Goal: Task Accomplishment & Management: Manage account settings

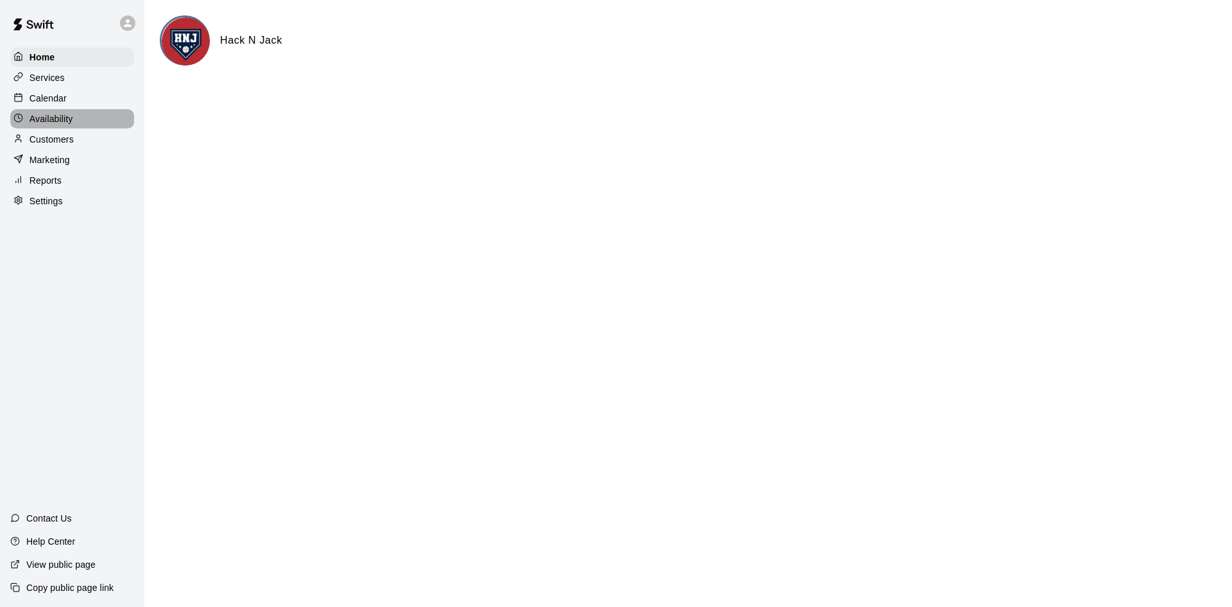
click at [49, 117] on p "Availability" at bounding box center [52, 118] width 44 height 13
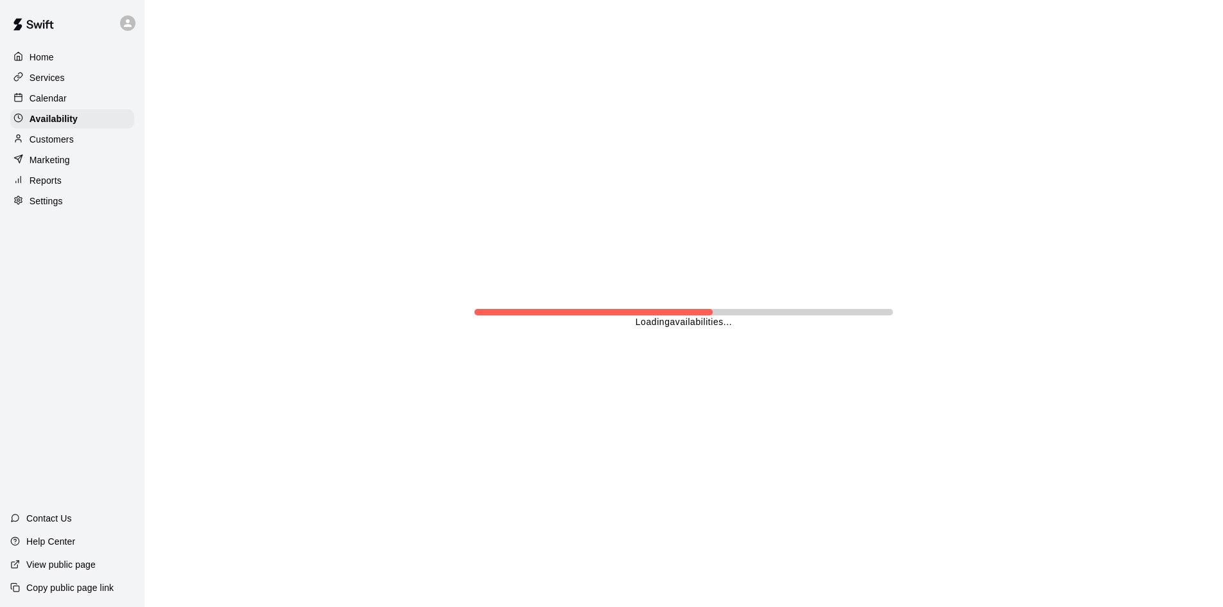
click at [53, 94] on p "Calendar" at bounding box center [48, 98] width 37 height 13
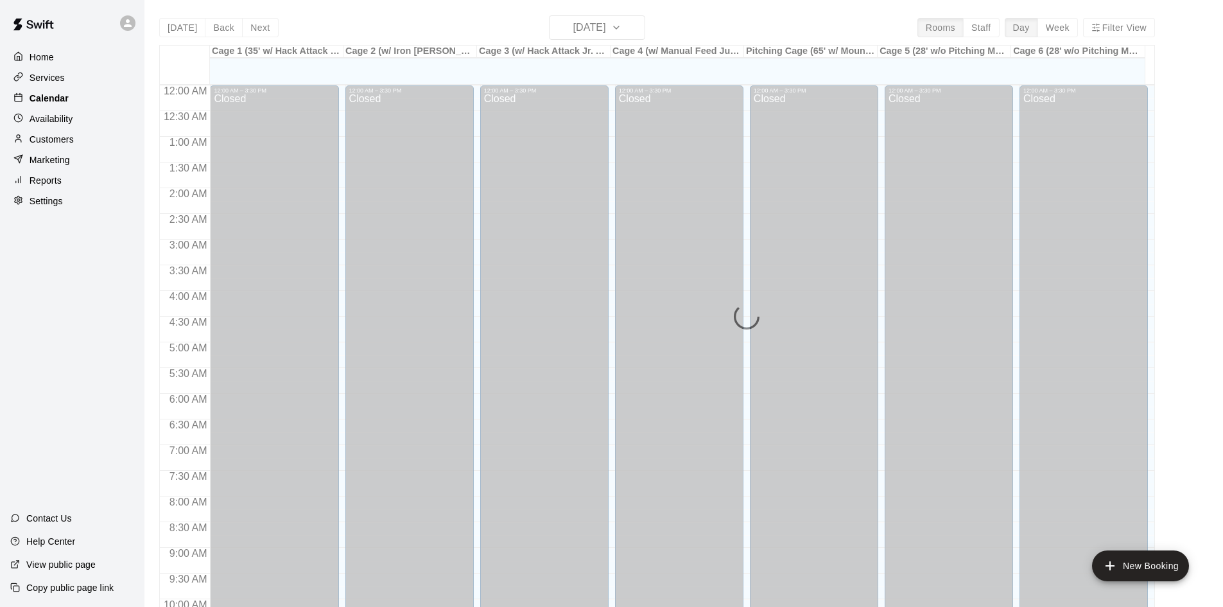
scroll to position [658, 0]
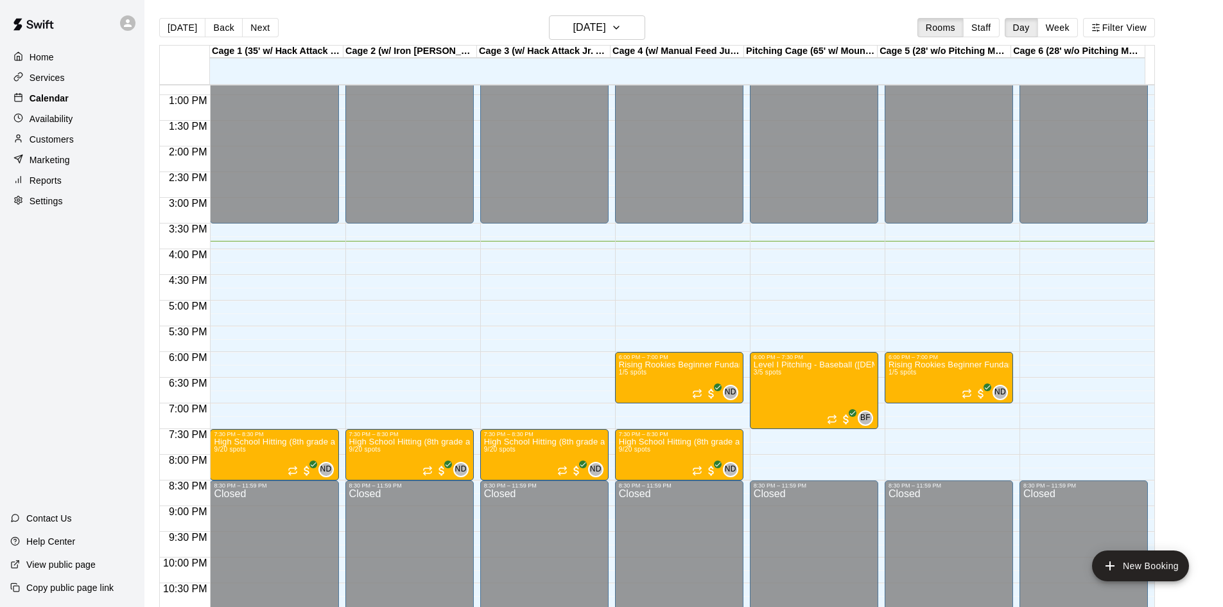
click at [59, 99] on p "Calendar" at bounding box center [49, 98] width 39 height 13
click at [589, 26] on h6 "[DATE]" at bounding box center [589, 28] width 33 height 18
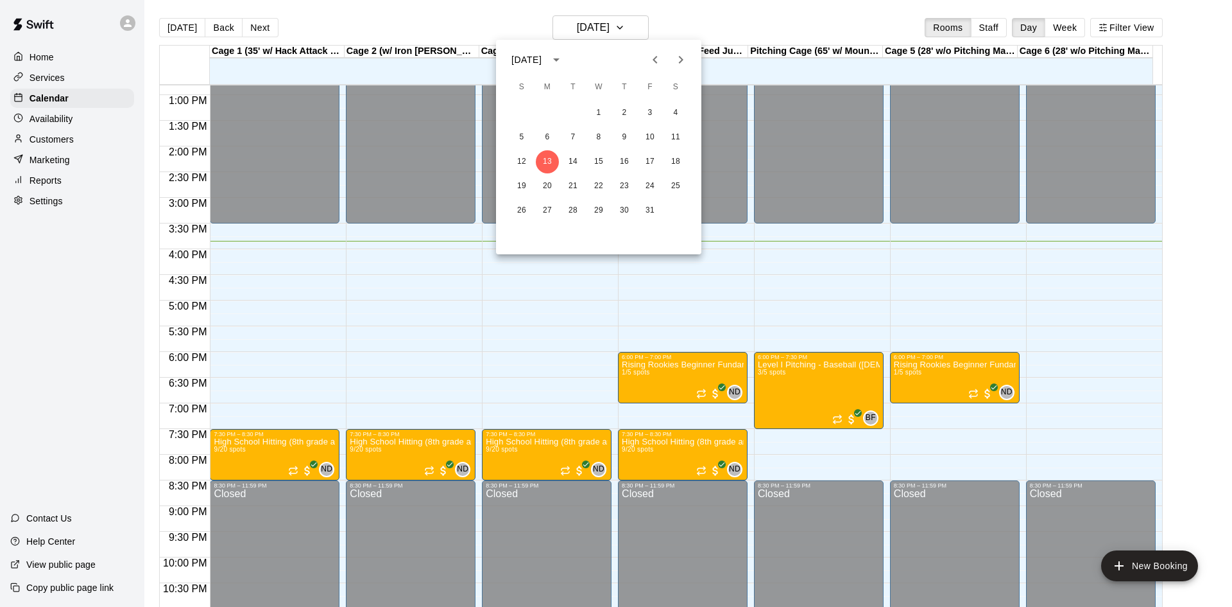
click at [431, 19] on div at bounding box center [616, 303] width 1232 height 607
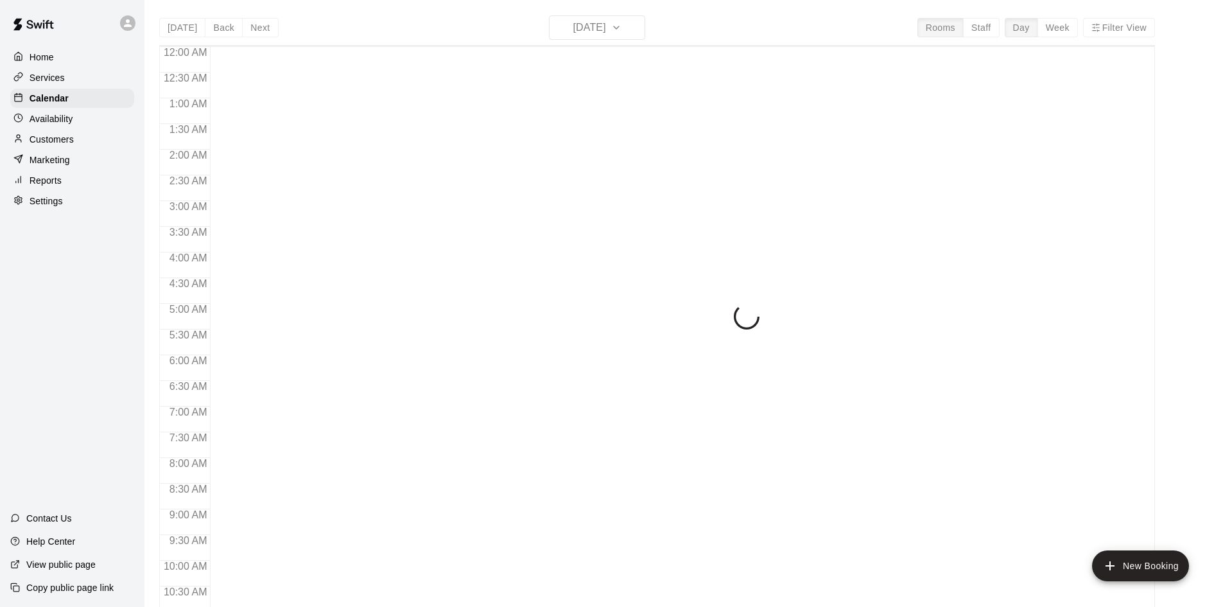
scroll to position [658, 0]
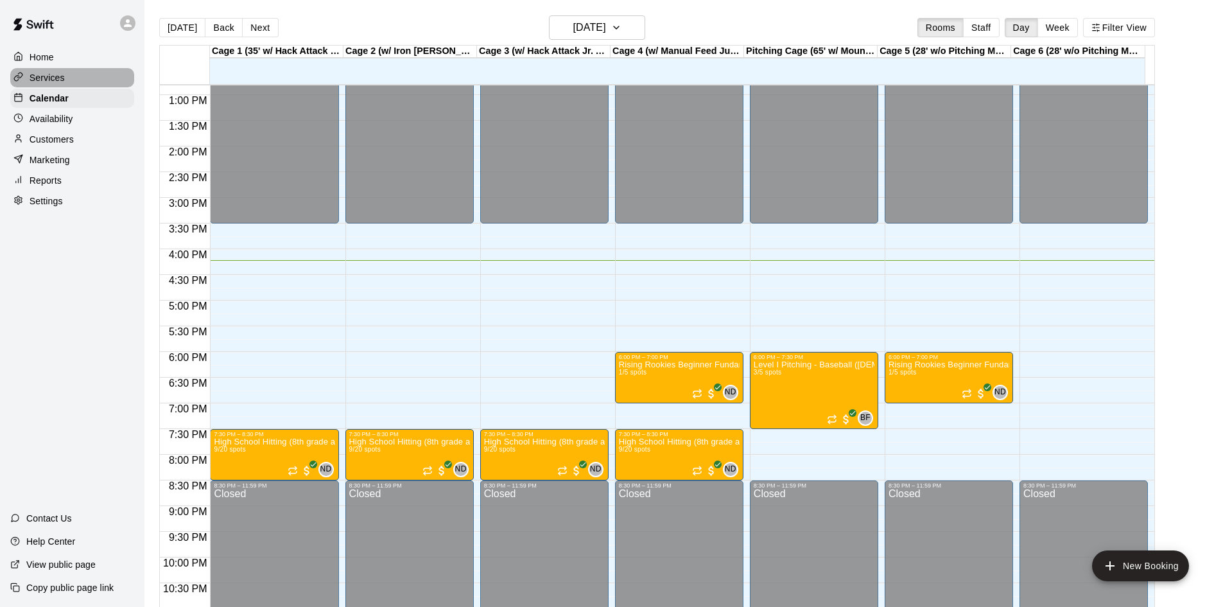
click at [51, 79] on p "Services" at bounding box center [47, 77] width 35 height 13
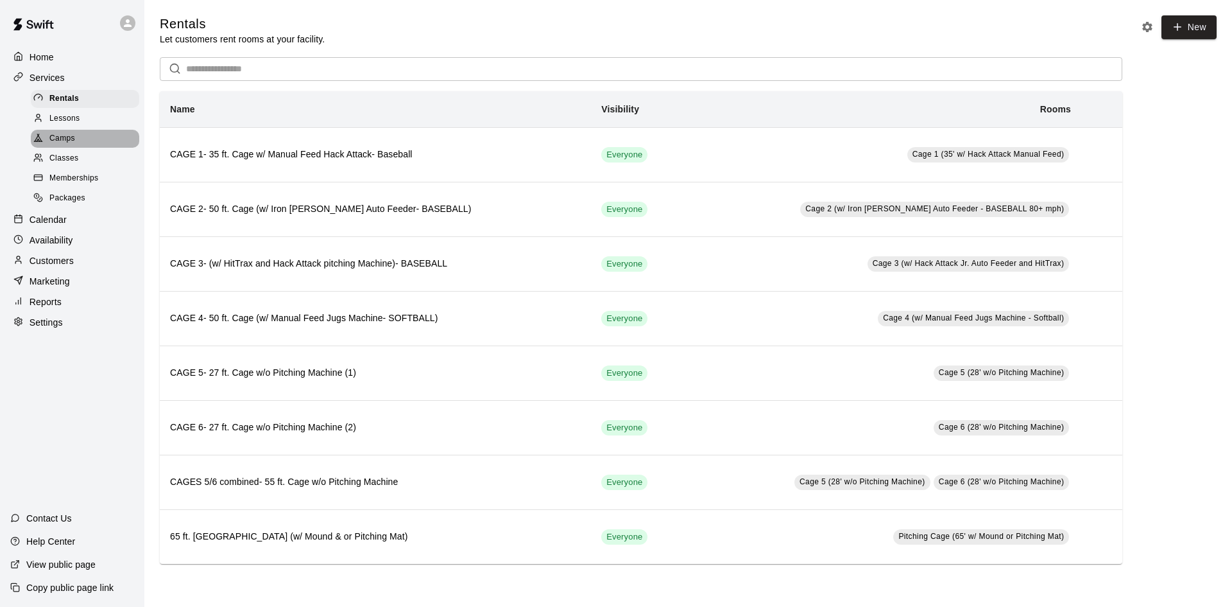
drag, startPoint x: 65, startPoint y: 141, endPoint x: 123, endPoint y: 151, distance: 58.8
click at [64, 141] on span "Camps" at bounding box center [62, 138] width 26 height 13
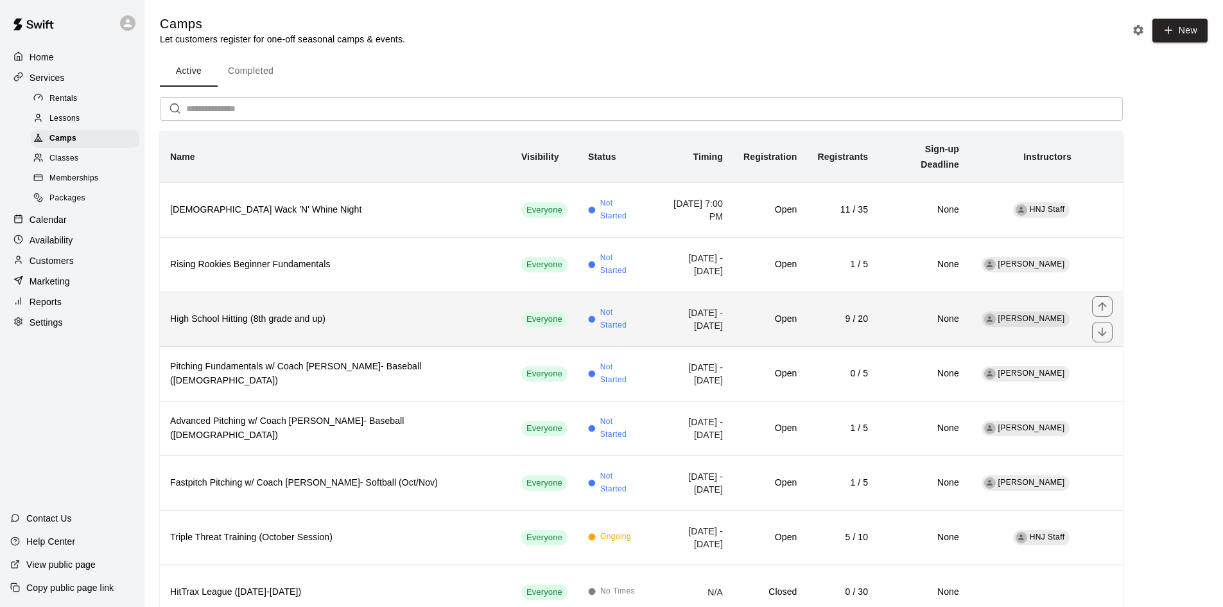
click at [343, 312] on h6 "High School Hitting (8th grade and up)" at bounding box center [335, 319] width 331 height 14
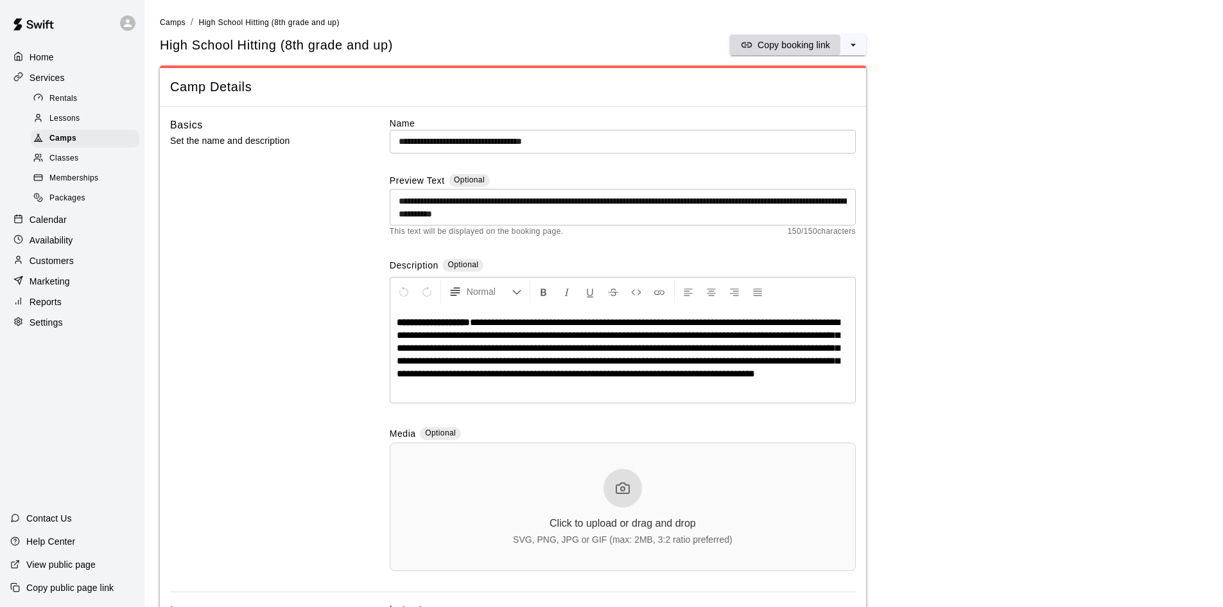
click at [798, 45] on p "Copy booking link" at bounding box center [793, 45] width 73 height 13
drag, startPoint x: 55, startPoint y: 135, endPoint x: 73, endPoint y: 135, distance: 18.0
click at [55, 135] on span "Camps" at bounding box center [62, 138] width 27 height 13
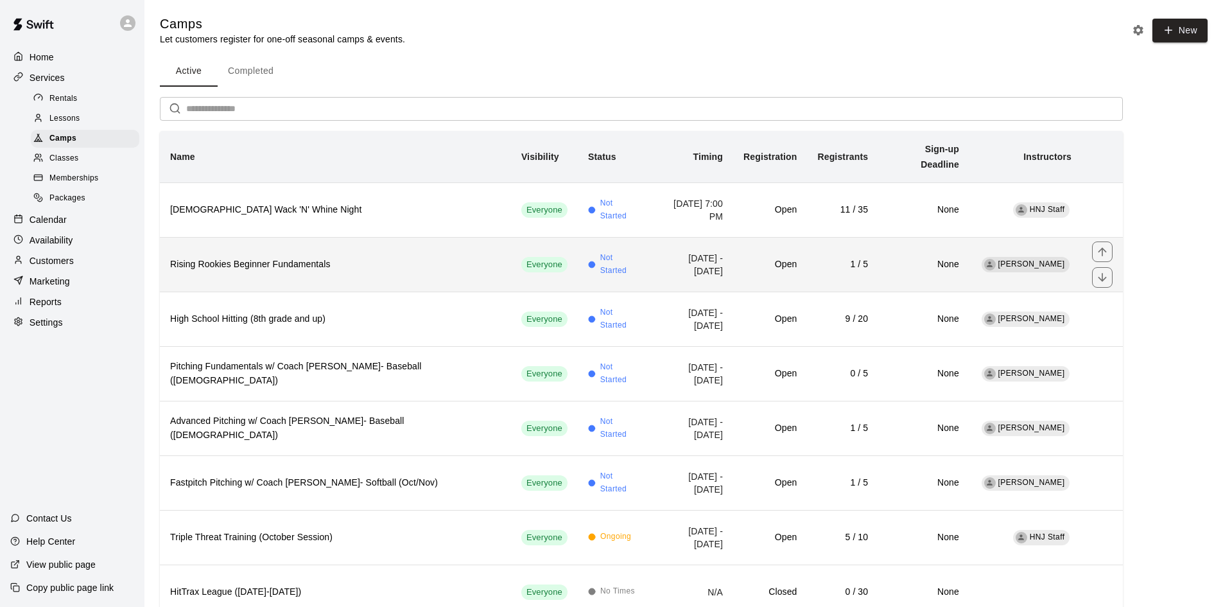
click at [306, 267] on th "Rising Rookies Beginner Fundamentals" at bounding box center [335, 264] width 351 height 55
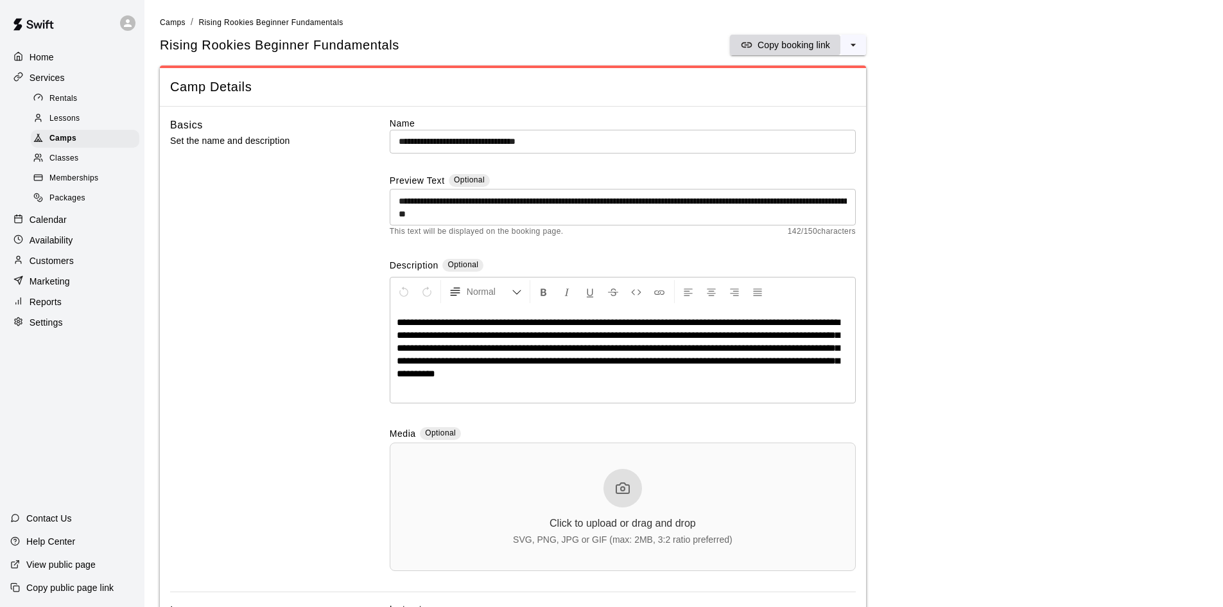
click at [794, 42] on p "Copy booking link" at bounding box center [793, 45] width 73 height 13
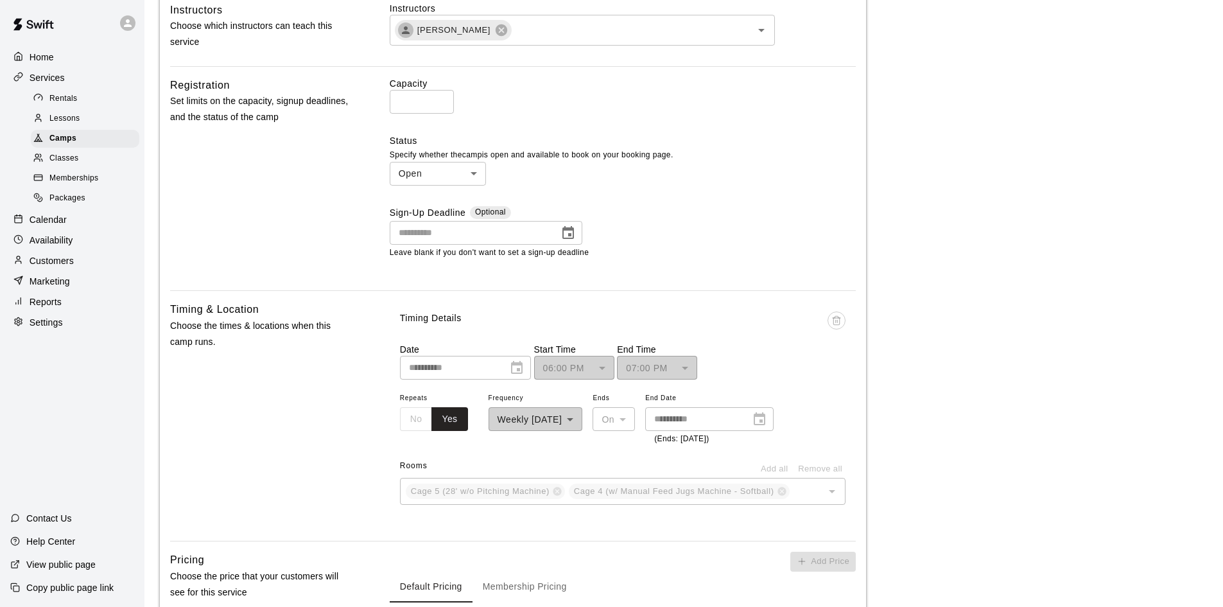
scroll to position [834, 0]
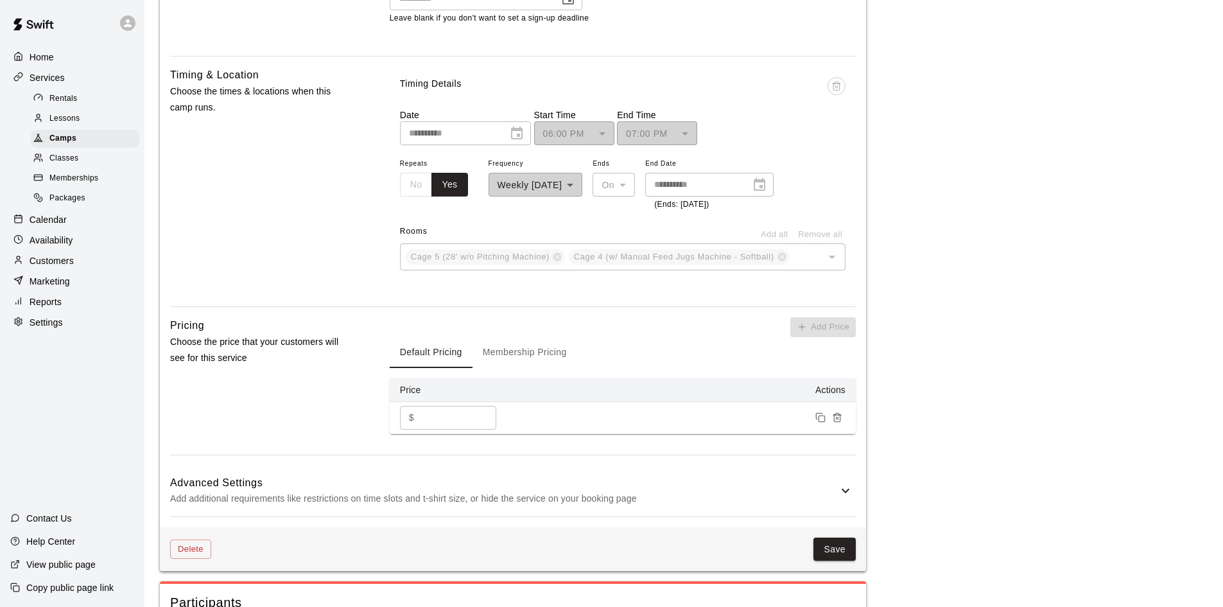
click at [396, 492] on p "Add additional requirements like restrictions on time slots and t-shirt size, o…" at bounding box center [504, 498] width 668 height 16
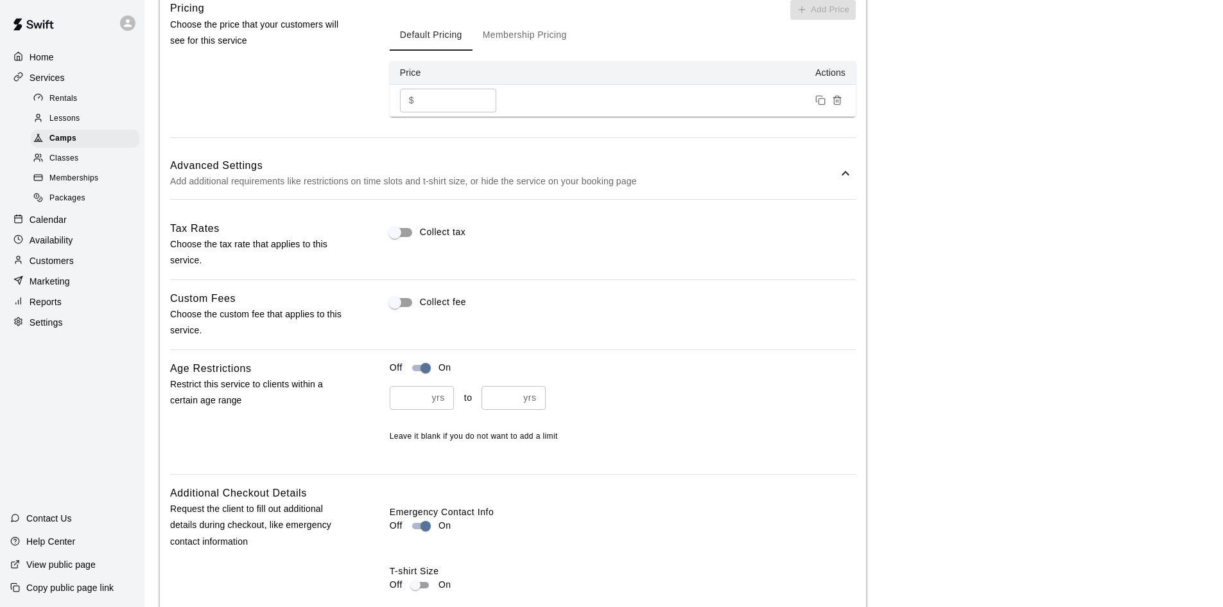
scroll to position [1155, 0]
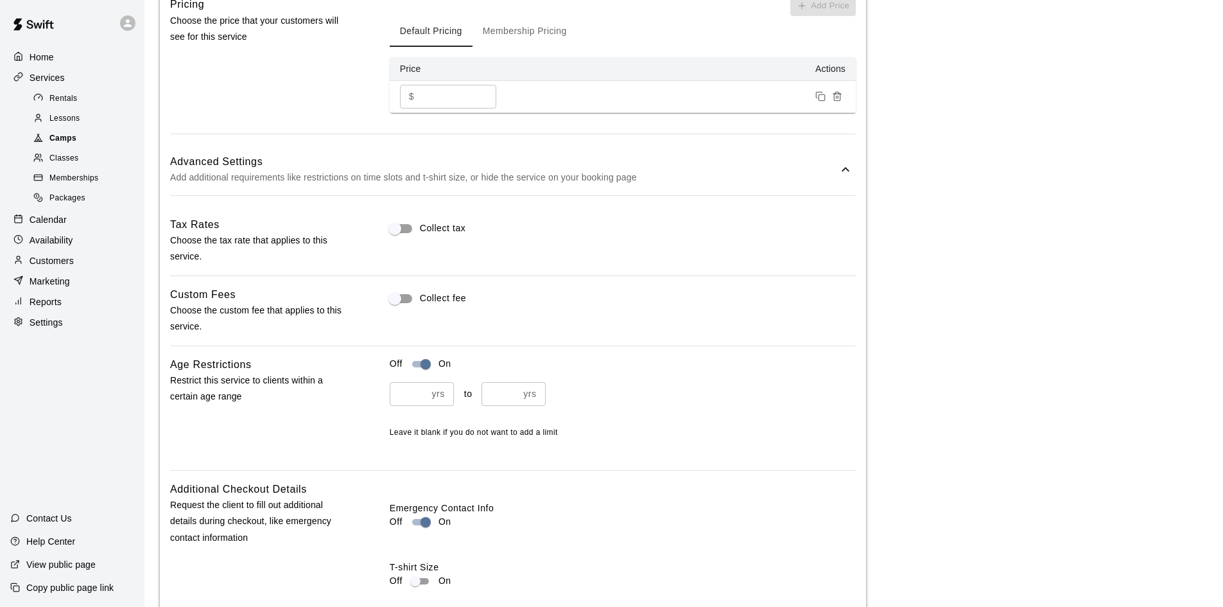
drag, startPoint x: 69, startPoint y: 139, endPoint x: 96, endPoint y: 151, distance: 29.0
click at [69, 139] on span "Camps" at bounding box center [62, 138] width 27 height 13
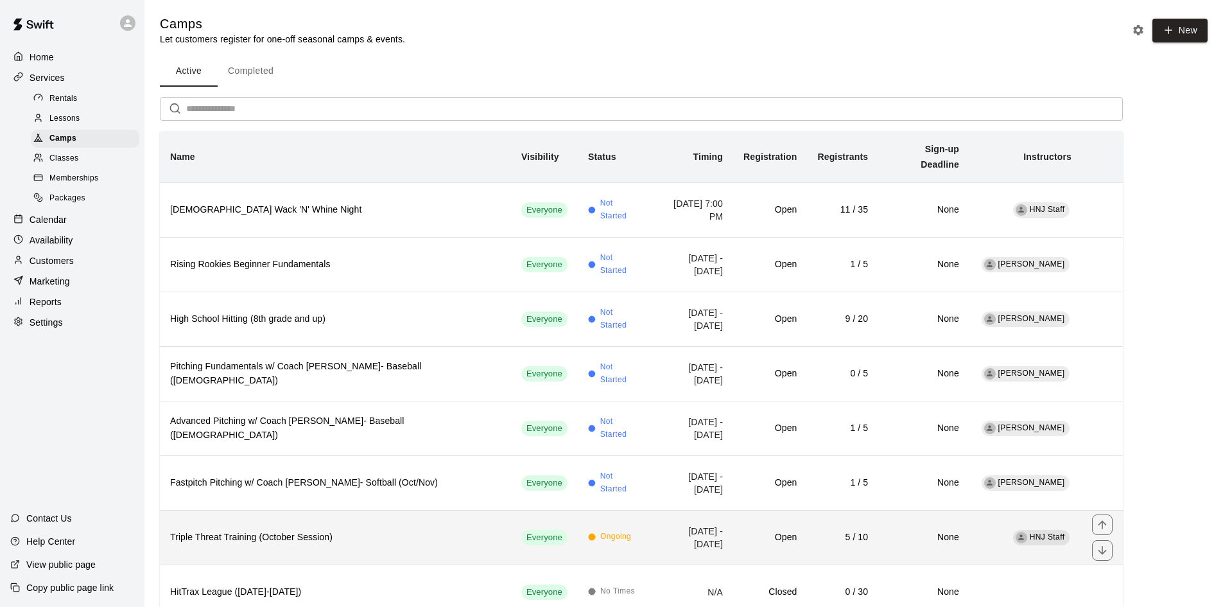
click at [380, 529] on th "Triple Threat Training (October Session)" at bounding box center [335, 537] width 351 height 55
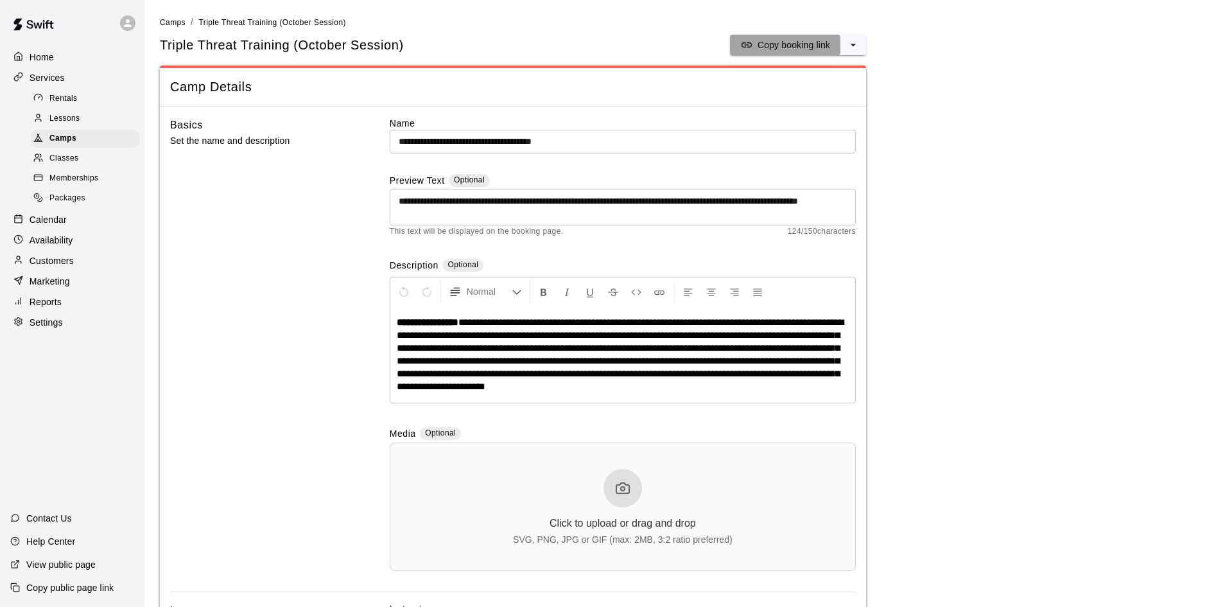
click at [770, 39] on p "Copy booking link" at bounding box center [793, 45] width 73 height 13
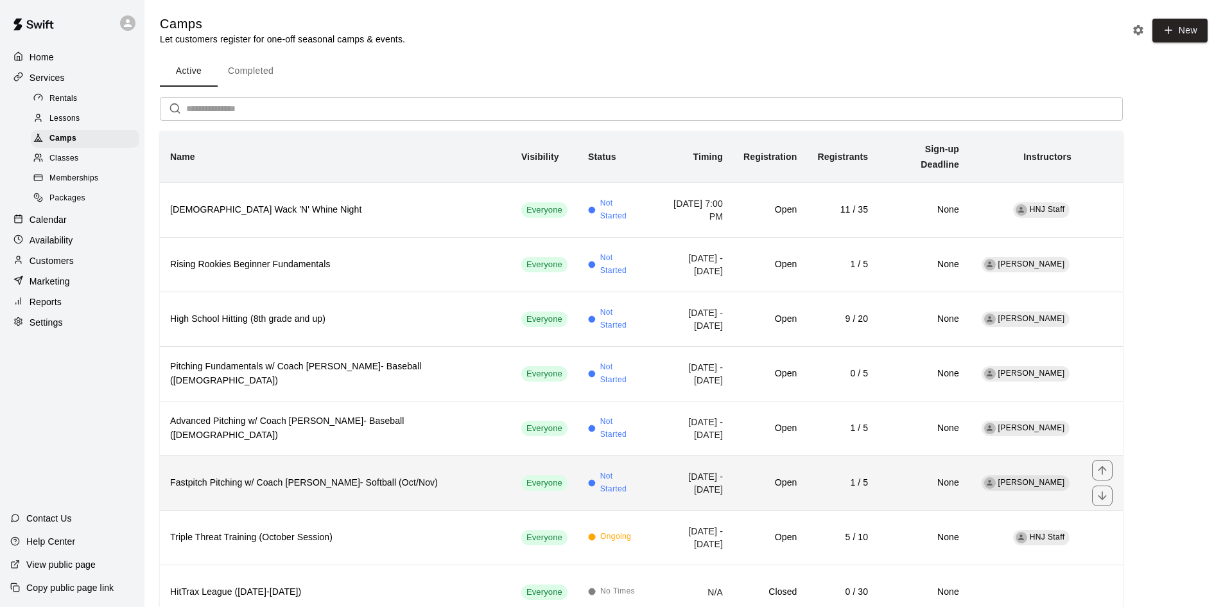
click at [392, 476] on h6 "Fastpitch Pitching w/ Coach [PERSON_NAME]- Softball (Oct/Nov)" at bounding box center [335, 483] width 331 height 14
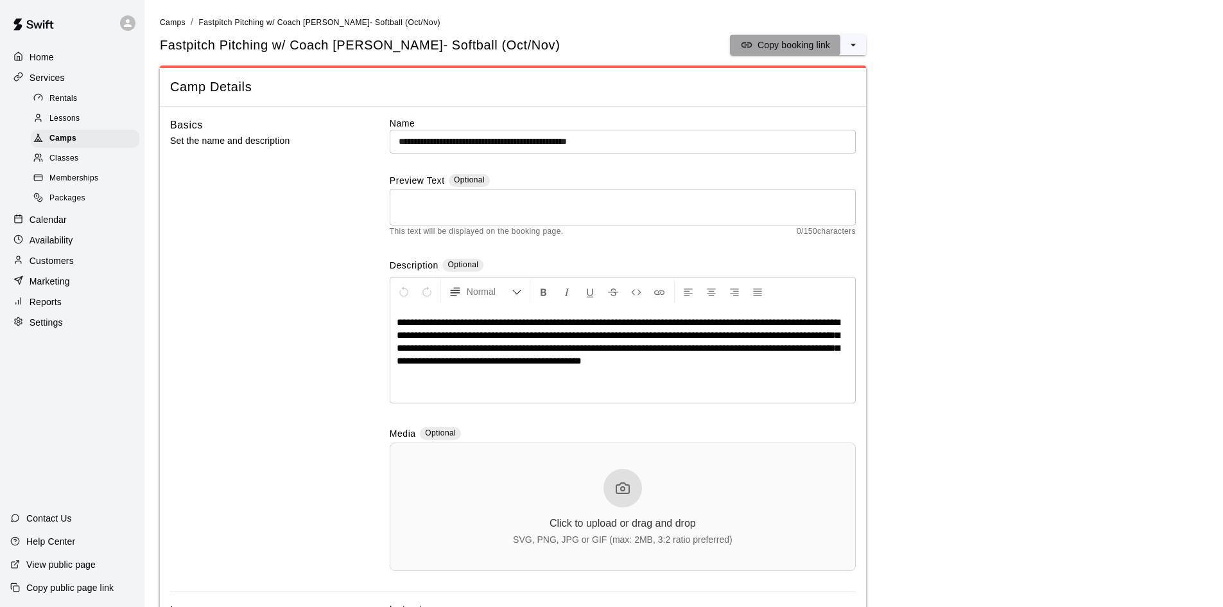
click at [772, 44] on p "Copy booking link" at bounding box center [793, 45] width 73 height 13
click at [73, 140] on span "Camps" at bounding box center [62, 138] width 27 height 13
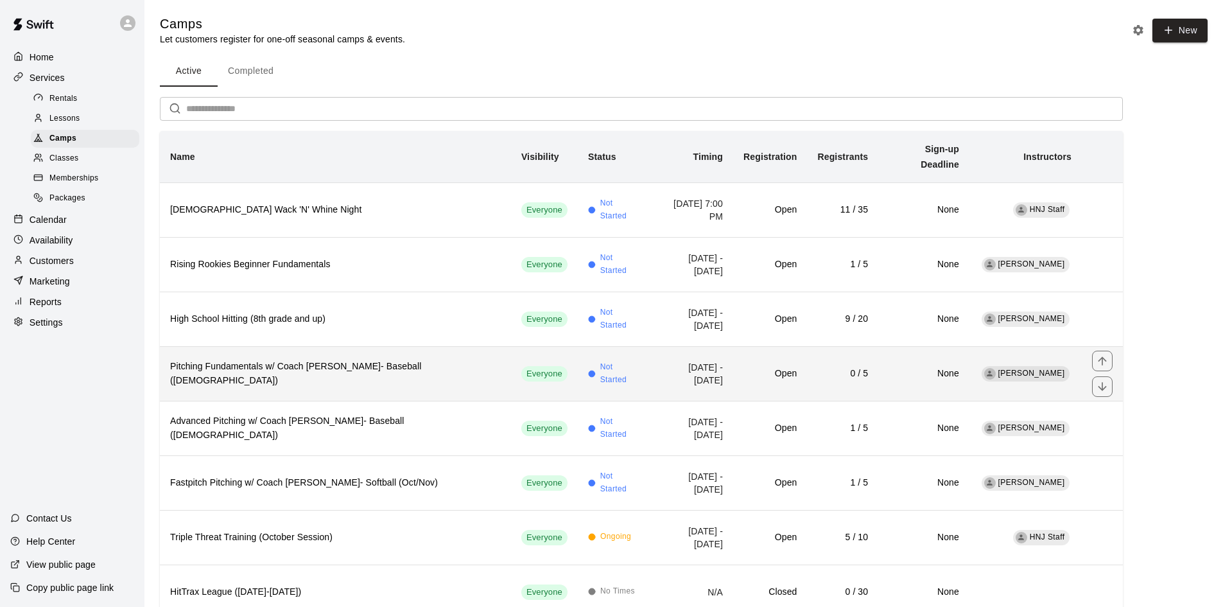
click at [283, 363] on h6 "Pitching Fundamentals w/ Coach [PERSON_NAME]- Baseball ([DEMOGRAPHIC_DATA])" at bounding box center [335, 373] width 331 height 28
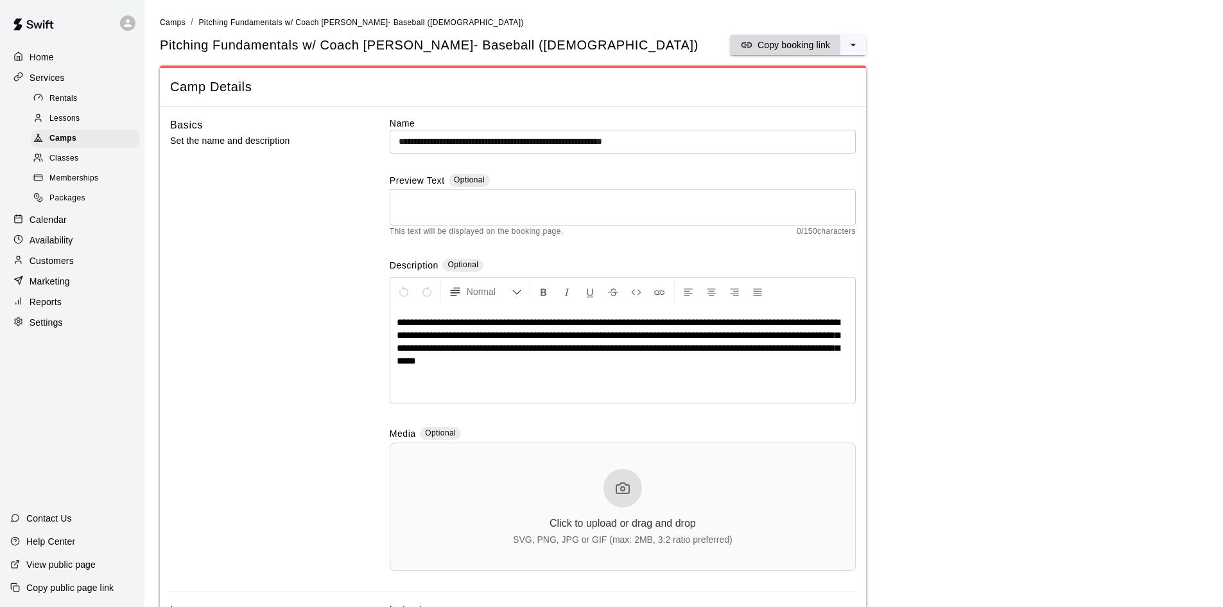
click at [795, 47] on p "Copy booking link" at bounding box center [793, 45] width 73 height 13
click at [59, 142] on span "Camps" at bounding box center [62, 138] width 27 height 13
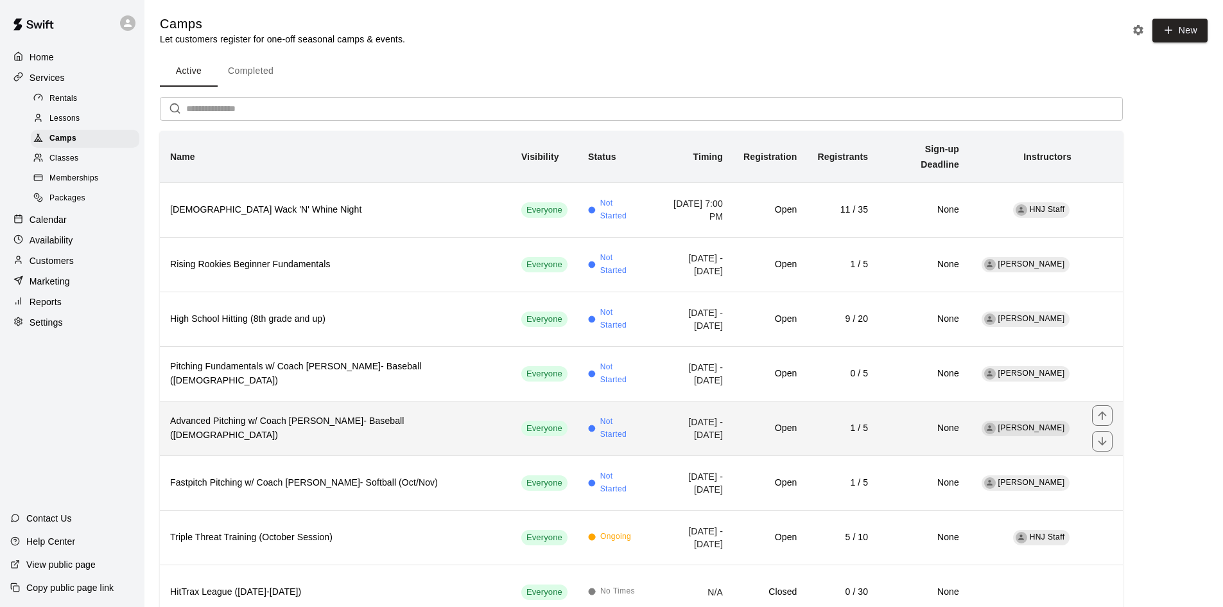
click at [280, 418] on h6 "Advanced Pitching w/ Coach [PERSON_NAME]- Baseball ([DEMOGRAPHIC_DATA])" at bounding box center [335, 428] width 331 height 28
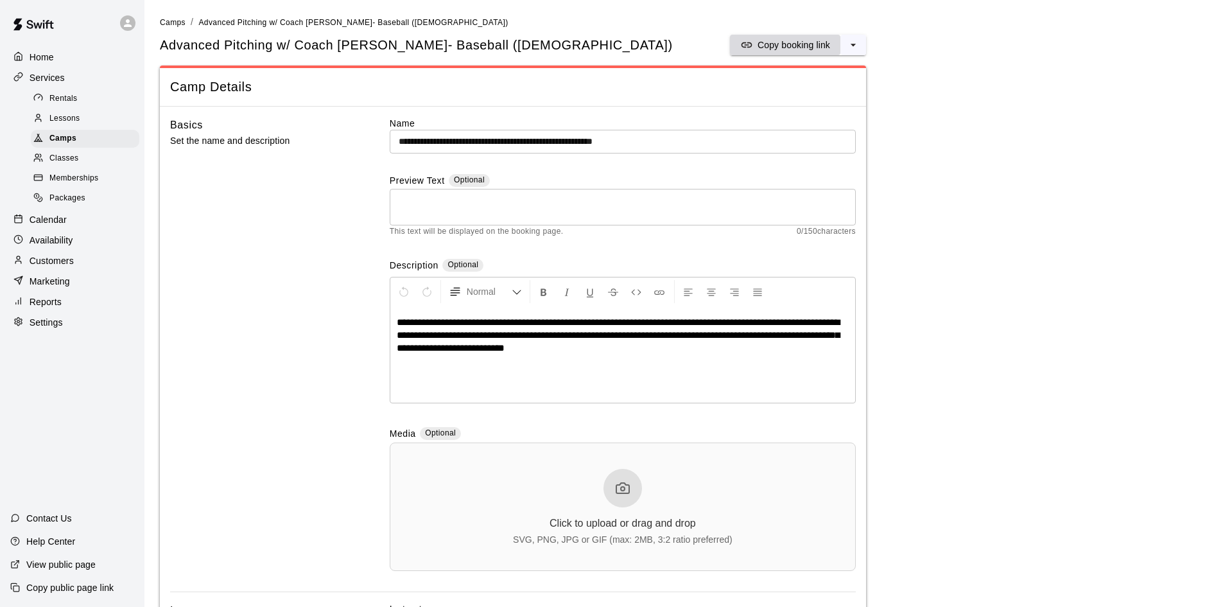
click at [760, 44] on p "Copy booking link" at bounding box center [793, 45] width 73 height 13
click at [71, 135] on span "Camps" at bounding box center [62, 138] width 27 height 13
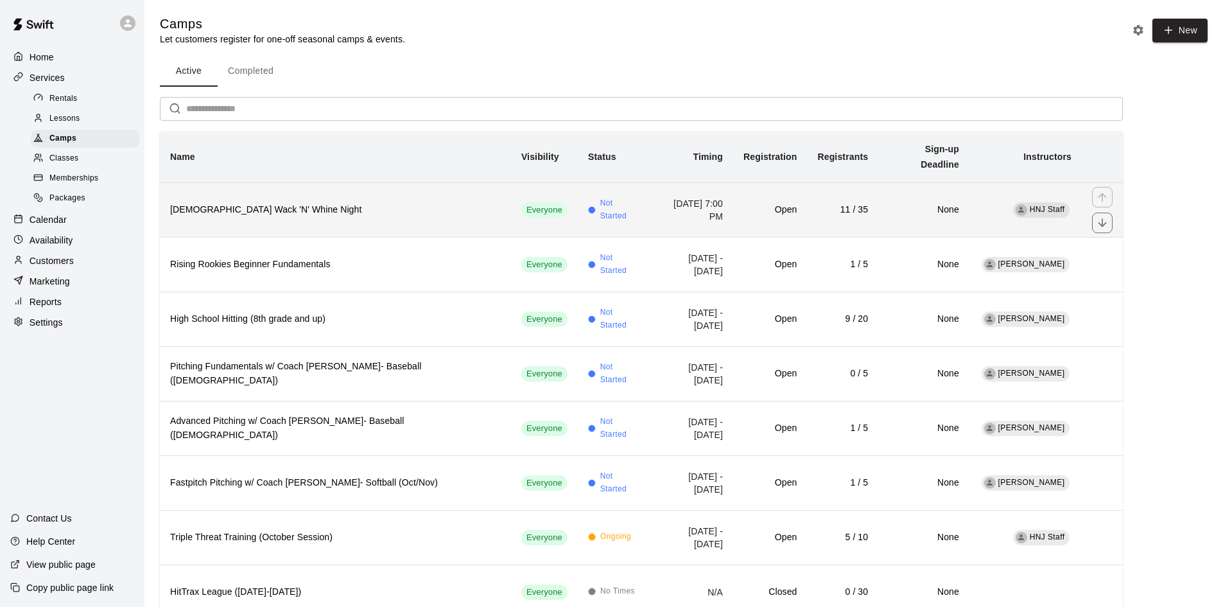
click at [372, 212] on th "[DEMOGRAPHIC_DATA] Wack 'N' Whine Night" at bounding box center [335, 209] width 351 height 55
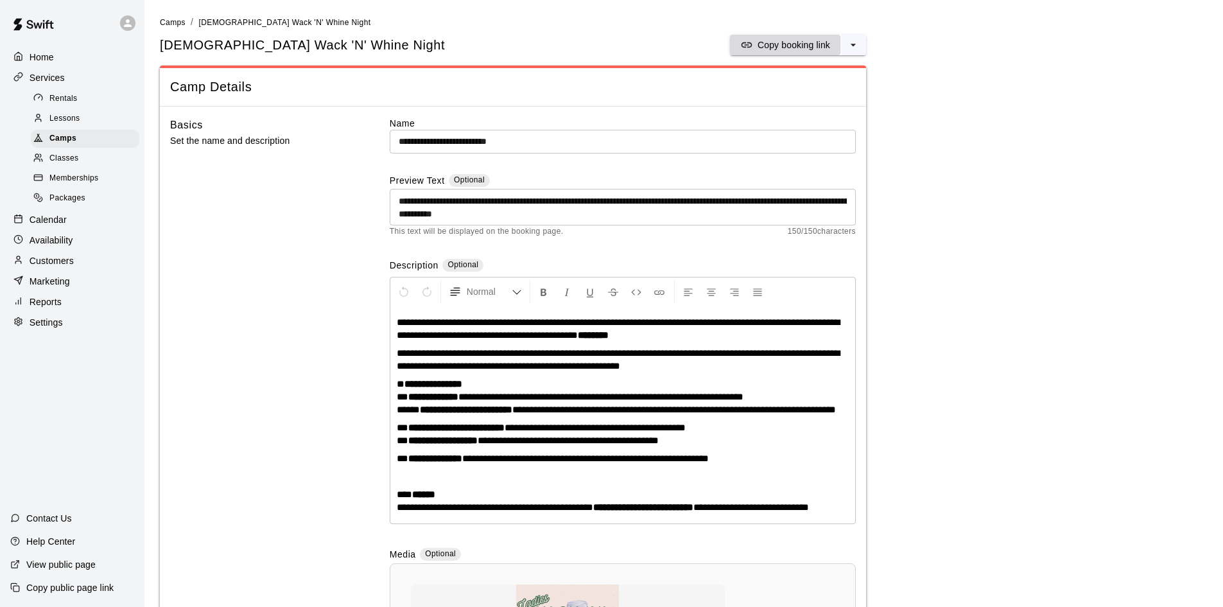
click at [798, 44] on p "Copy booking link" at bounding box center [793, 45] width 73 height 13
click at [61, 226] on p "Calendar" at bounding box center [48, 219] width 37 height 13
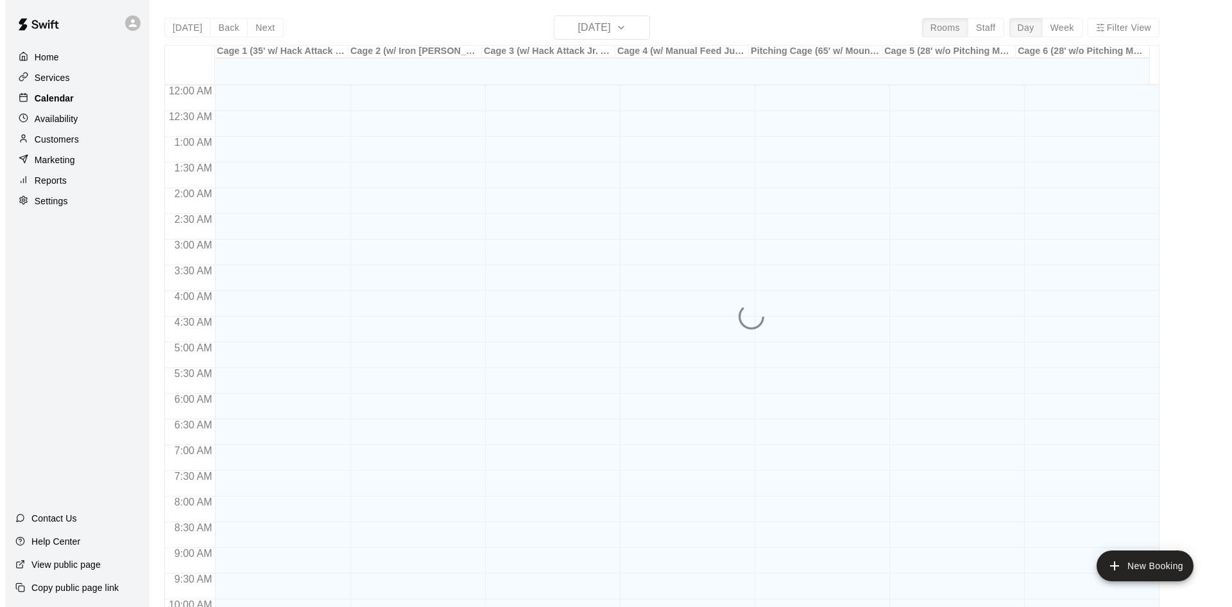
scroll to position [658, 0]
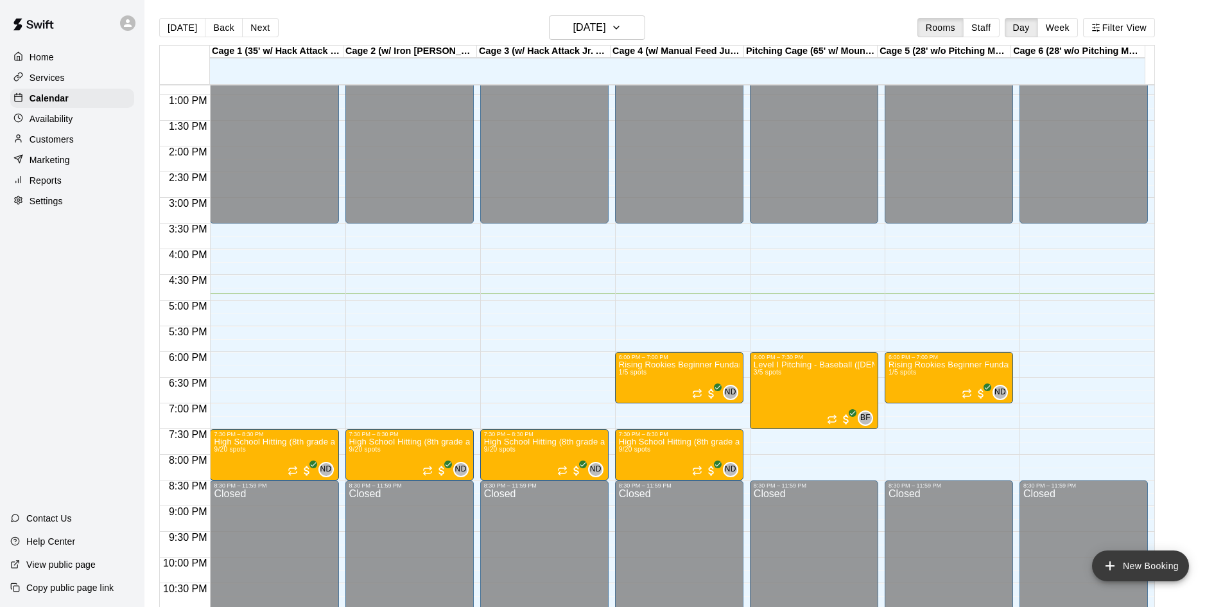
click at [1135, 565] on button "New Booking" at bounding box center [1140, 565] width 97 height 31
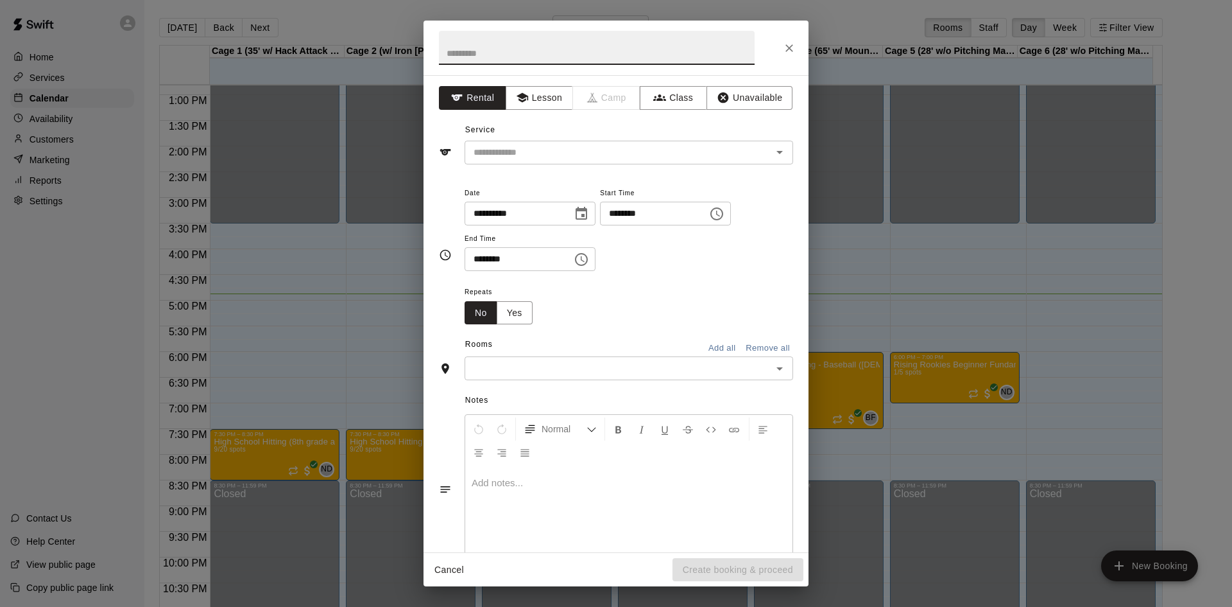
click at [472, 54] on input "text" at bounding box center [597, 48] width 316 height 34
click at [522, 148] on input "text" at bounding box center [610, 152] width 283 height 16
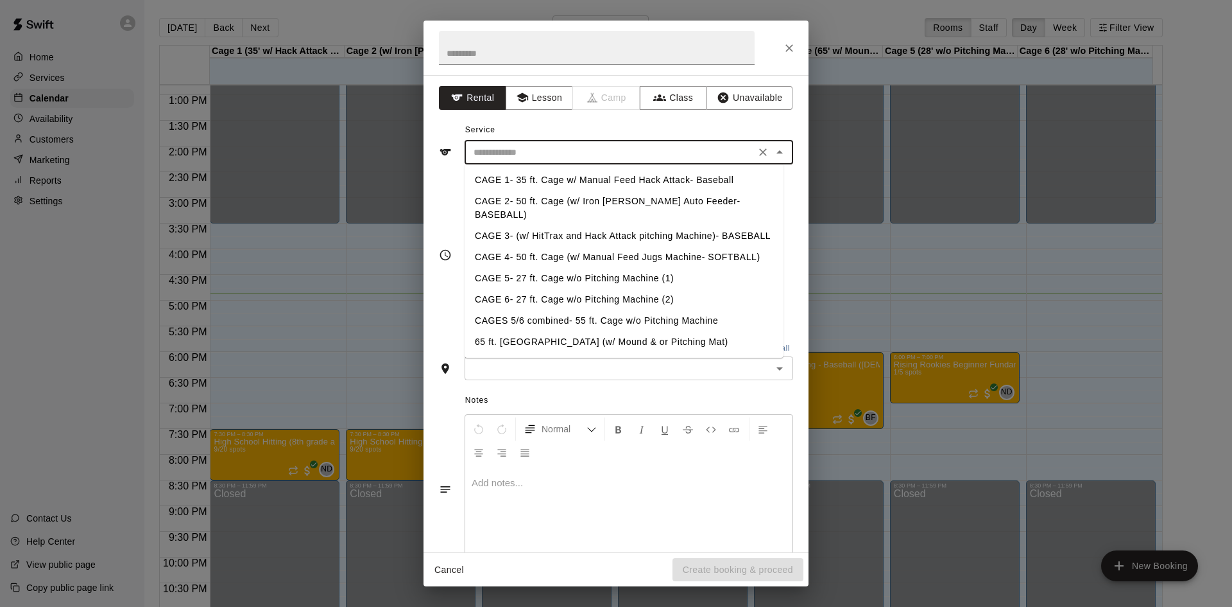
click at [517, 225] on li "CAGE 3- (w/ HitTrax and Hack Attack pitching Machine)- BASEBALL" at bounding box center [624, 235] width 319 height 21
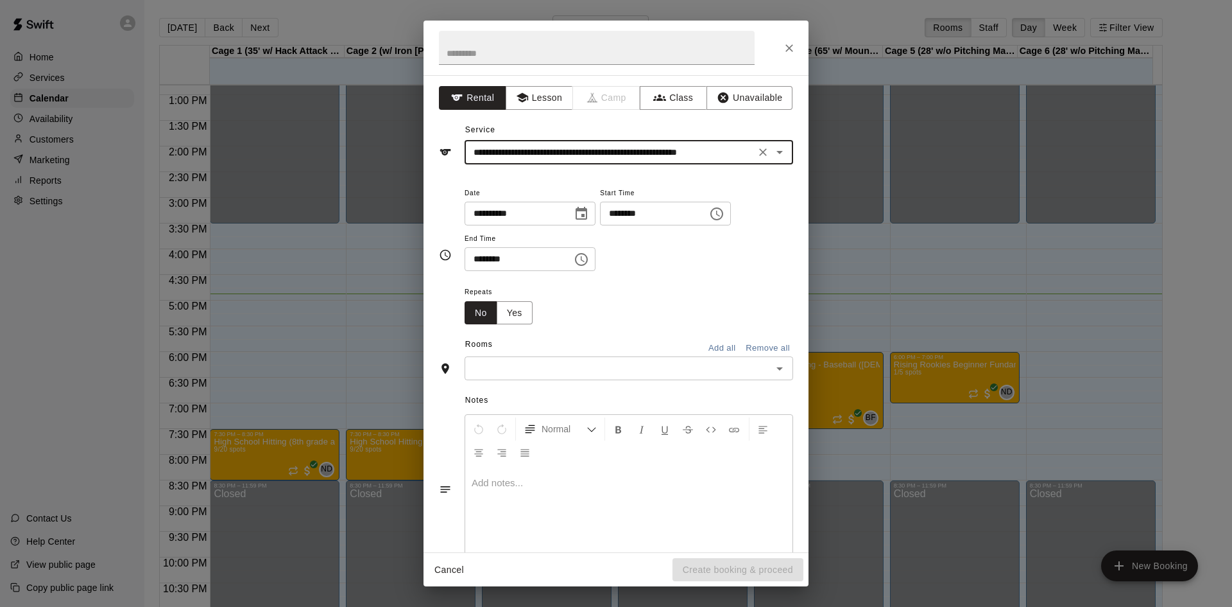
type input "**********"
click at [635, 216] on input "********" at bounding box center [649, 214] width 99 height 24
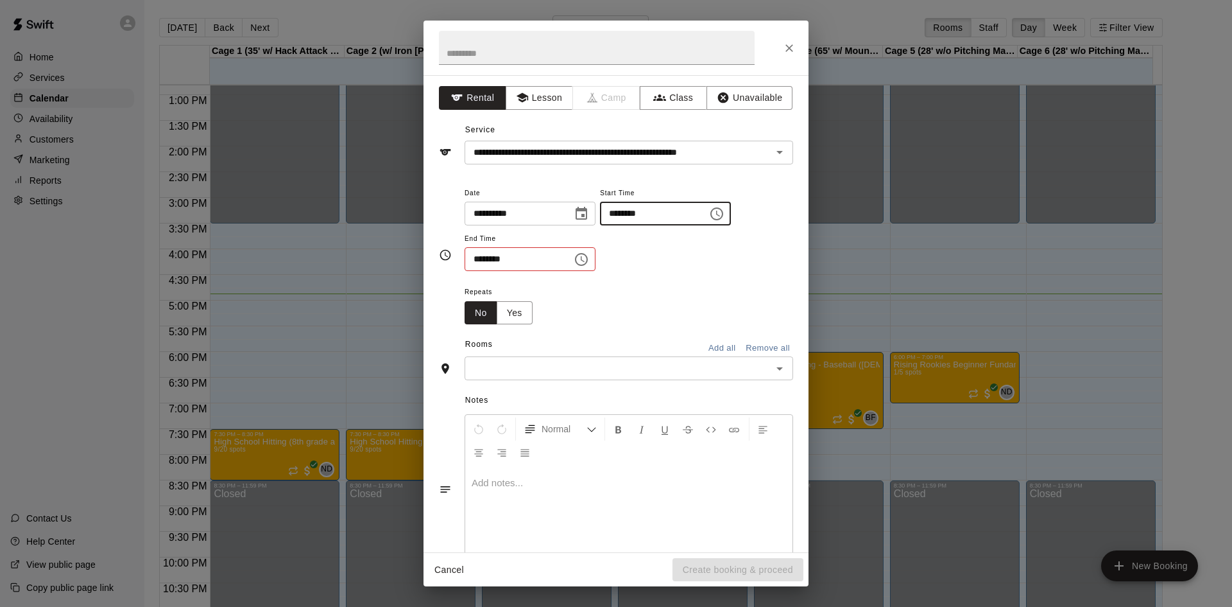
type input "********"
click at [488, 260] on input "********" at bounding box center [514, 259] width 99 height 24
click at [479, 259] on input "********" at bounding box center [514, 259] width 99 height 24
type input "********"
click at [564, 382] on div "Notes Normal Add notes..." at bounding box center [616, 478] width 354 height 197
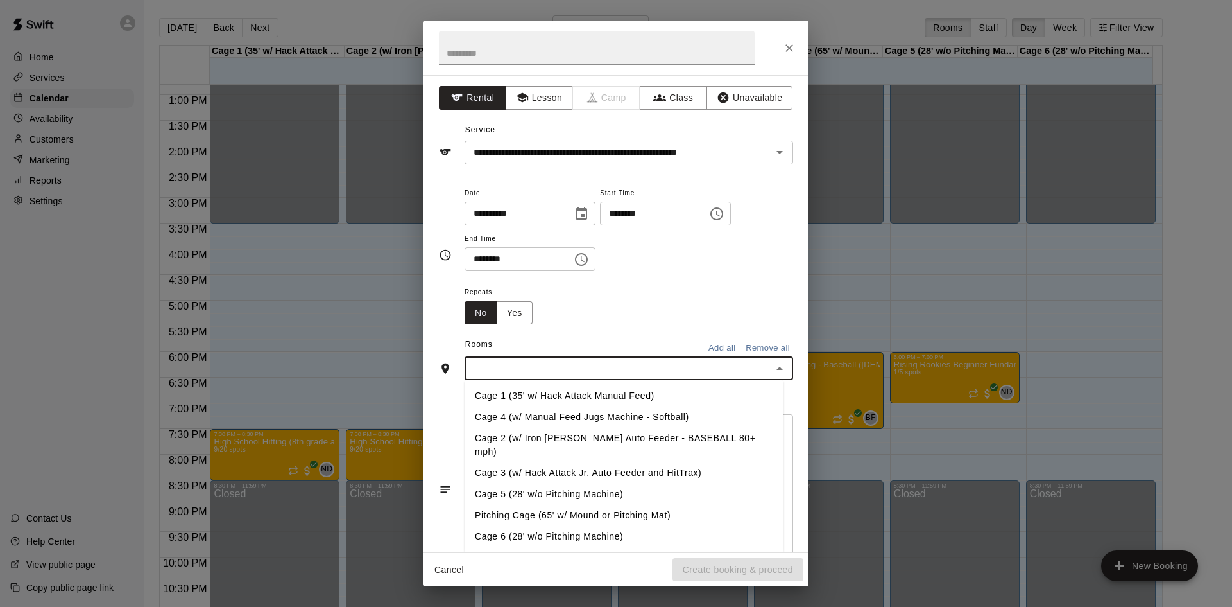
click at [567, 369] on input "text" at bounding box center [619, 368] width 300 height 16
click at [569, 463] on li "Cage 3 (w/ Hack Attack Jr. Auto Feeder and HitTrax)" at bounding box center [624, 472] width 319 height 21
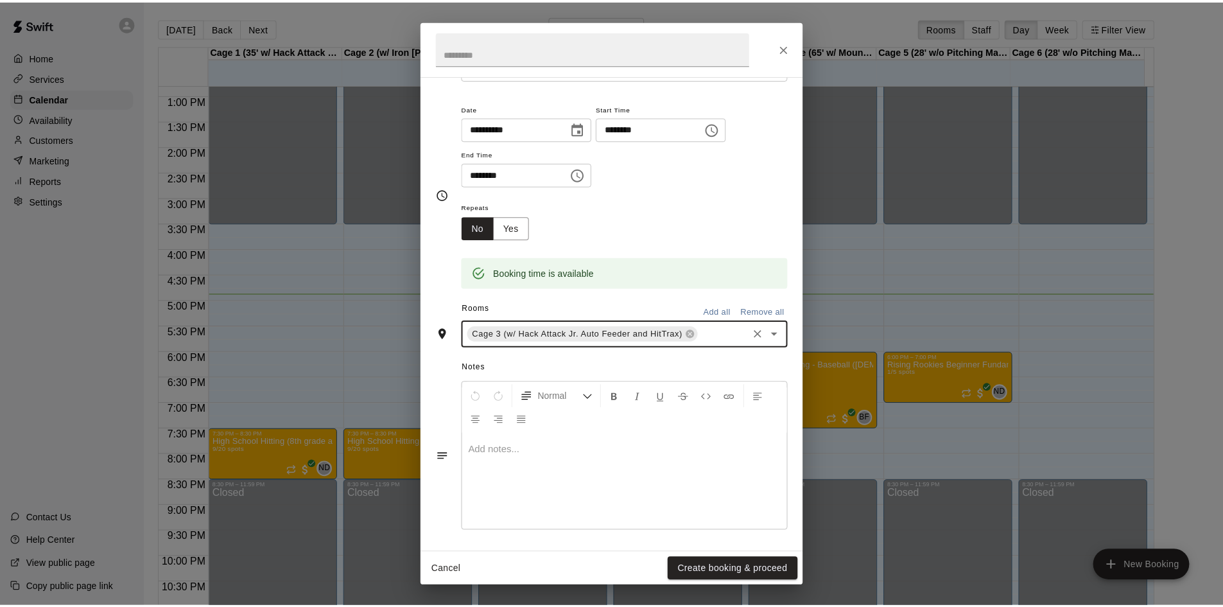
scroll to position [87, 0]
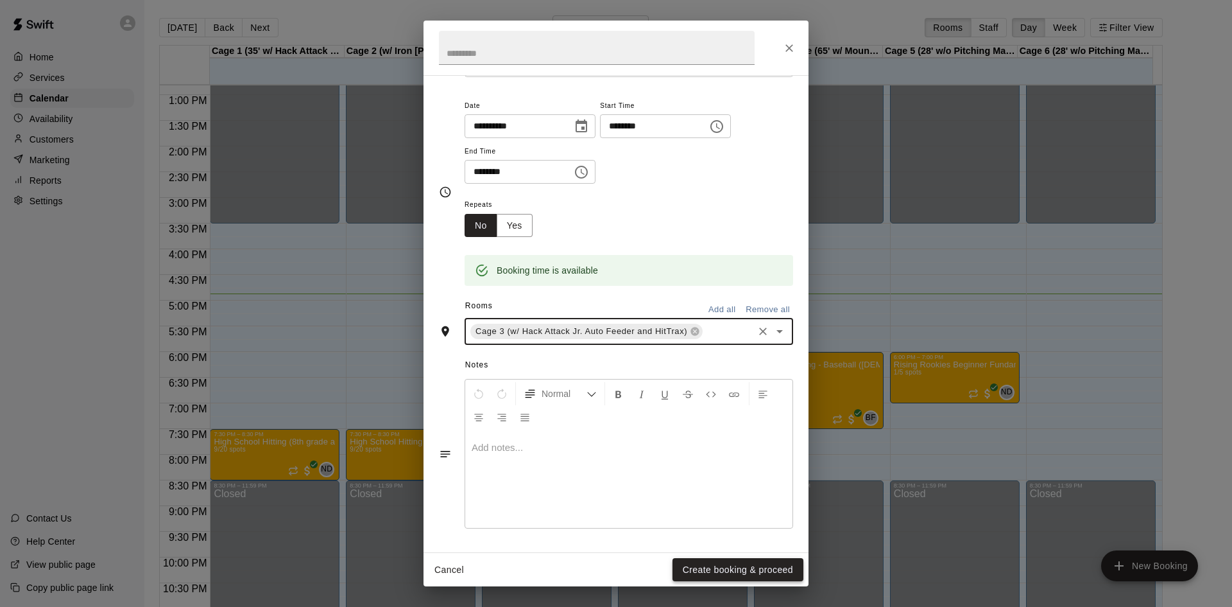
click at [754, 570] on button "Create booking & proceed" at bounding box center [738, 570] width 131 height 24
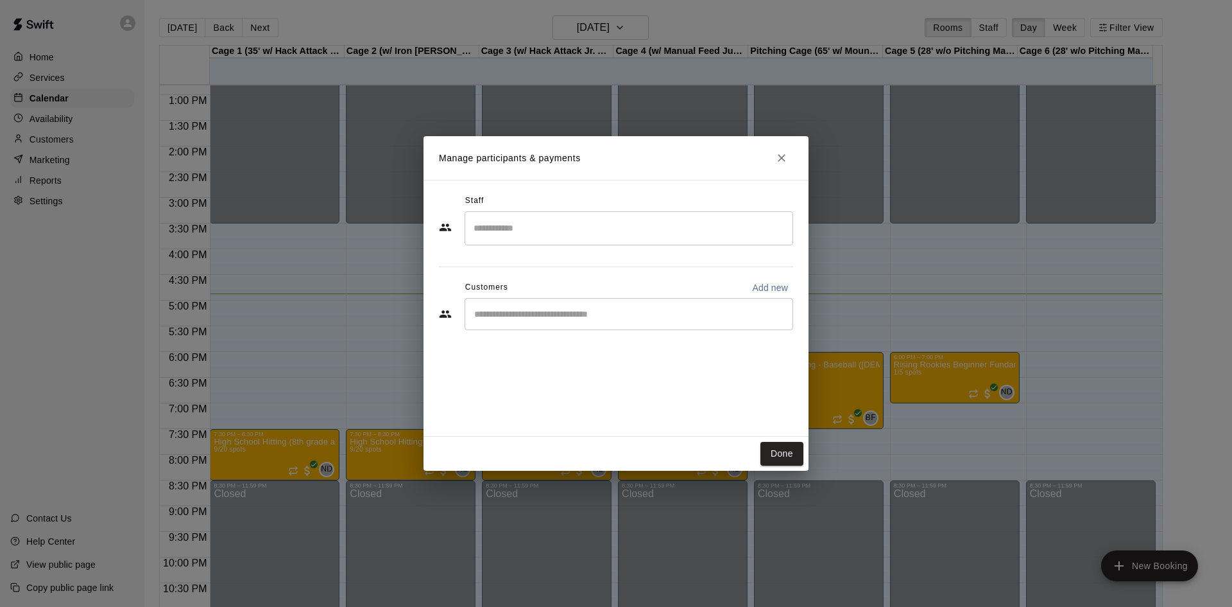
click at [526, 310] on input "Start typing to search customers..." at bounding box center [628, 313] width 317 height 13
click at [765, 286] on p "Add new" at bounding box center [770, 287] width 36 height 13
select select "**"
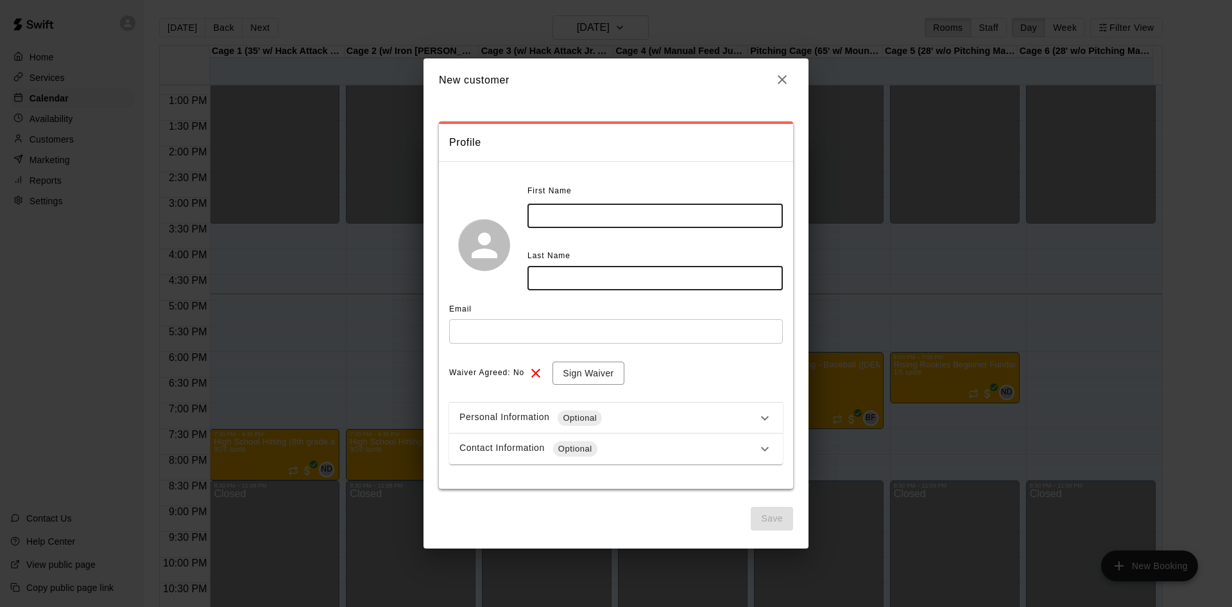
click at [606, 218] on input "text" at bounding box center [655, 215] width 255 height 24
type input "******"
click at [565, 275] on input "text" at bounding box center [655, 278] width 255 height 24
type input "********"
click at [498, 325] on input "text" at bounding box center [616, 331] width 334 height 24
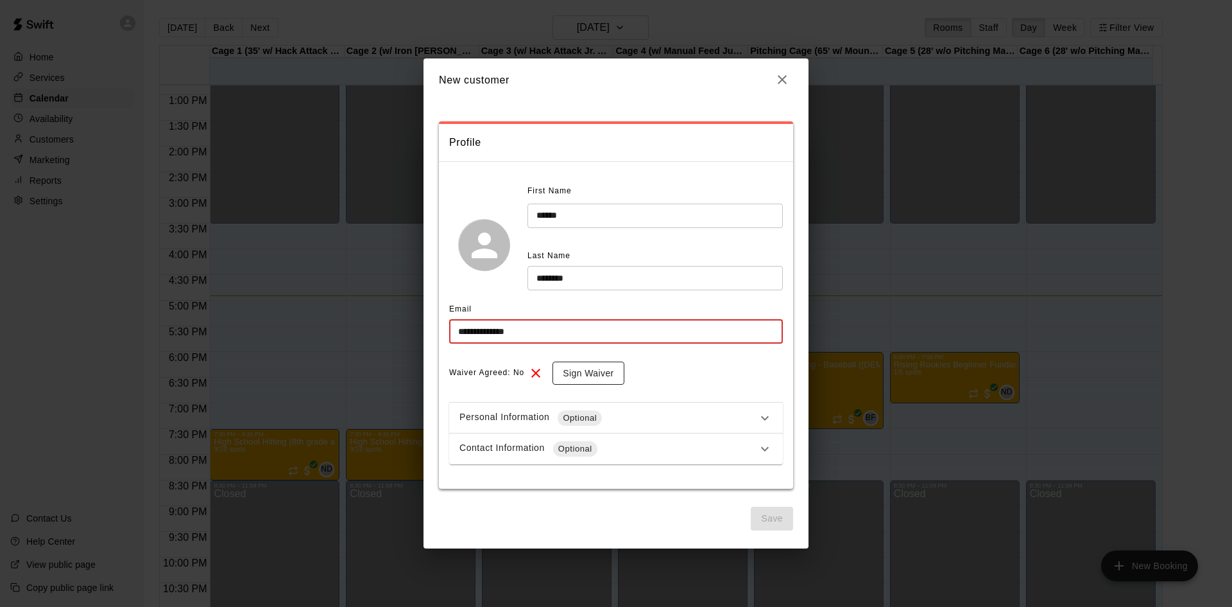
click at [587, 374] on button "Sign Waiver" at bounding box center [588, 373] width 71 height 24
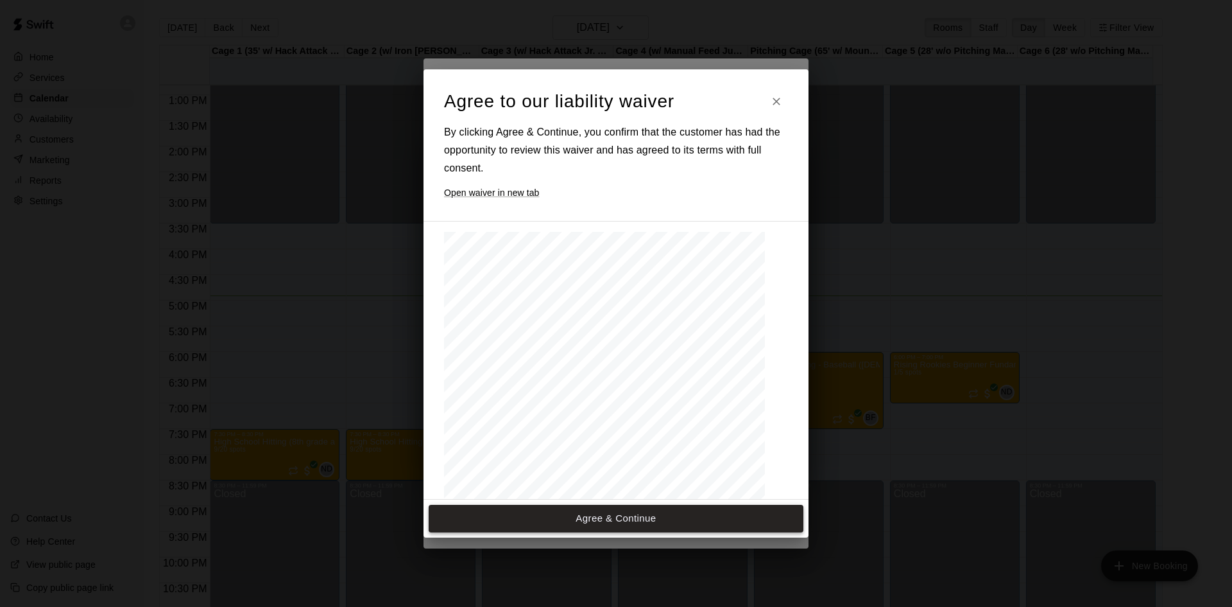
click at [632, 524] on button "Agree & Continue" at bounding box center [616, 518] width 375 height 27
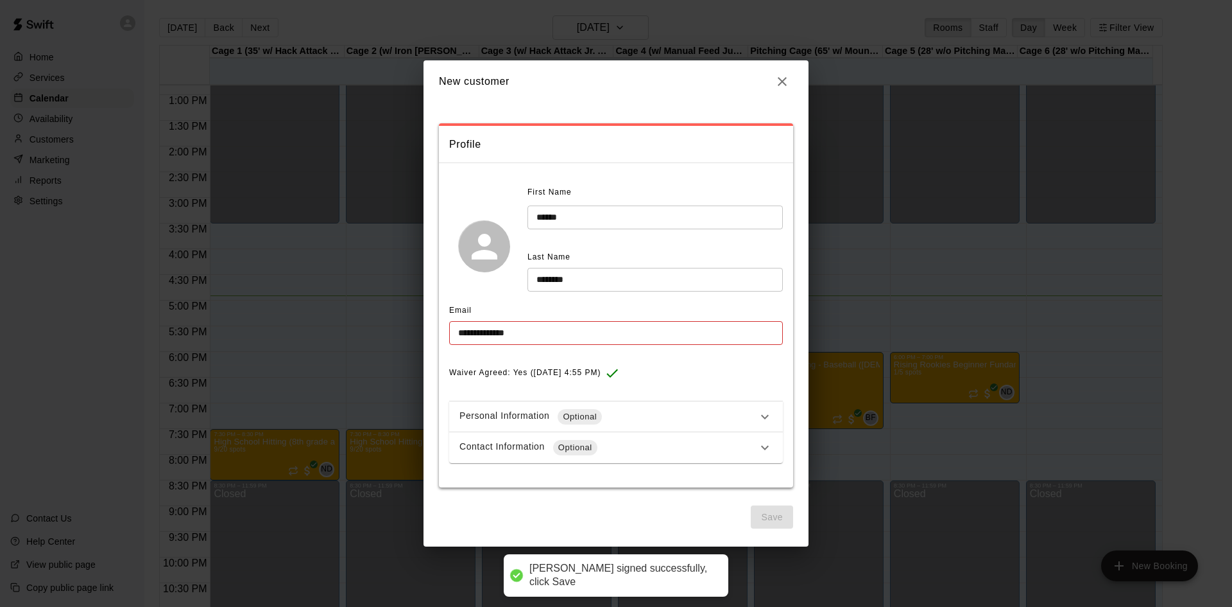
click at [574, 336] on input "**********" at bounding box center [616, 333] width 334 height 24
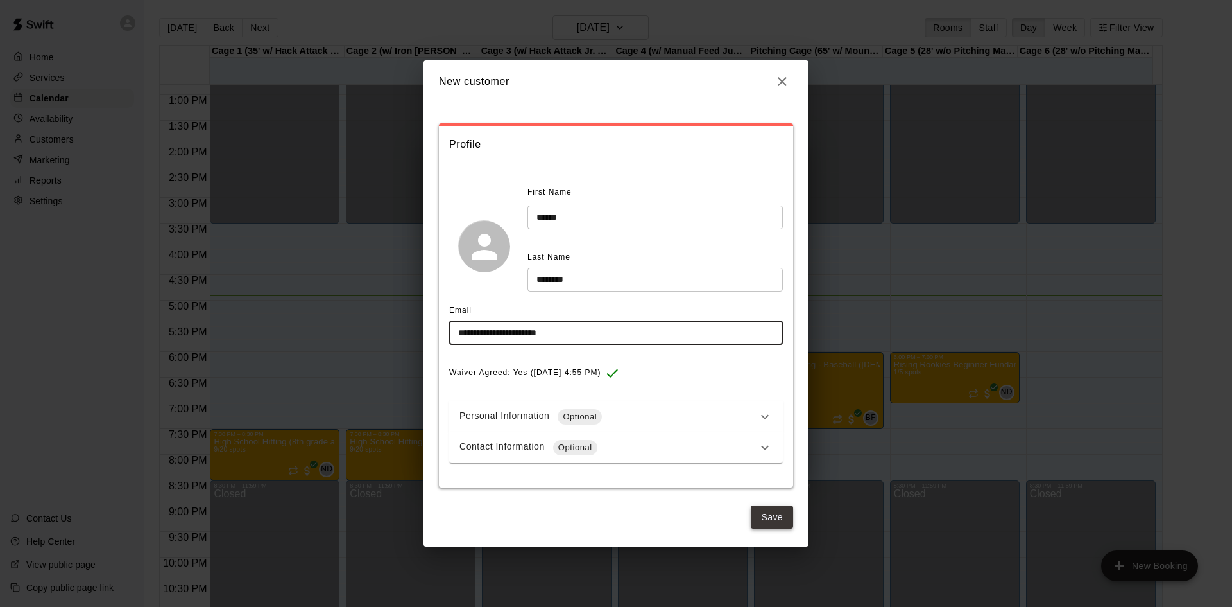
type input "**********"
click at [755, 512] on button "Save" at bounding box center [772, 517] width 42 height 24
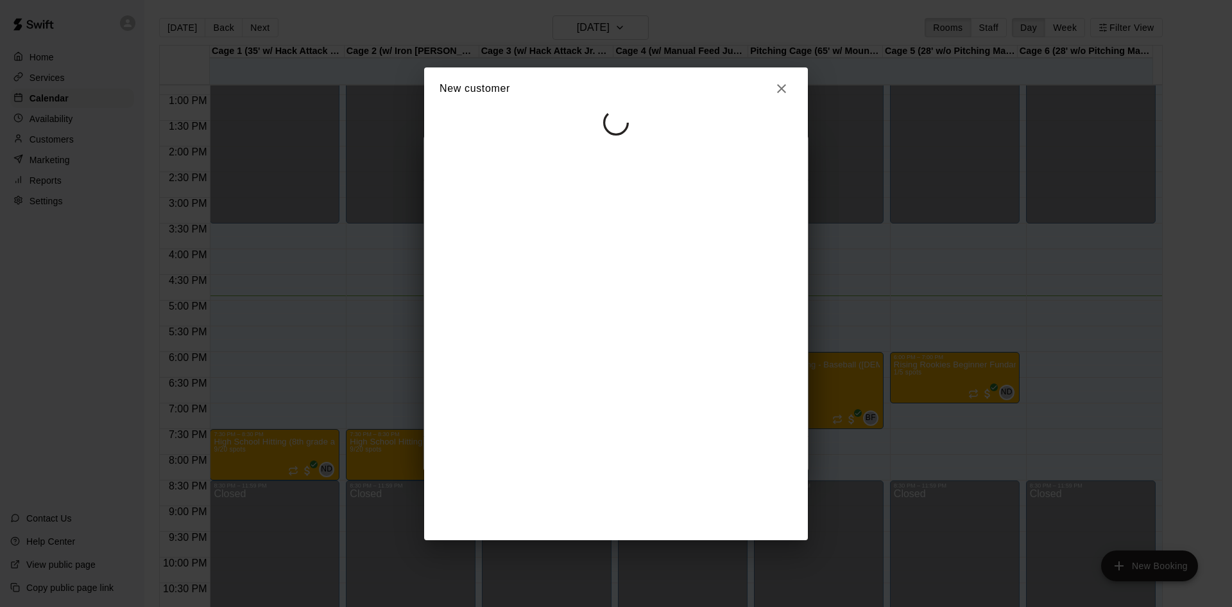
select select "**"
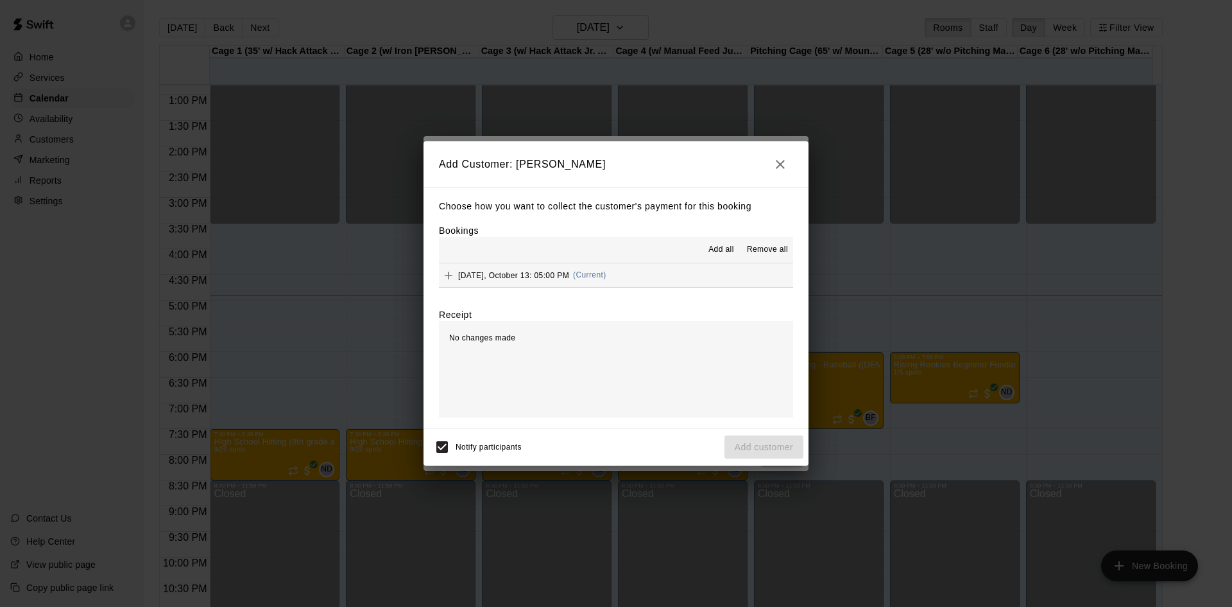
click at [511, 273] on span "[DATE], October 13: 05:00 PM" at bounding box center [513, 274] width 111 height 9
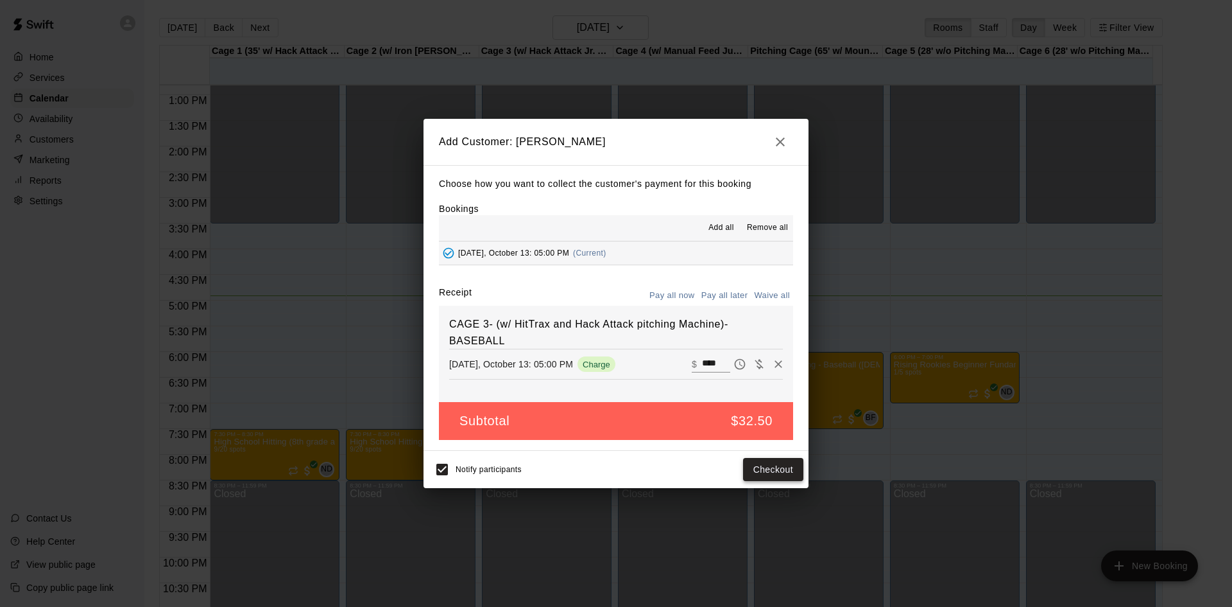
click at [784, 465] on button "Checkout" at bounding box center [773, 470] width 60 height 24
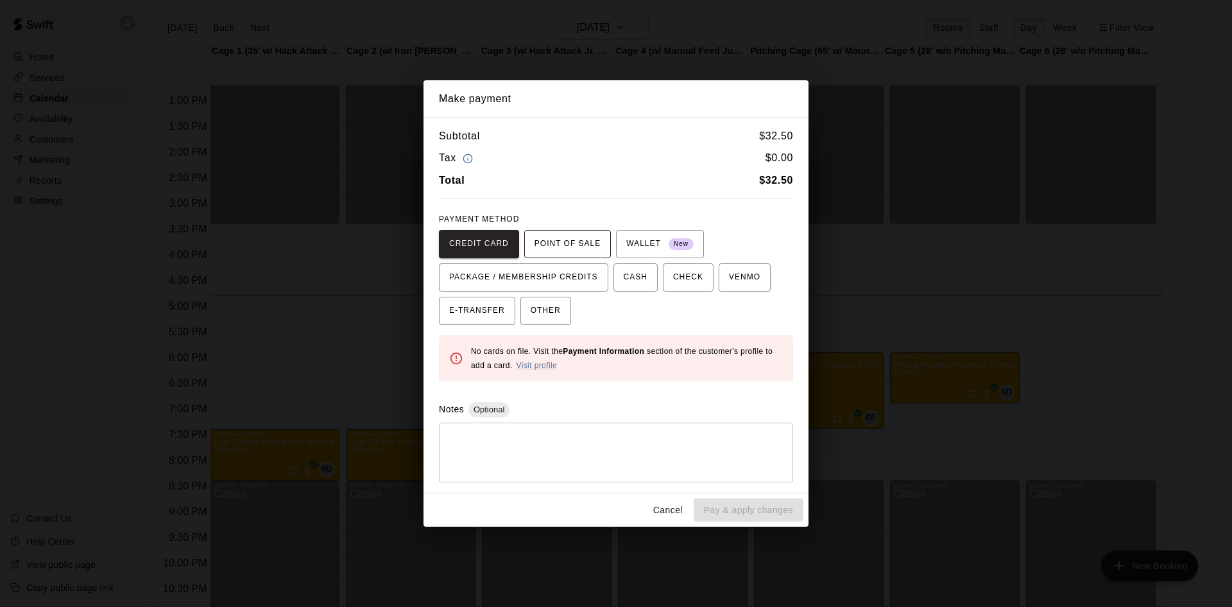
click at [566, 234] on span "POINT OF SALE" at bounding box center [568, 244] width 66 height 21
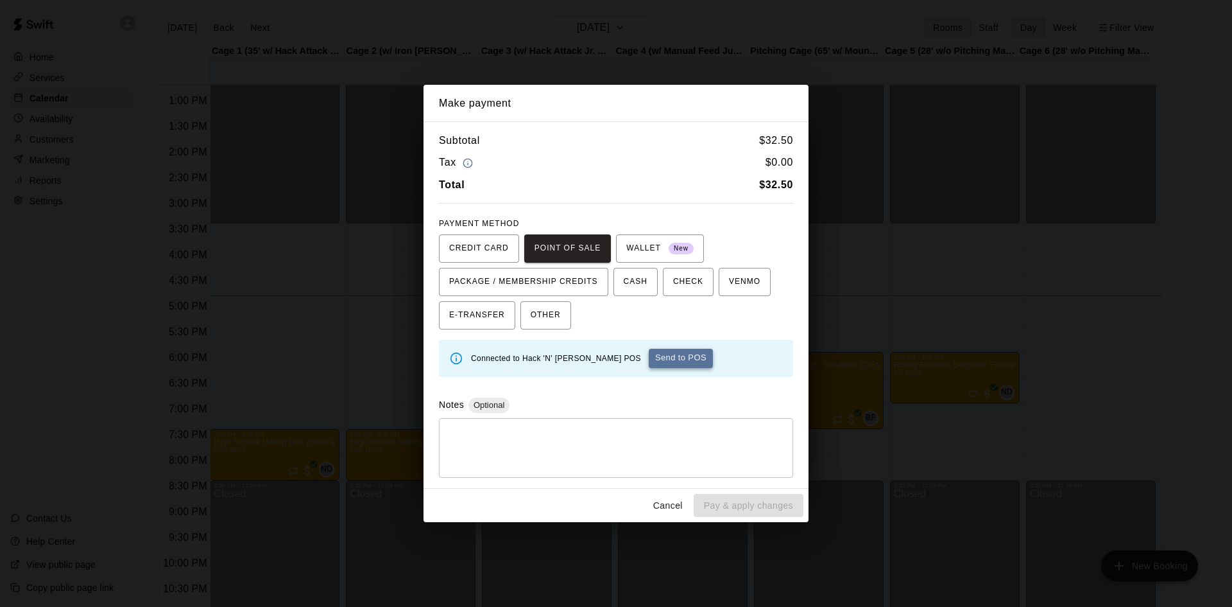
click at [649, 354] on button "Send to POS" at bounding box center [681, 358] width 64 height 19
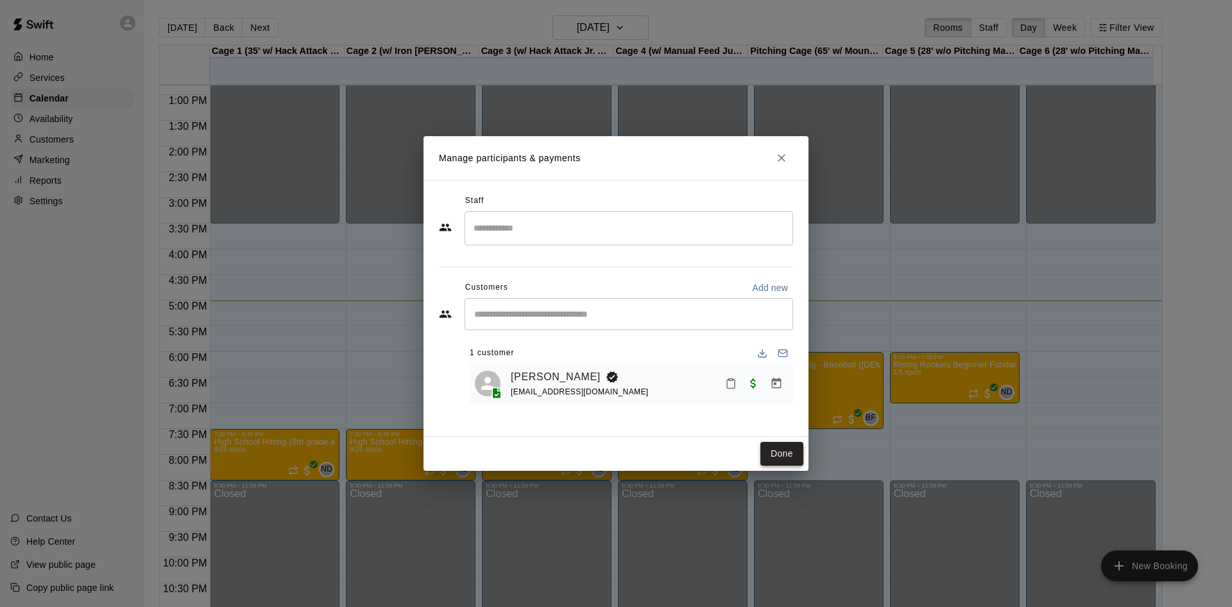
click at [777, 453] on button "Done" at bounding box center [782, 454] width 43 height 24
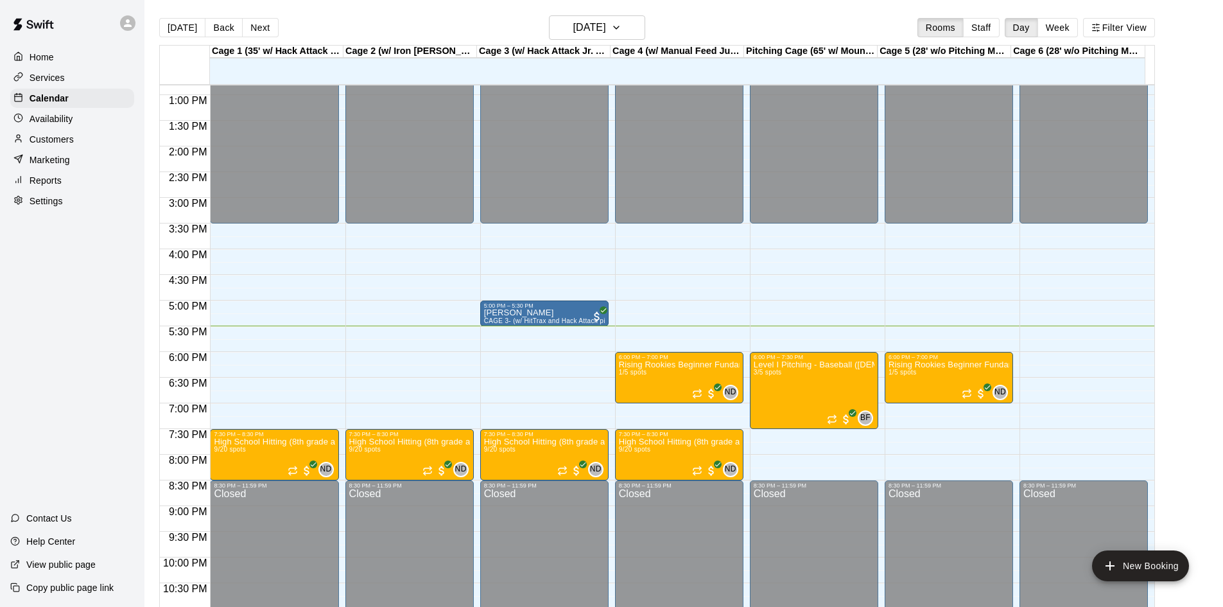
click at [54, 143] on p "Customers" at bounding box center [52, 139] width 44 height 13
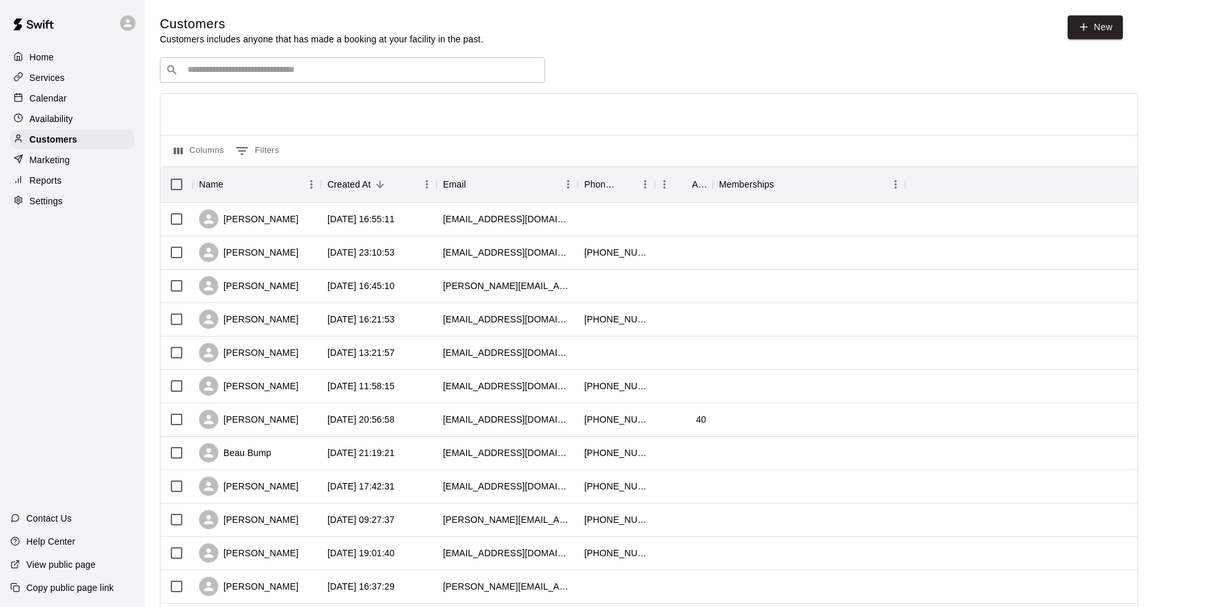
click at [245, 69] on input "Search customers by name or email" at bounding box center [362, 70] width 356 height 13
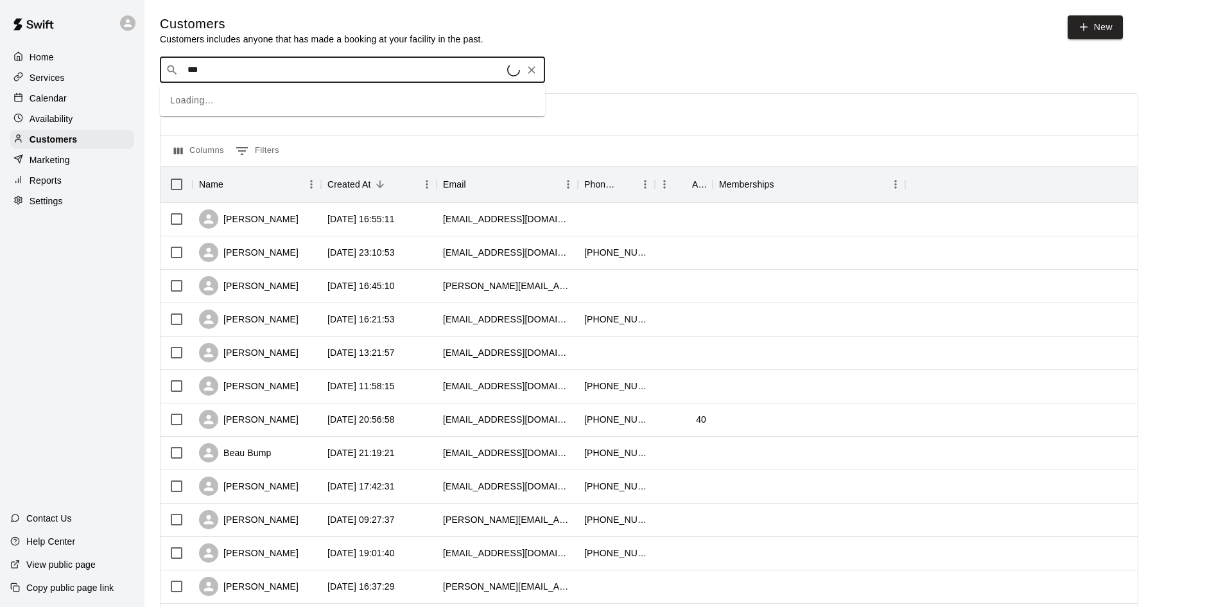
type input "***"
click at [224, 101] on p "[PERSON_NAME]" at bounding box center [235, 98] width 78 height 13
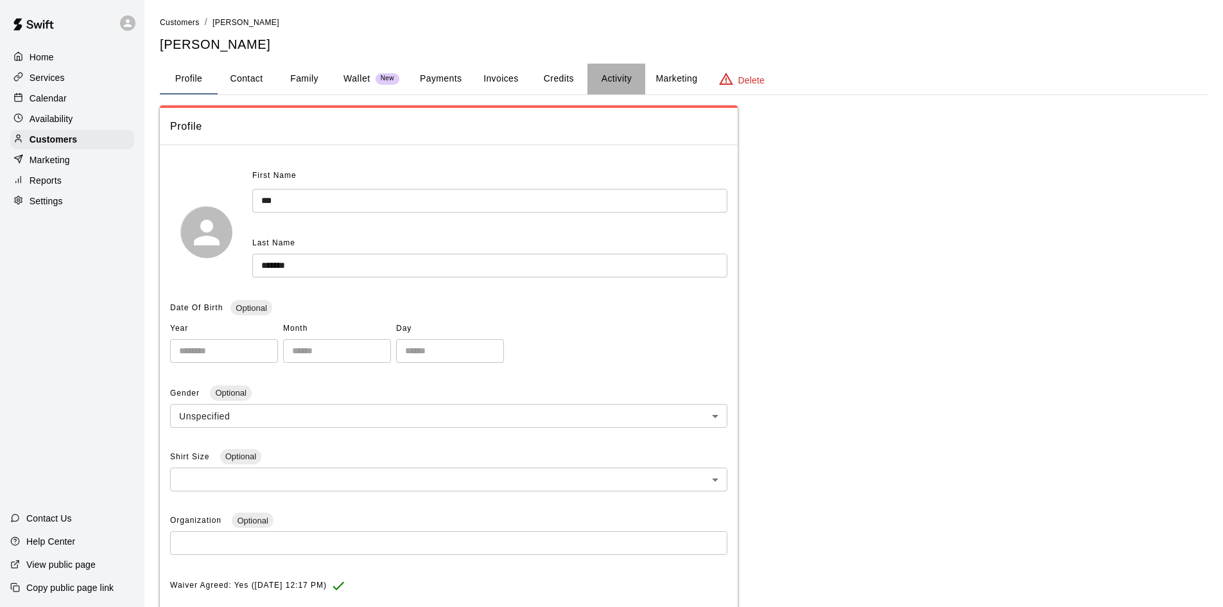
click at [615, 82] on button "Activity" at bounding box center [616, 79] width 58 height 31
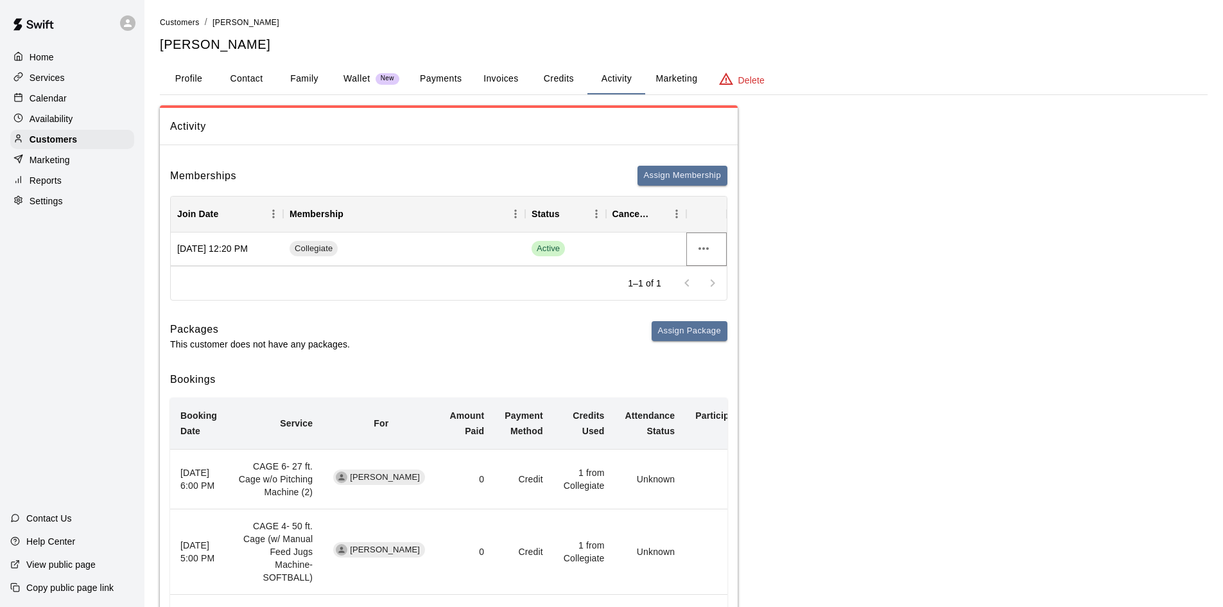
click at [703, 253] on icon "more actions" at bounding box center [703, 248] width 15 height 15
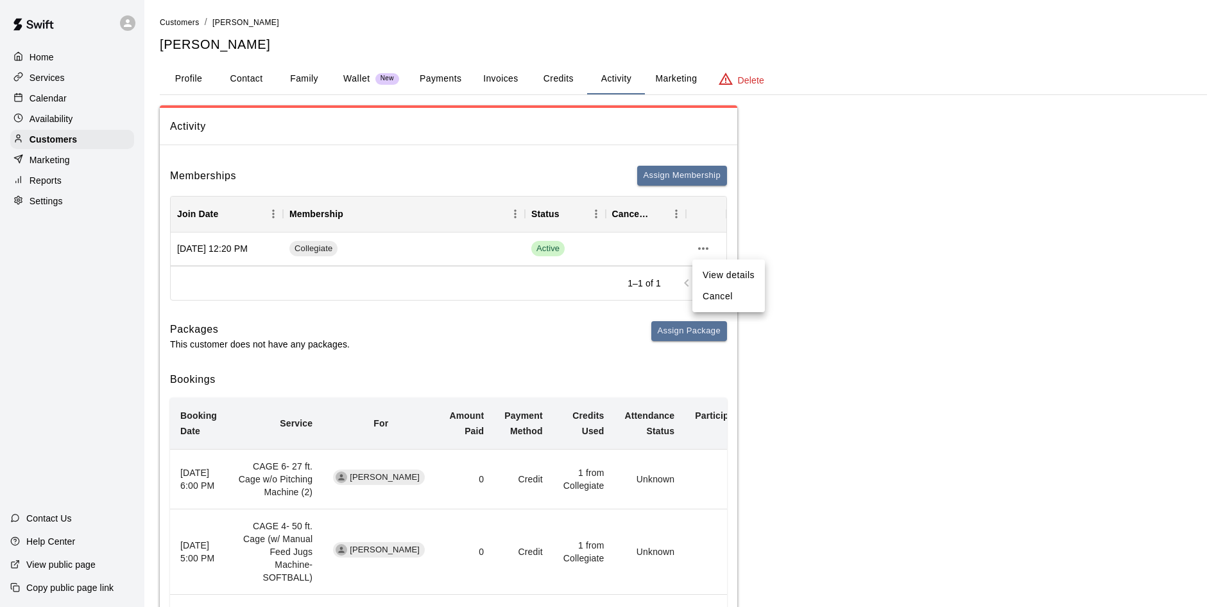
click at [723, 293] on li "Cancel" at bounding box center [729, 296] width 73 height 21
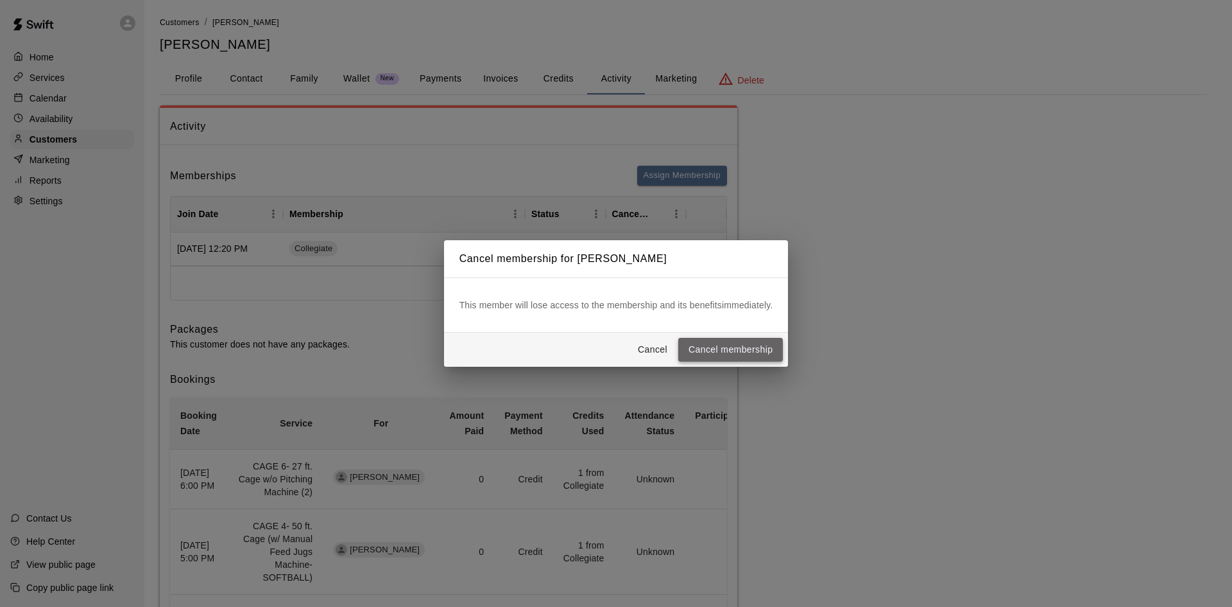
click at [749, 350] on button "Cancel membership" at bounding box center [730, 350] width 105 height 24
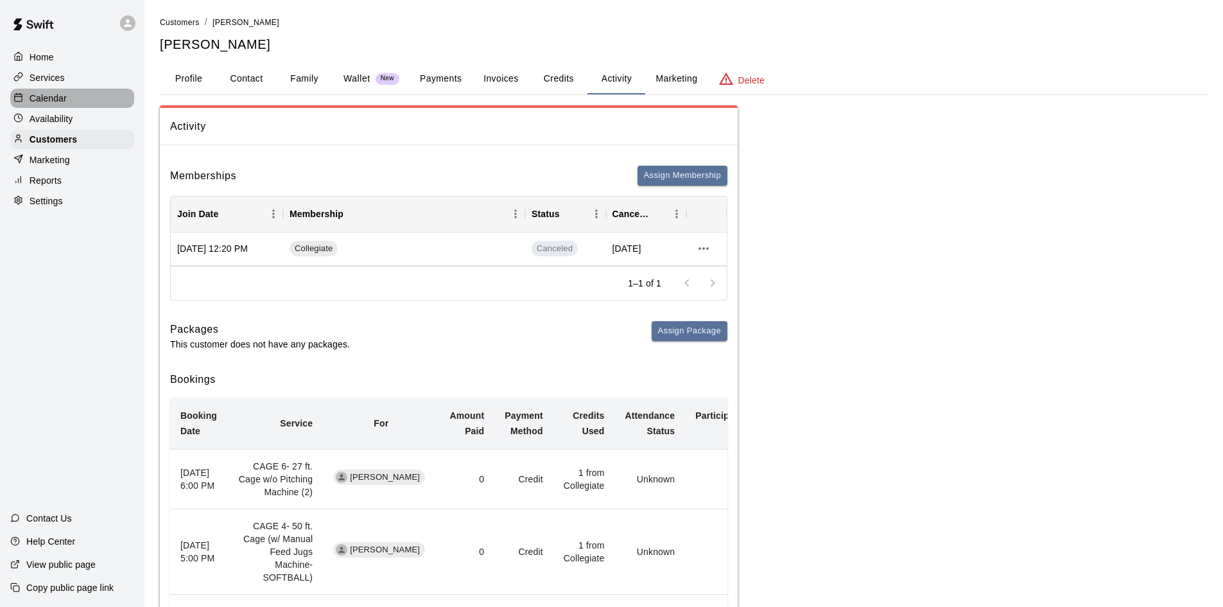
click at [51, 100] on p "Calendar" at bounding box center [48, 98] width 37 height 13
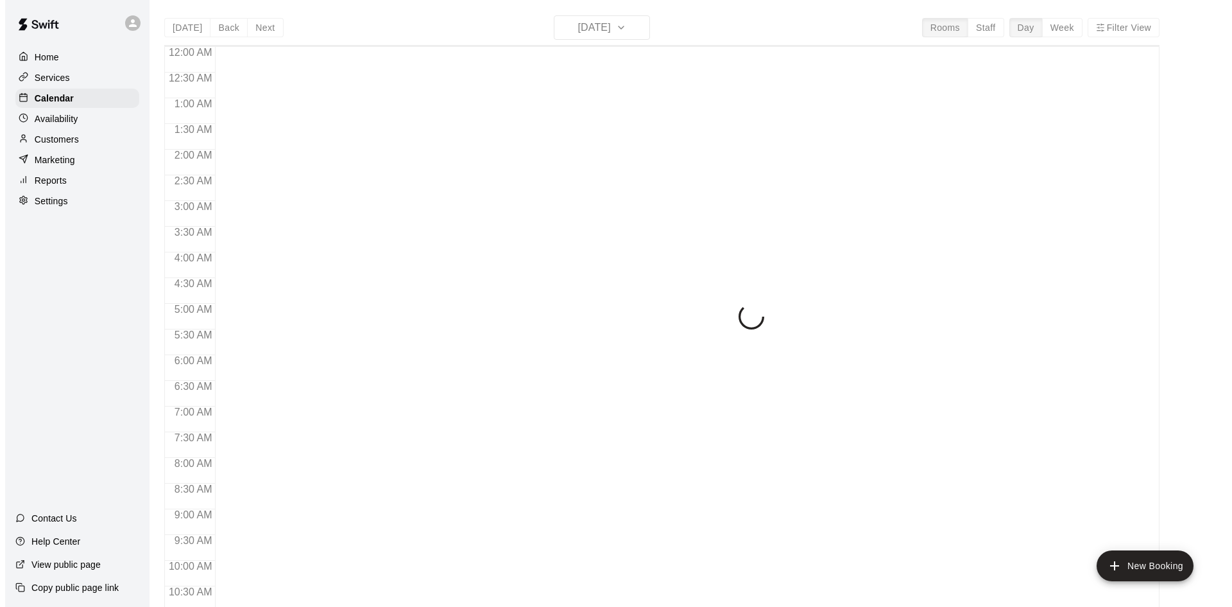
scroll to position [658, 0]
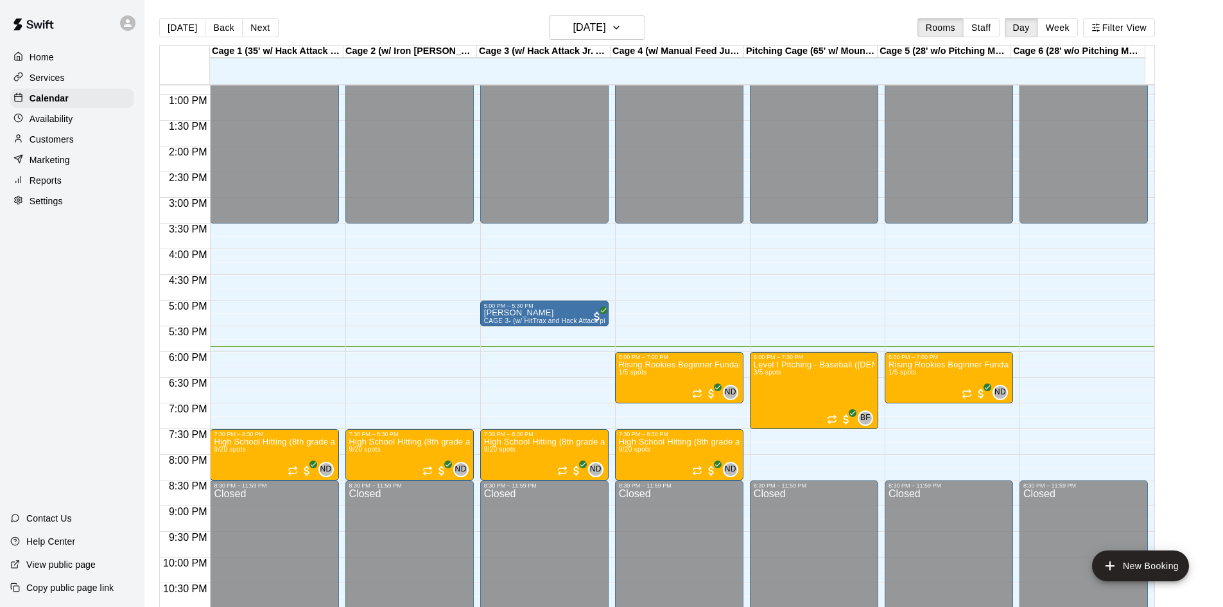
click at [532, 362] on div "12:00 AM – 3:30 PM Closed 5:00 PM – 5:30 PM [PERSON_NAME] 3- (w/ HitTrax and Ha…" at bounding box center [544, 43] width 128 height 1232
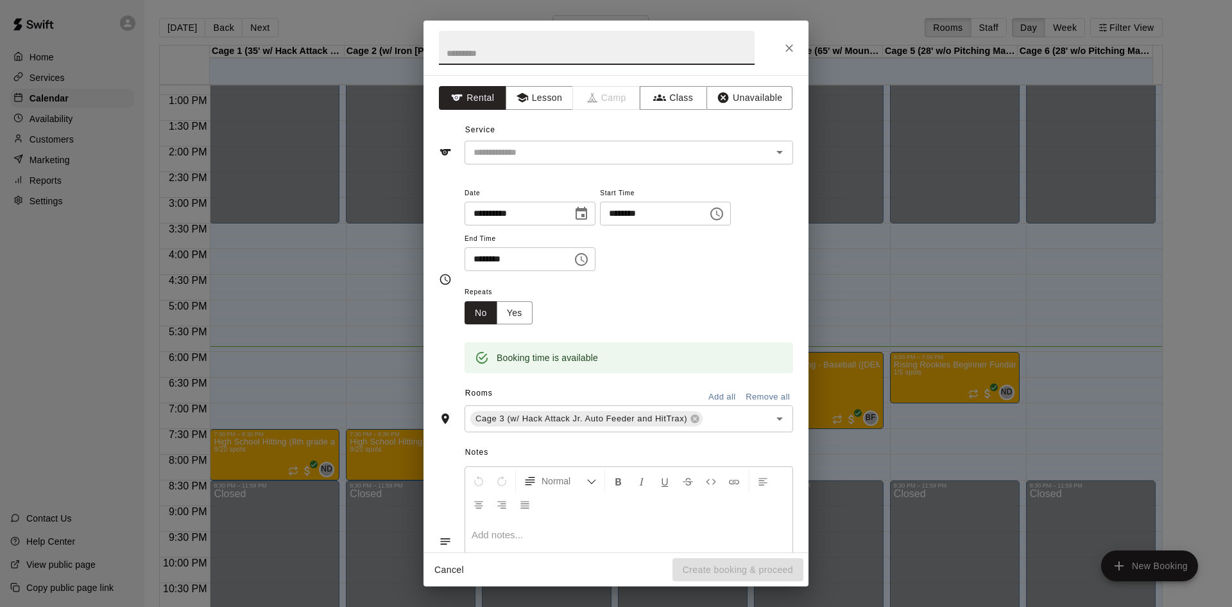
click at [579, 166] on div "**********" at bounding box center [616, 313] width 385 height 477
click at [582, 142] on div "​" at bounding box center [629, 153] width 329 height 24
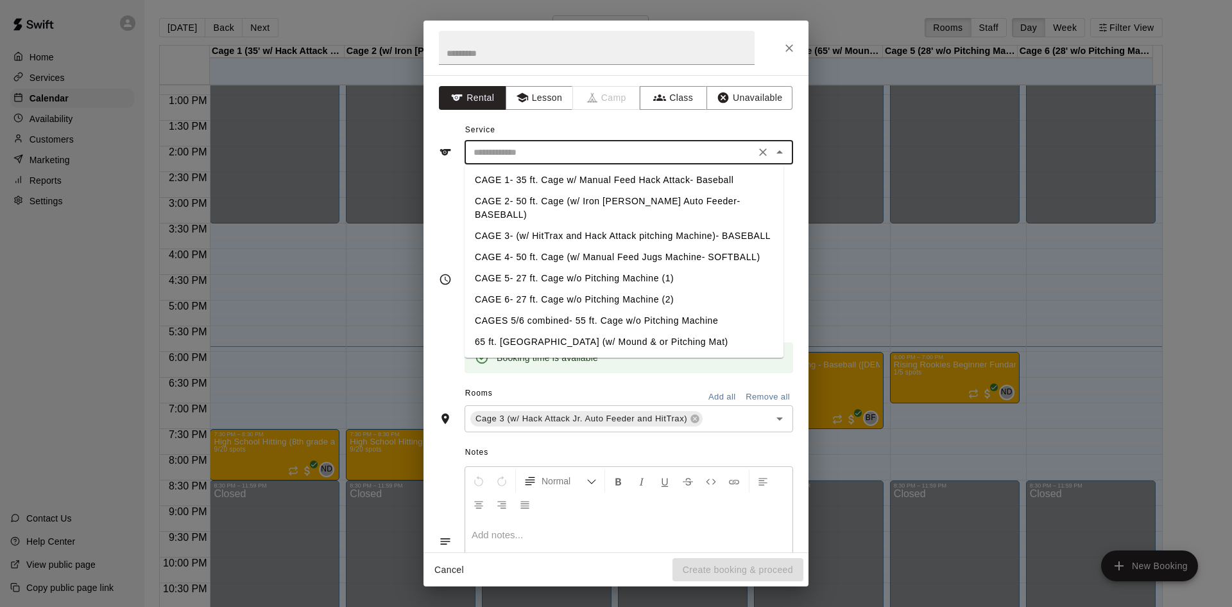
click at [537, 225] on li "CAGE 3- (w/ HitTrax and Hack Attack pitching Machine)- BASEBALL" at bounding box center [624, 235] width 319 height 21
type input "**********"
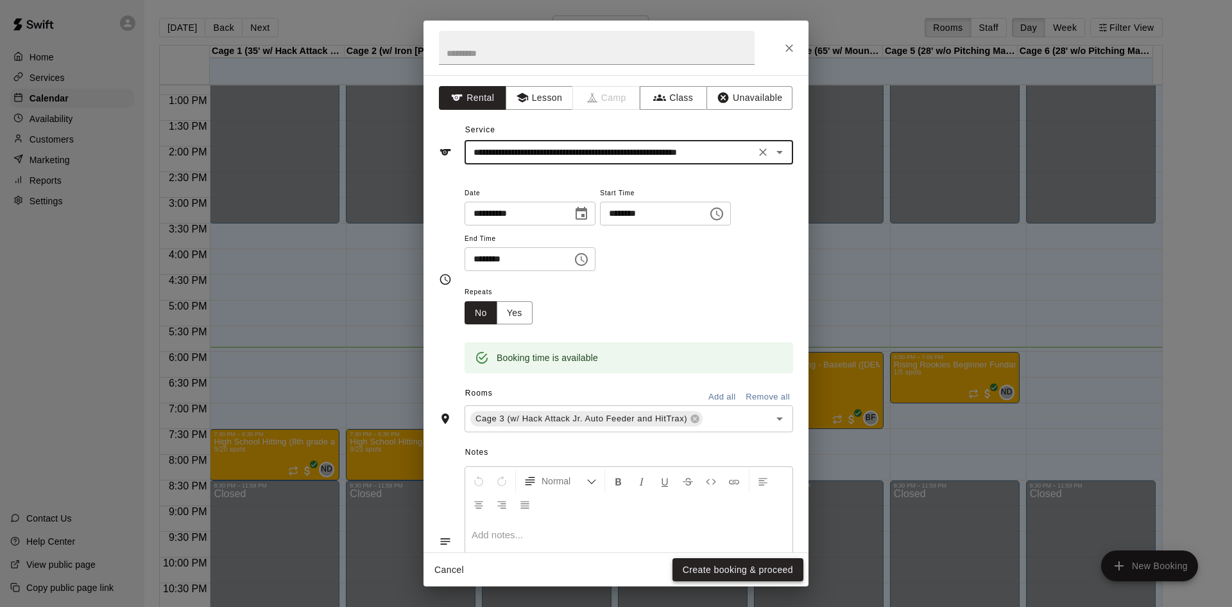
click at [741, 569] on button "Create booking & proceed" at bounding box center [738, 570] width 131 height 24
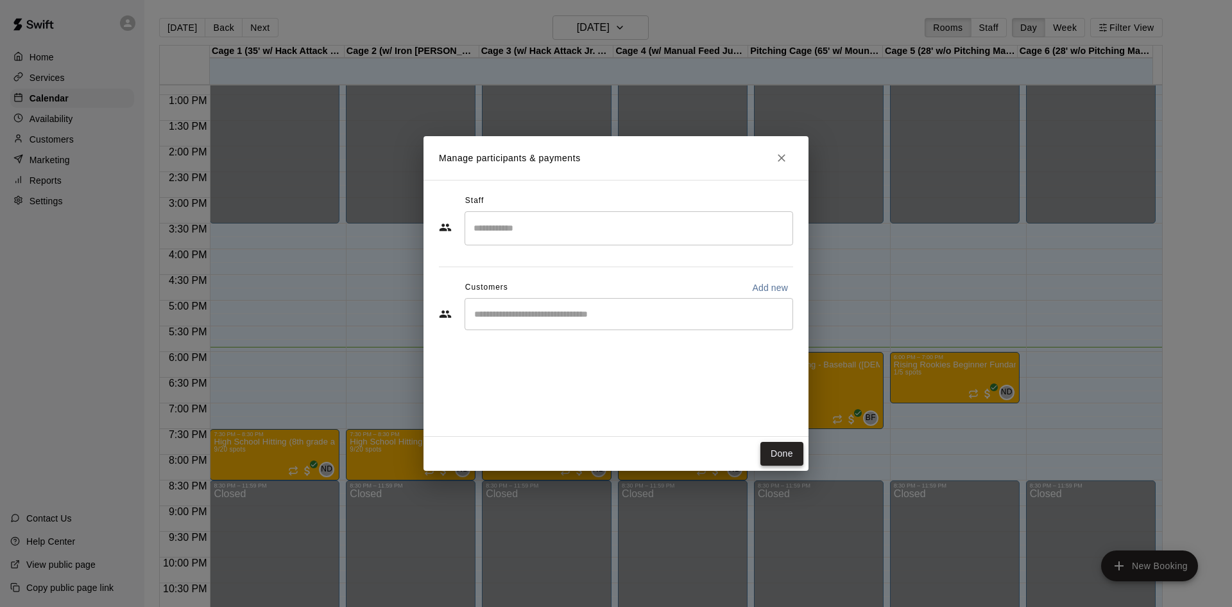
click at [775, 447] on button "Done" at bounding box center [782, 454] width 43 height 24
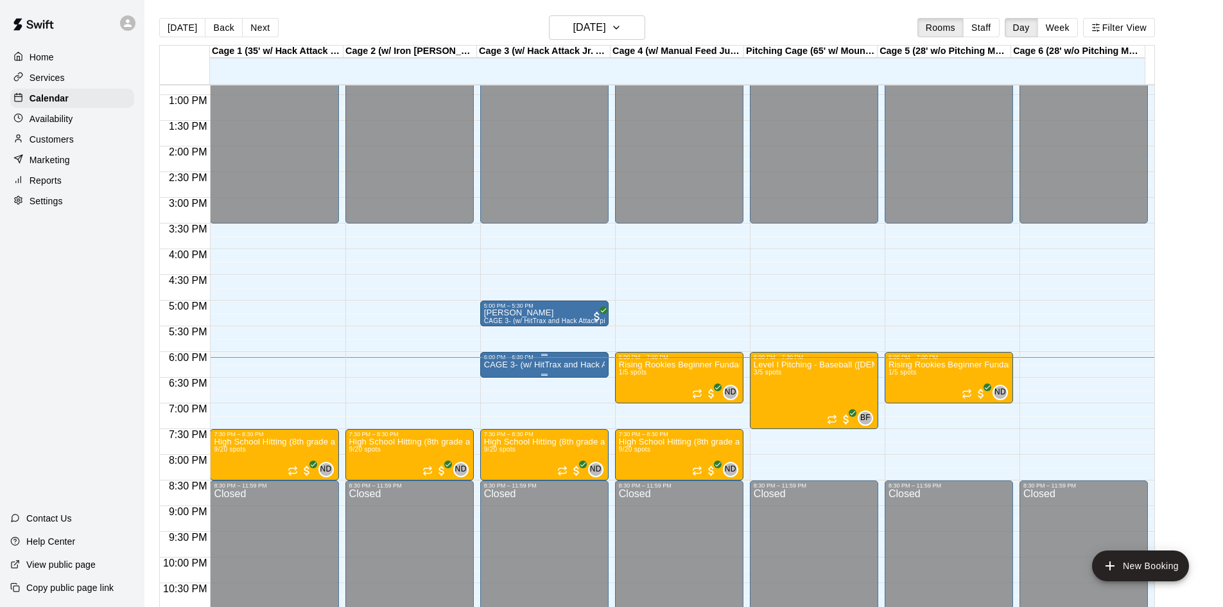
click at [571, 365] on p "CAGE 3- (w/ HitTrax and Hack Attack pitching Machine)- BASEBALL" at bounding box center [544, 365] width 121 height 0
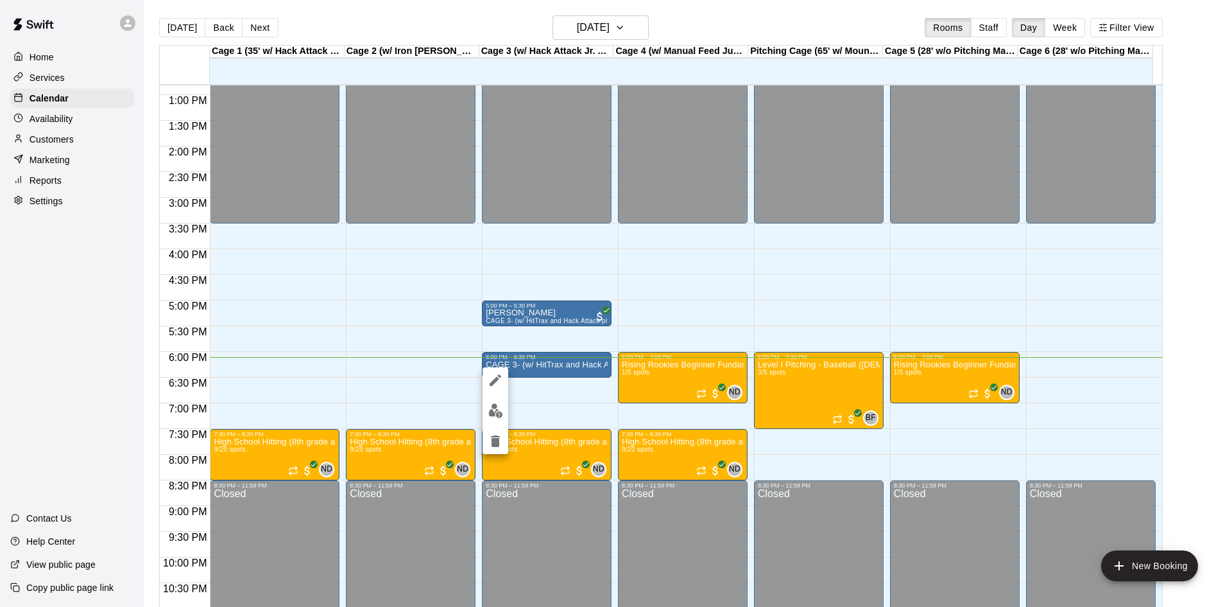
click at [555, 354] on div at bounding box center [616, 303] width 1232 height 607
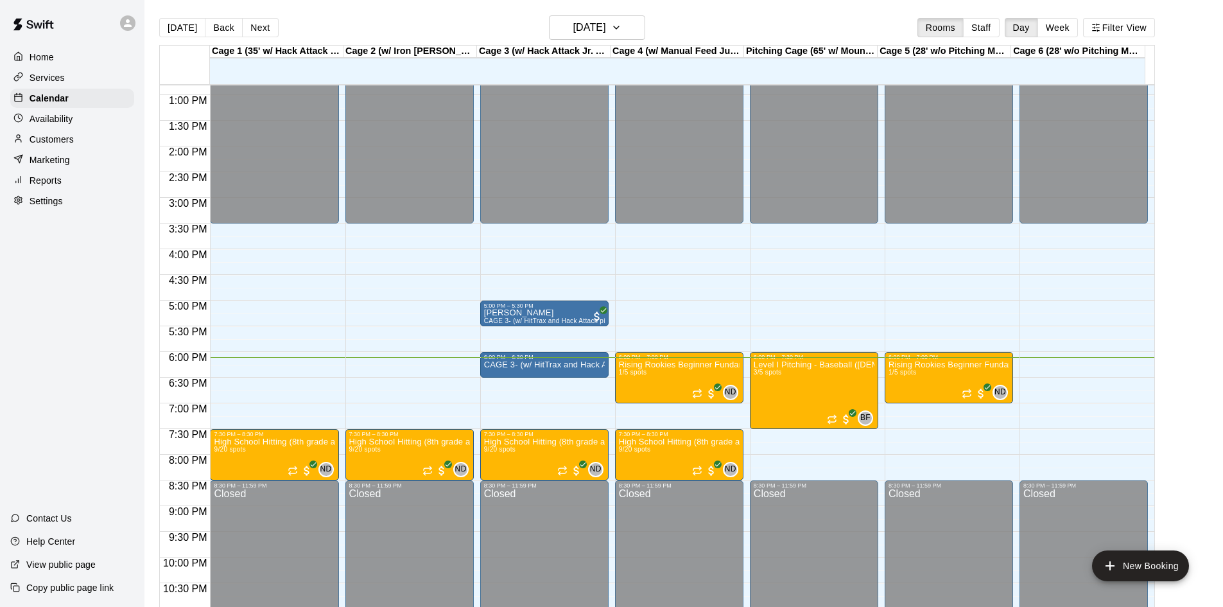
click at [555, 365] on p "CAGE 3- (w/ HitTrax and Hack Attack pitching Machine)- BASEBALL" at bounding box center [544, 365] width 121 height 0
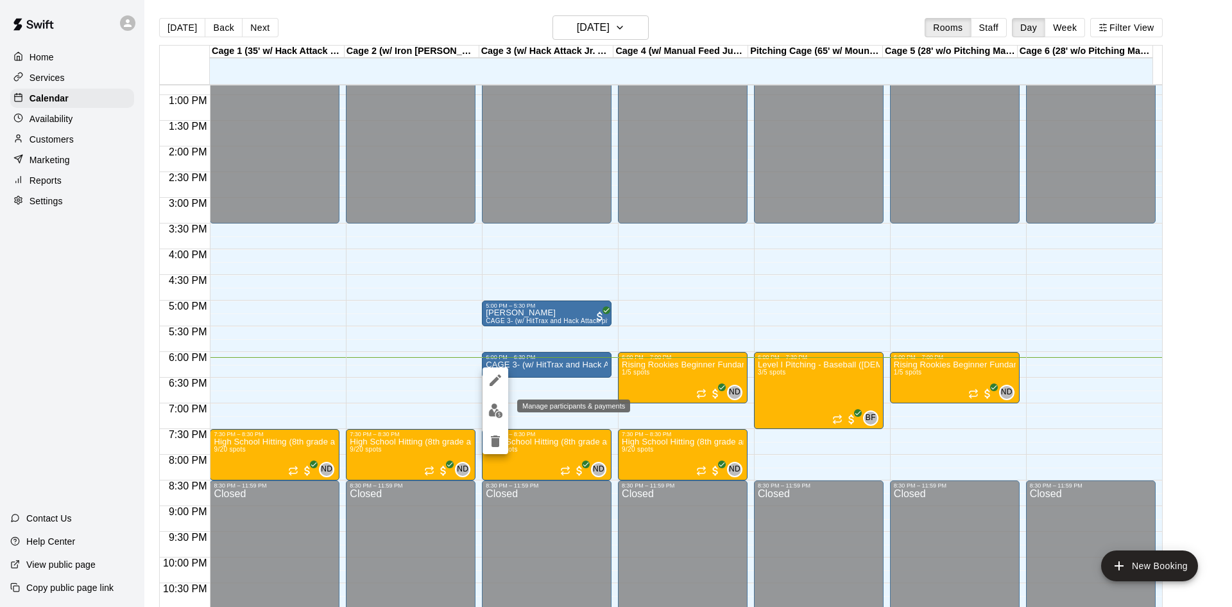
click at [495, 410] on img "edit" at bounding box center [495, 410] width 15 height 15
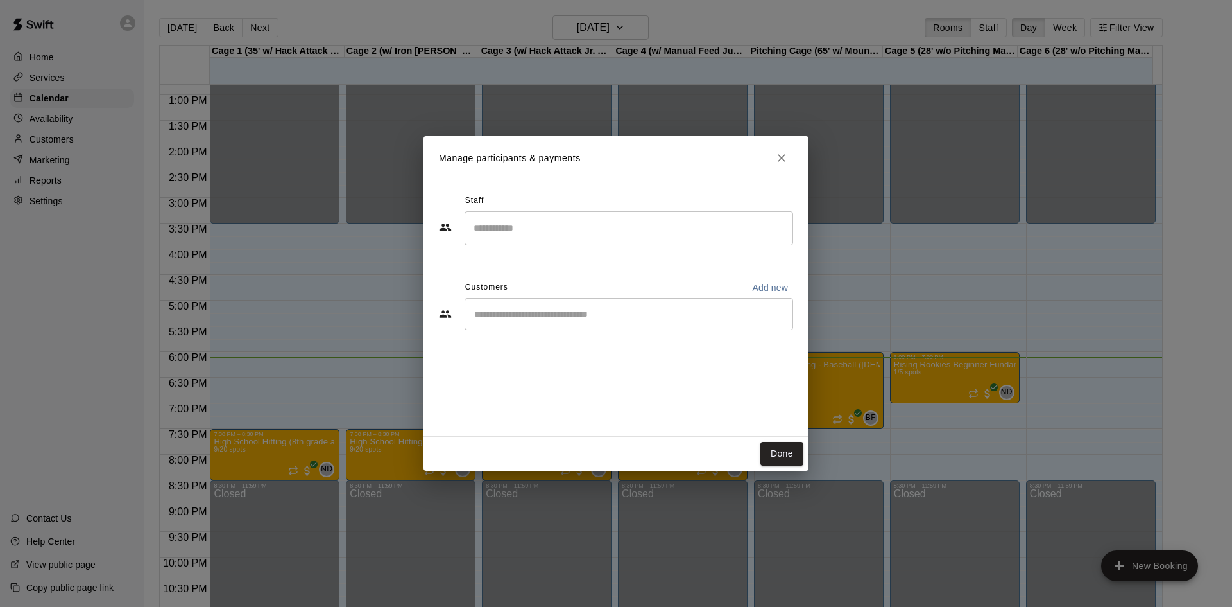
click at [499, 289] on span "Customers" at bounding box center [486, 287] width 43 height 21
click at [526, 318] on input "Start typing to search customers..." at bounding box center [628, 313] width 317 height 13
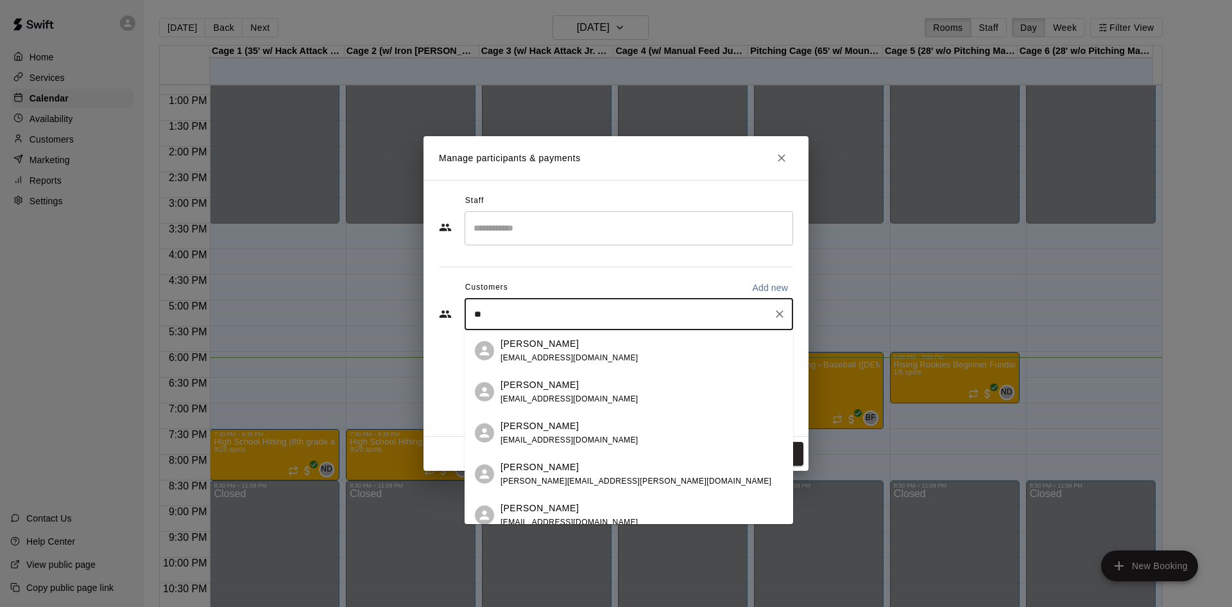
type input "*"
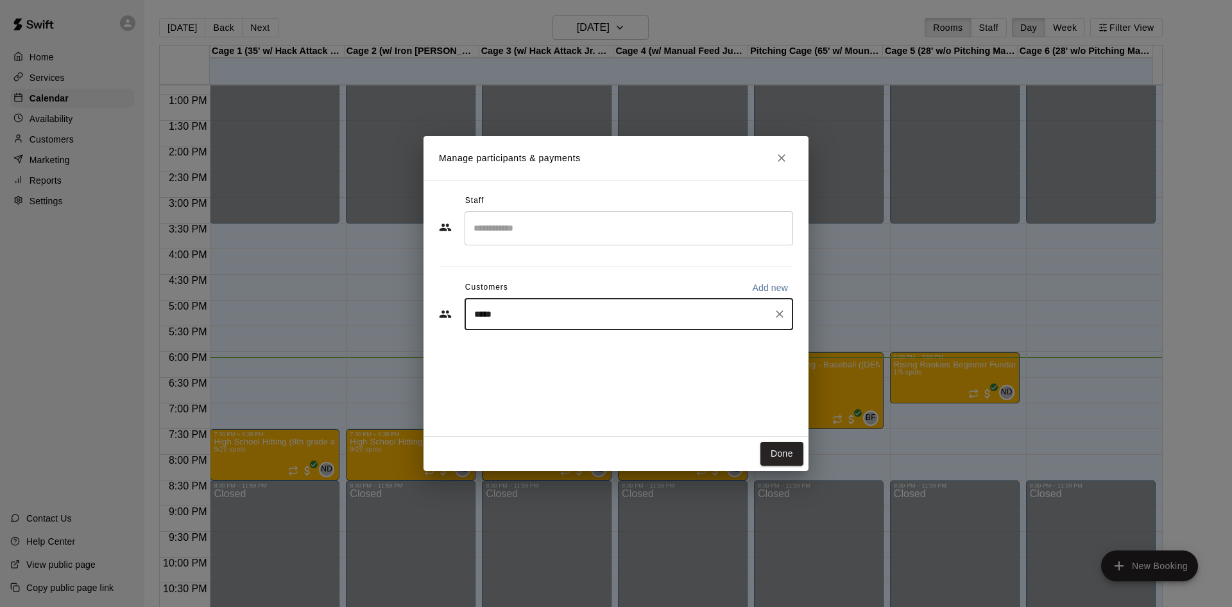
type input "******"
click at [531, 345] on p "[PERSON_NAME]" at bounding box center [540, 343] width 78 height 13
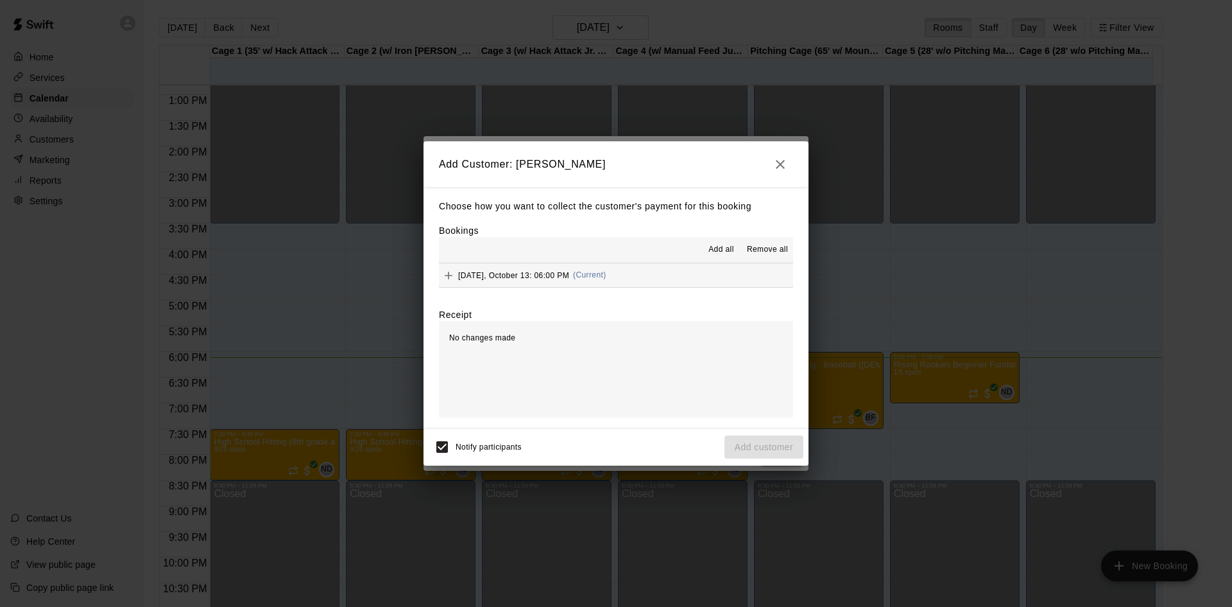
click at [511, 270] on div "[DATE], October 13: 06:00 PM (Current)" at bounding box center [523, 275] width 168 height 19
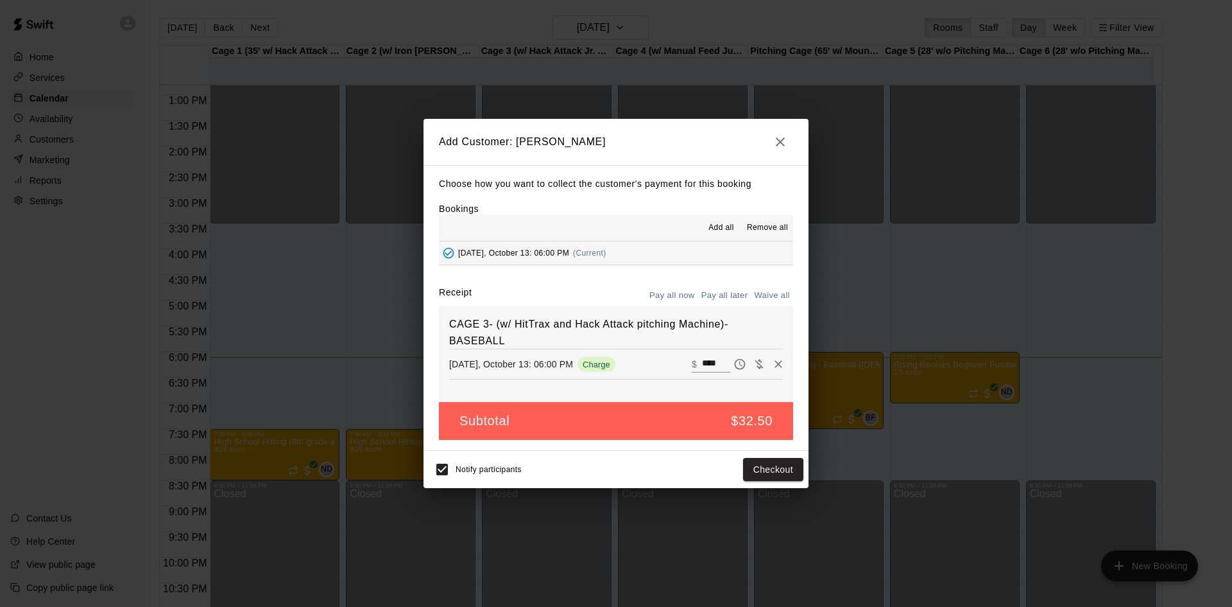
click at [702, 363] on input "****" at bounding box center [716, 364] width 28 height 17
type input "**"
click at [758, 465] on button "Checkout" at bounding box center [773, 470] width 60 height 24
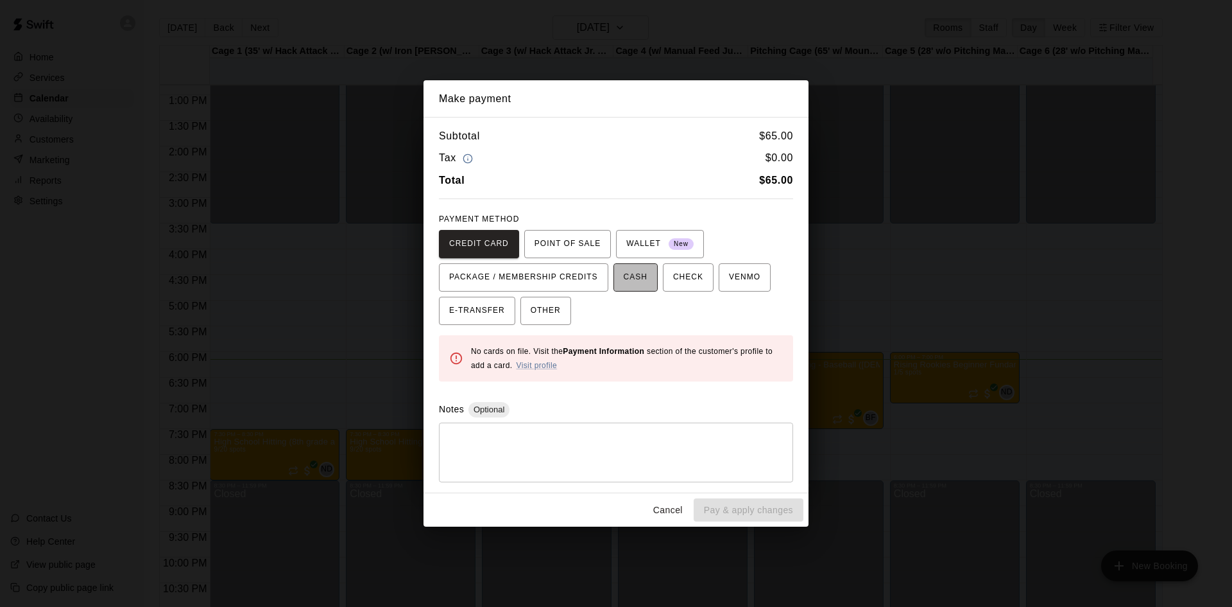
click at [643, 285] on span "CASH" at bounding box center [636, 277] width 24 height 21
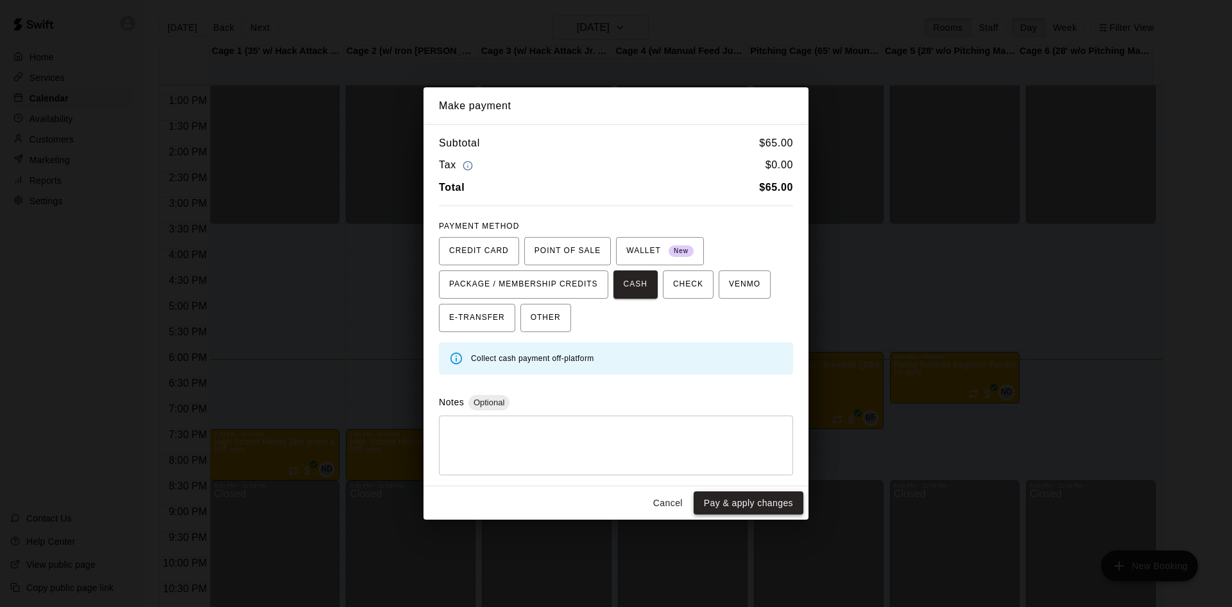
click at [739, 506] on button "Pay & apply changes" at bounding box center [749, 503] width 110 height 24
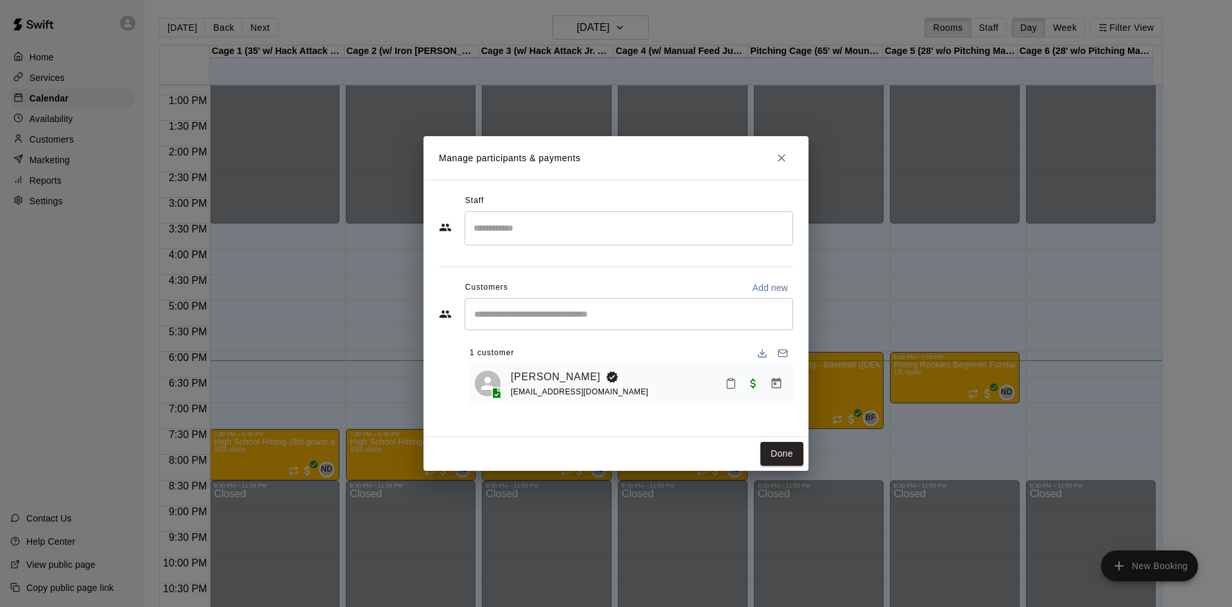
click at [263, 327] on div "Manage participants & payments Staff ​ Customers Add new ​ 1 customer G [PERSON…" at bounding box center [616, 303] width 1232 height 607
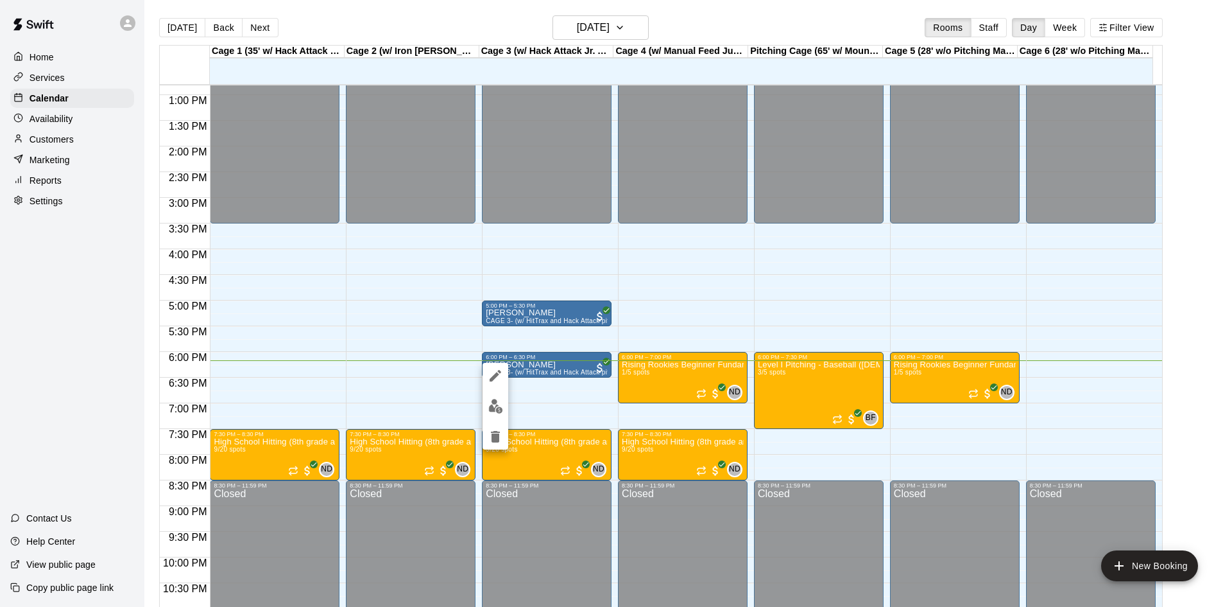
click at [673, 375] on div at bounding box center [616, 303] width 1232 height 607
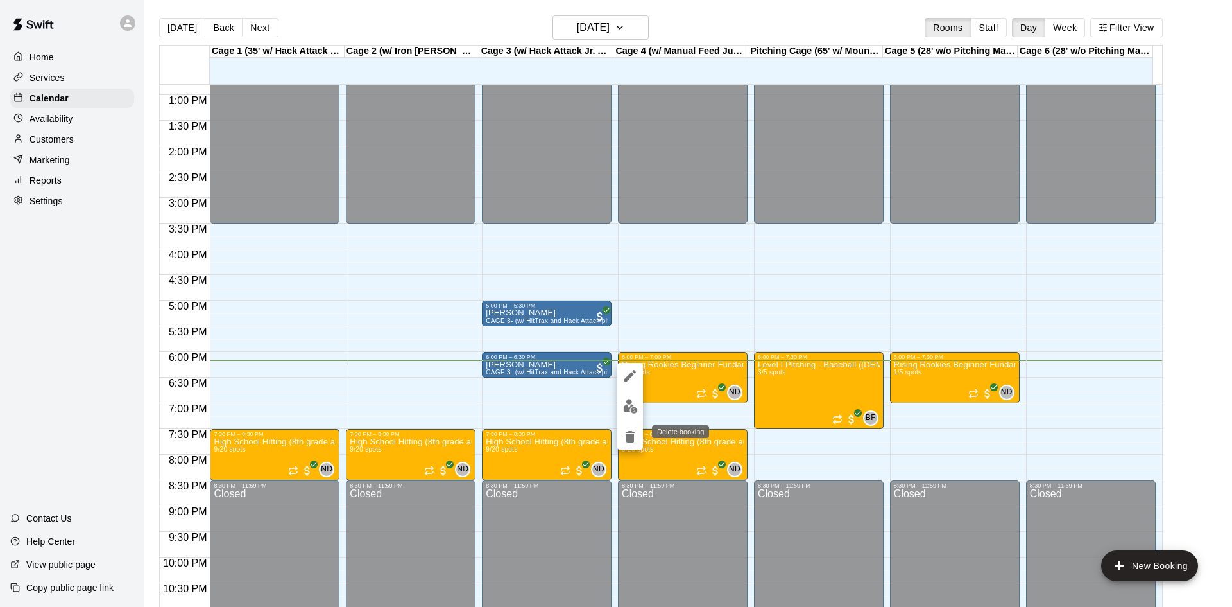
click at [626, 433] on icon "delete" at bounding box center [630, 437] width 9 height 12
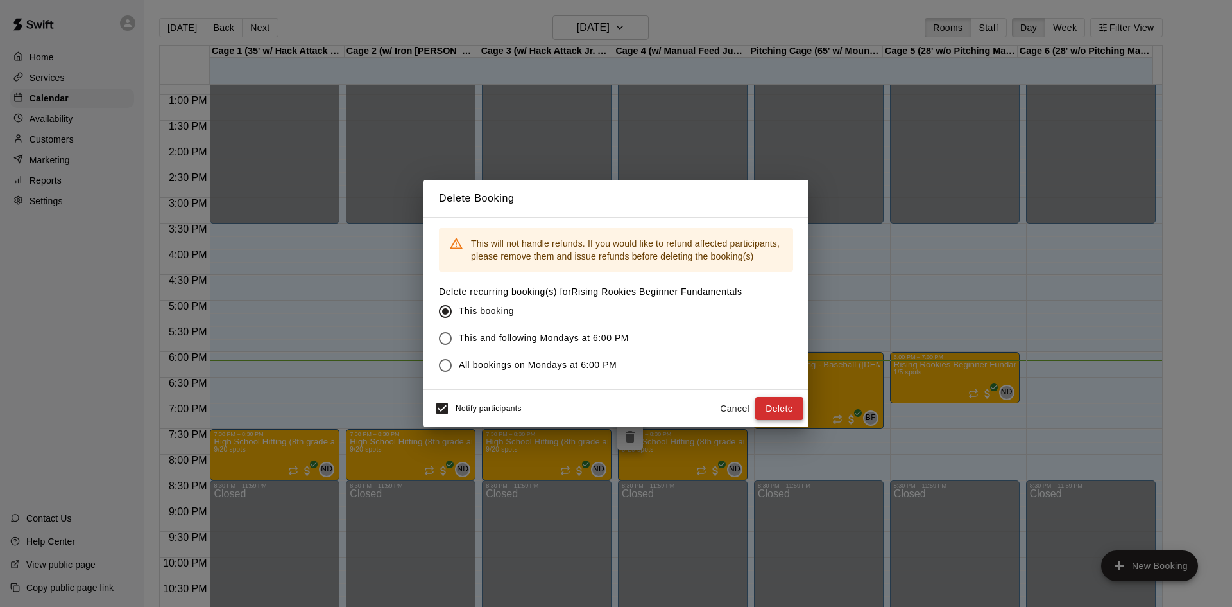
click at [785, 410] on button "Delete" at bounding box center [779, 409] width 48 height 24
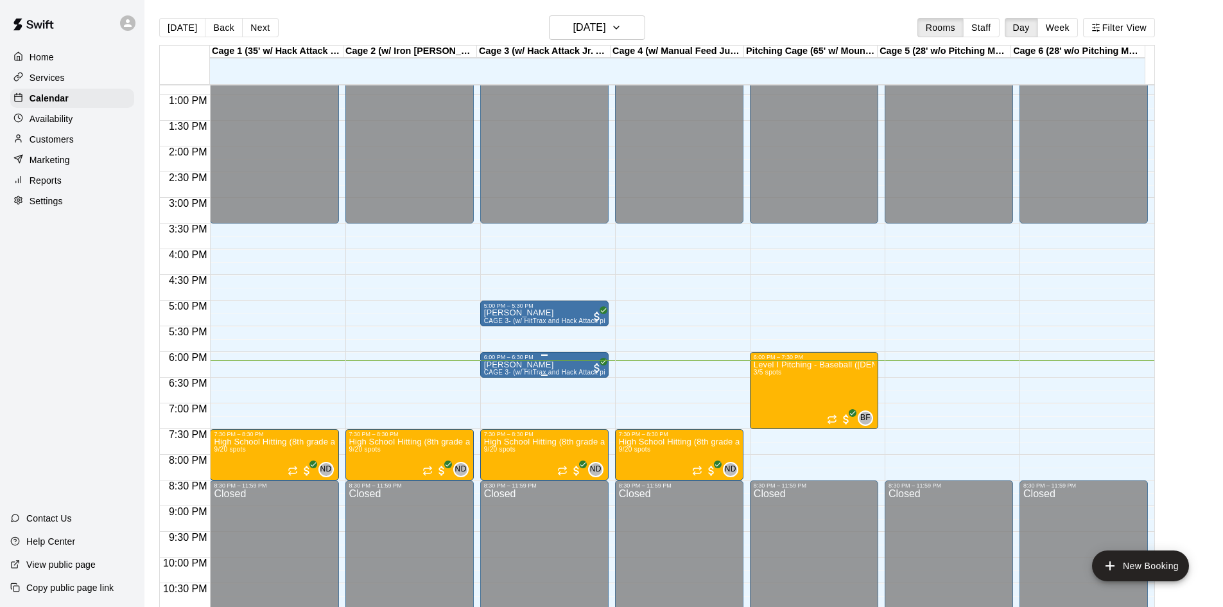
click at [557, 360] on div "6:00 PM – 6:30 PM" at bounding box center [544, 357] width 121 height 6
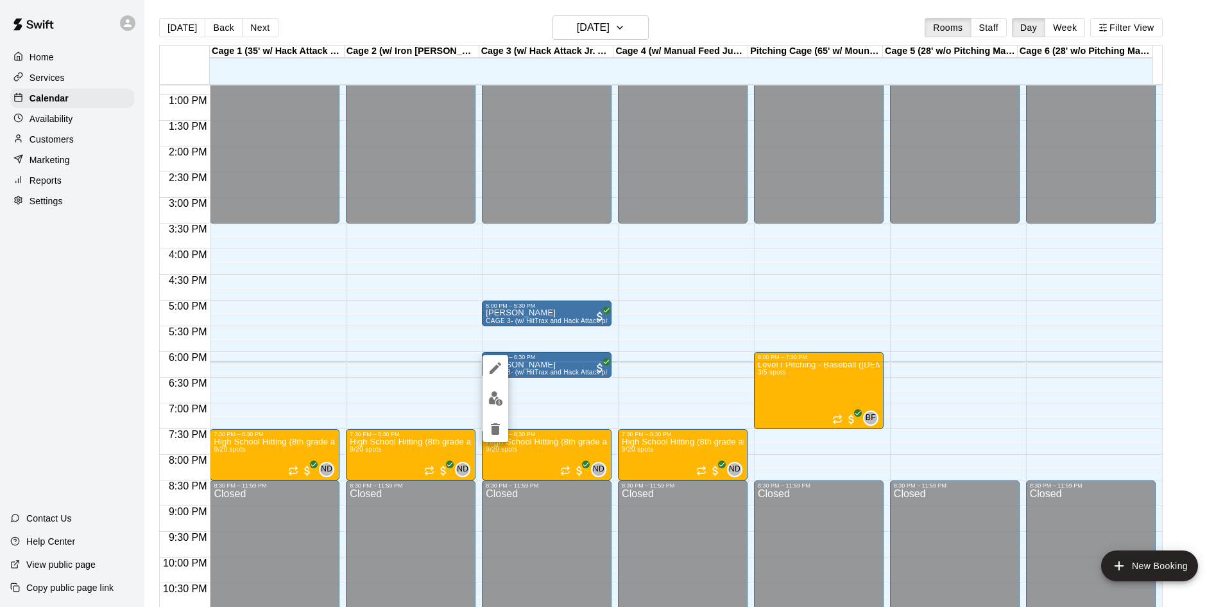
click at [549, 360] on div at bounding box center [616, 303] width 1232 height 607
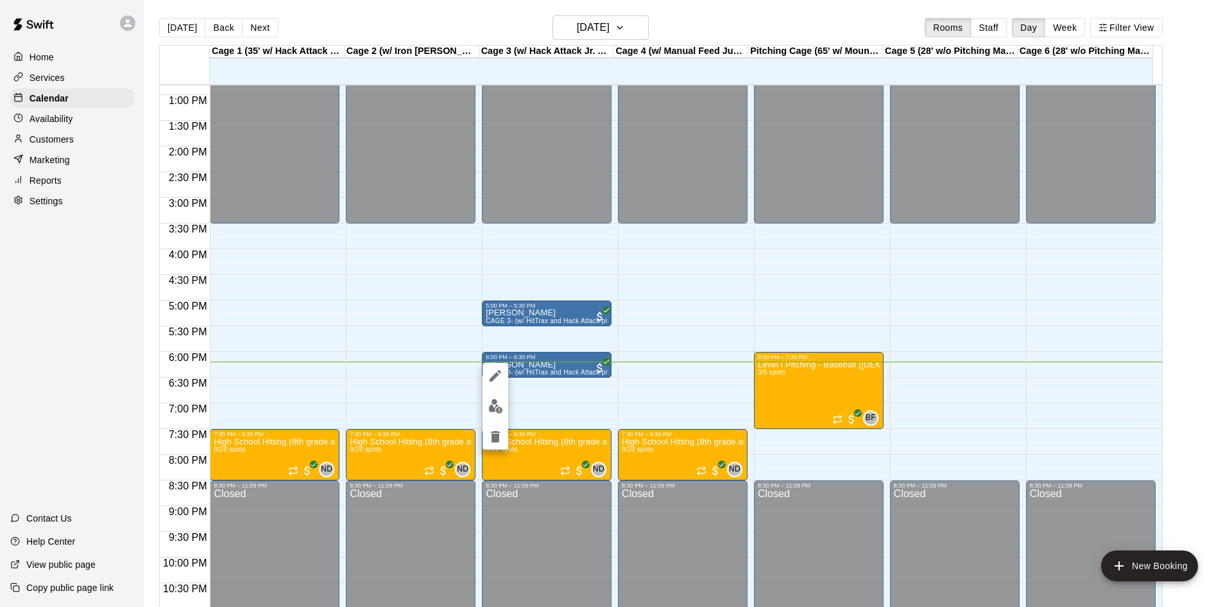
click at [574, 364] on div at bounding box center [616, 303] width 1232 height 607
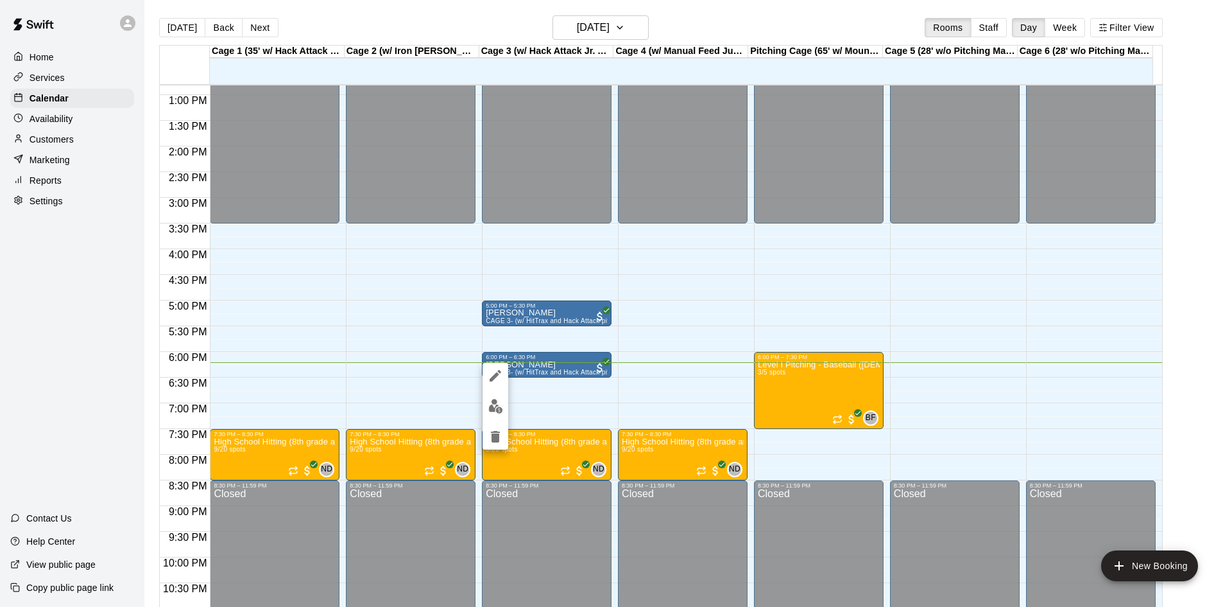
click at [649, 382] on div at bounding box center [616, 303] width 1232 height 607
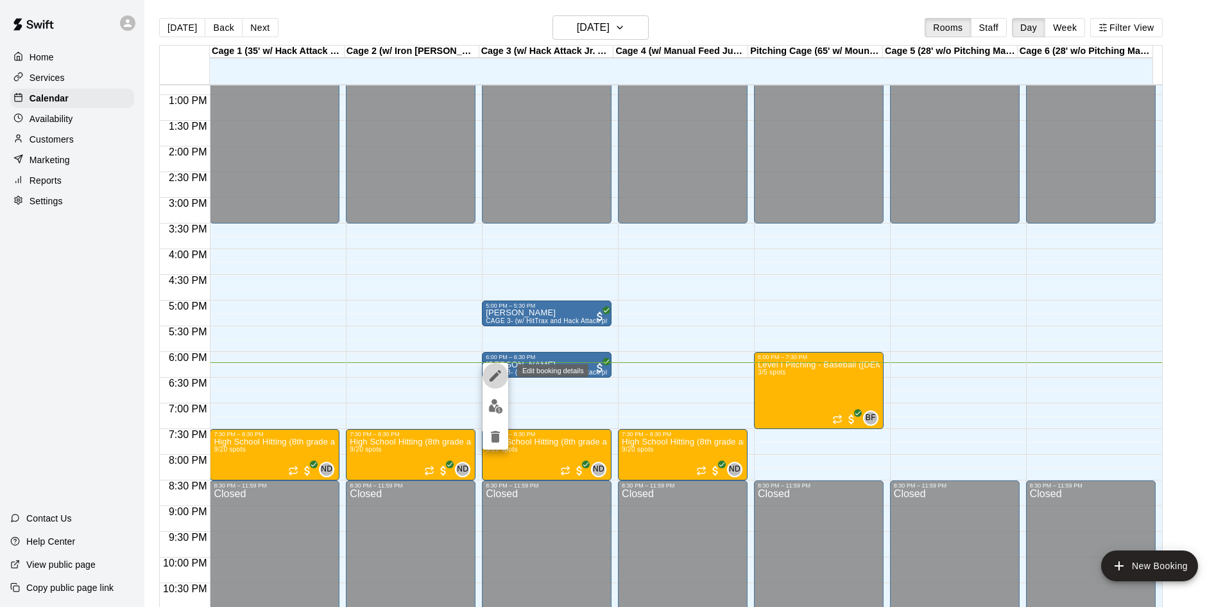
click at [494, 376] on icon "edit" at bounding box center [496, 376] width 12 height 12
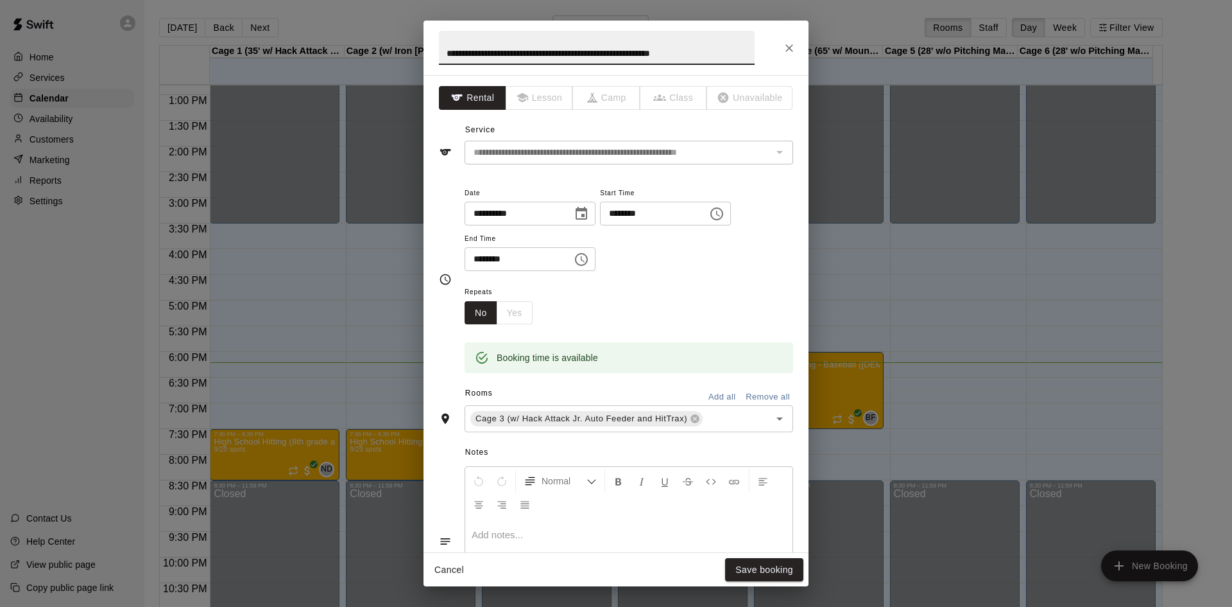
click at [790, 47] on icon "Close" at bounding box center [790, 48] width 8 height 8
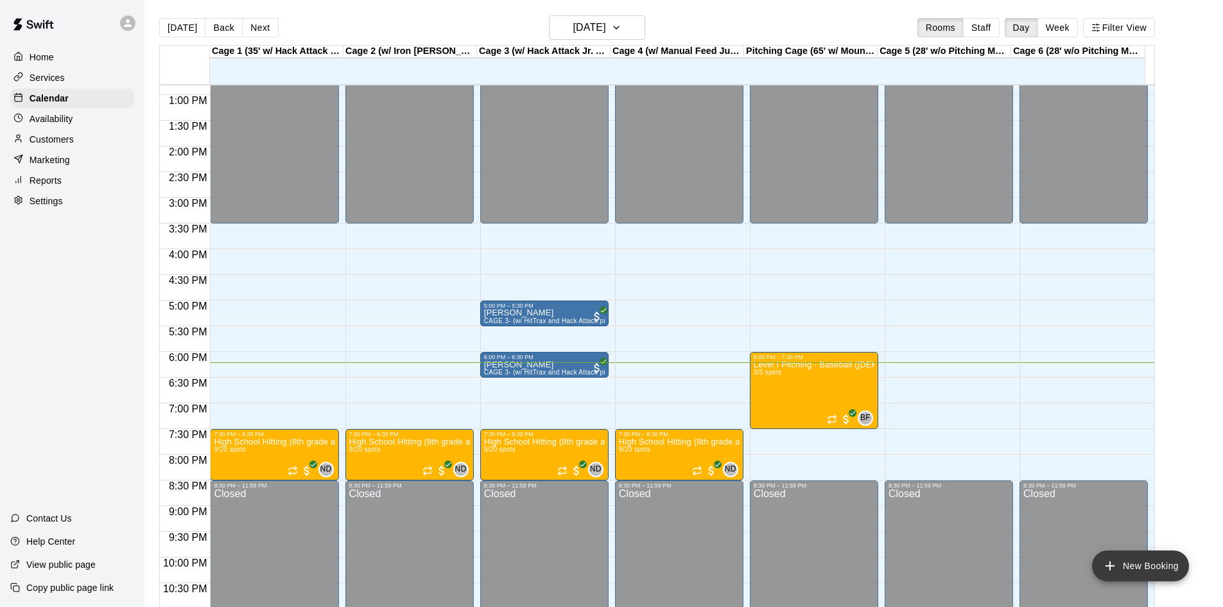
click at [1144, 571] on button "New Booking" at bounding box center [1140, 565] width 97 height 31
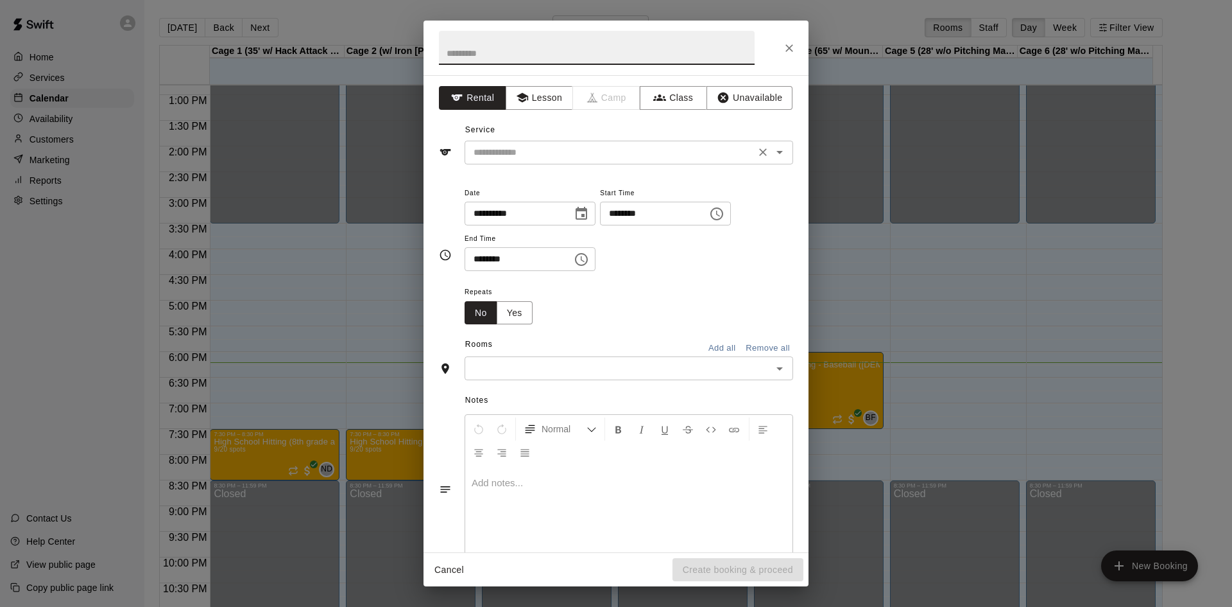
click at [568, 155] on input "text" at bounding box center [610, 152] width 283 height 16
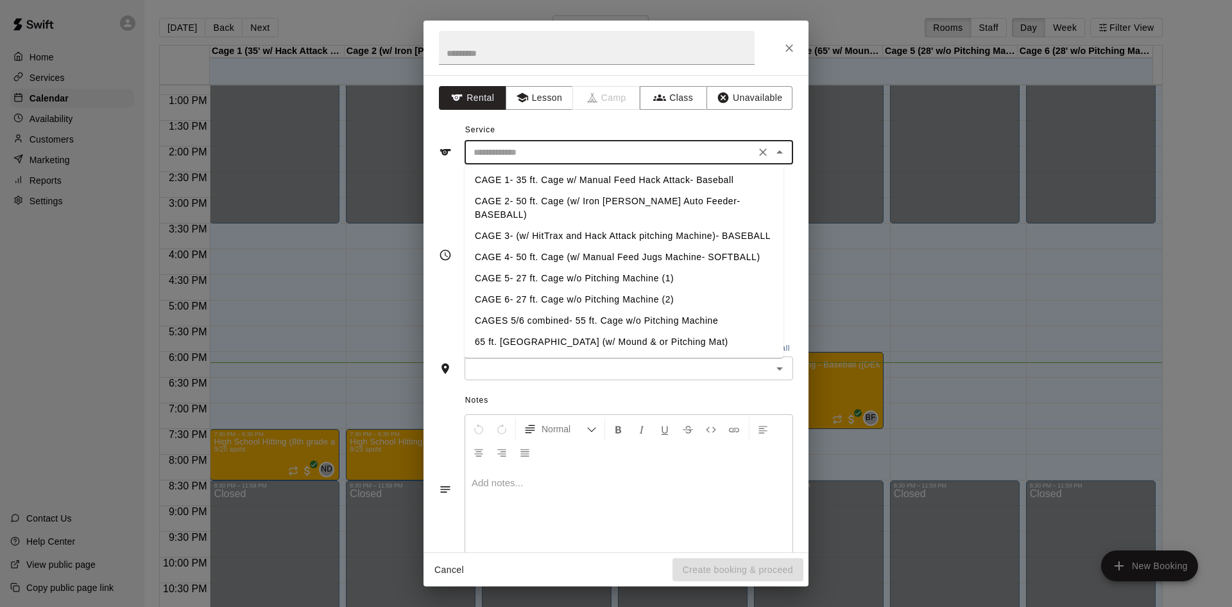
click at [527, 246] on li "CAGE 4- 50 ft. Cage (w/ Manual Feed Jugs Machine- SOFTBALL)" at bounding box center [624, 256] width 319 height 21
type input "**********"
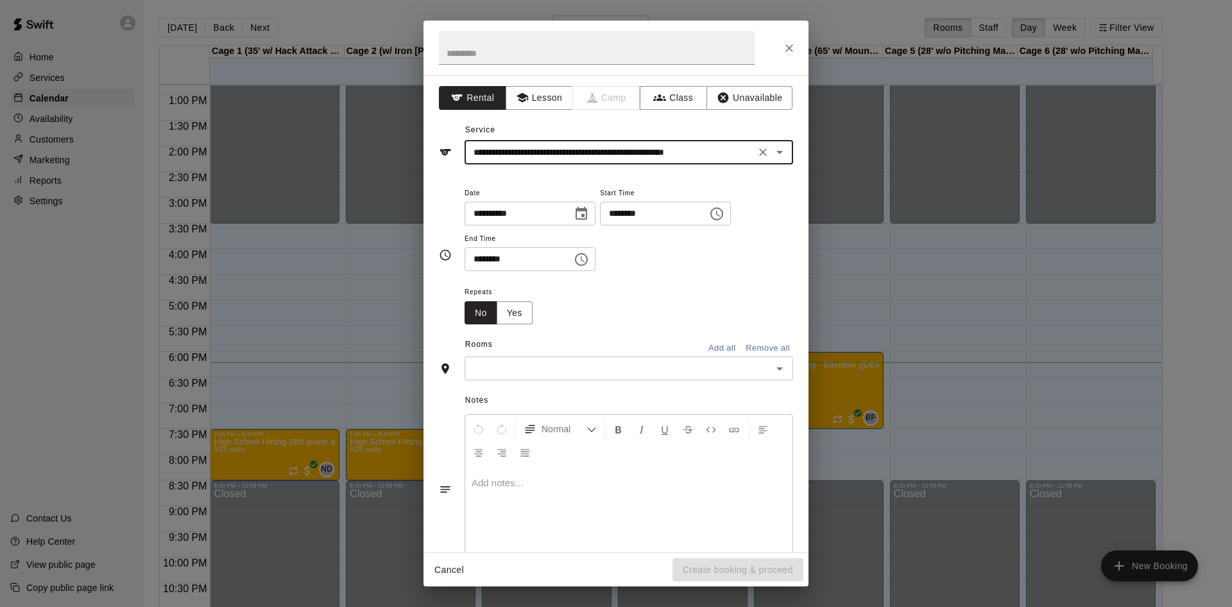
click at [631, 214] on input "********" at bounding box center [649, 214] width 99 height 24
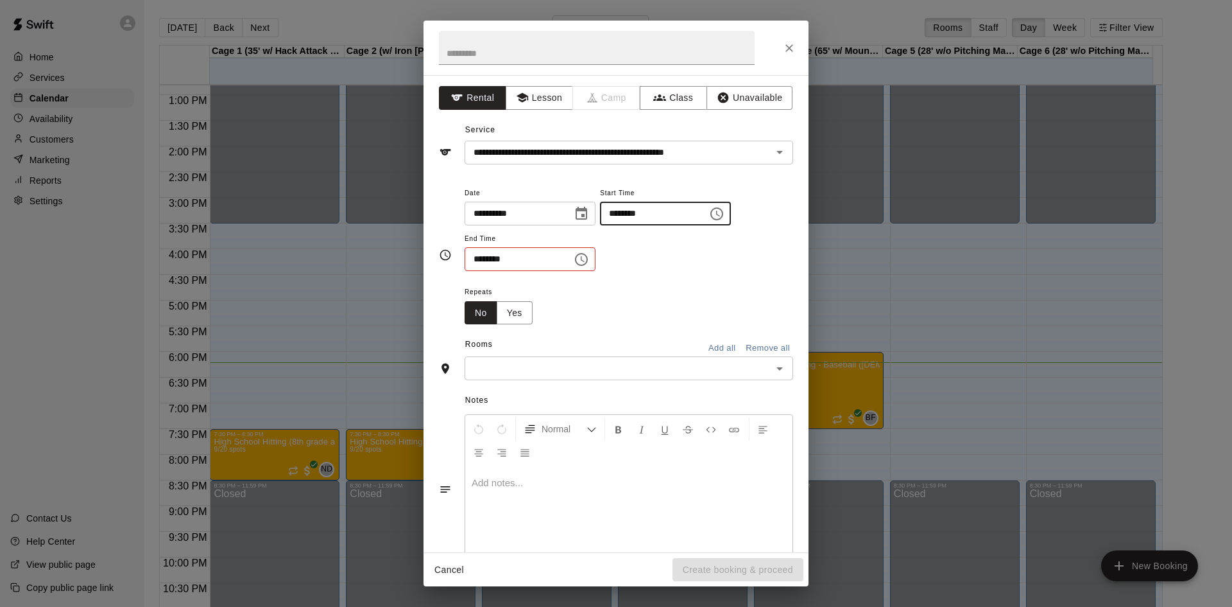
type input "********"
click at [476, 261] on input "********" at bounding box center [514, 259] width 99 height 24
click at [582, 359] on div "​" at bounding box center [629, 368] width 329 height 24
type input "********"
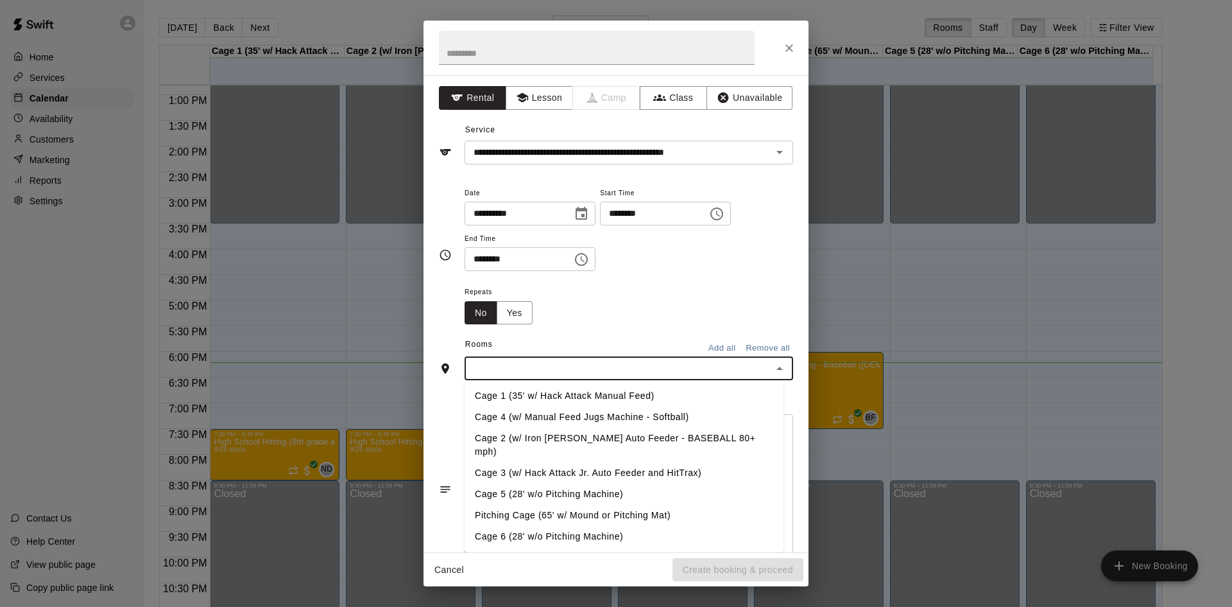
click at [539, 419] on li "Cage 4 (w/ Manual Feed Jugs Machine - Softball)" at bounding box center [624, 416] width 319 height 21
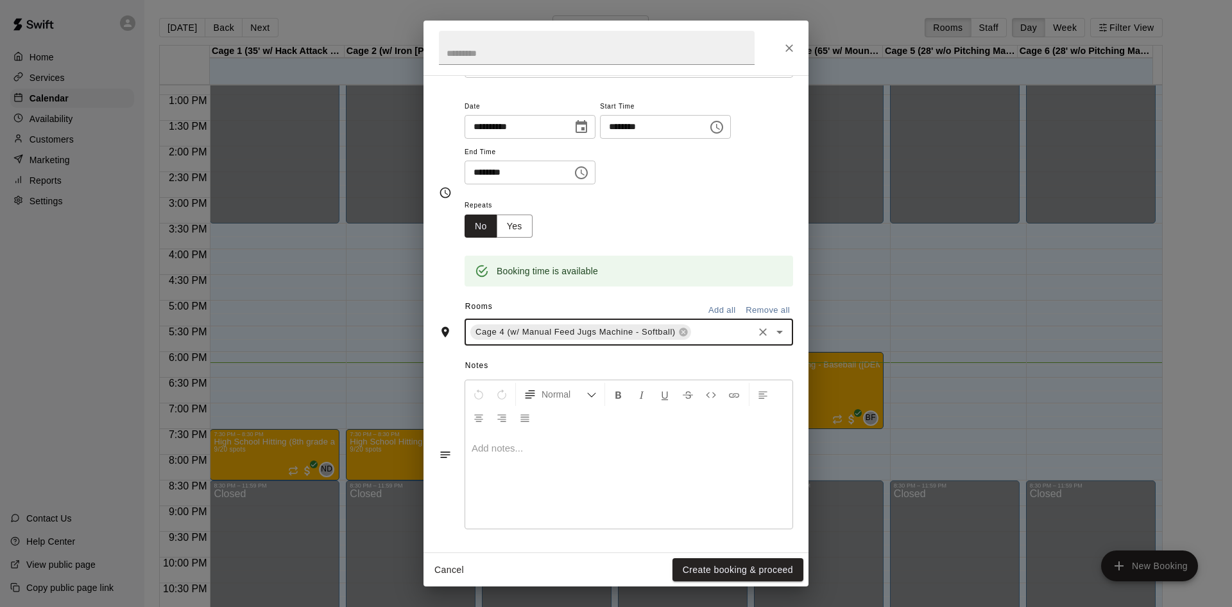
scroll to position [87, 0]
click at [754, 567] on button "Create booking & proceed" at bounding box center [738, 570] width 131 height 24
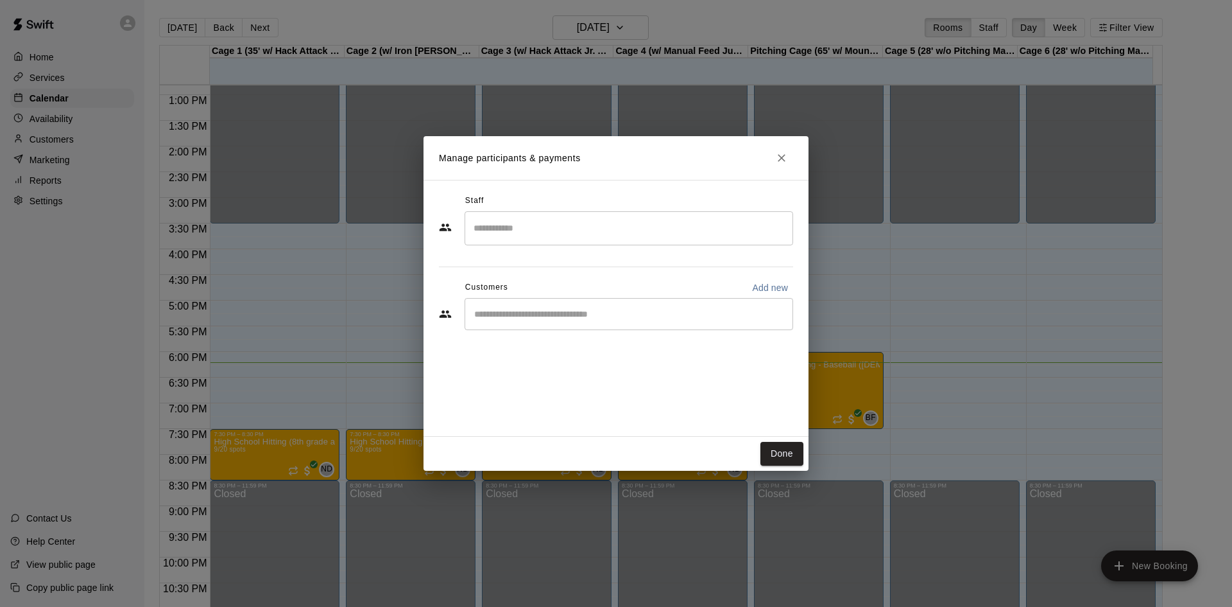
click at [536, 306] on div "​" at bounding box center [629, 314] width 329 height 32
type input "*"
type input "****"
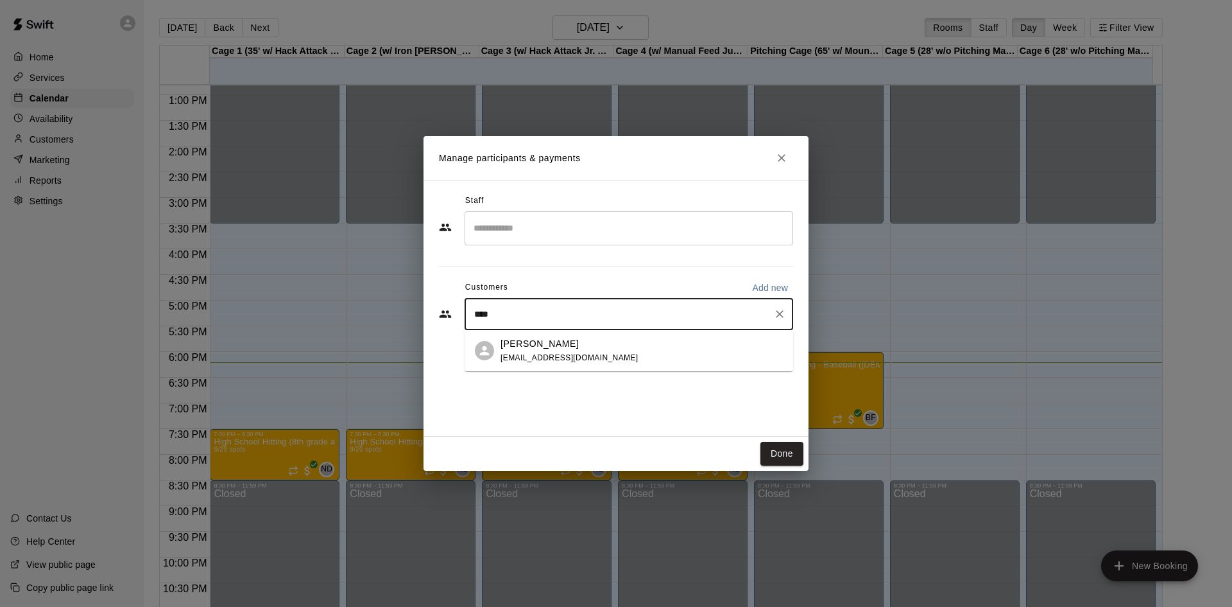
drag, startPoint x: 531, startPoint y: 357, endPoint x: 531, endPoint y: 365, distance: 8.4
click at [531, 357] on span "[EMAIL_ADDRESS][DOMAIN_NAME]" at bounding box center [570, 357] width 138 height 9
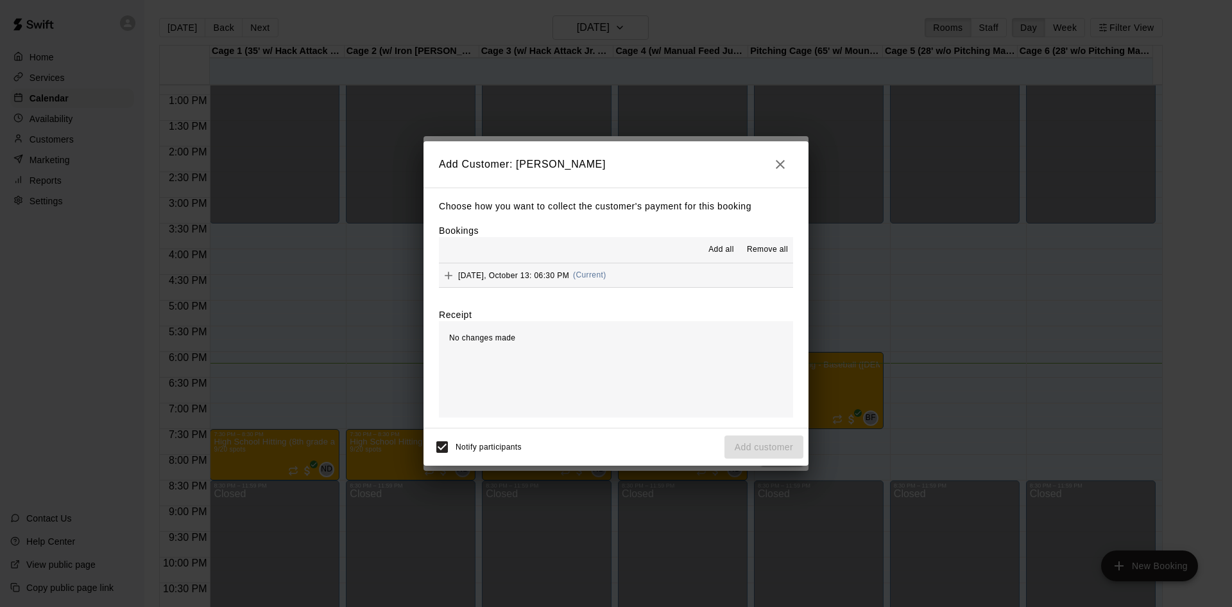
click at [501, 279] on span "[DATE], October 13: 06:30 PM" at bounding box center [513, 274] width 111 height 9
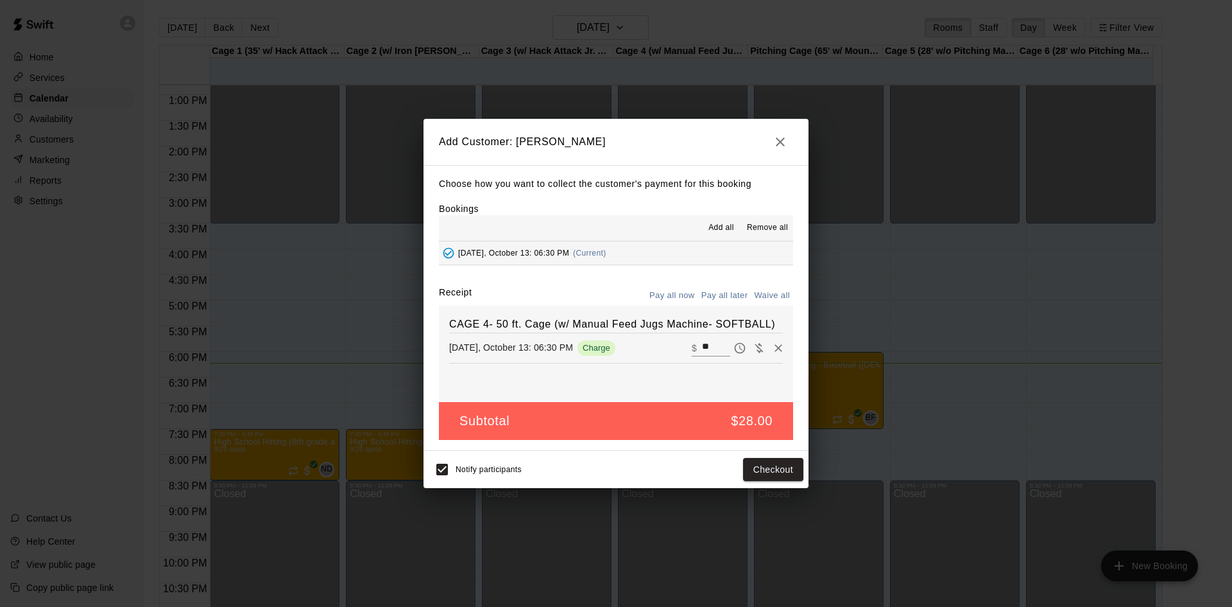
click at [774, 295] on button "Waive all" at bounding box center [772, 296] width 42 height 20
type input "*"
click at [763, 469] on button "Add customer" at bounding box center [764, 470] width 79 height 24
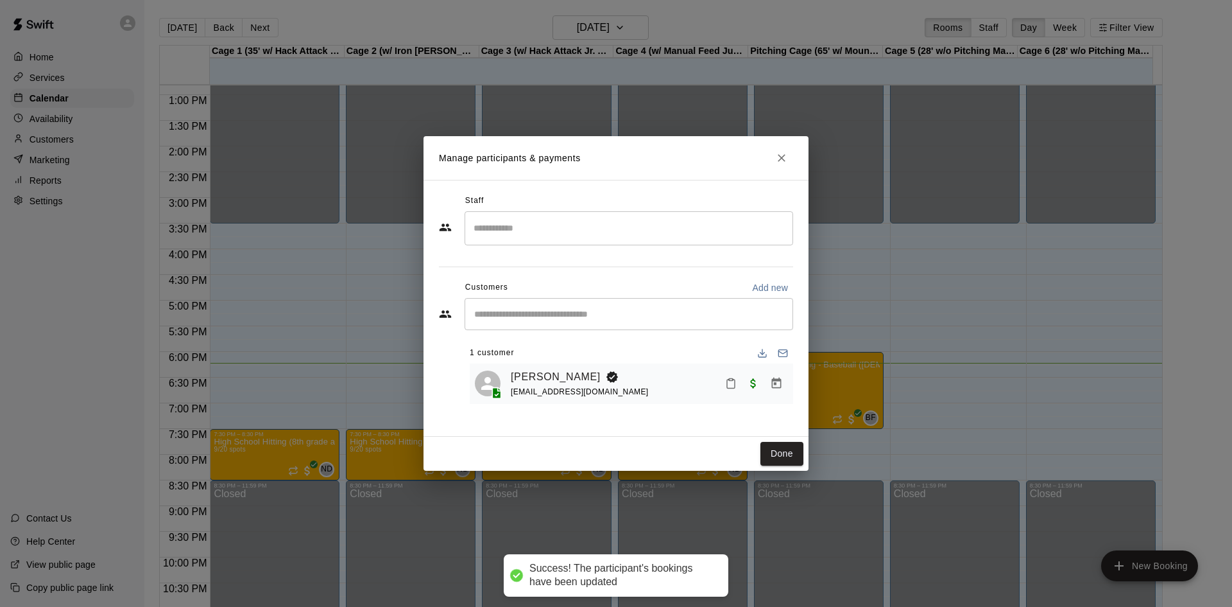
click at [777, 156] on icon "Close" at bounding box center [781, 157] width 13 height 13
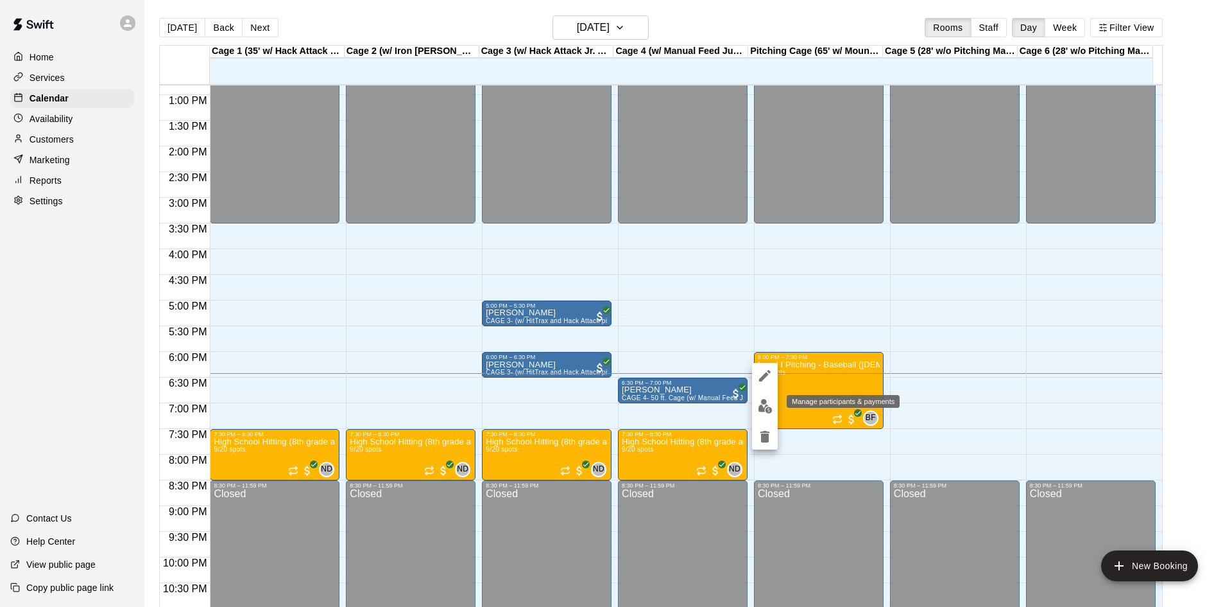
click at [762, 405] on img "edit" at bounding box center [765, 406] width 15 height 15
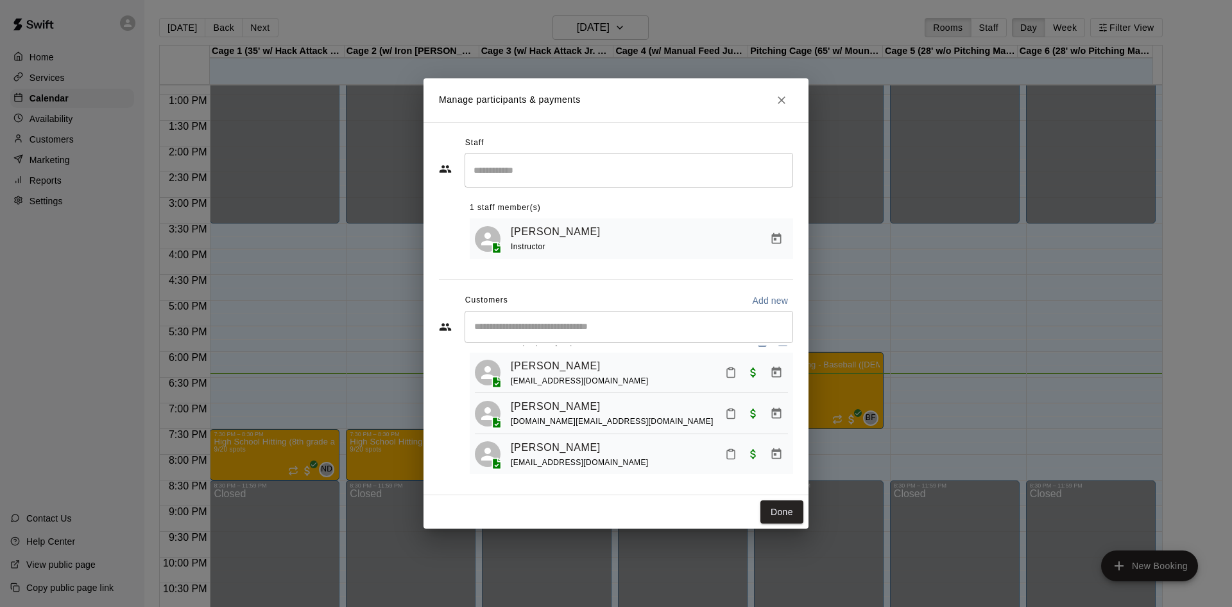
scroll to position [36, 0]
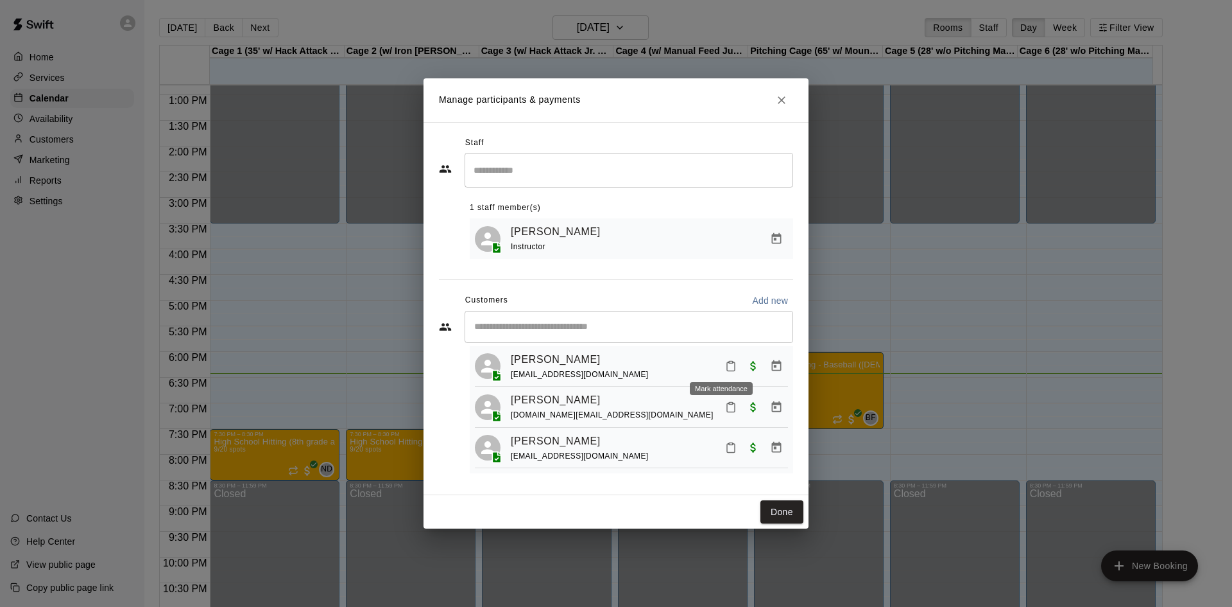
click at [725, 363] on icon "Mark attendance" at bounding box center [731, 366] width 12 height 12
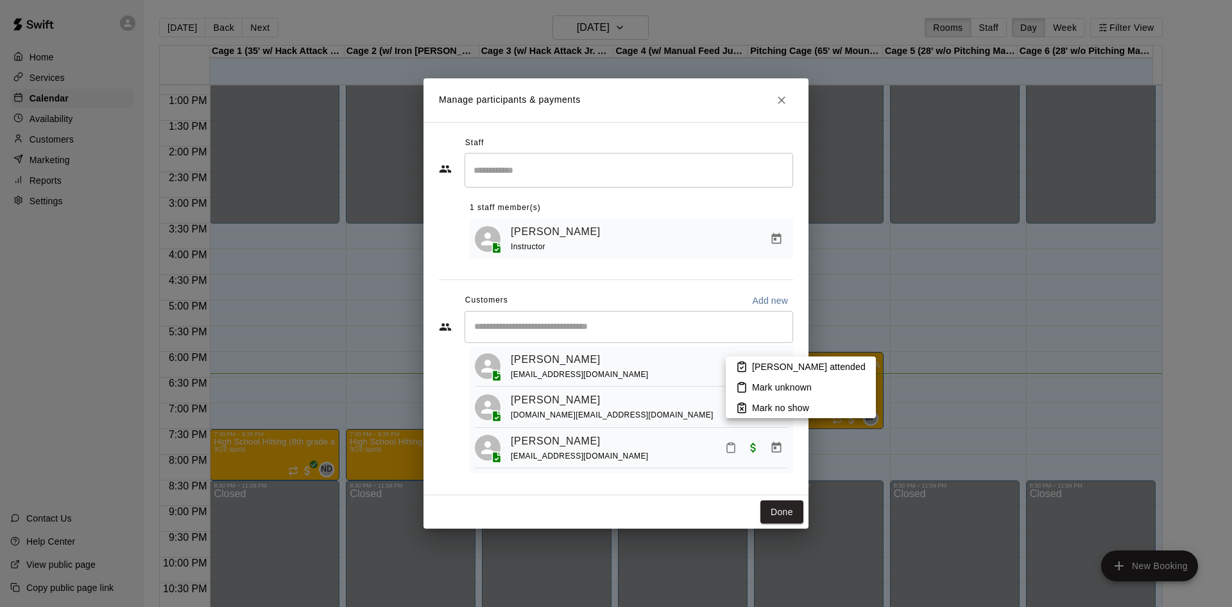
click at [752, 366] on p "[PERSON_NAME] attended" at bounding box center [809, 366] width 114 height 13
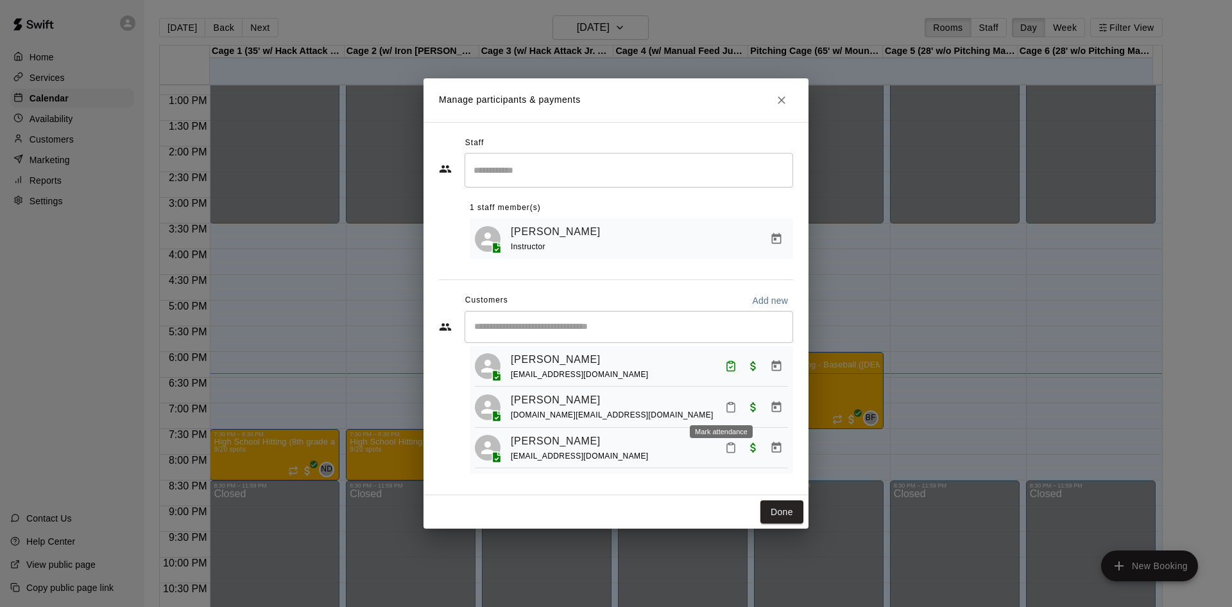
click at [725, 403] on icon "Mark attendance" at bounding box center [731, 407] width 12 height 12
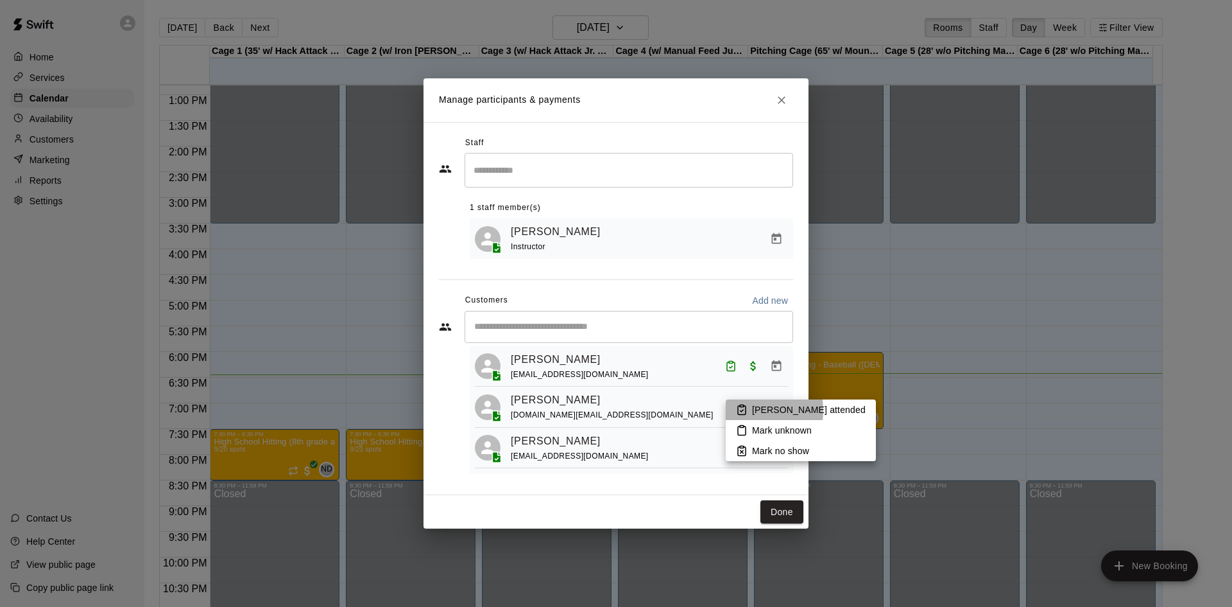
click at [744, 410] on icon at bounding box center [742, 410] width 12 height 12
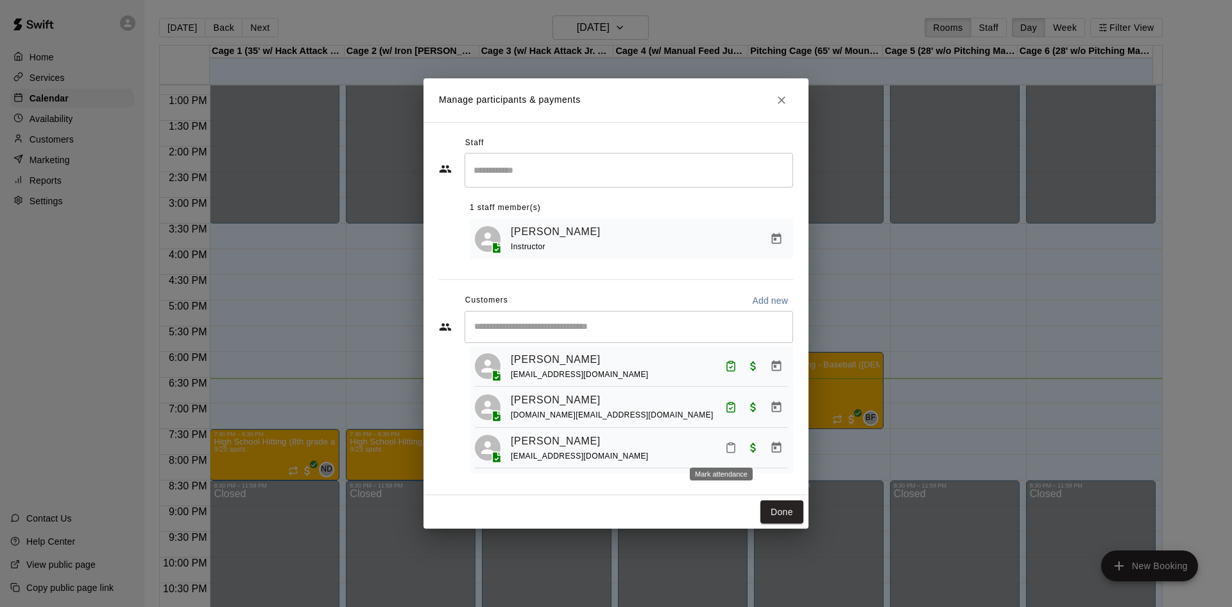
click at [727, 450] on icon "Mark attendance" at bounding box center [731, 448] width 12 height 12
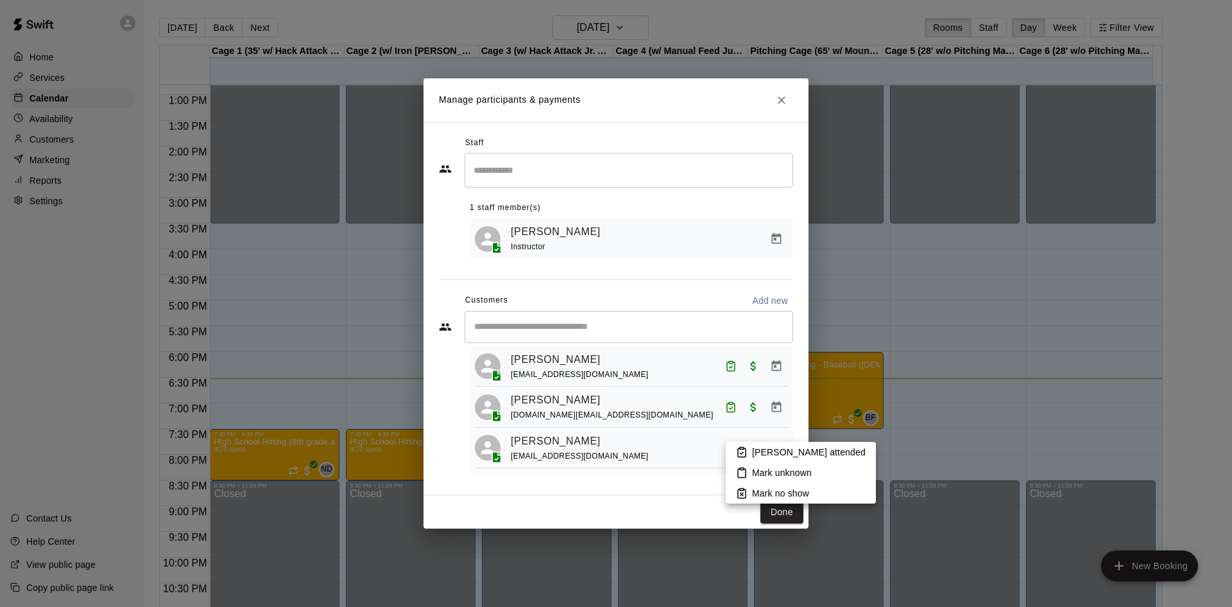
click at [754, 449] on p "[PERSON_NAME] attended" at bounding box center [809, 451] width 114 height 13
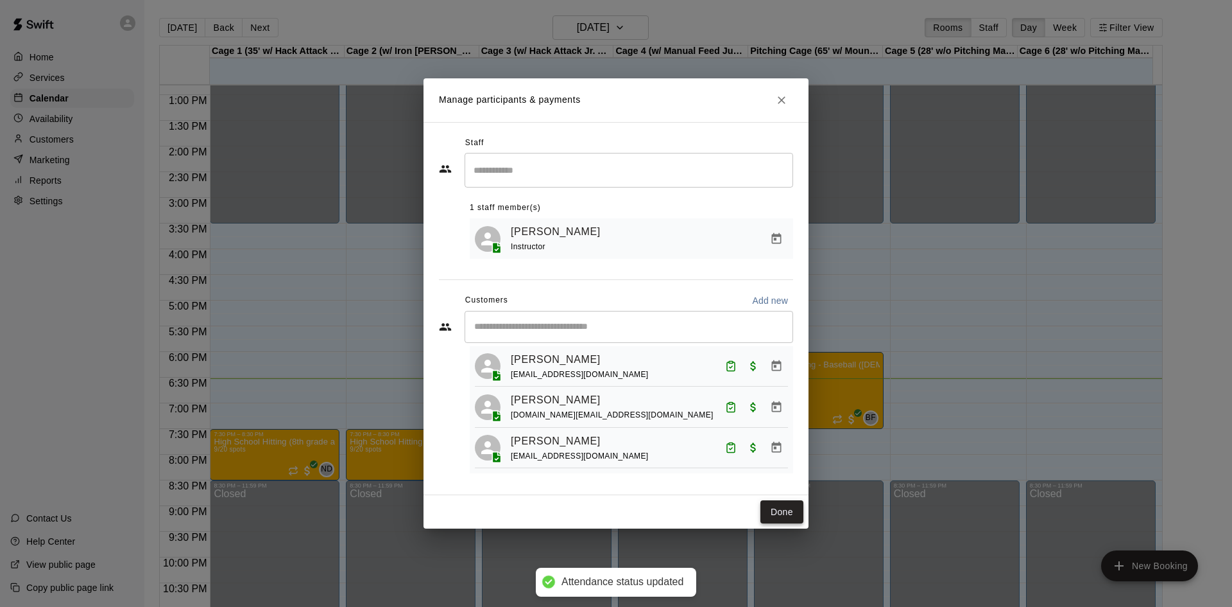
click at [781, 506] on button "Done" at bounding box center [782, 512] width 43 height 24
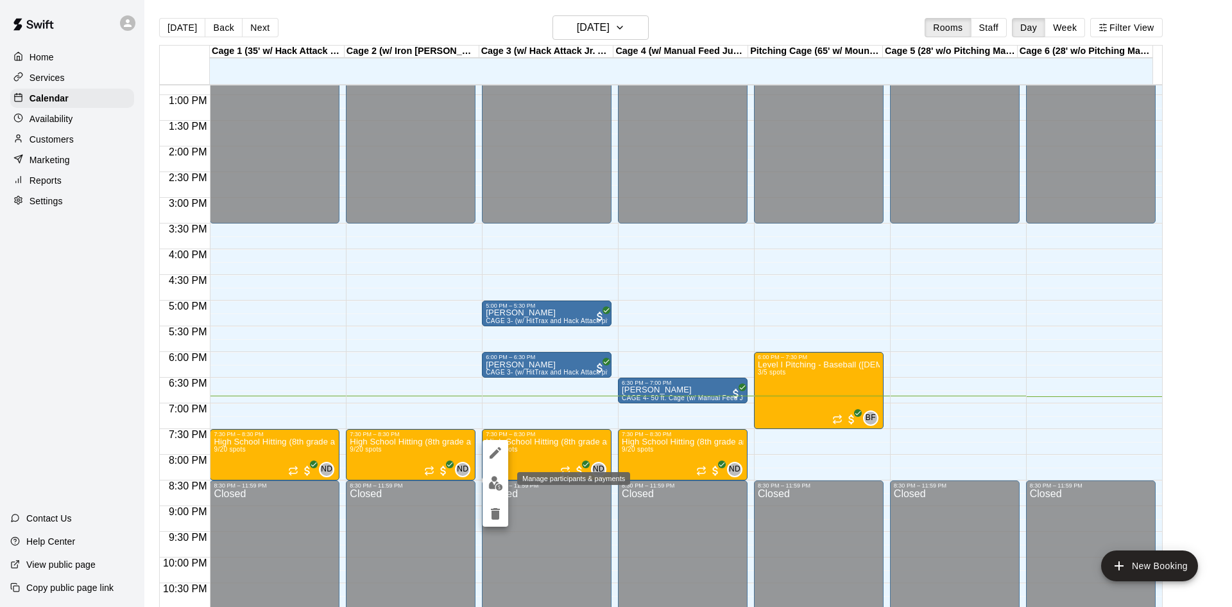
click at [496, 481] on img "edit" at bounding box center [495, 483] width 15 height 15
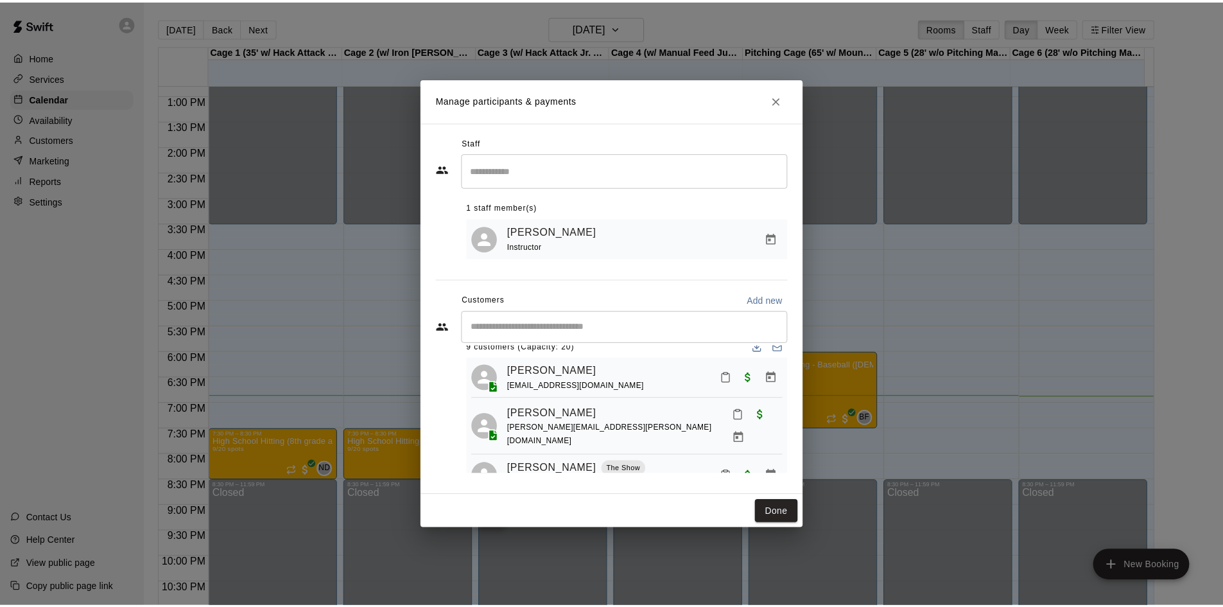
scroll to position [0, 0]
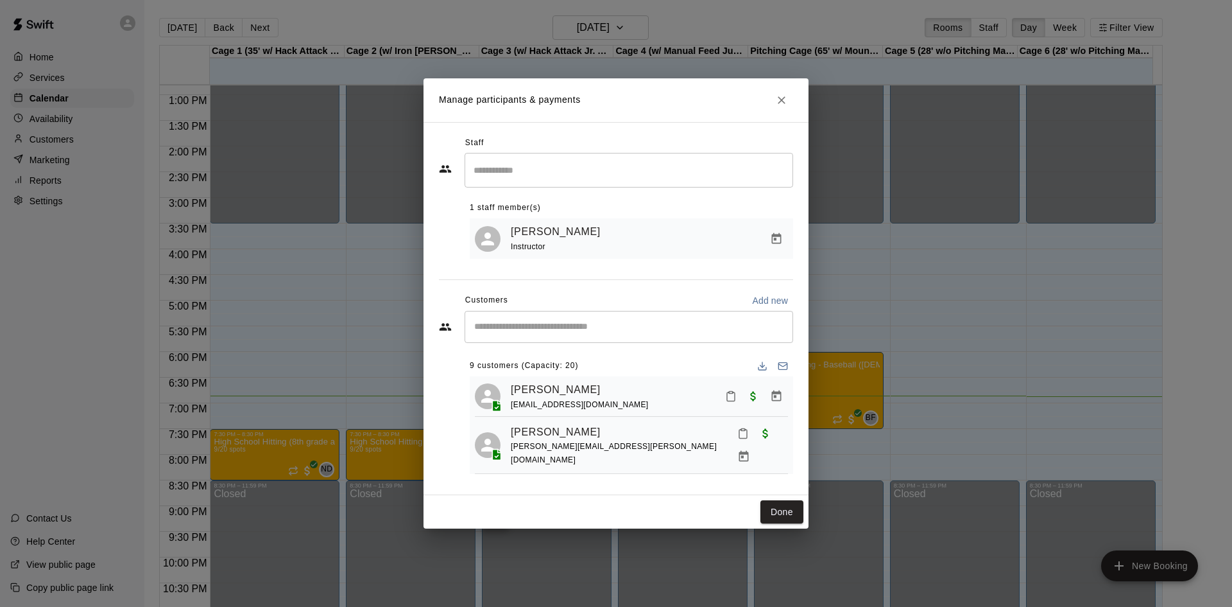
click at [564, 325] on input "Start typing to search customers..." at bounding box center [628, 326] width 317 height 13
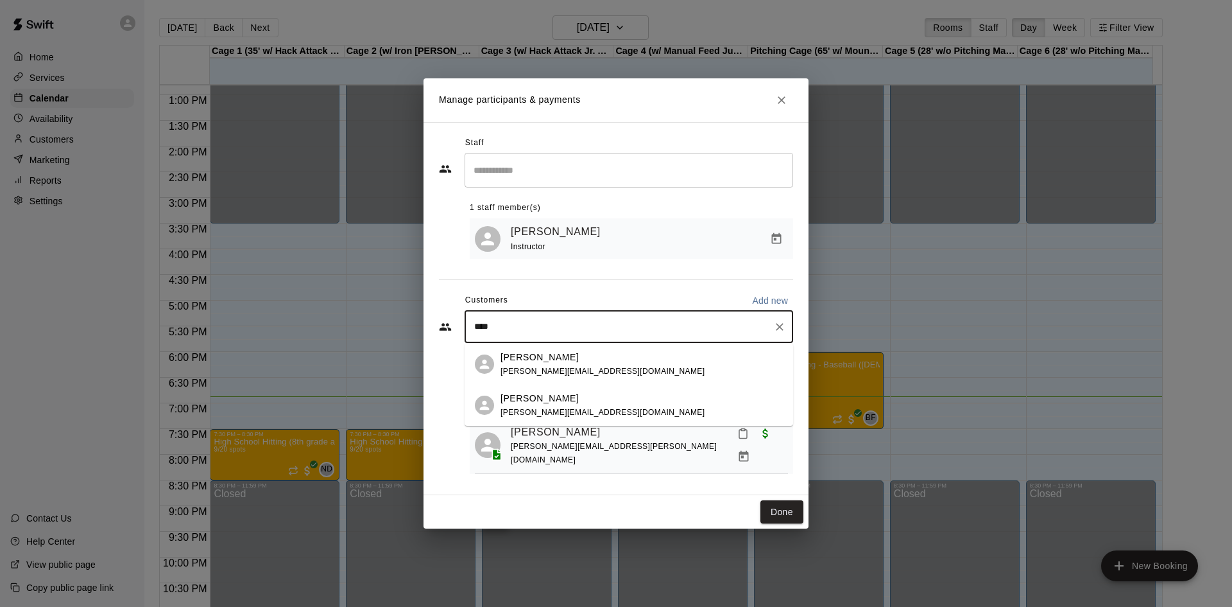
type input "*****"
click at [521, 356] on p "[PERSON_NAME]" at bounding box center [540, 356] width 78 height 13
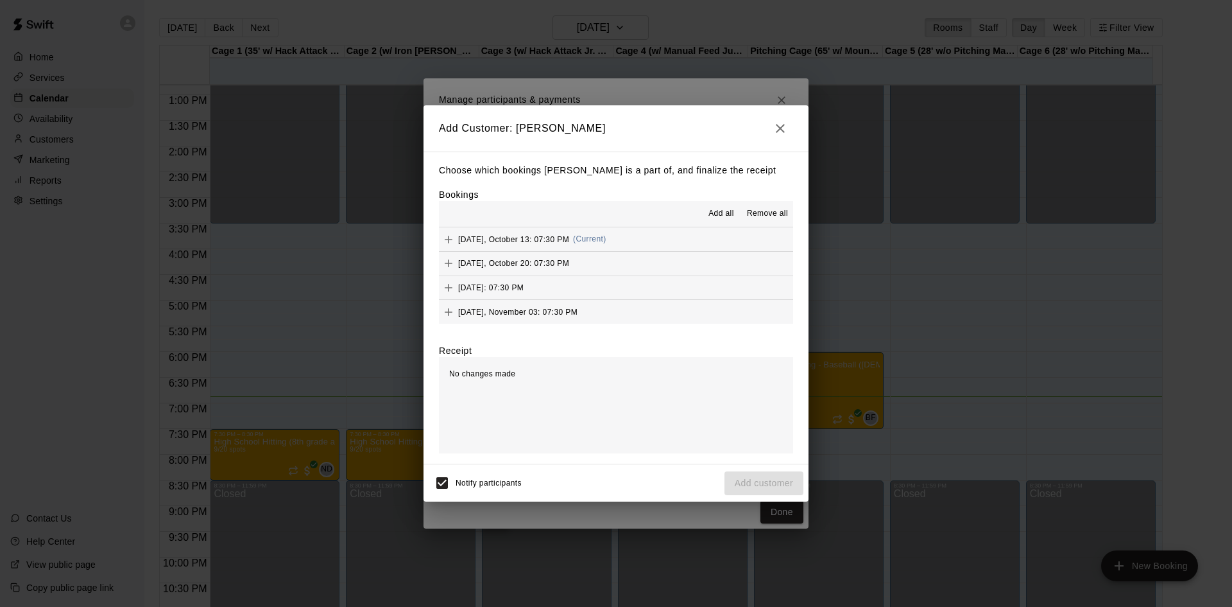
click at [519, 236] on span "[DATE], October 13: 07:30 PM" at bounding box center [513, 238] width 111 height 9
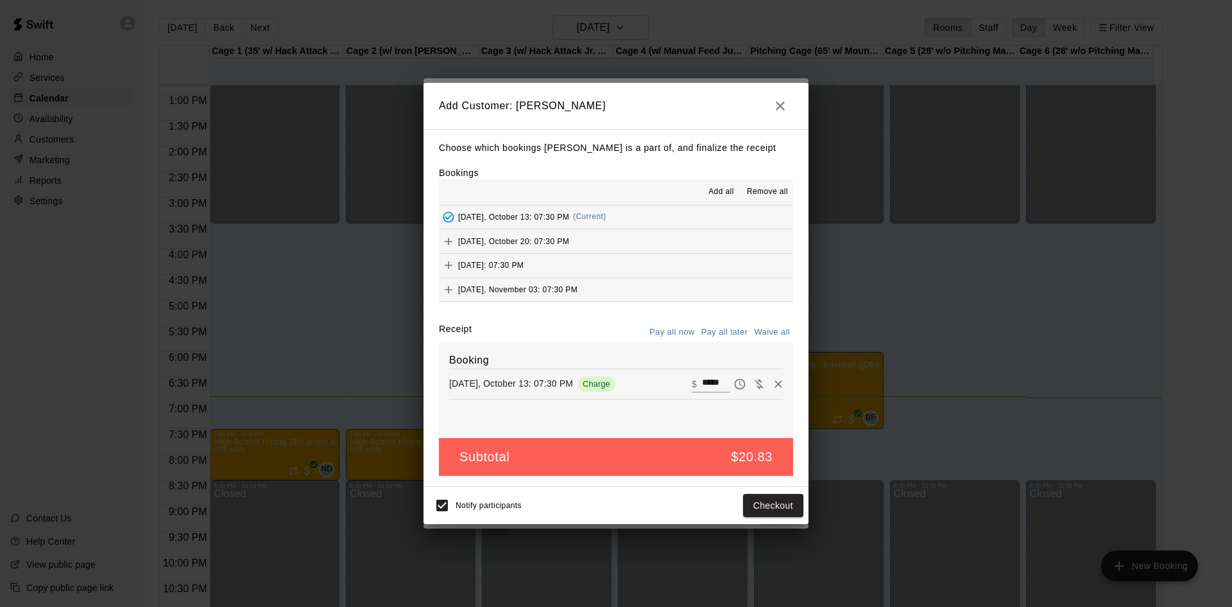
click at [700, 189] on div "Add all Remove all" at bounding box center [616, 192] width 354 height 26
click at [721, 188] on span "Add all" at bounding box center [722, 192] width 26 height 13
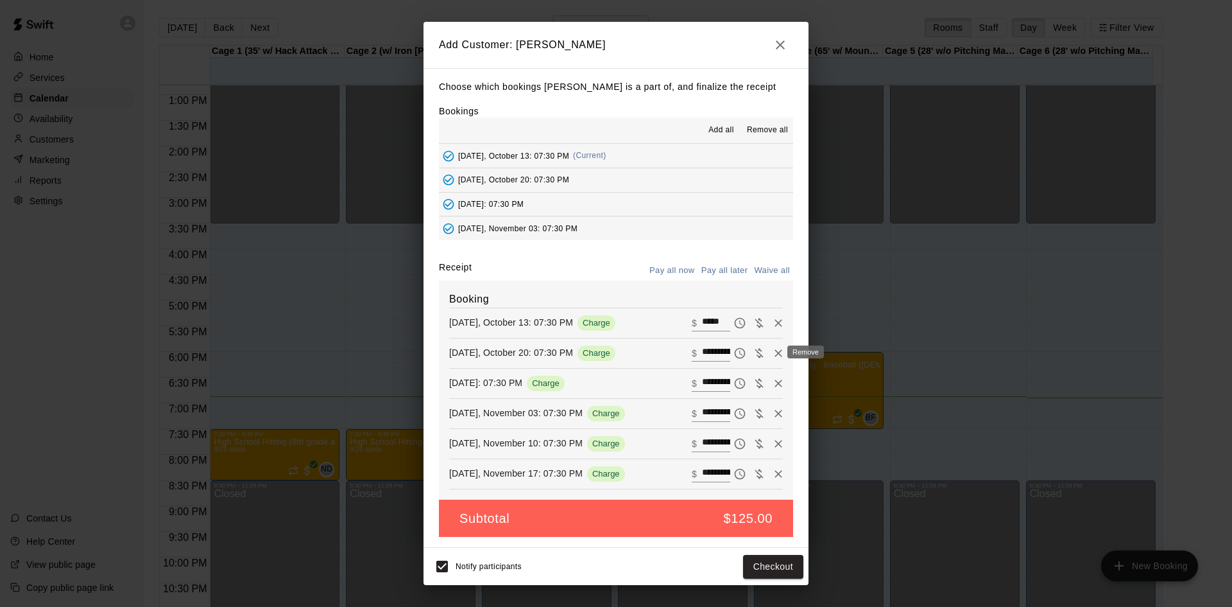
click at [772, 354] on icon "Remove" at bounding box center [778, 353] width 13 height 13
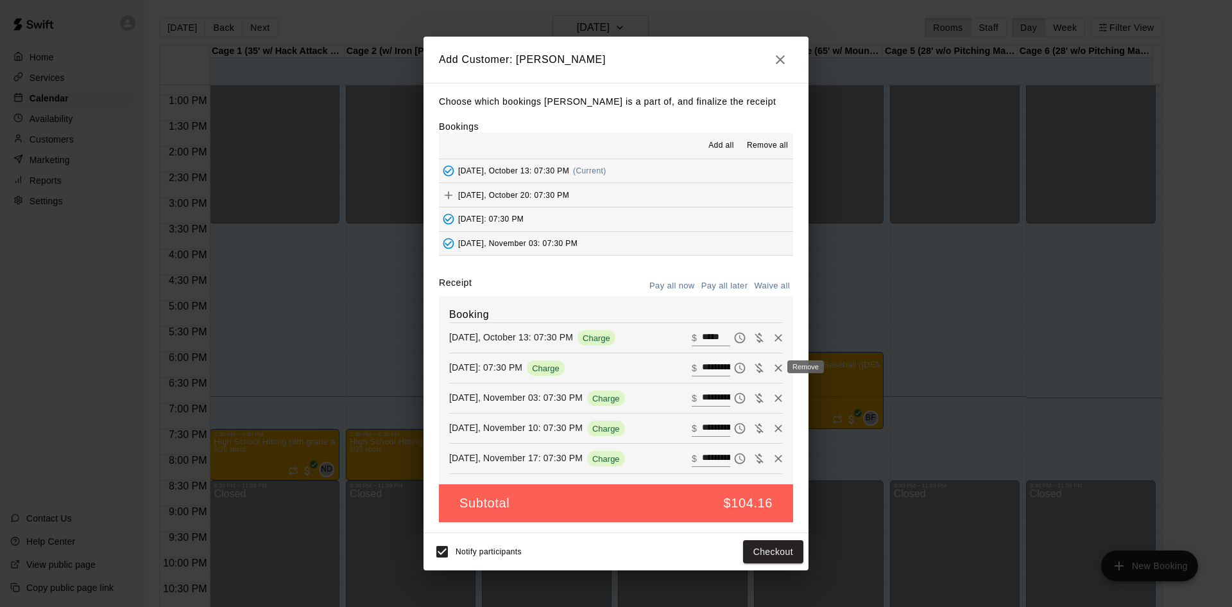
click at [772, 371] on icon "Remove" at bounding box center [778, 367] width 13 height 13
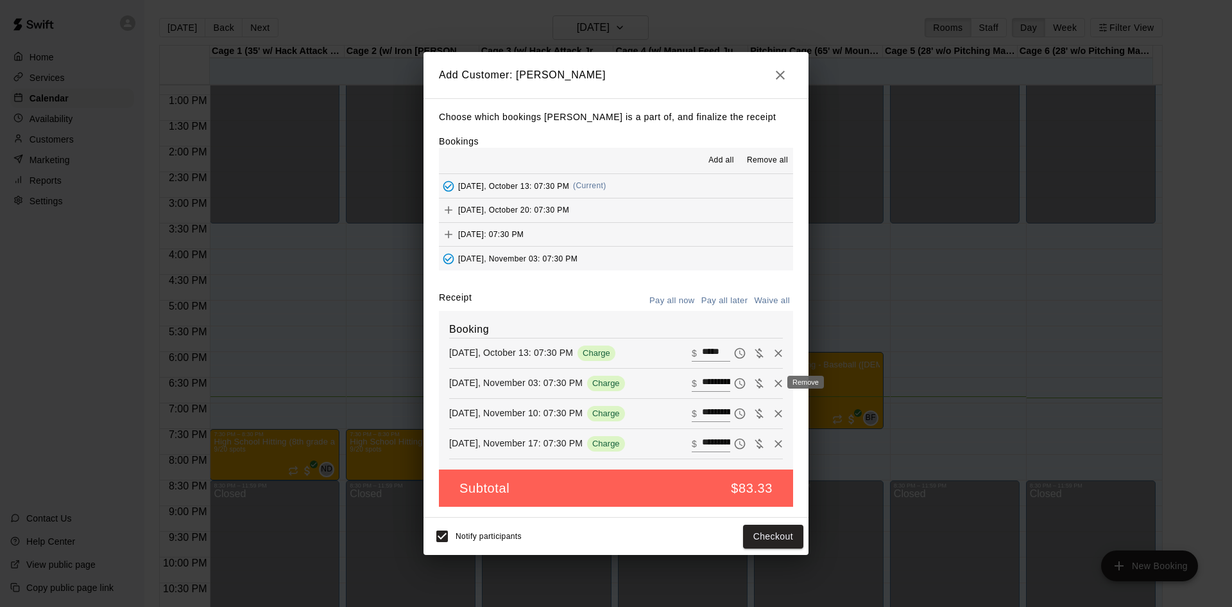
click at [775, 383] on icon "Remove" at bounding box center [779, 383] width 8 height 8
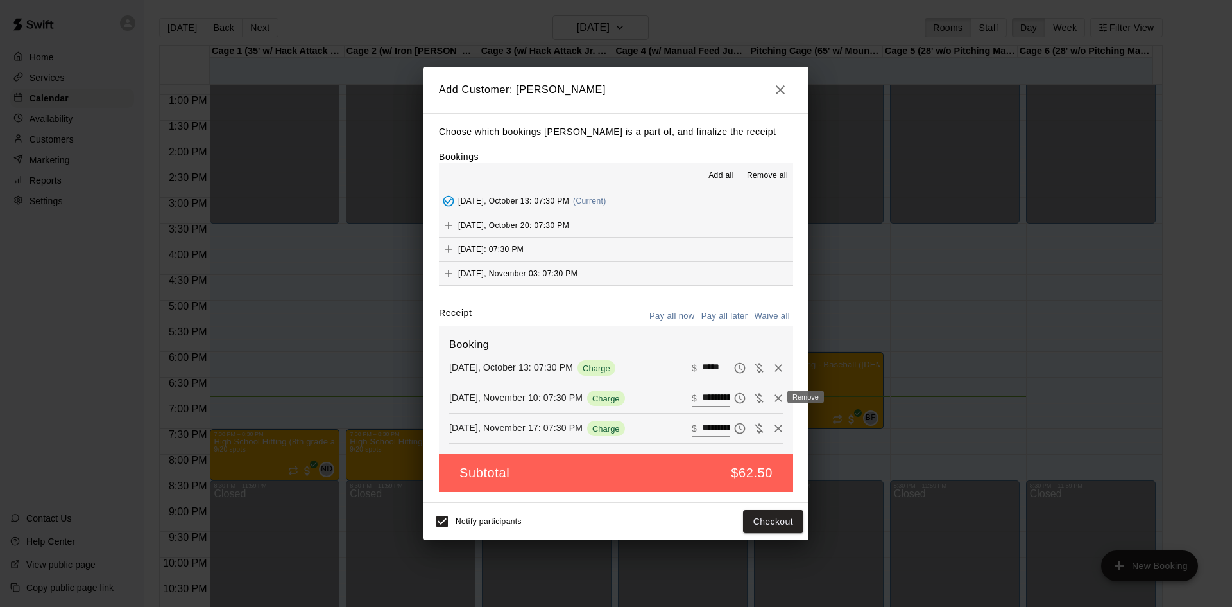
click at [772, 400] on icon "Remove" at bounding box center [778, 398] width 13 height 13
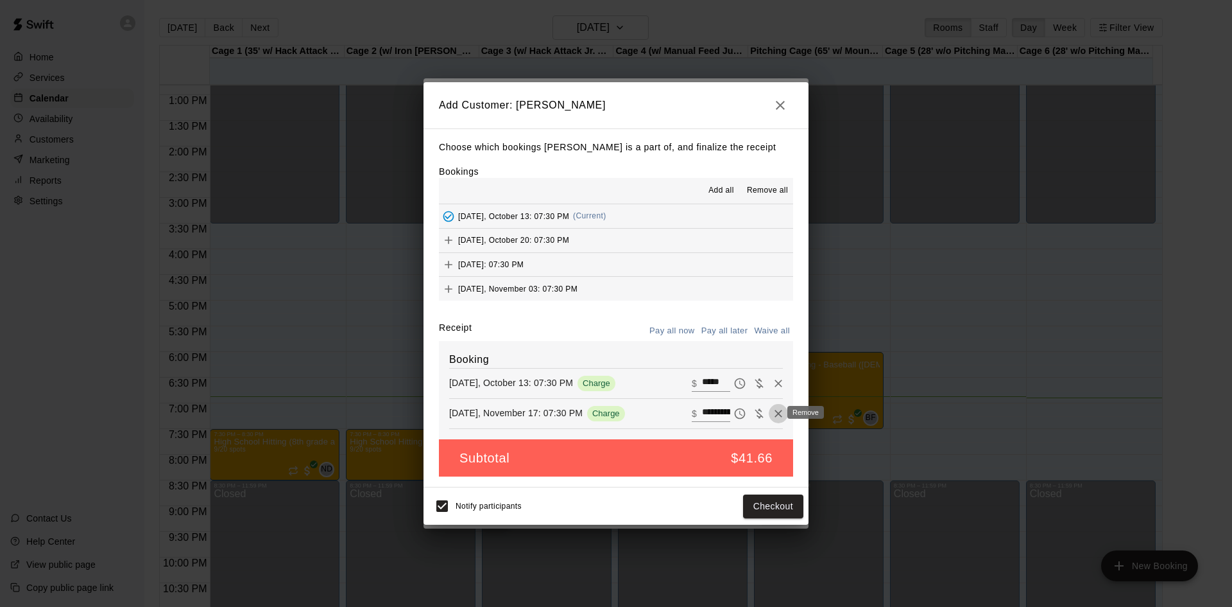
click at [775, 414] on icon "Remove" at bounding box center [779, 414] width 8 height 8
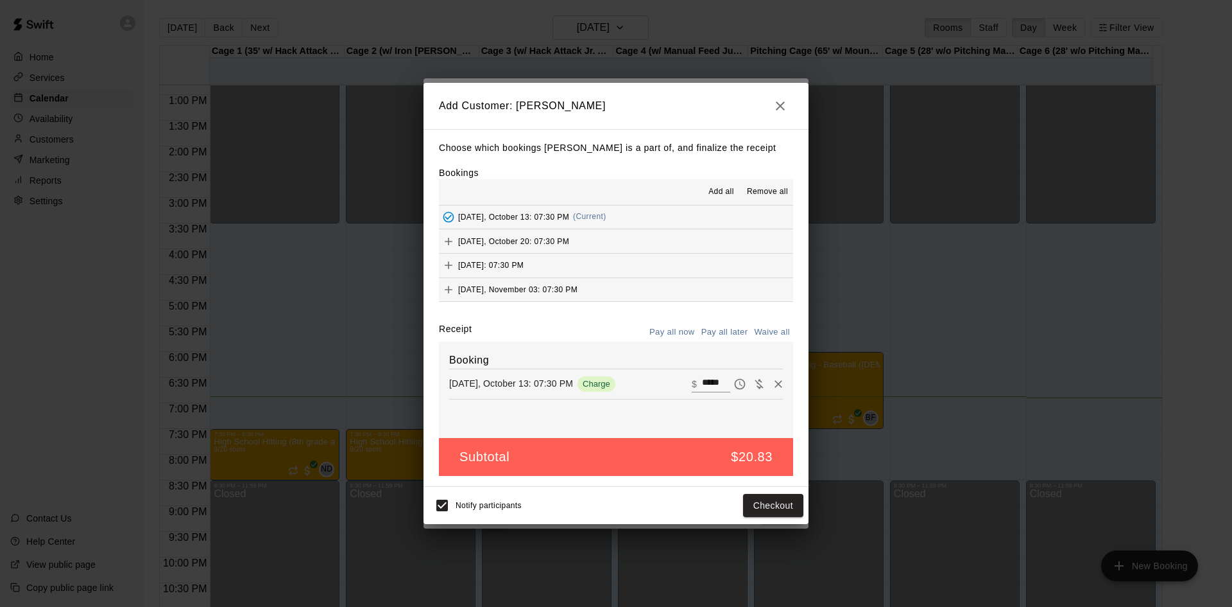
click at [781, 103] on icon "button" at bounding box center [780, 105] width 15 height 15
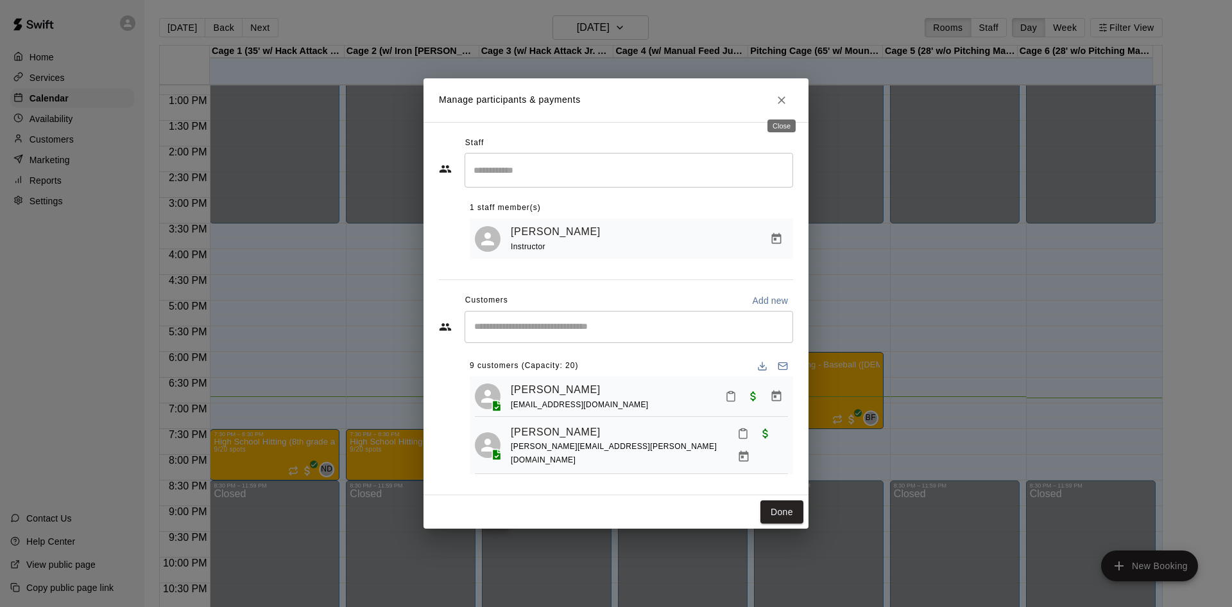
click at [784, 100] on icon "Close" at bounding box center [782, 100] width 8 height 8
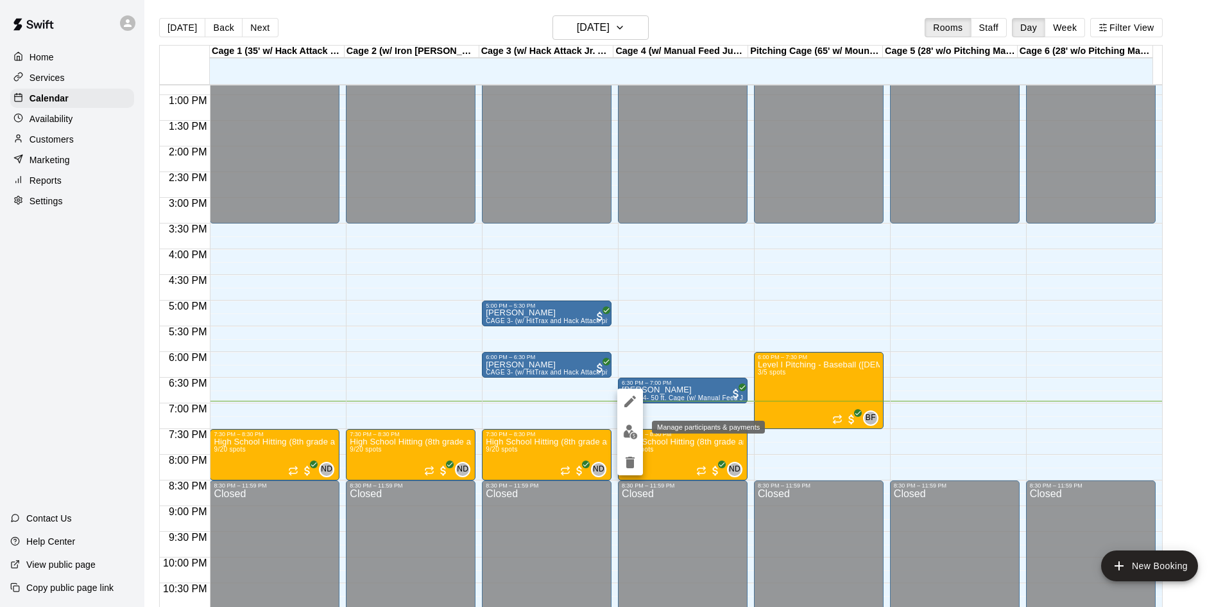
click at [624, 433] on img "edit" at bounding box center [630, 431] width 15 height 15
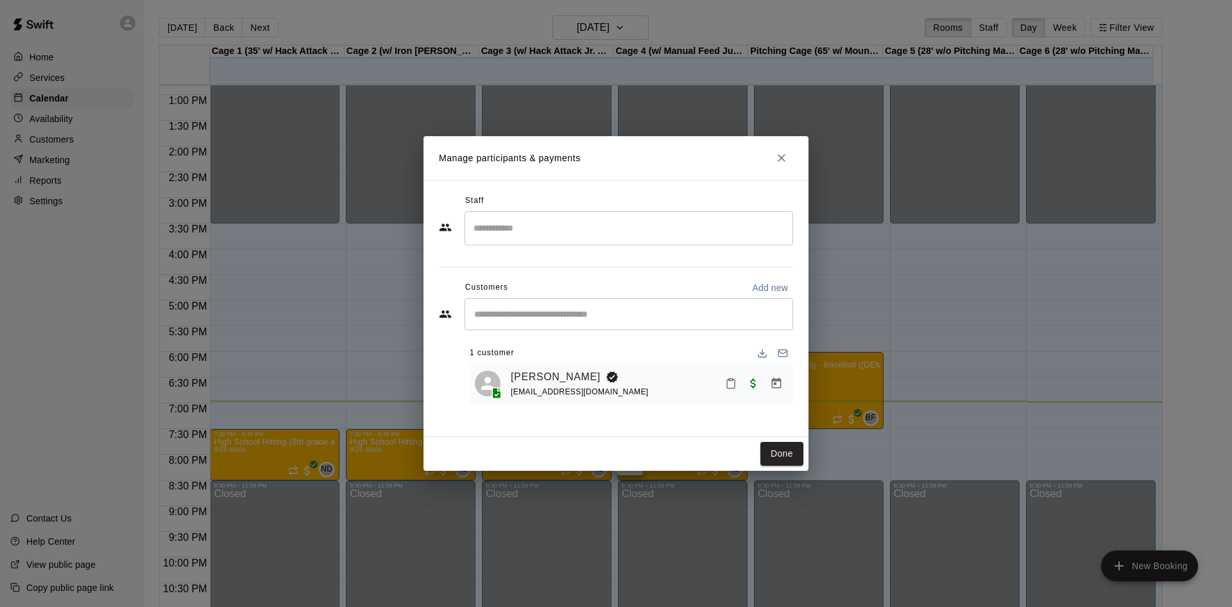
click at [777, 384] on icon "Manage bookings & payment" at bounding box center [777, 382] width 10 height 11
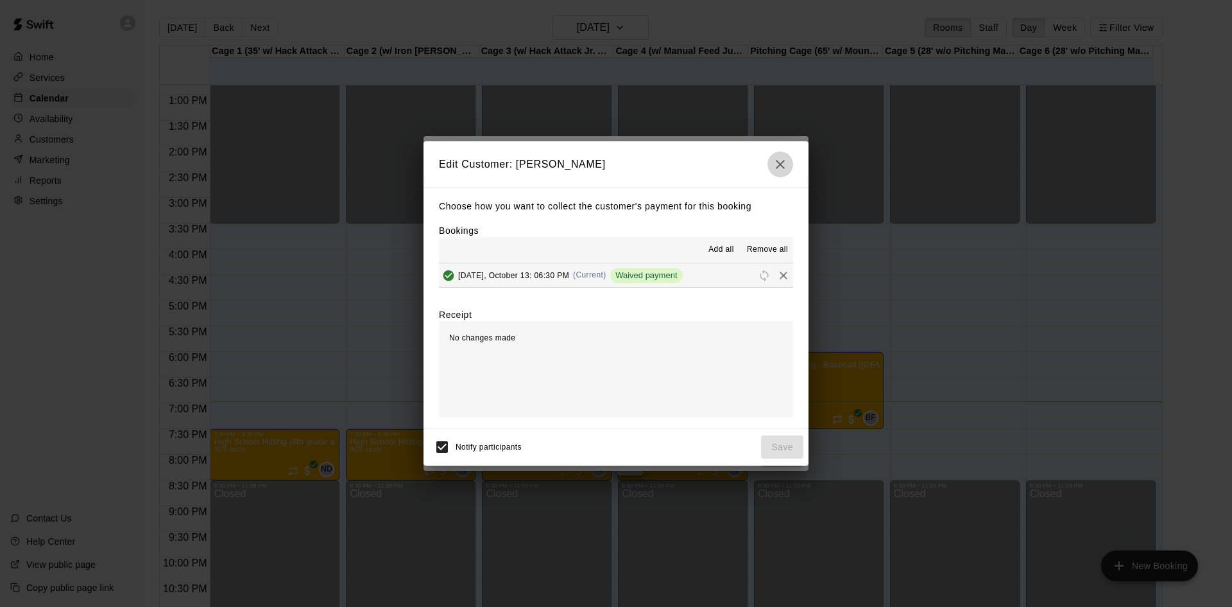
click at [783, 168] on icon "button" at bounding box center [780, 164] width 15 height 15
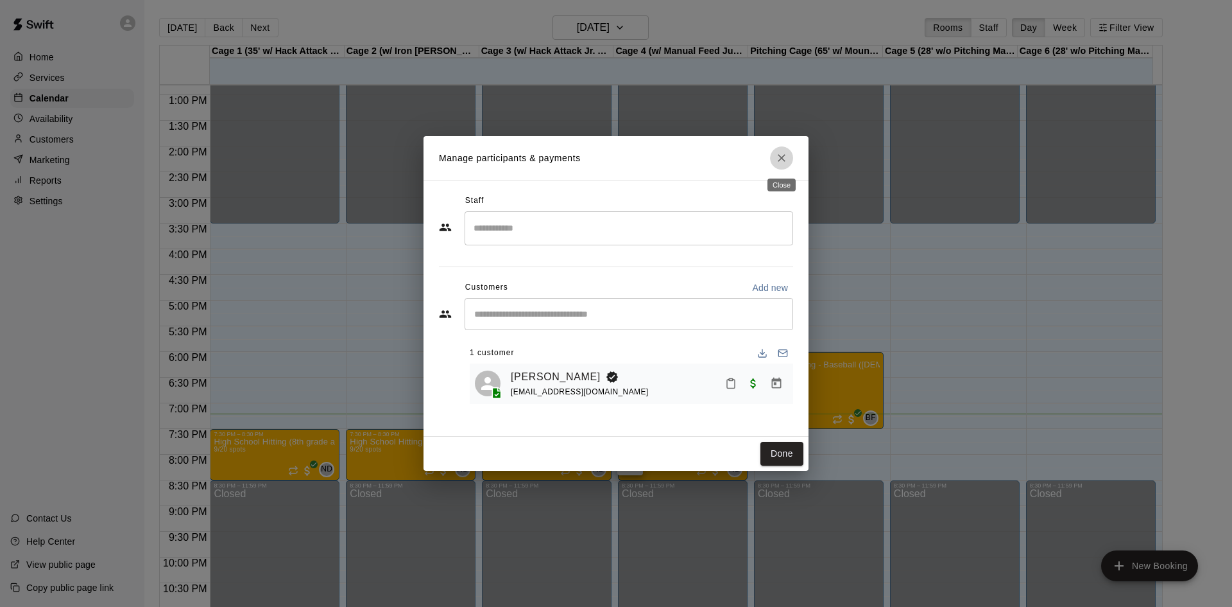
click at [783, 162] on icon "Close" at bounding box center [781, 157] width 13 height 13
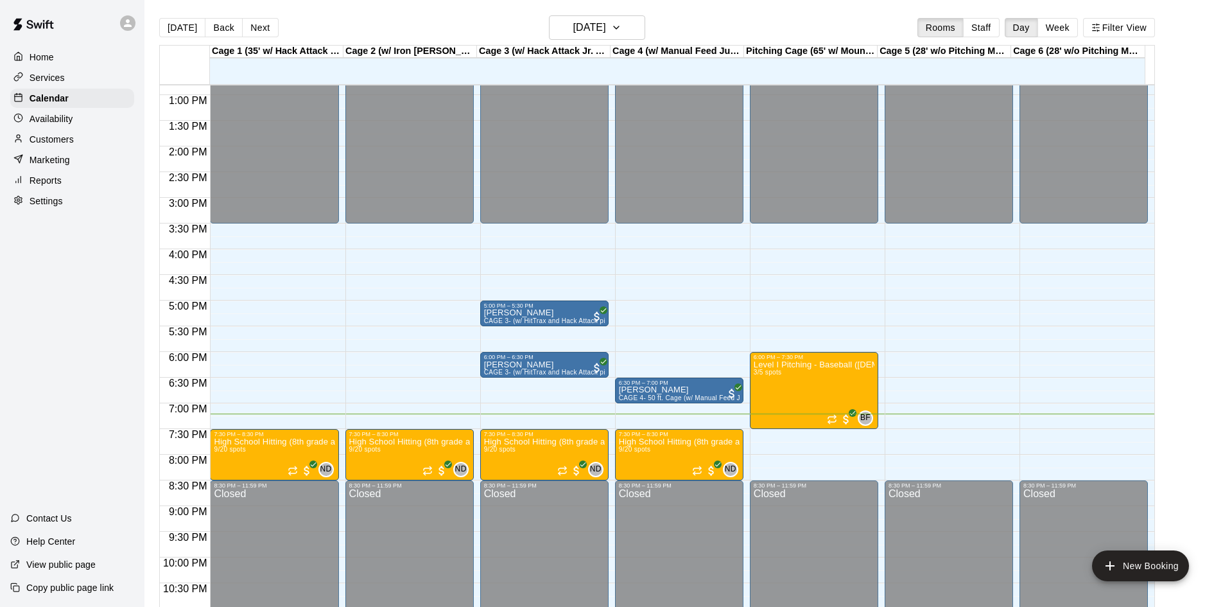
click at [67, 85] on div "Services" at bounding box center [72, 77] width 124 height 19
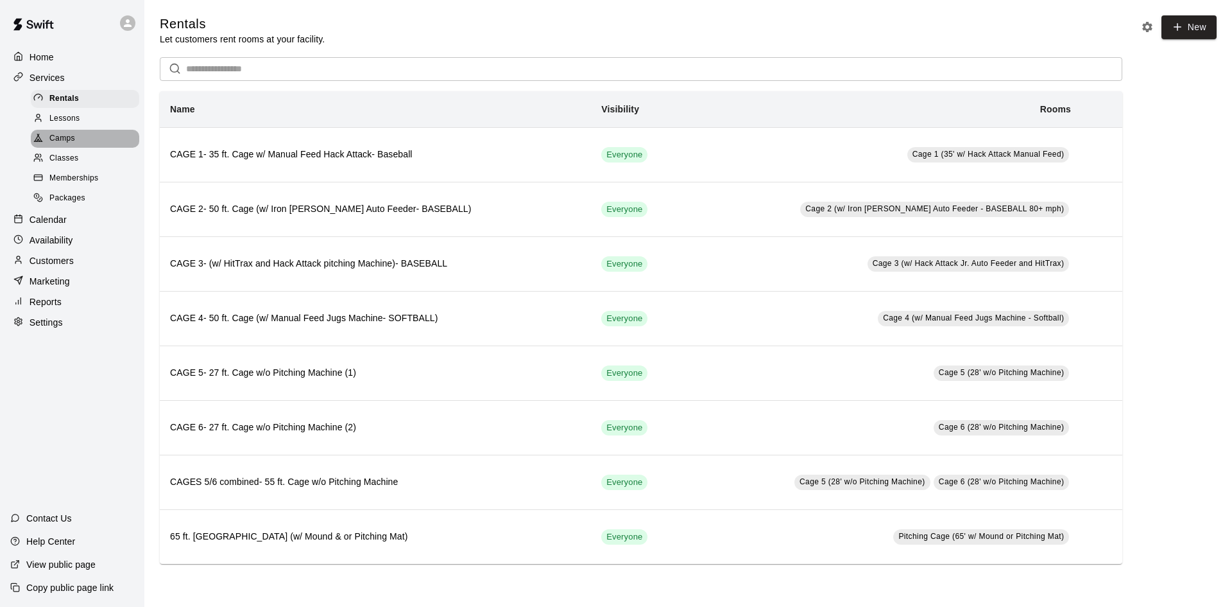
click at [75, 142] on span "Camps" at bounding box center [62, 138] width 26 height 13
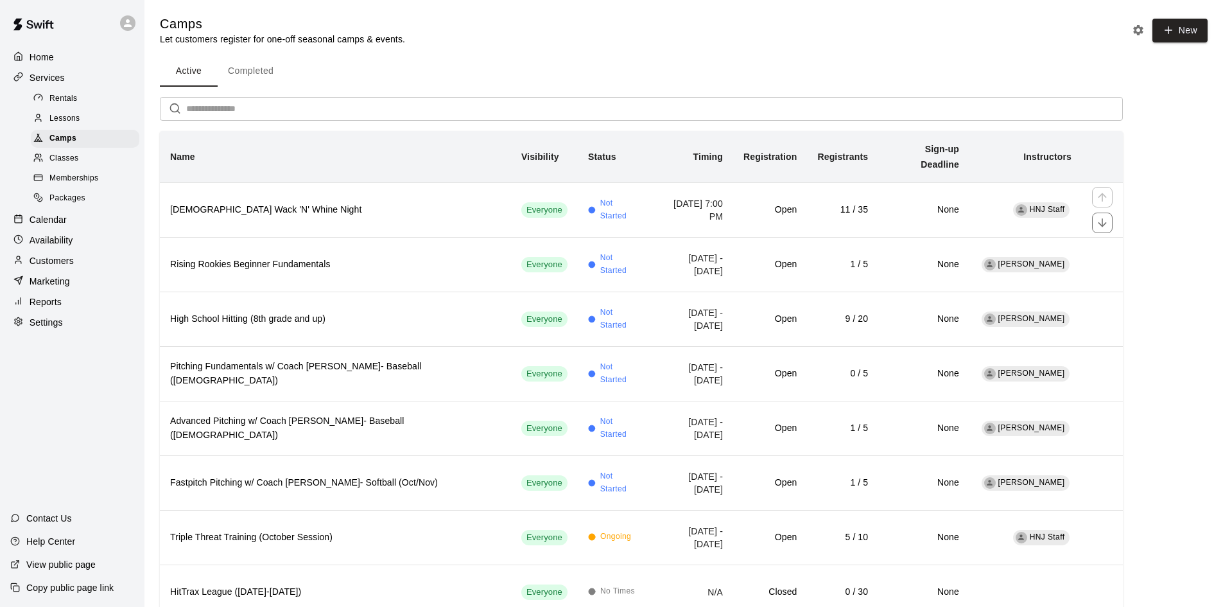
click at [286, 204] on th "[DEMOGRAPHIC_DATA] Wack 'N' Whine Night" at bounding box center [335, 209] width 351 height 55
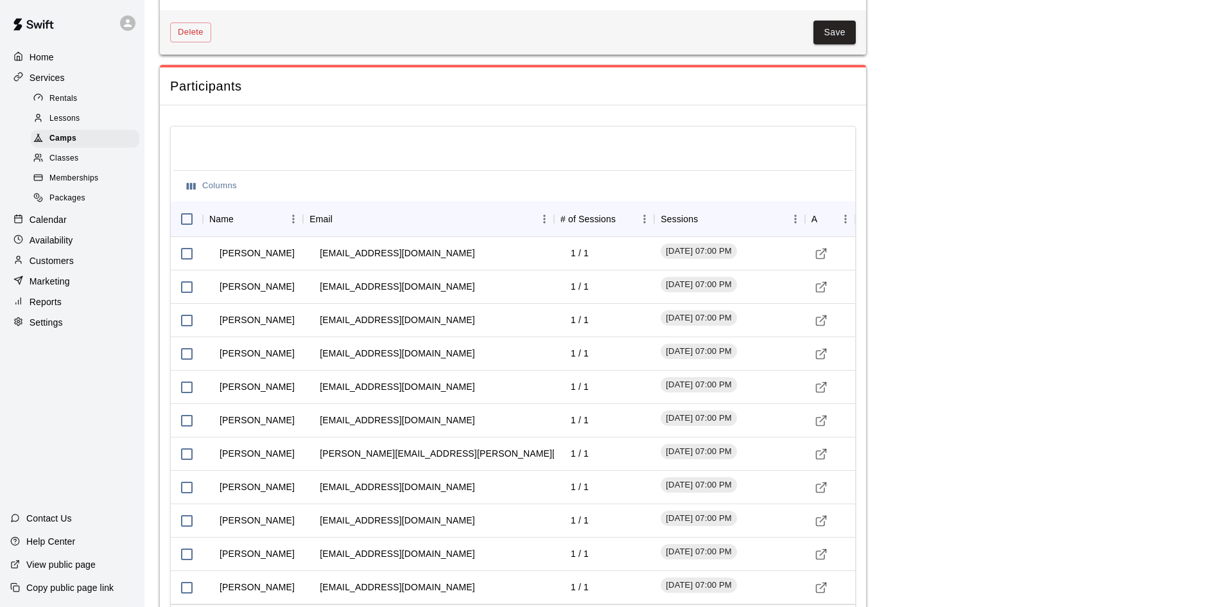
scroll to position [1657, 0]
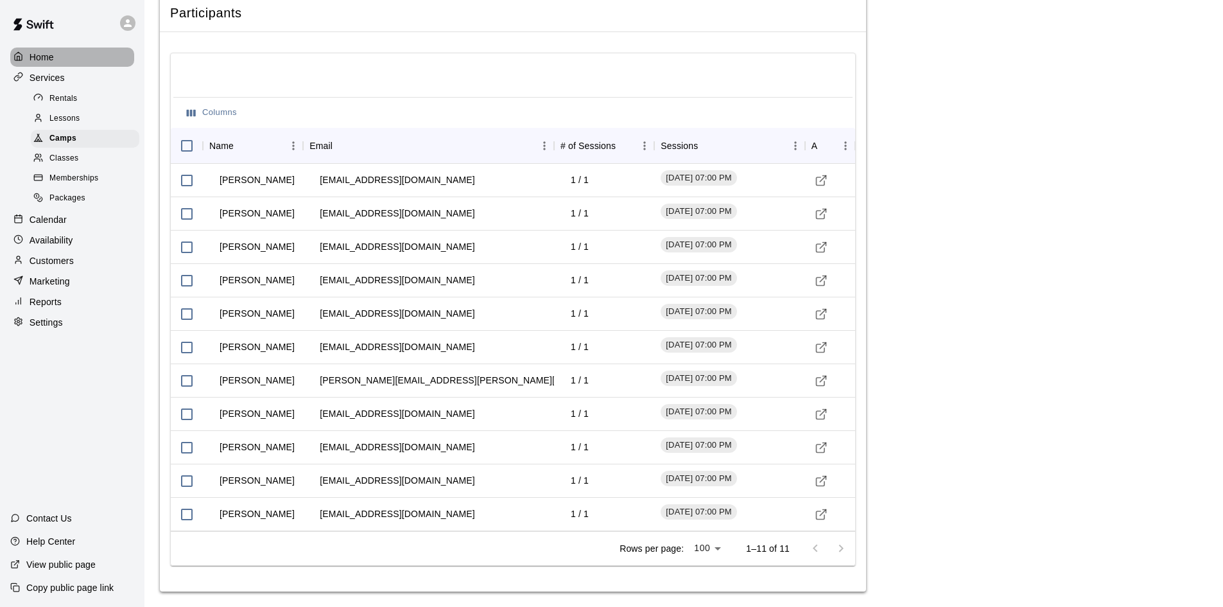
click at [42, 56] on p "Home" at bounding box center [42, 57] width 24 height 13
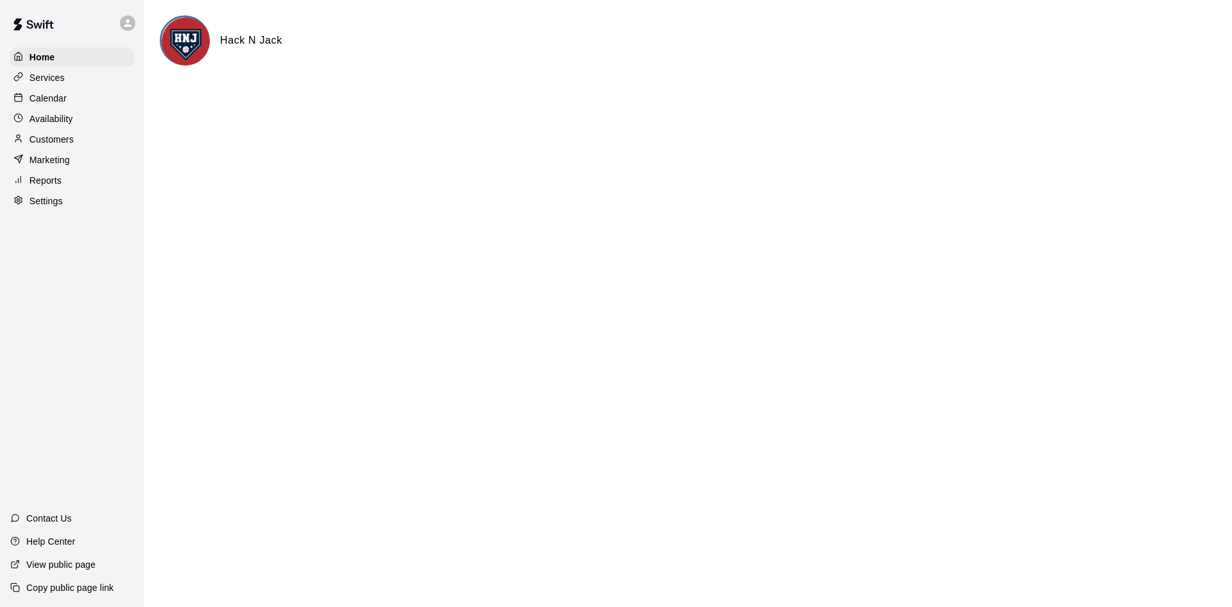
click at [53, 80] on p "Services" at bounding box center [47, 77] width 35 height 13
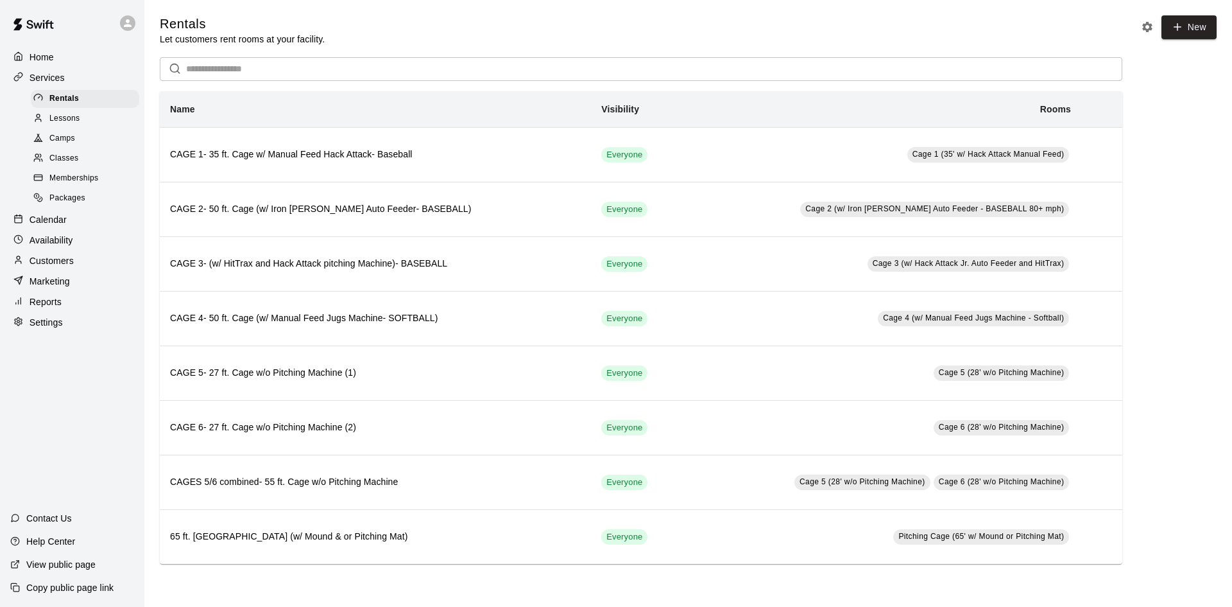
click at [49, 266] on p "Customers" at bounding box center [52, 260] width 44 height 13
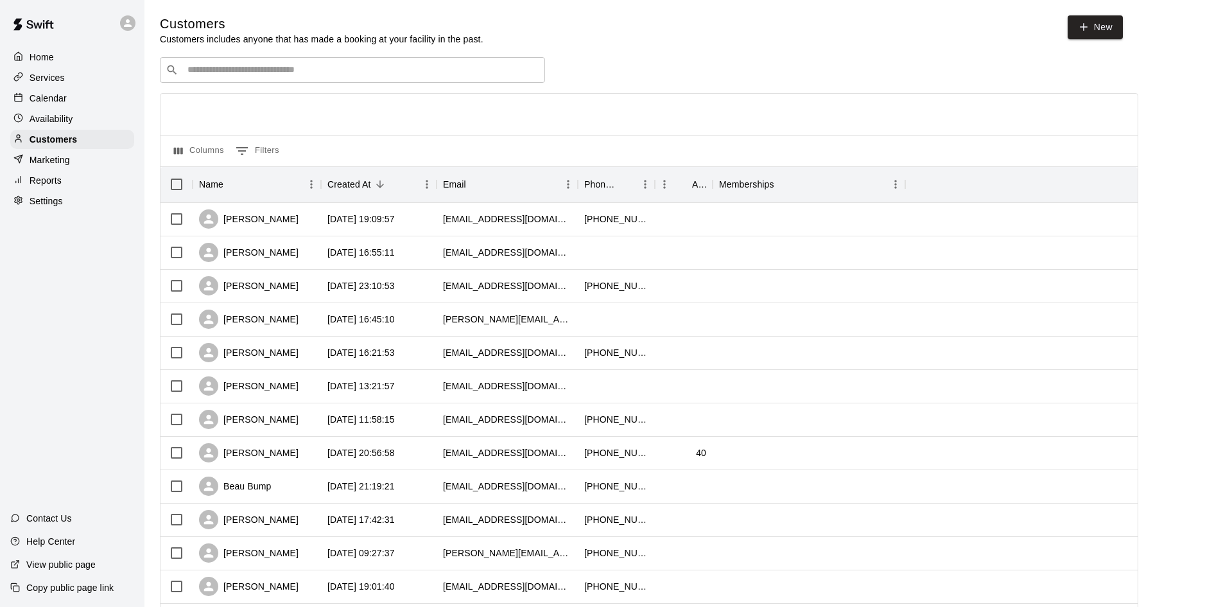
click at [47, 76] on p "Services" at bounding box center [47, 77] width 35 height 13
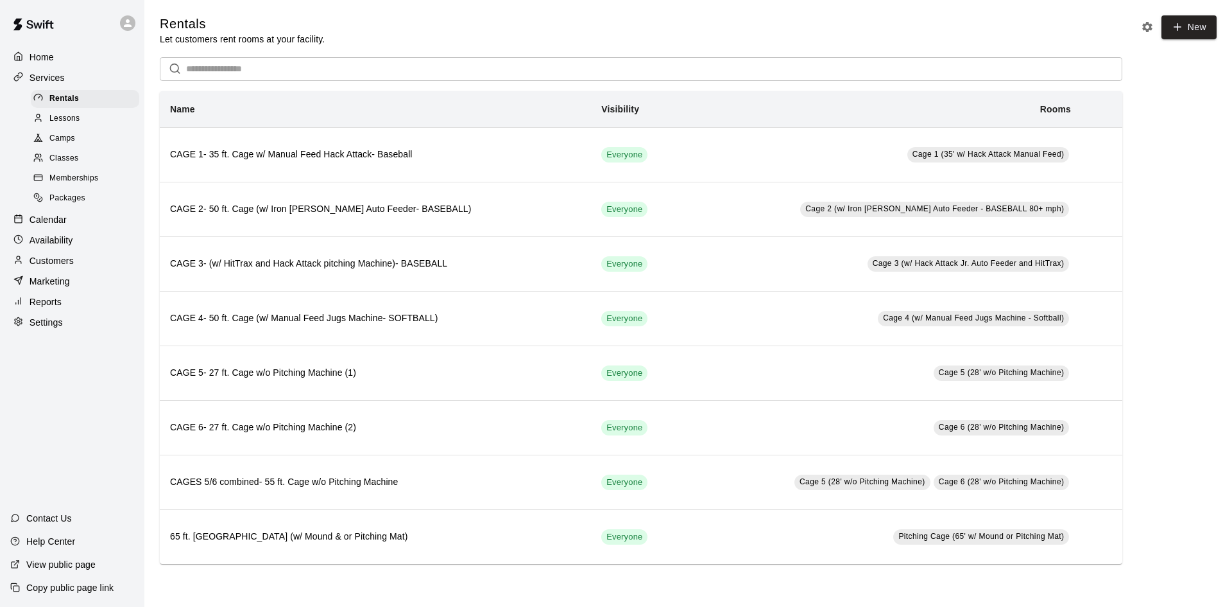
click at [58, 141] on span "Camps" at bounding box center [62, 138] width 26 height 13
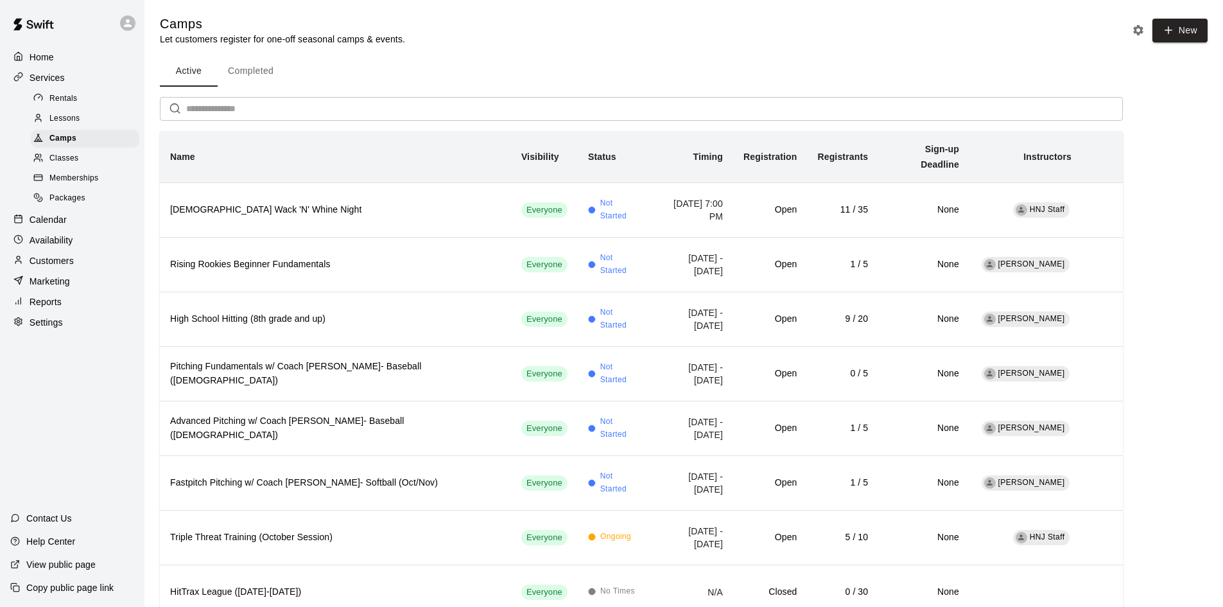
click at [57, 225] on p "Calendar" at bounding box center [48, 219] width 37 height 13
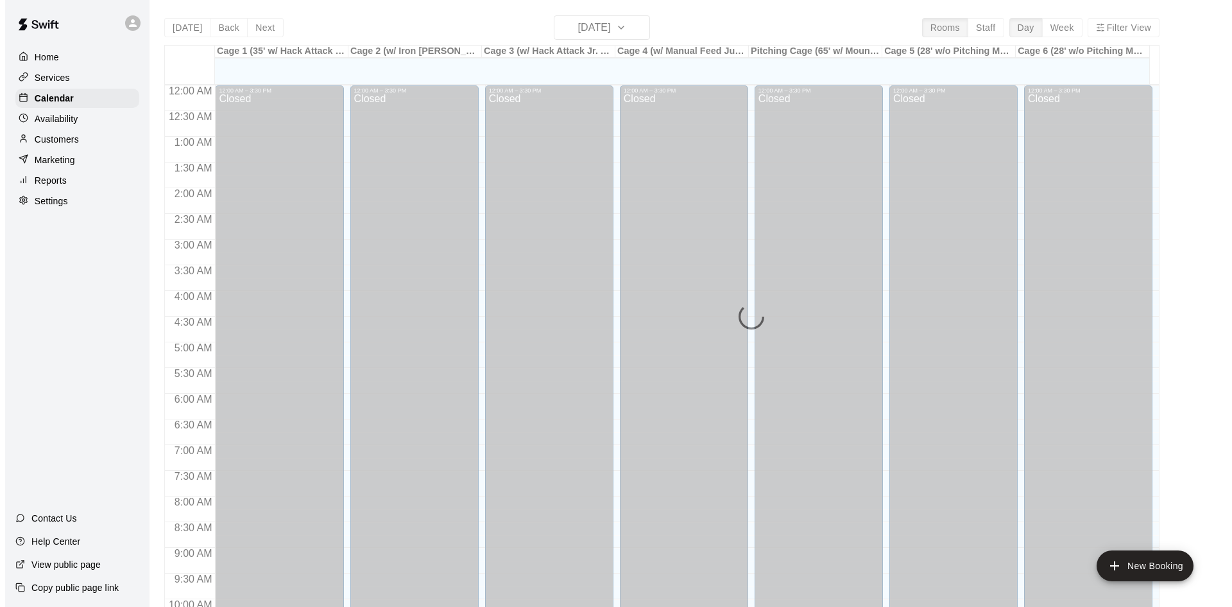
scroll to position [658, 0]
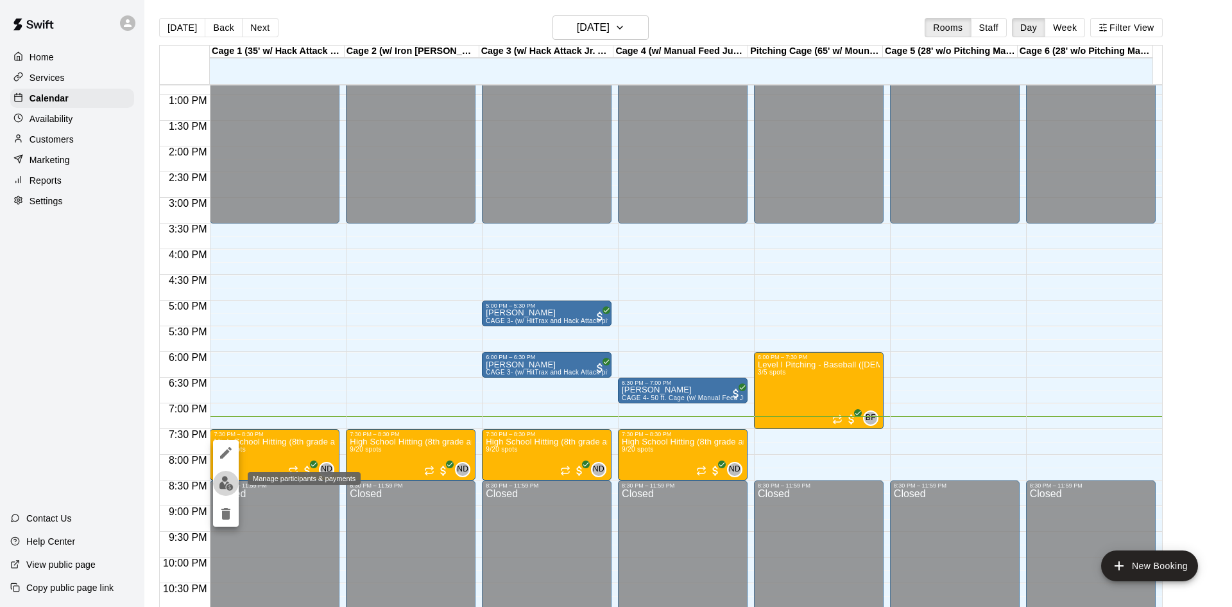
click at [224, 483] on img "edit" at bounding box center [226, 483] width 15 height 15
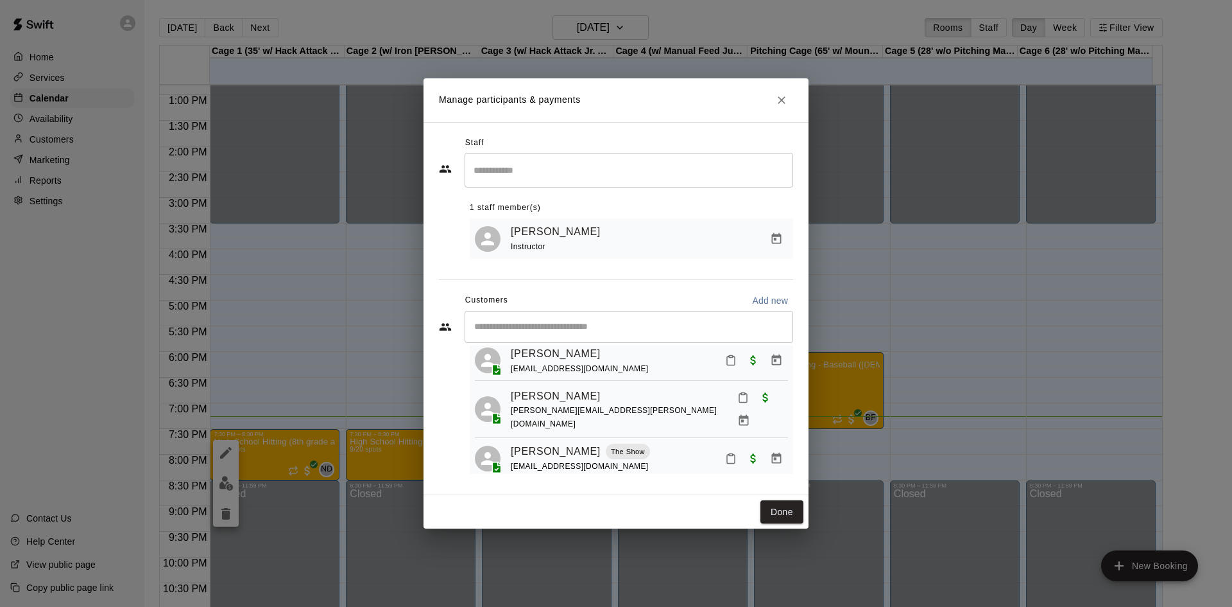
scroll to position [0, 0]
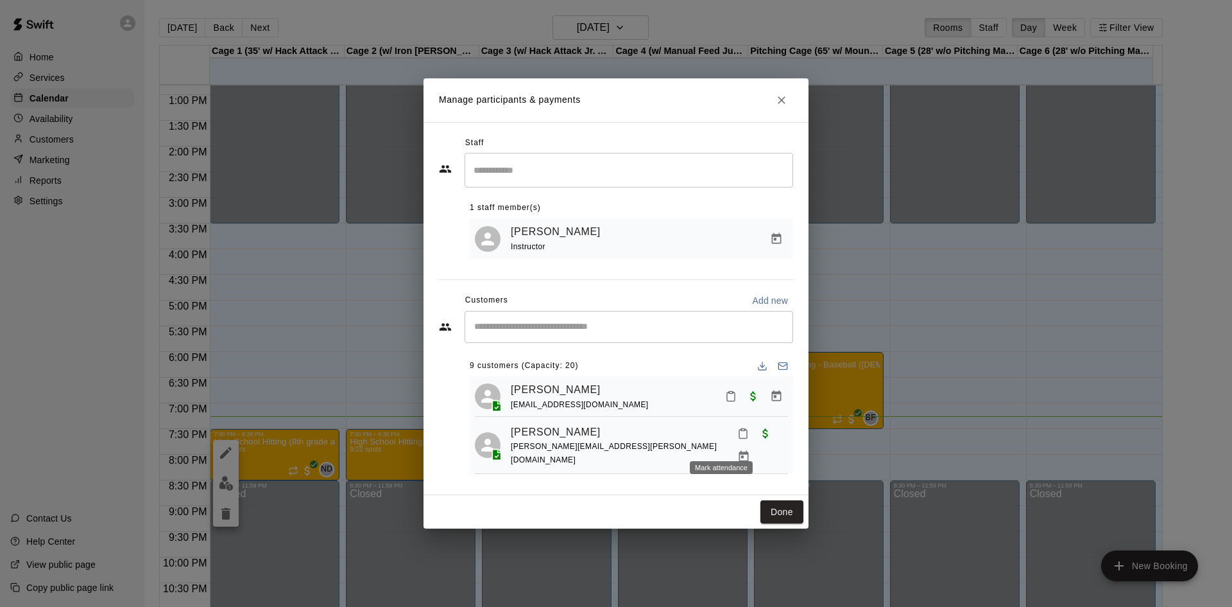
click at [738, 439] on icon "Mark attendance" at bounding box center [744, 433] width 12 height 12
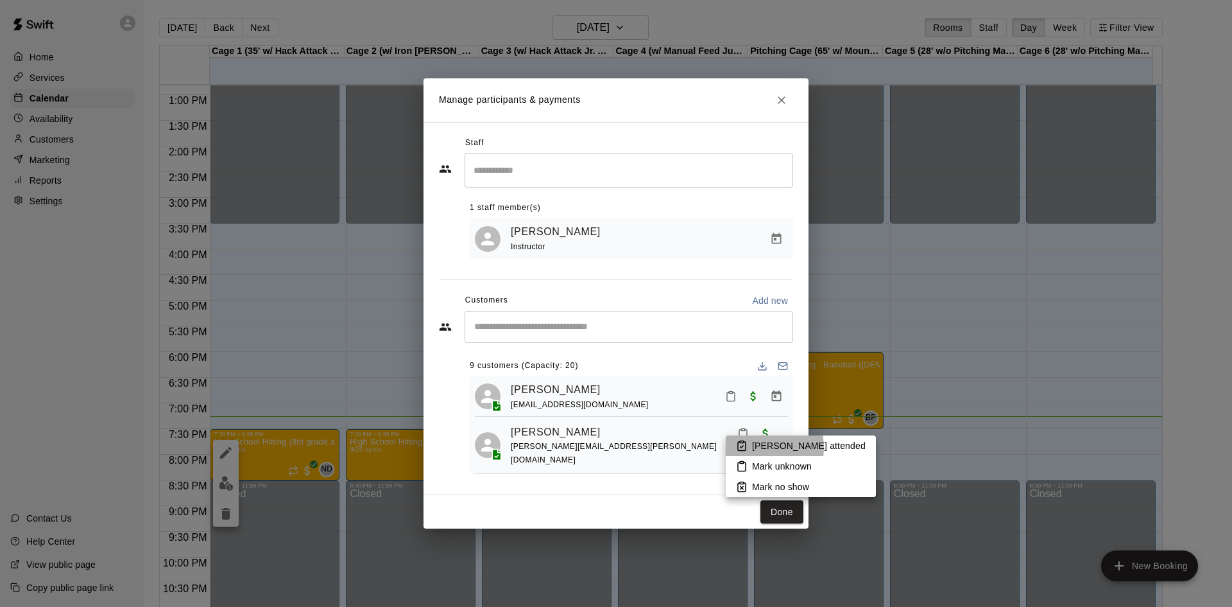
click at [755, 447] on p "[PERSON_NAME] attended" at bounding box center [809, 445] width 114 height 13
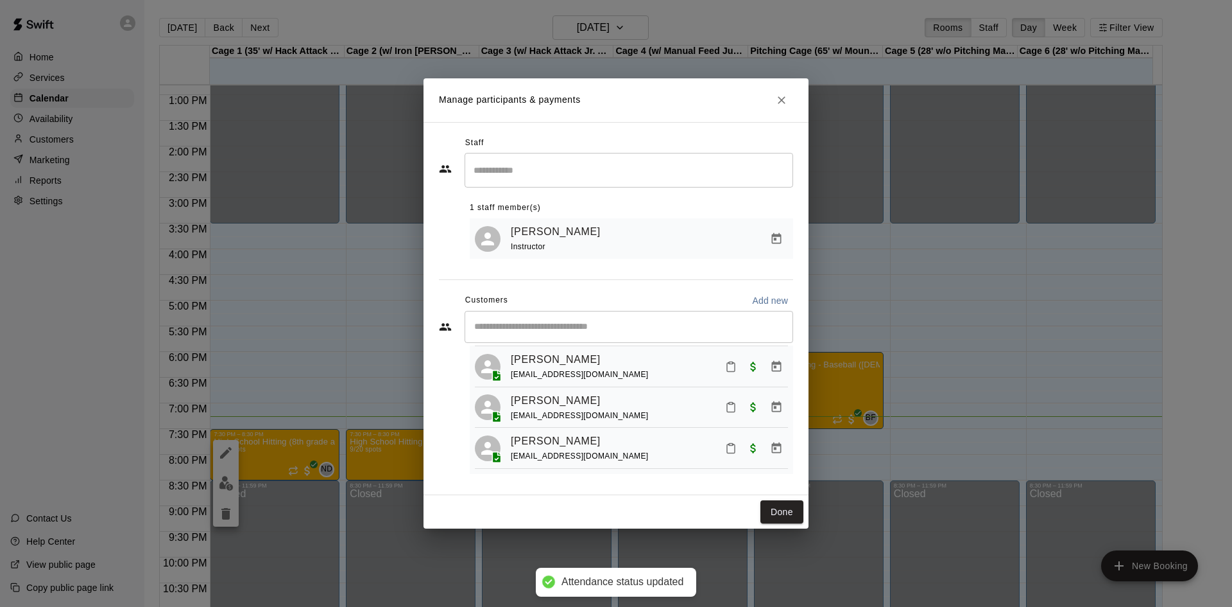
scroll to position [292, 0]
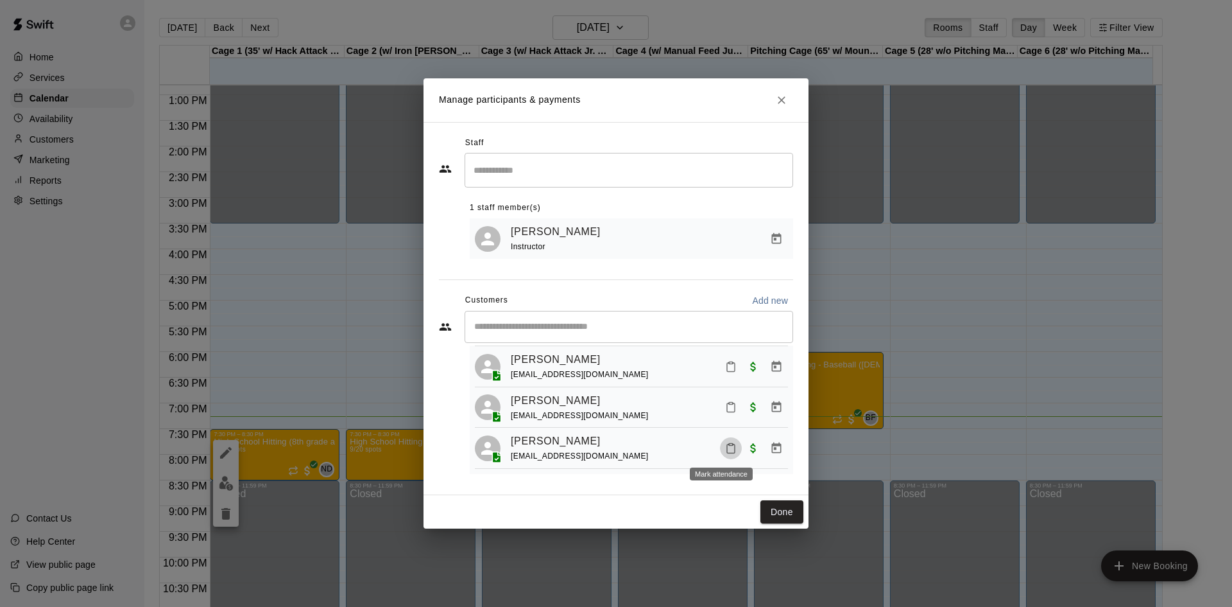
click at [727, 444] on icon "Mark attendance" at bounding box center [731, 448] width 8 height 9
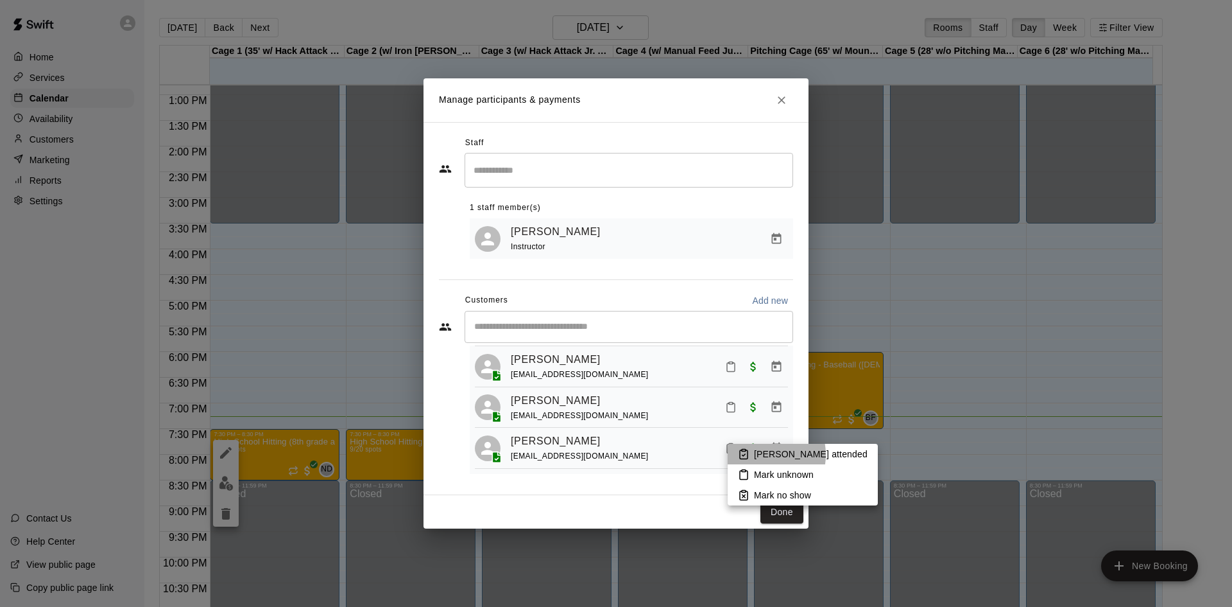
click at [761, 454] on p "[PERSON_NAME] attended" at bounding box center [811, 453] width 114 height 13
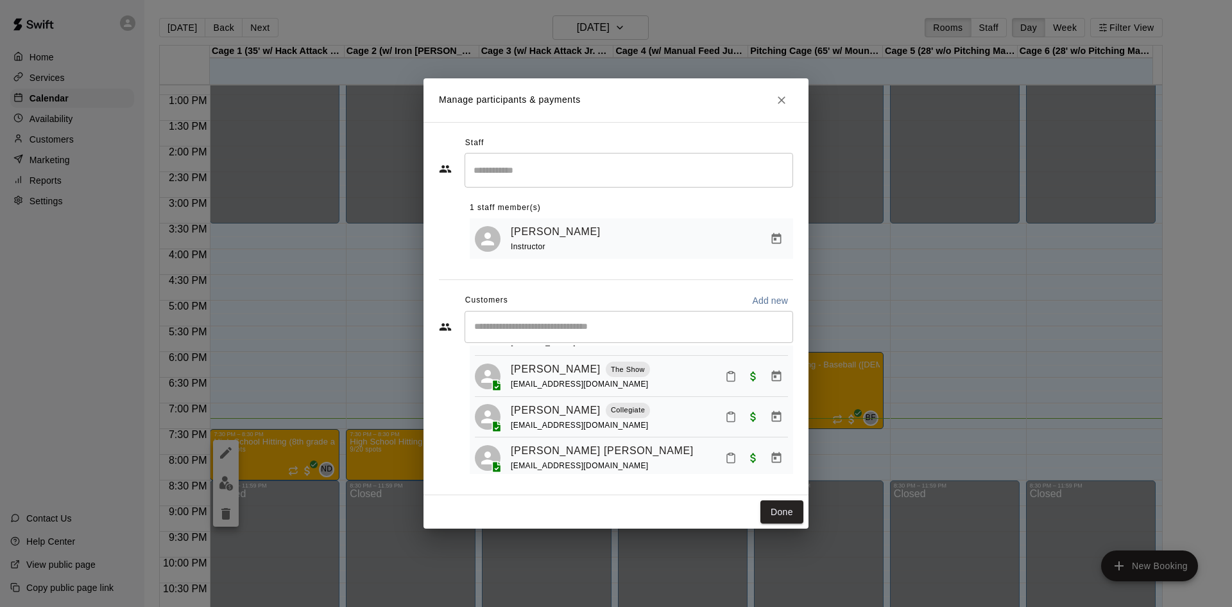
scroll to position [126, 0]
click at [652, 407] on div "[PERSON_NAME] Collegiate [EMAIL_ADDRESS][DOMAIN_NAME]" at bounding box center [649, 409] width 277 height 30
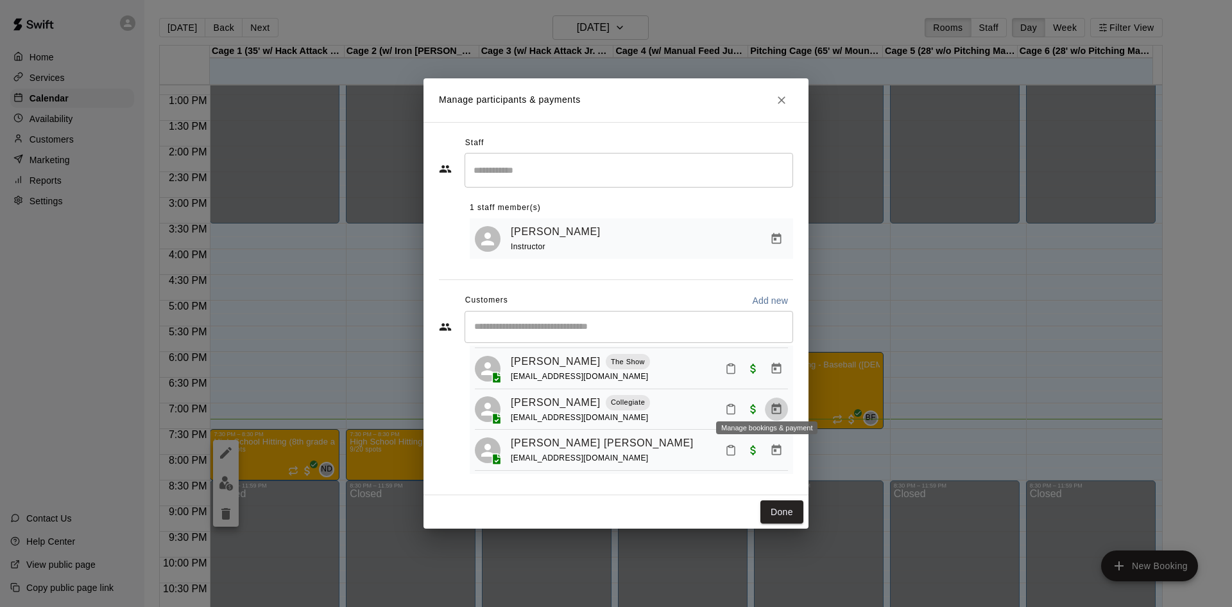
click at [772, 403] on icon "Manage bookings & payment" at bounding box center [777, 408] width 10 height 11
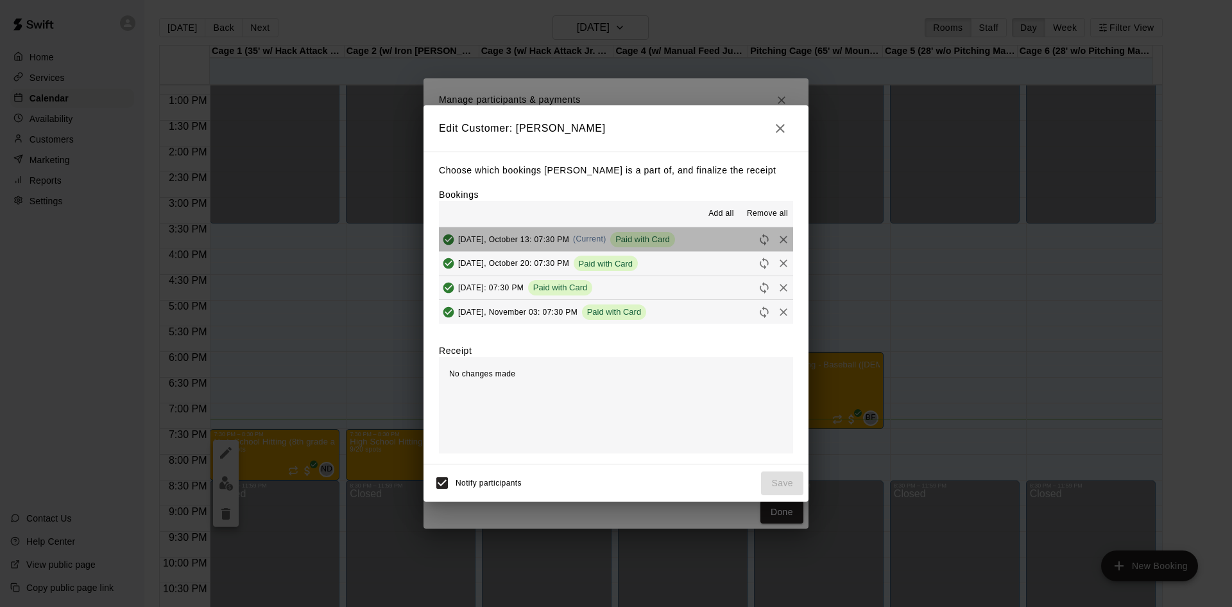
click at [710, 236] on button "[DATE], October 13: 07:30 PM (Current) Paid with Card" at bounding box center [616, 239] width 354 height 24
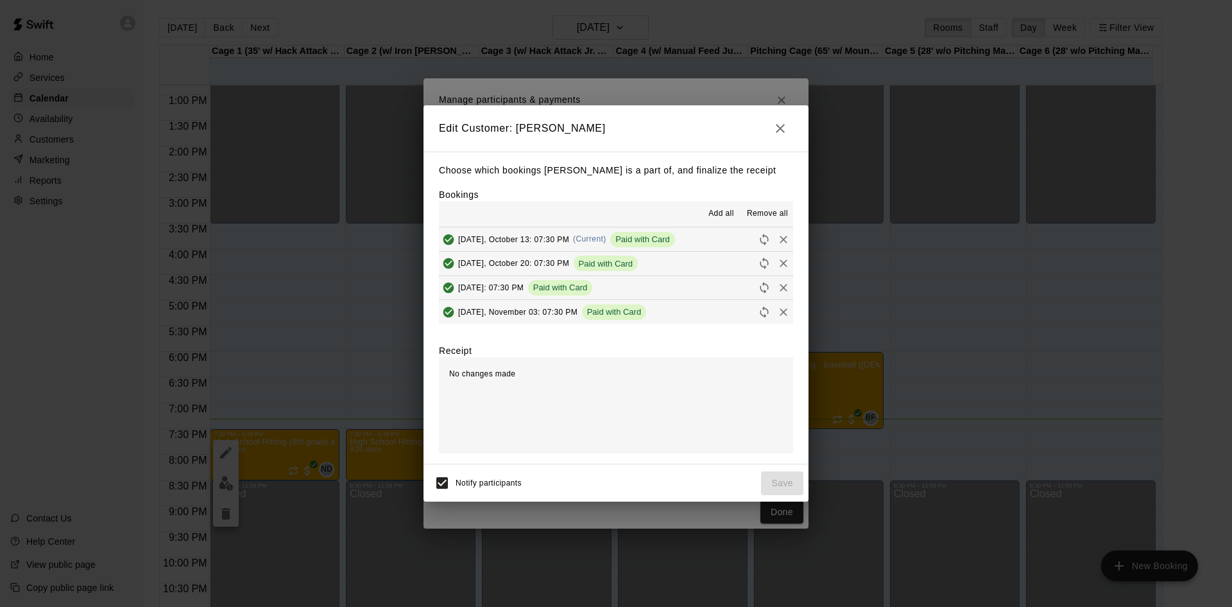
click at [781, 121] on icon "button" at bounding box center [780, 128] width 15 height 15
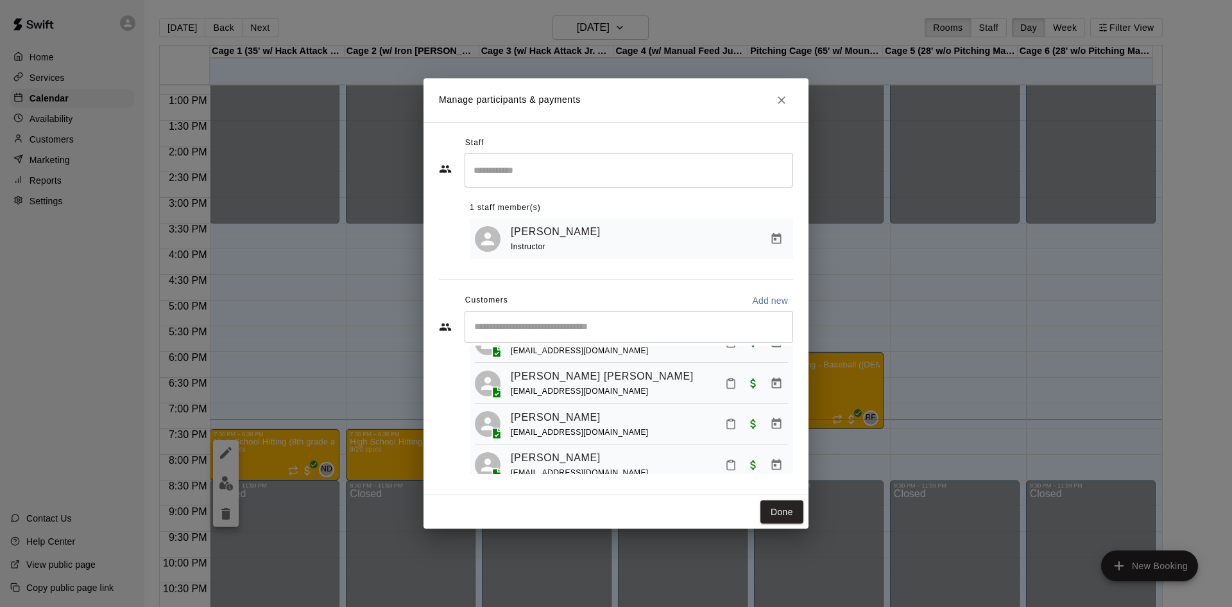
scroll to position [128, 0]
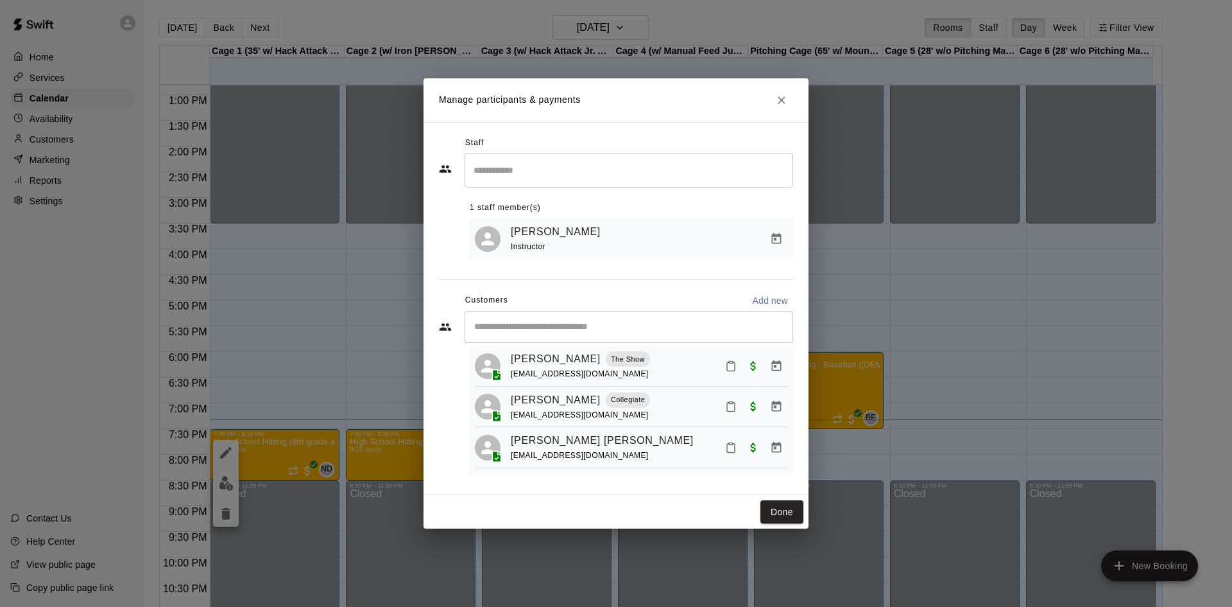
click at [725, 442] on icon "Mark attendance" at bounding box center [731, 448] width 12 height 12
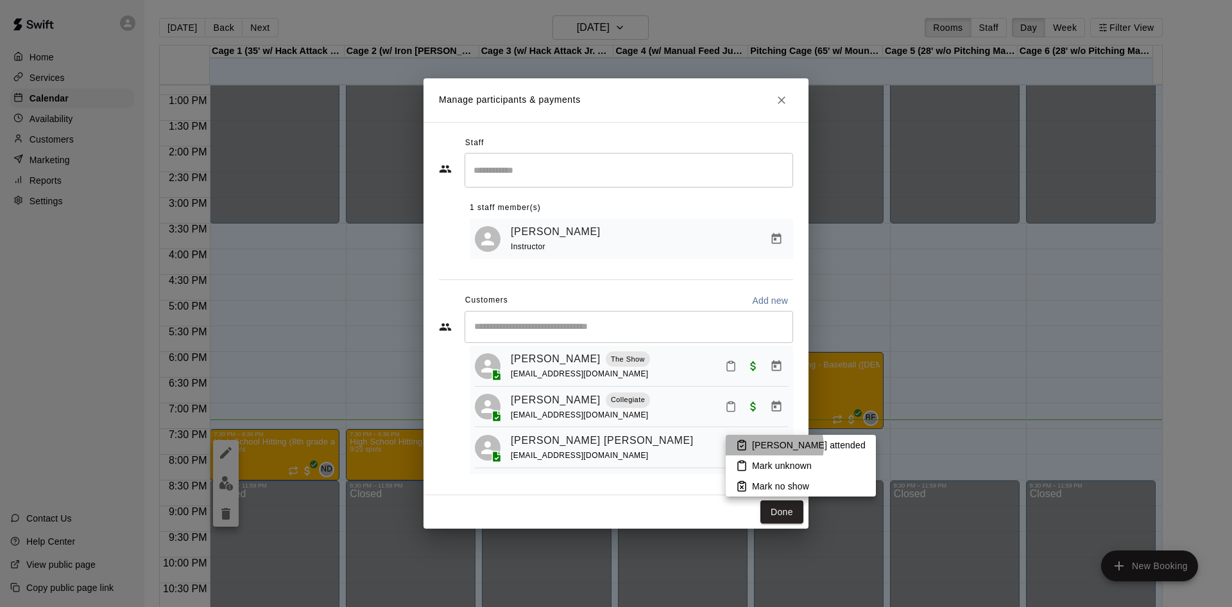
click at [773, 446] on p "[PERSON_NAME] attended" at bounding box center [809, 444] width 114 height 13
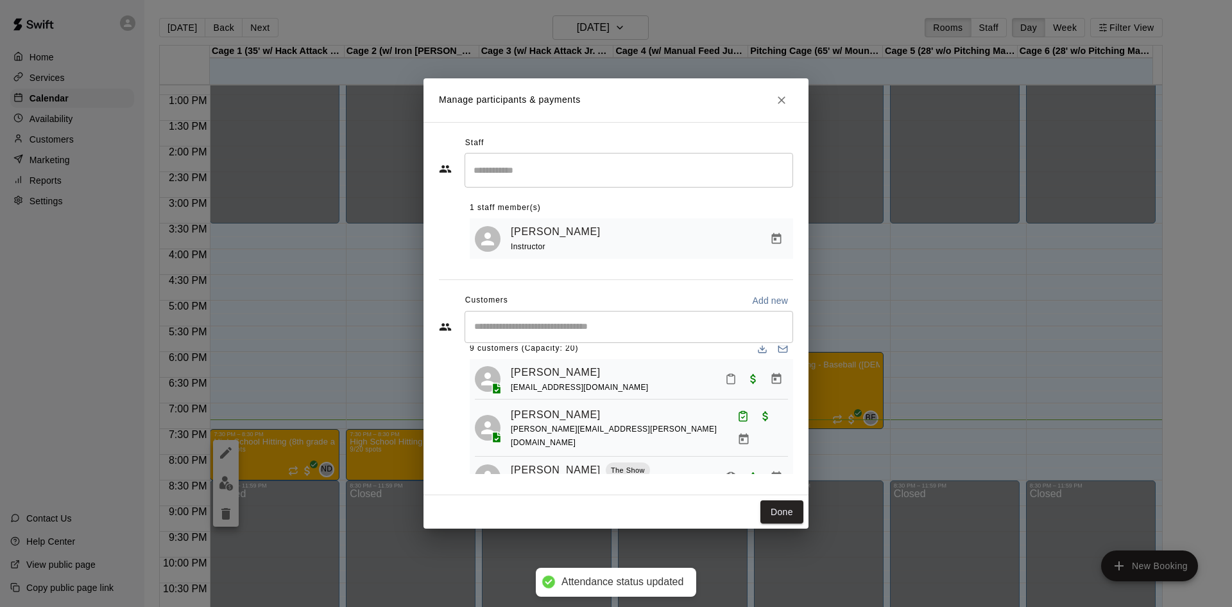
scroll to position [0, 0]
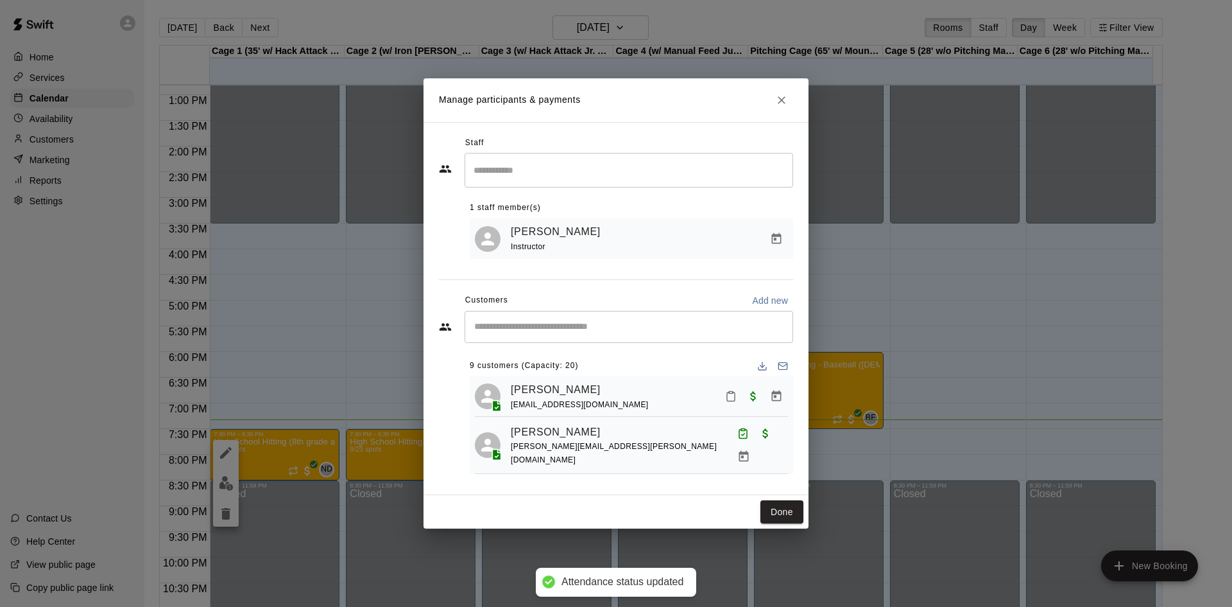
click at [727, 396] on icon "Mark attendance" at bounding box center [731, 396] width 8 height 9
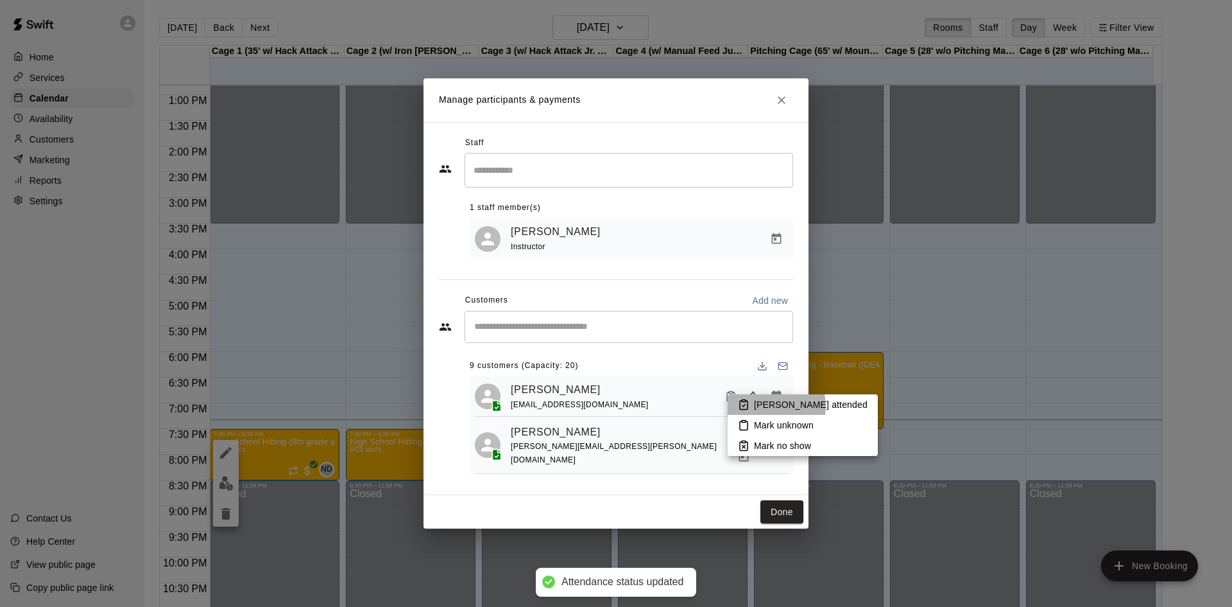
click at [764, 406] on p "[PERSON_NAME] attended" at bounding box center [811, 404] width 114 height 13
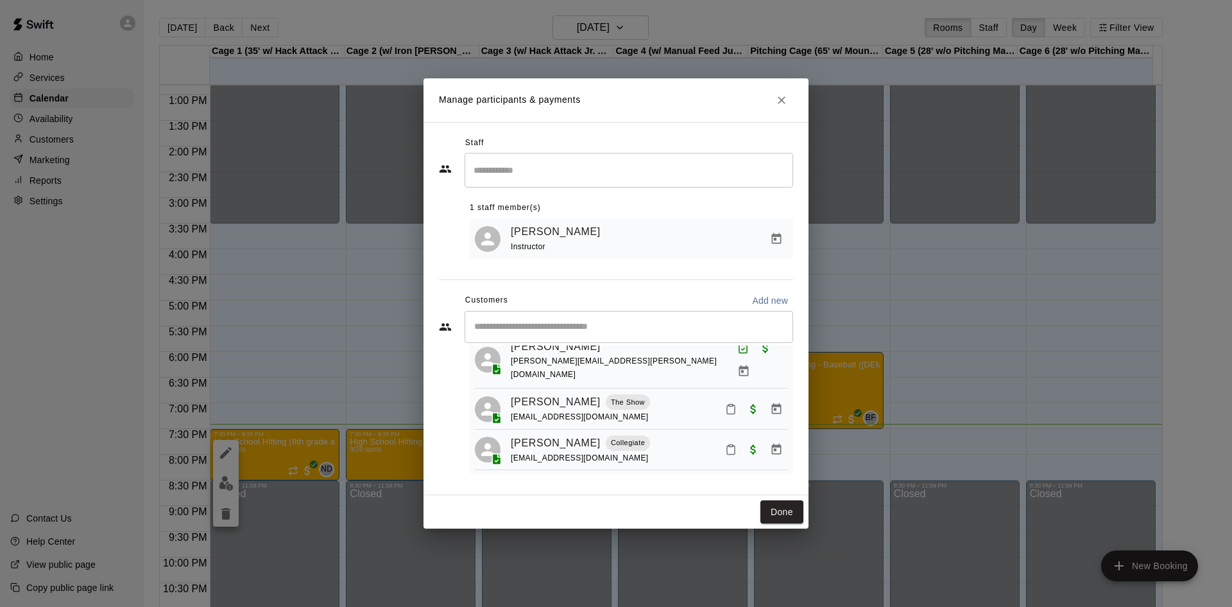
scroll to position [64, 0]
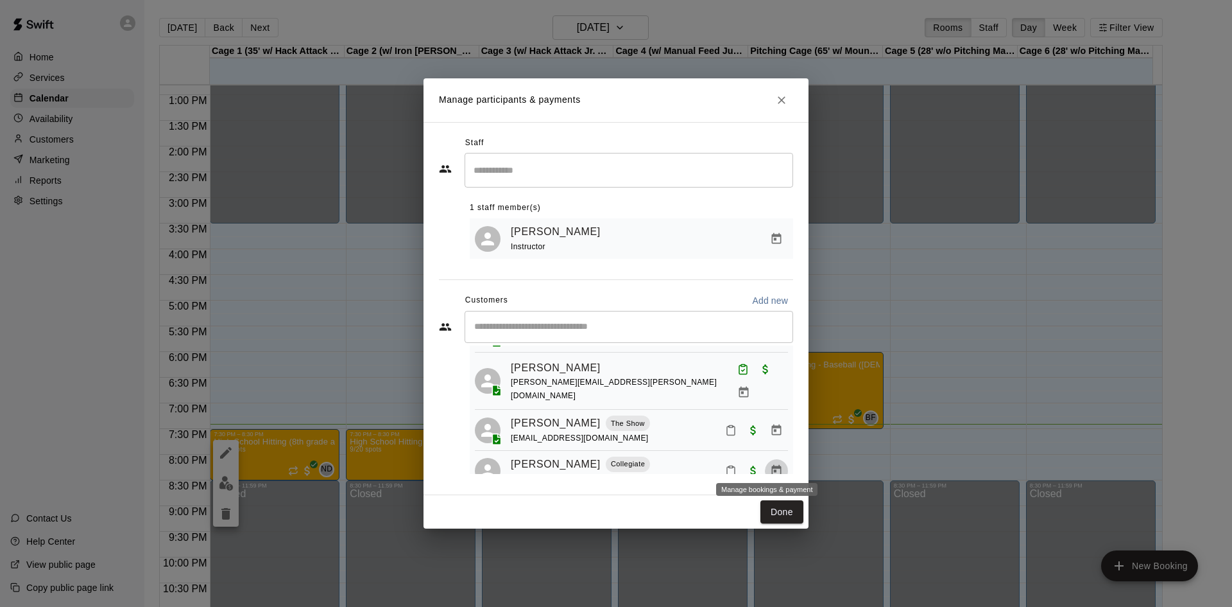
click at [772, 465] on icon "Manage bookings & payment" at bounding box center [777, 470] width 10 height 11
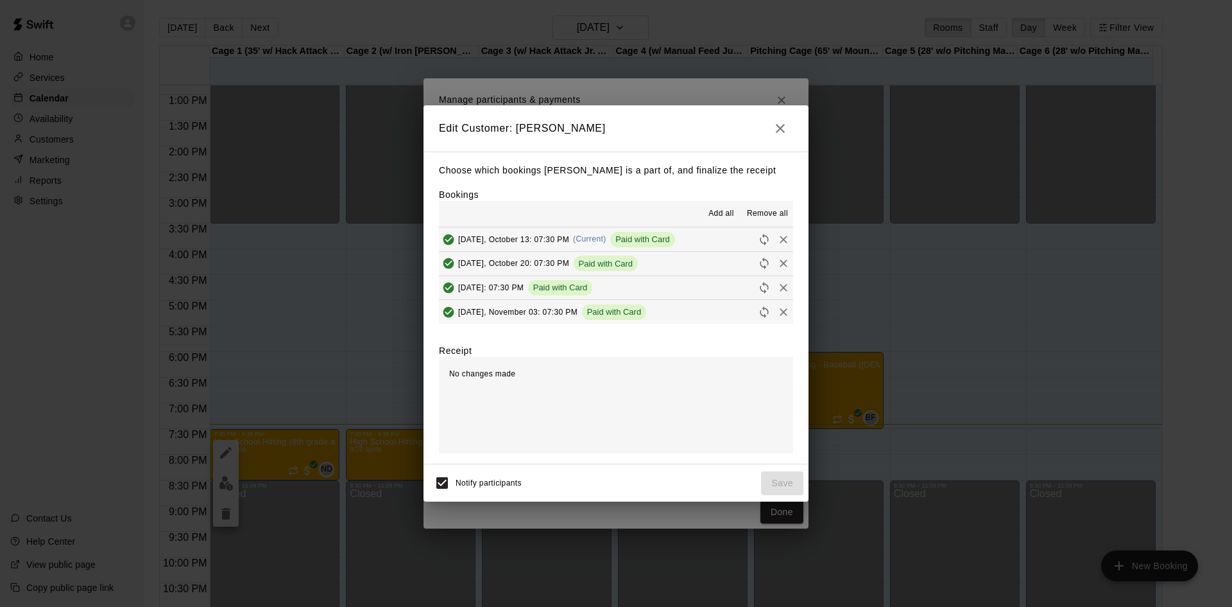
click at [527, 234] on span "[DATE], October 13: 07:30 PM" at bounding box center [513, 238] width 111 height 9
click at [777, 135] on button "button" at bounding box center [781, 129] width 26 height 26
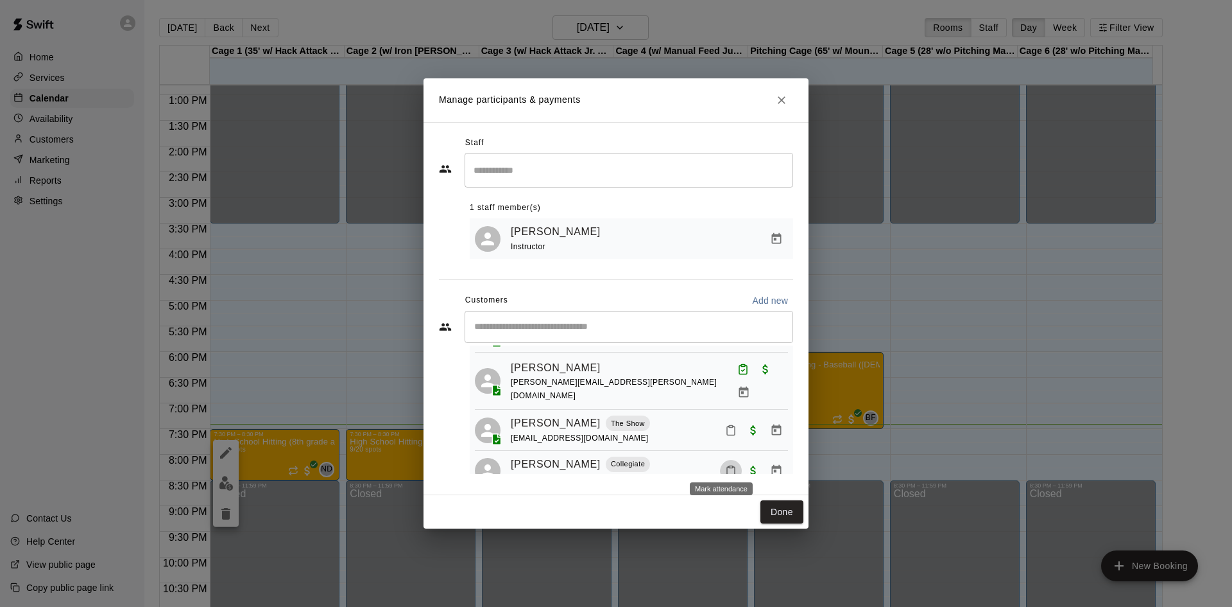
click at [725, 465] on icon "Mark attendance" at bounding box center [731, 471] width 12 height 12
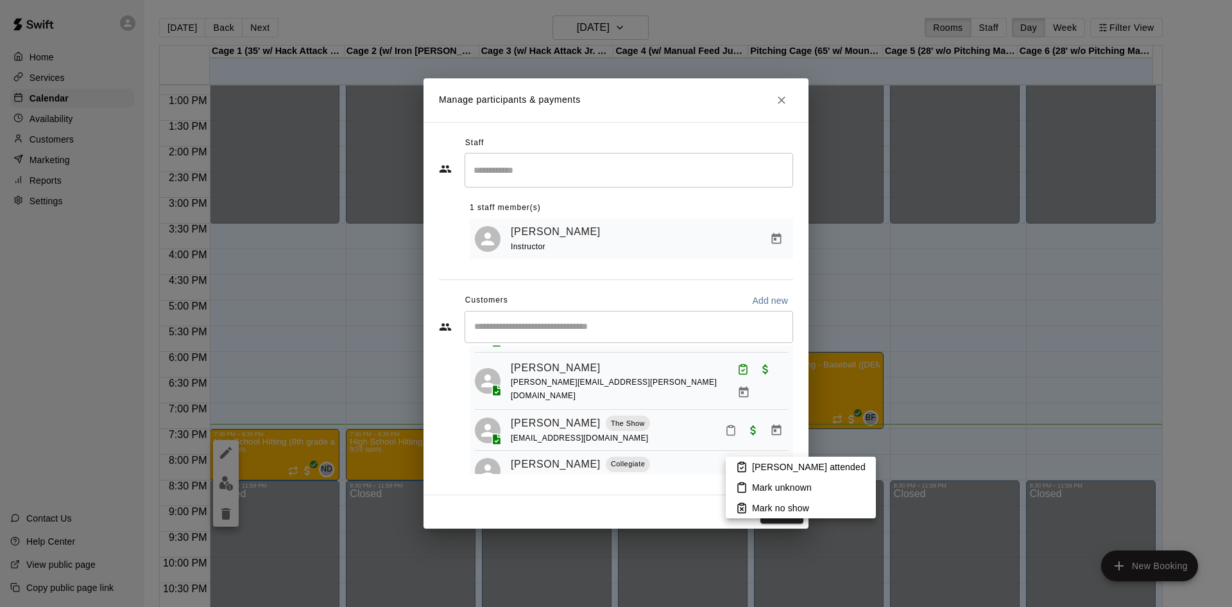
click at [760, 506] on p "Mark no show" at bounding box center [780, 507] width 57 height 13
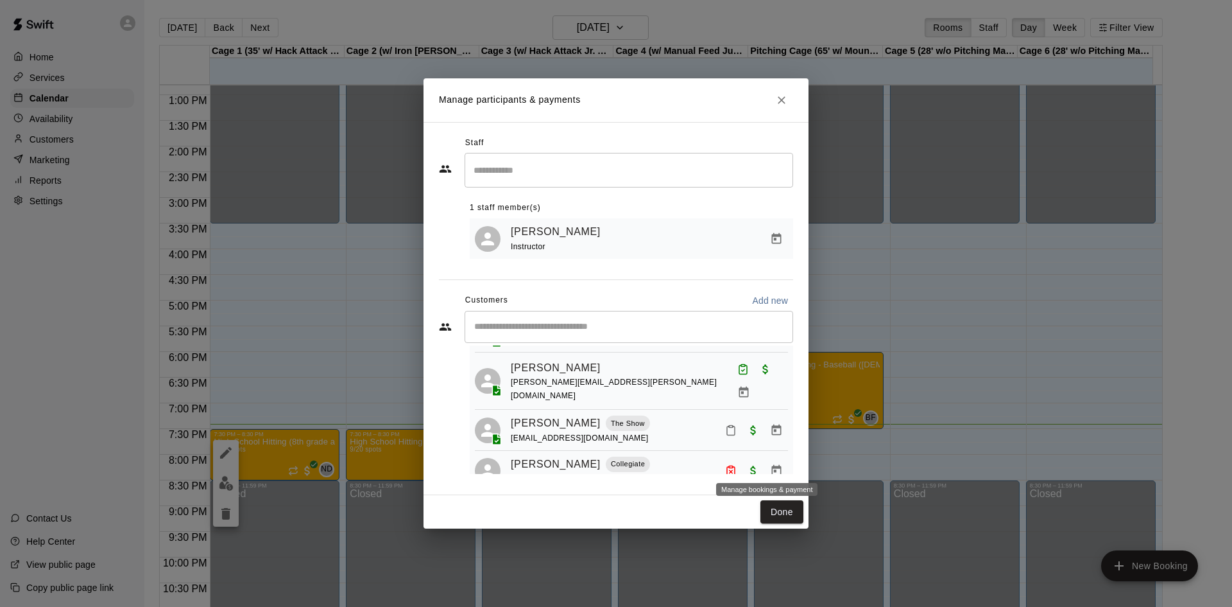
click at [772, 465] on icon "Manage bookings & payment" at bounding box center [777, 470] width 10 height 11
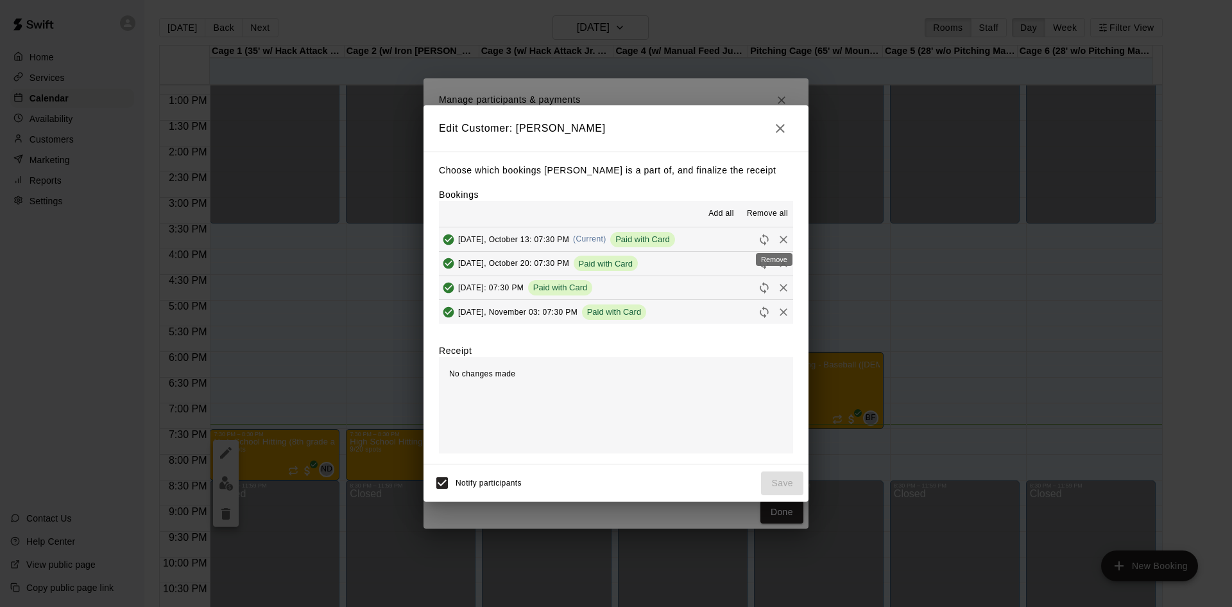
click at [780, 237] on icon "Remove" at bounding box center [784, 240] width 8 height 8
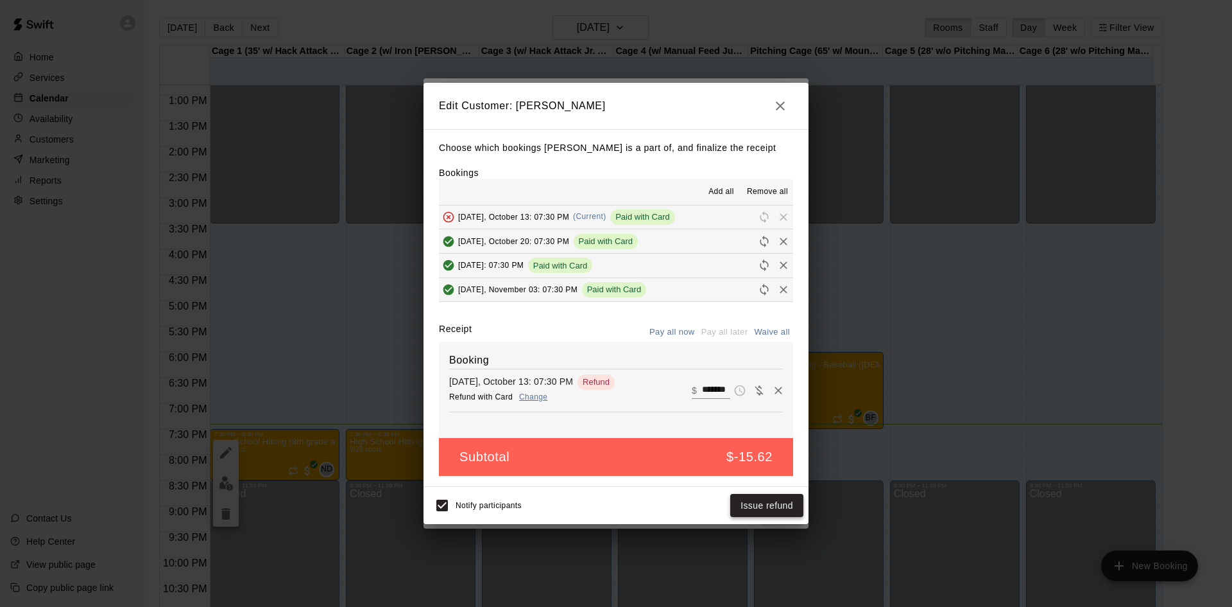
click at [771, 497] on button "Issue refund" at bounding box center [766, 506] width 73 height 24
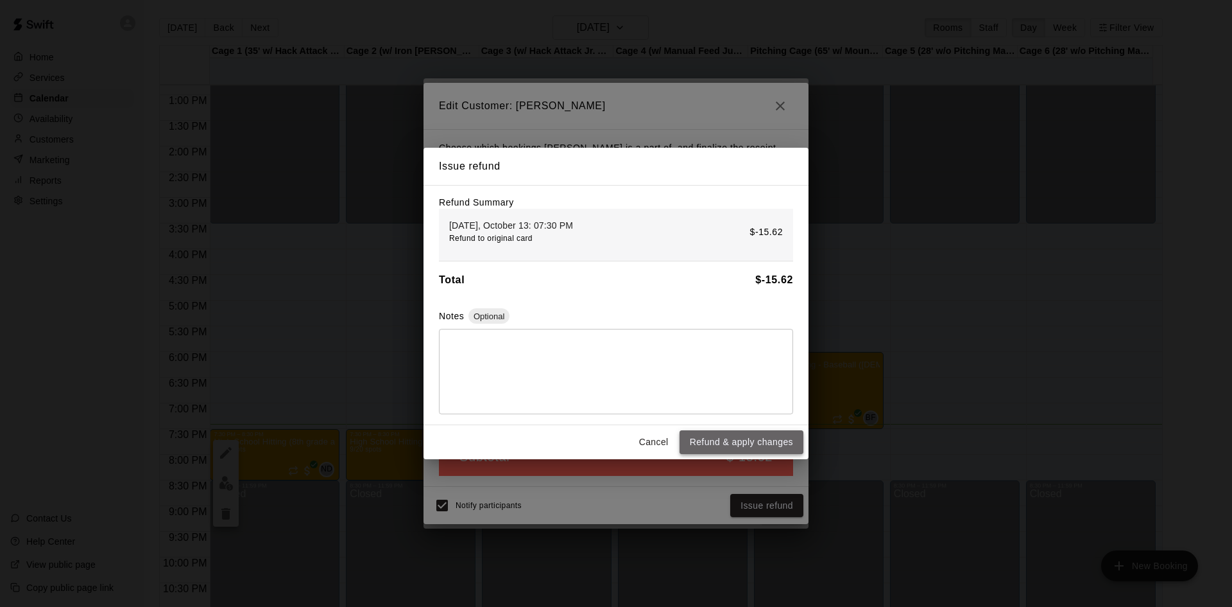
click at [752, 441] on button "Refund & apply changes" at bounding box center [742, 442] width 124 height 24
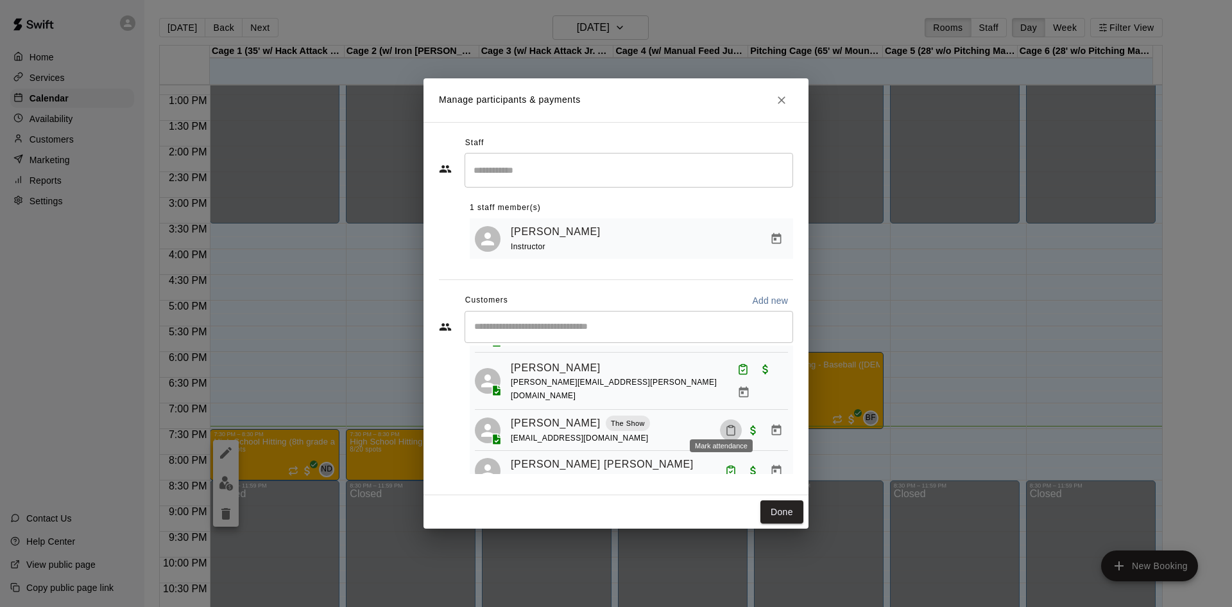
click at [725, 424] on icon "Mark attendance" at bounding box center [731, 430] width 12 height 12
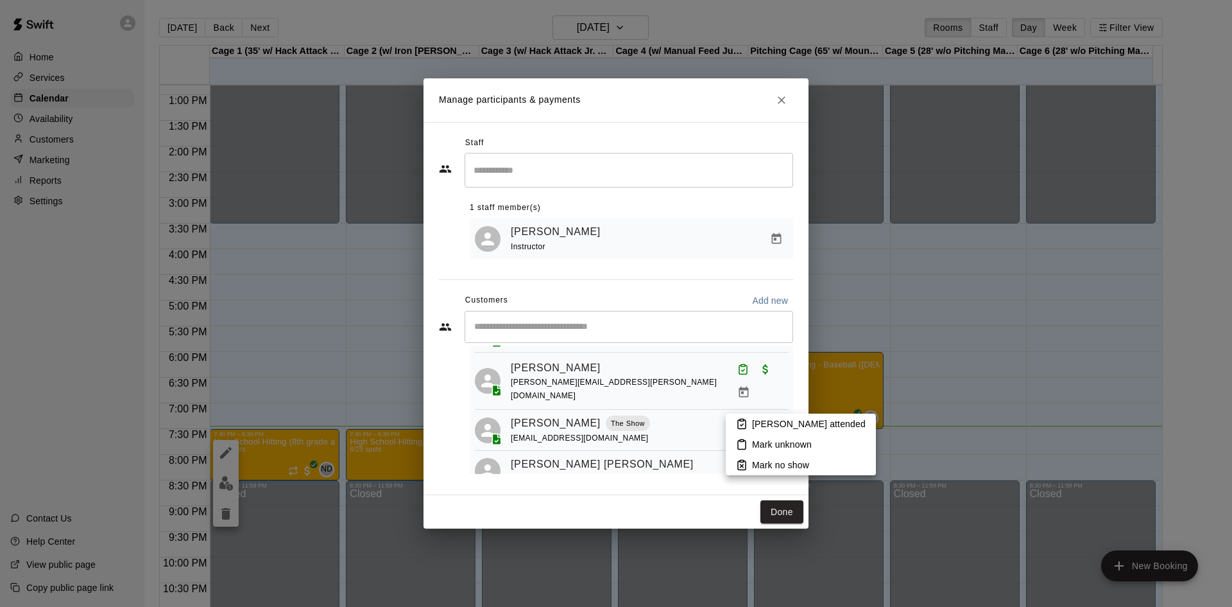
click at [761, 428] on p "[PERSON_NAME] attended" at bounding box center [809, 423] width 114 height 13
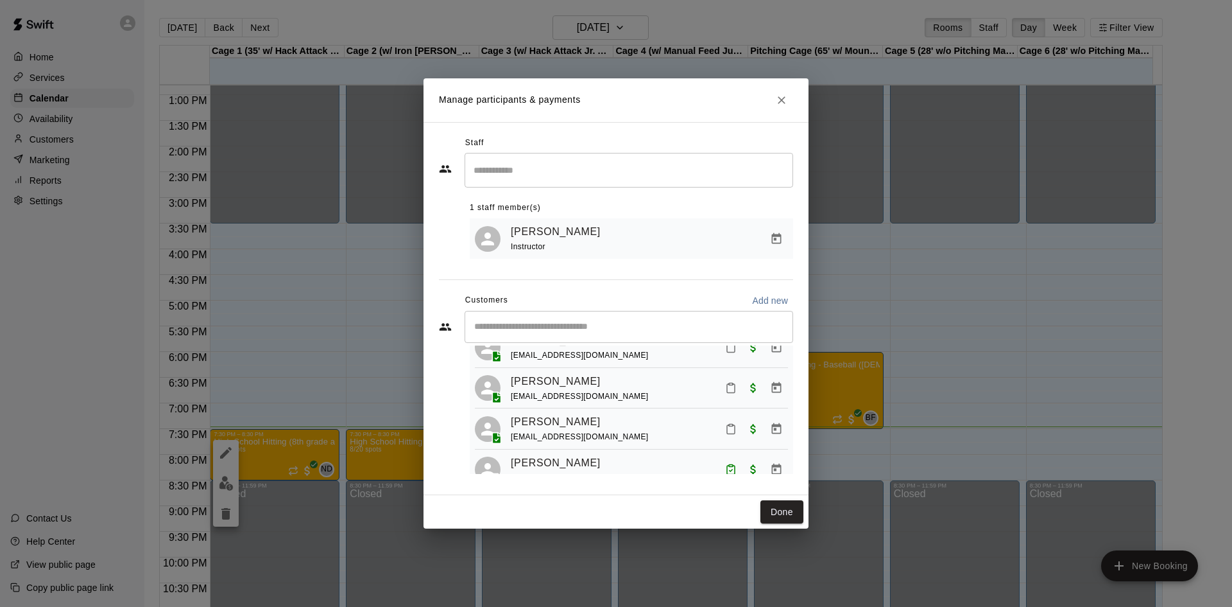
scroll to position [249, 0]
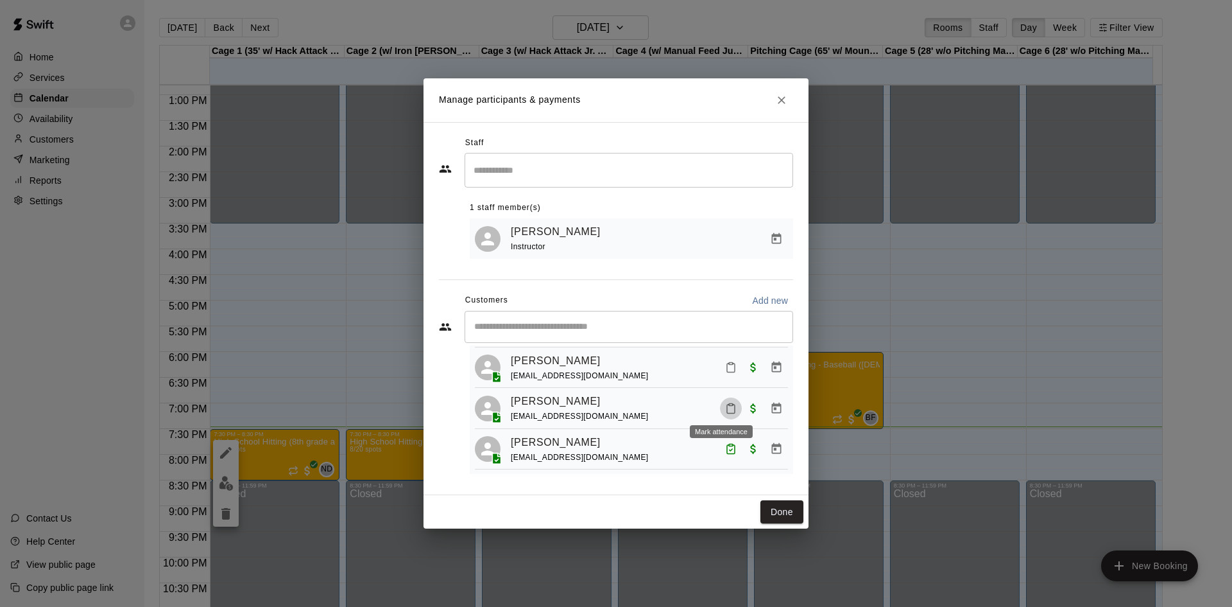
click at [725, 405] on icon "Mark attendance" at bounding box center [731, 408] width 12 height 12
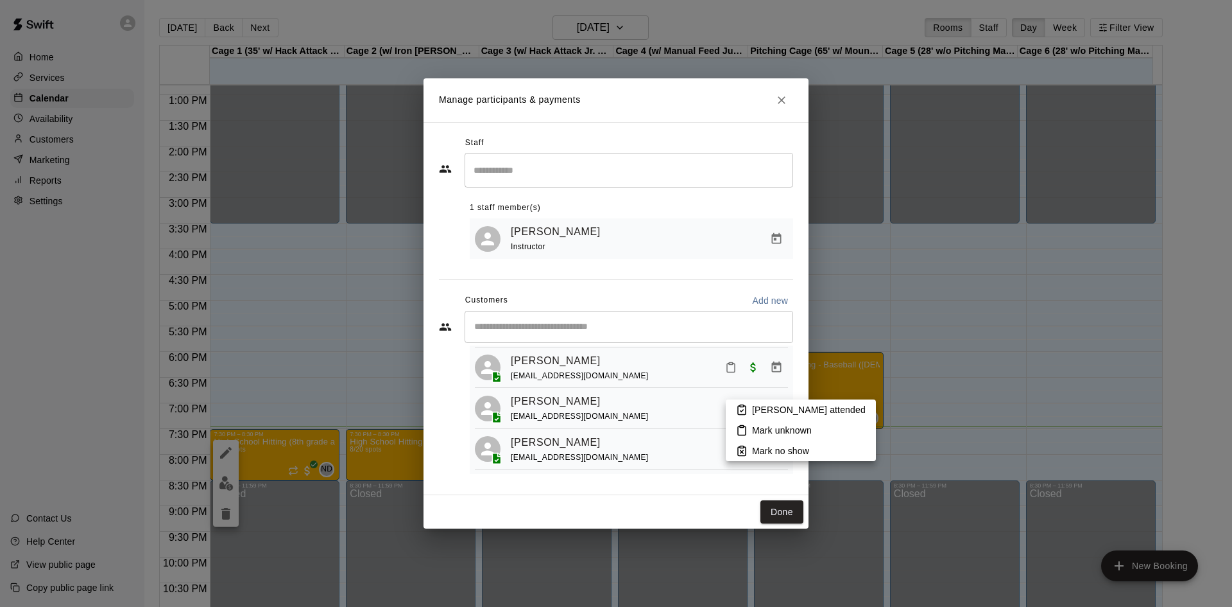
click at [764, 411] on p "[PERSON_NAME] attended" at bounding box center [809, 409] width 114 height 13
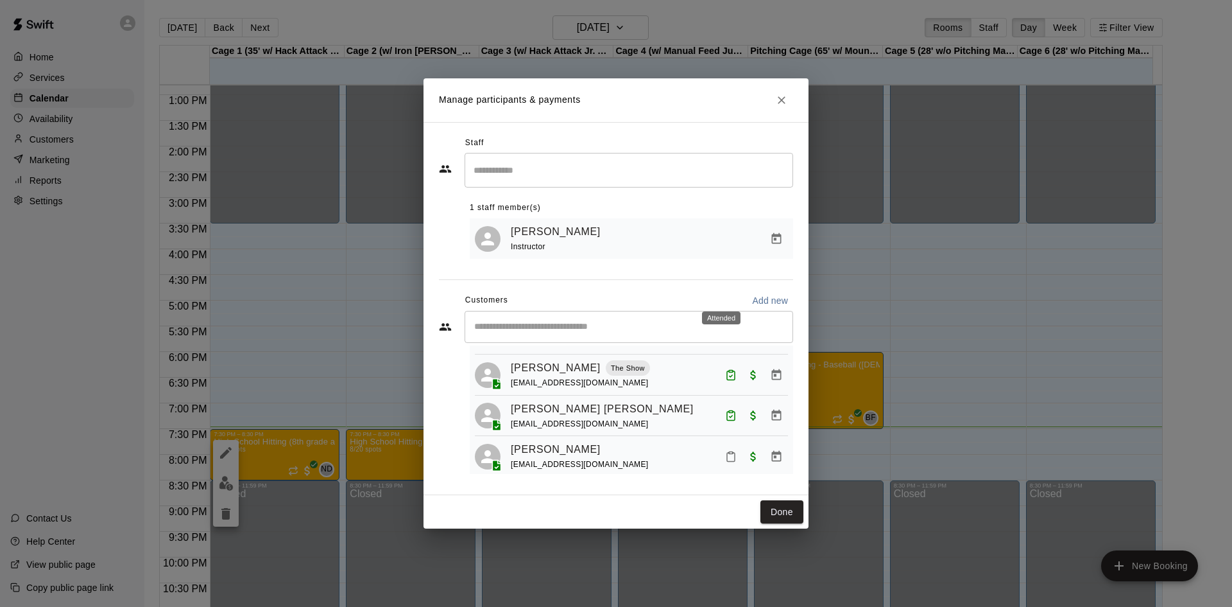
scroll to position [193, 0]
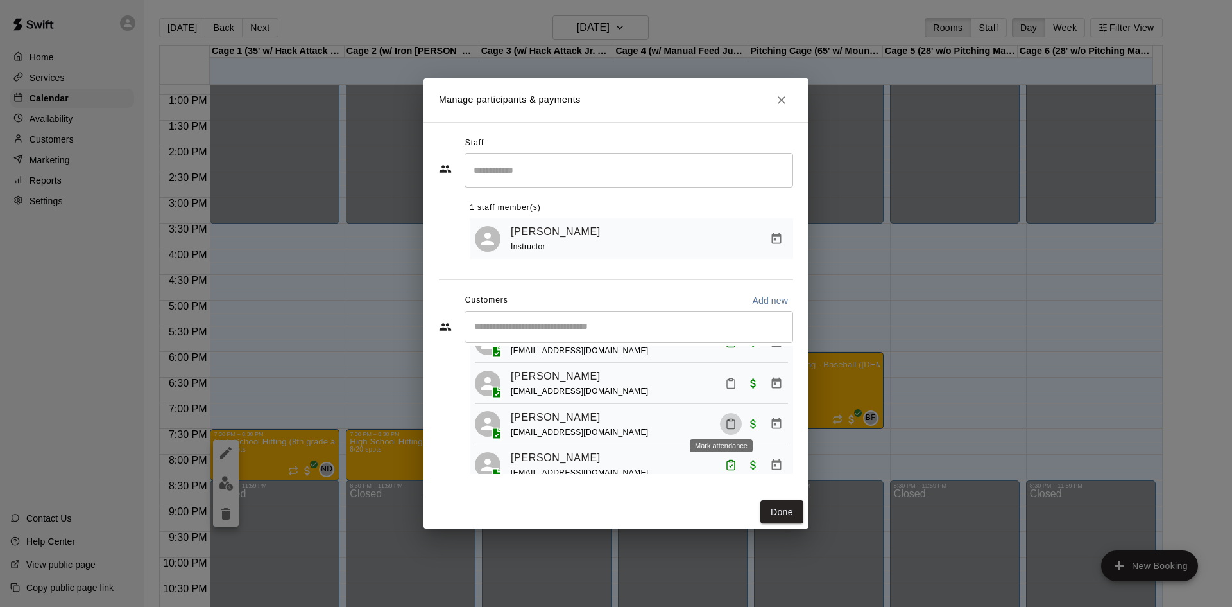
click at [725, 419] on icon "Mark attendance" at bounding box center [731, 424] width 12 height 12
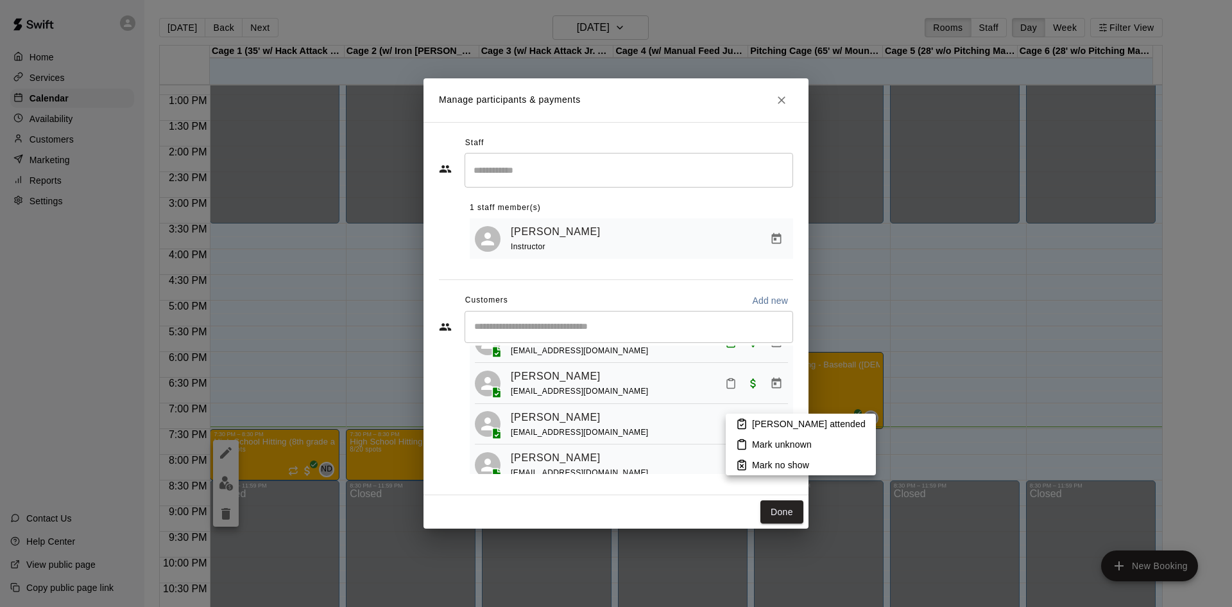
click at [763, 429] on p "[PERSON_NAME] attended" at bounding box center [809, 423] width 114 height 13
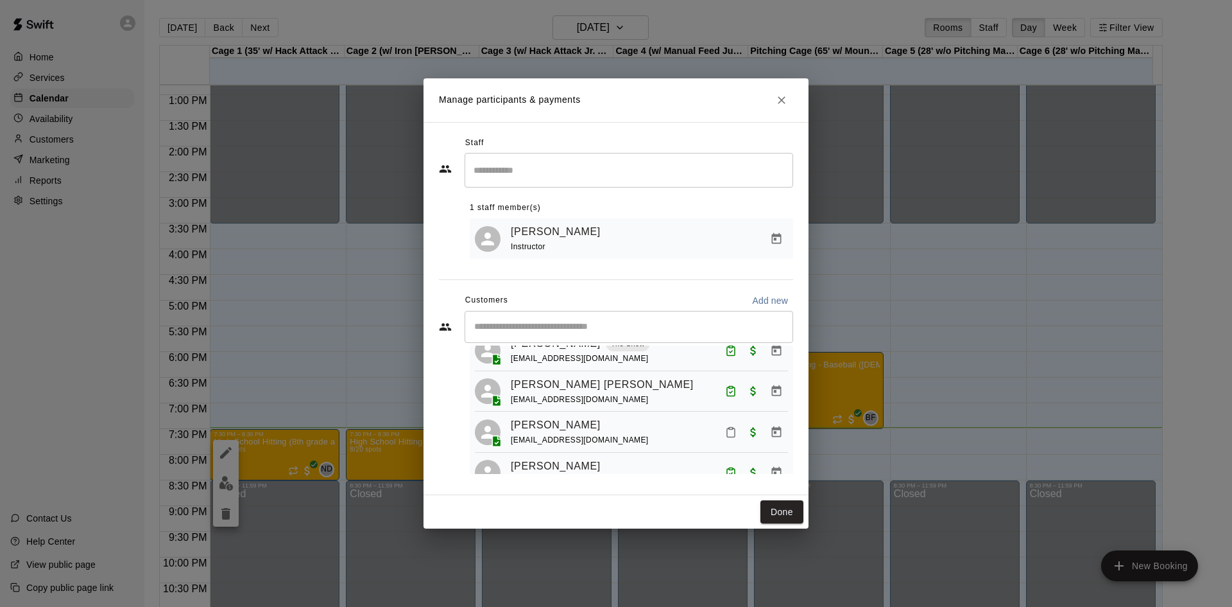
scroll to position [137, 0]
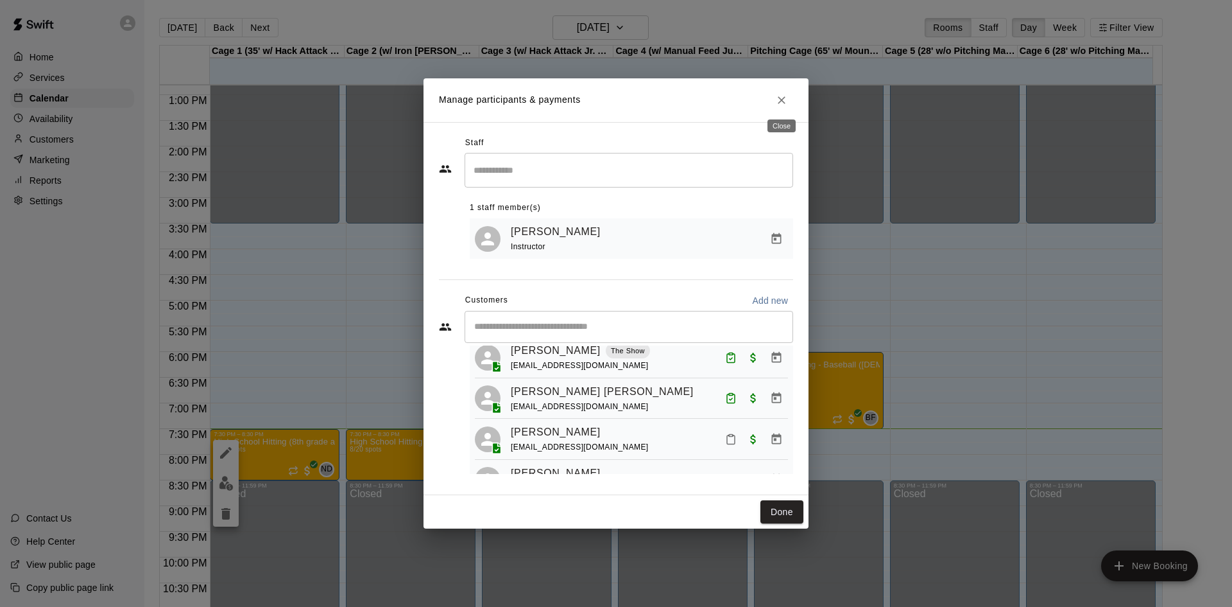
click at [772, 100] on button "Close" at bounding box center [781, 100] width 23 height 23
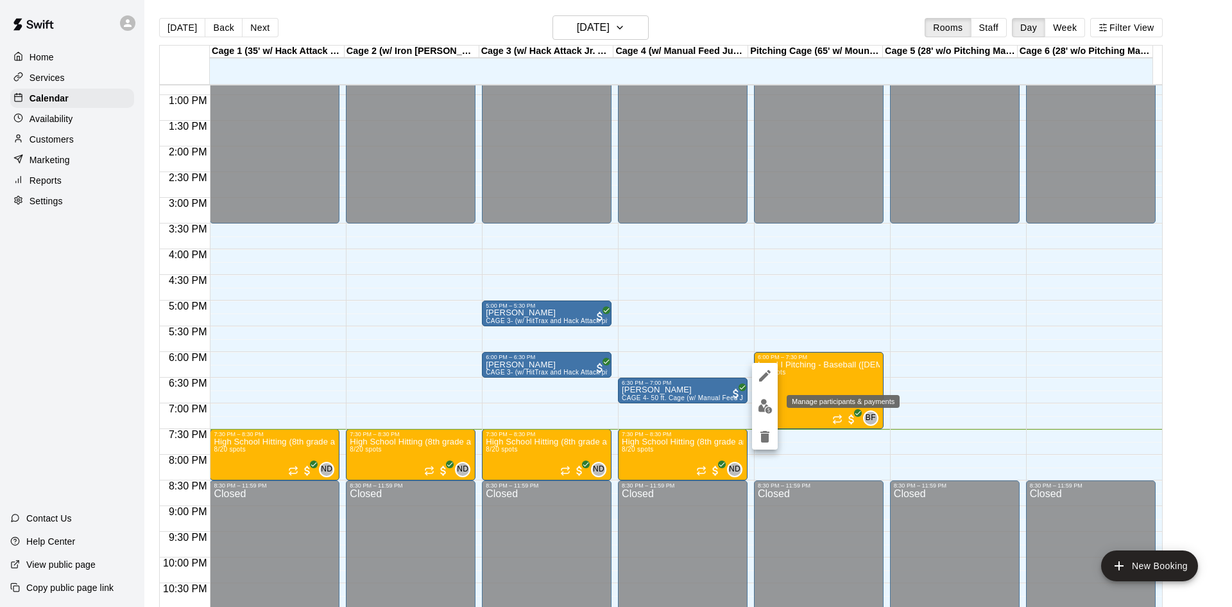
click at [761, 409] on img "edit" at bounding box center [765, 406] width 15 height 15
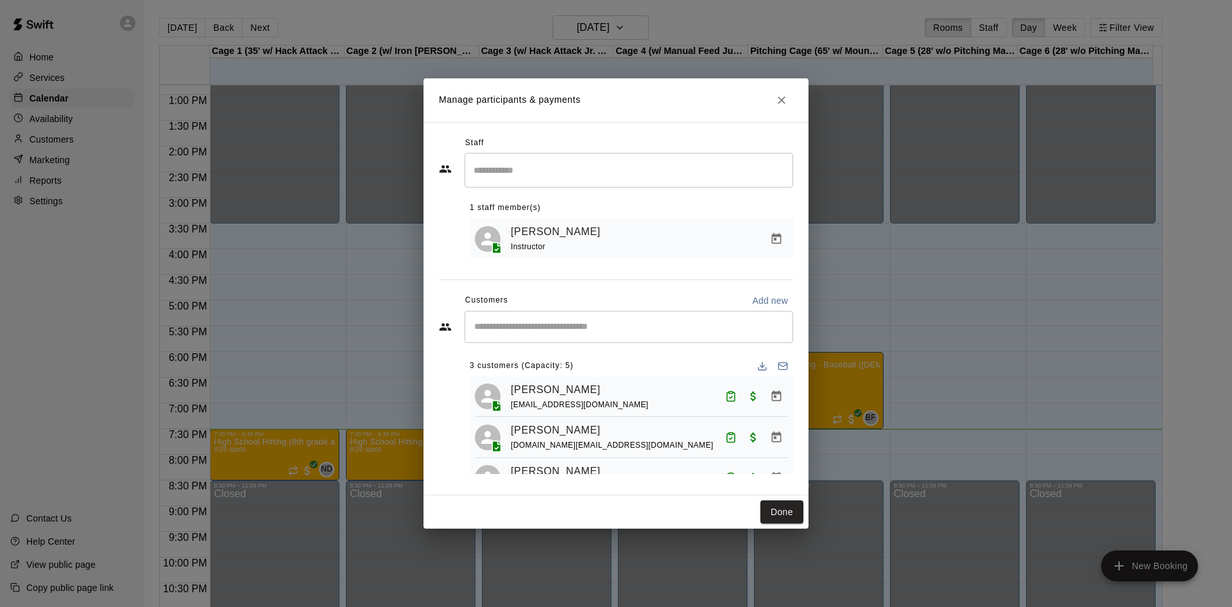
scroll to position [36, 0]
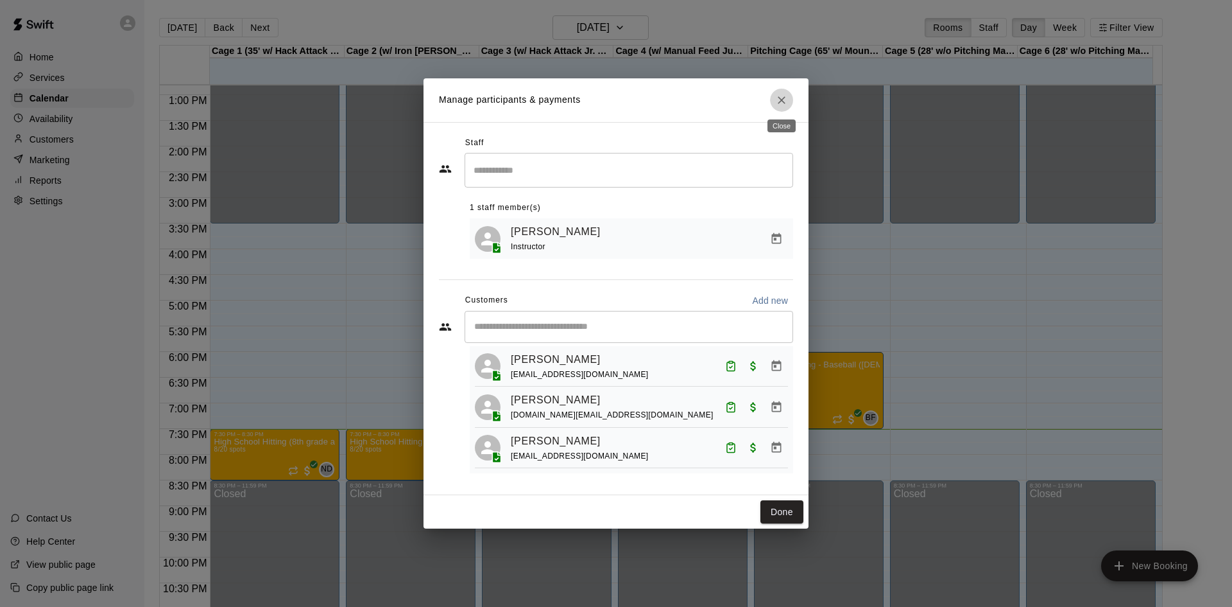
click at [781, 101] on icon "Close" at bounding box center [781, 100] width 13 height 13
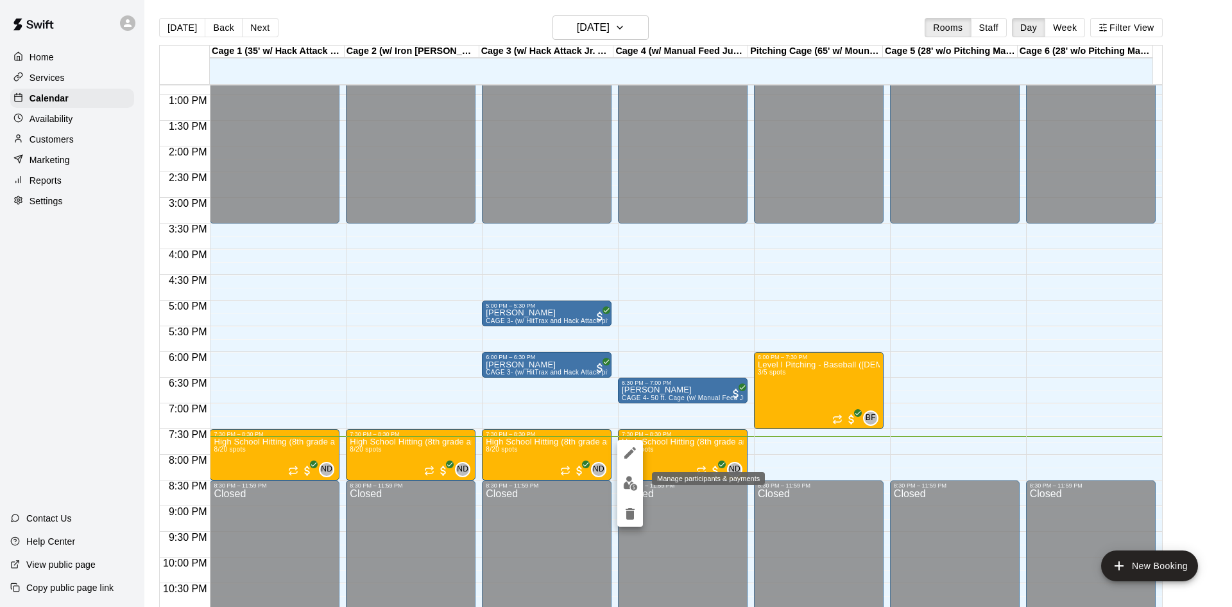
click at [630, 474] on button "edit" at bounding box center [630, 482] width 26 height 25
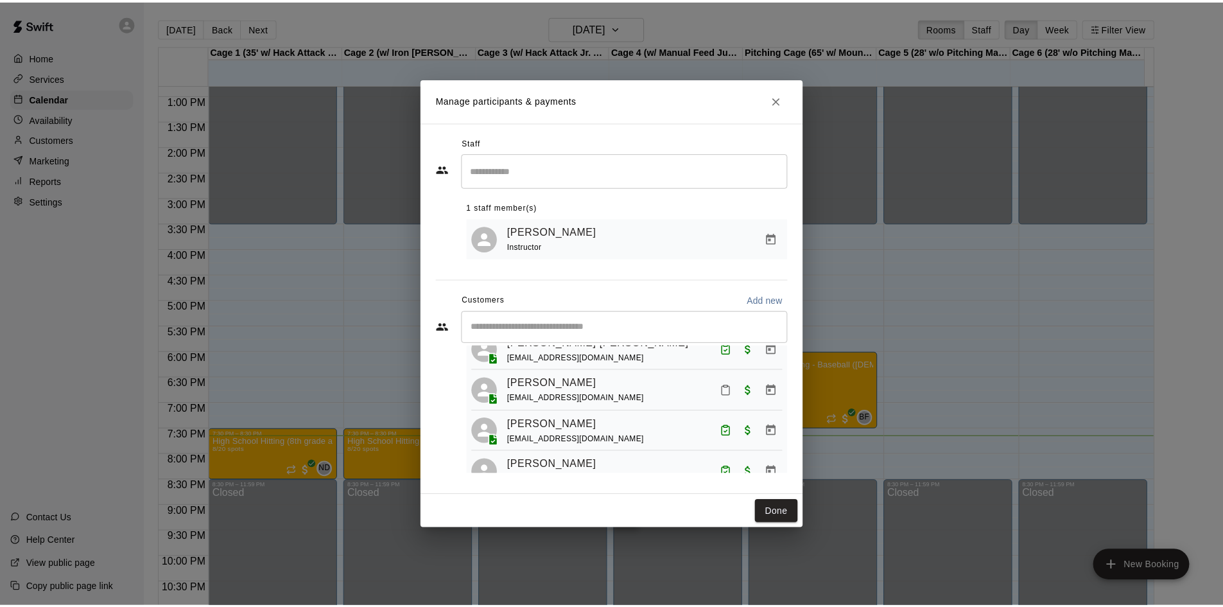
scroll to position [193, 0]
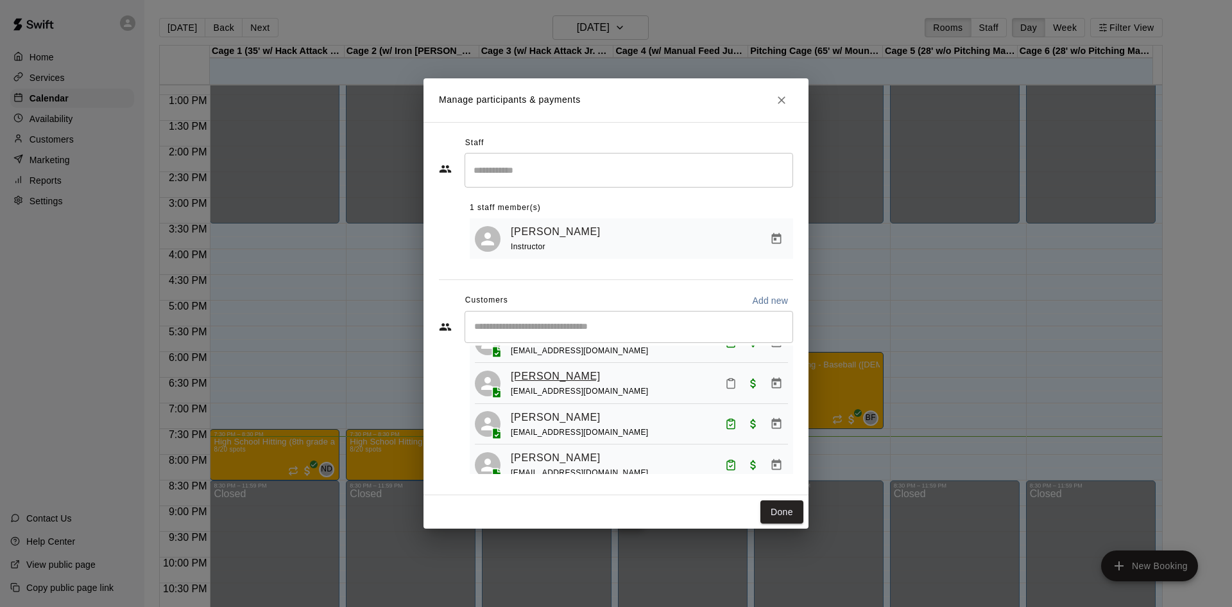
click at [532, 368] on link "[PERSON_NAME]" at bounding box center [556, 376] width 90 height 17
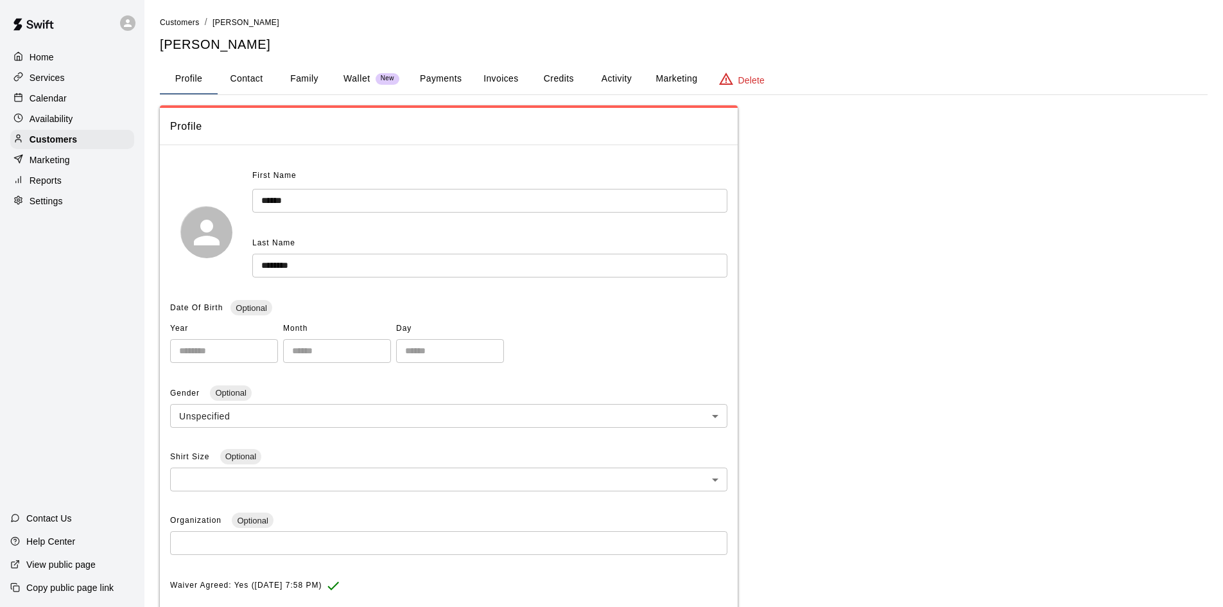
click at [288, 75] on button "Family" at bounding box center [304, 79] width 58 height 31
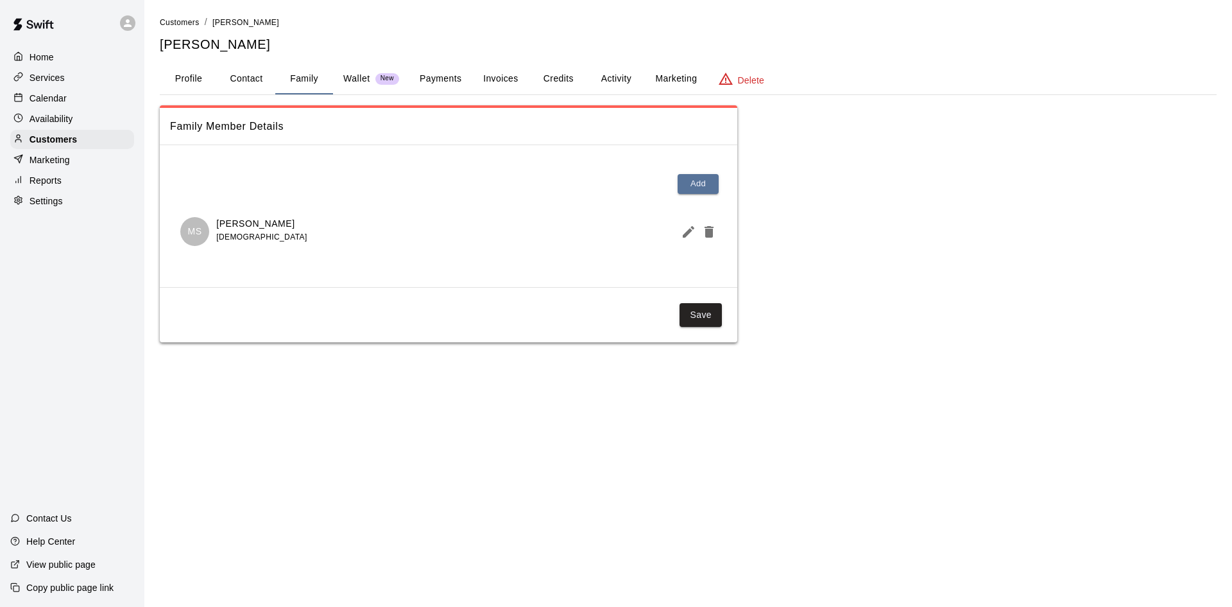
click at [40, 58] on p "Home" at bounding box center [42, 57] width 24 height 13
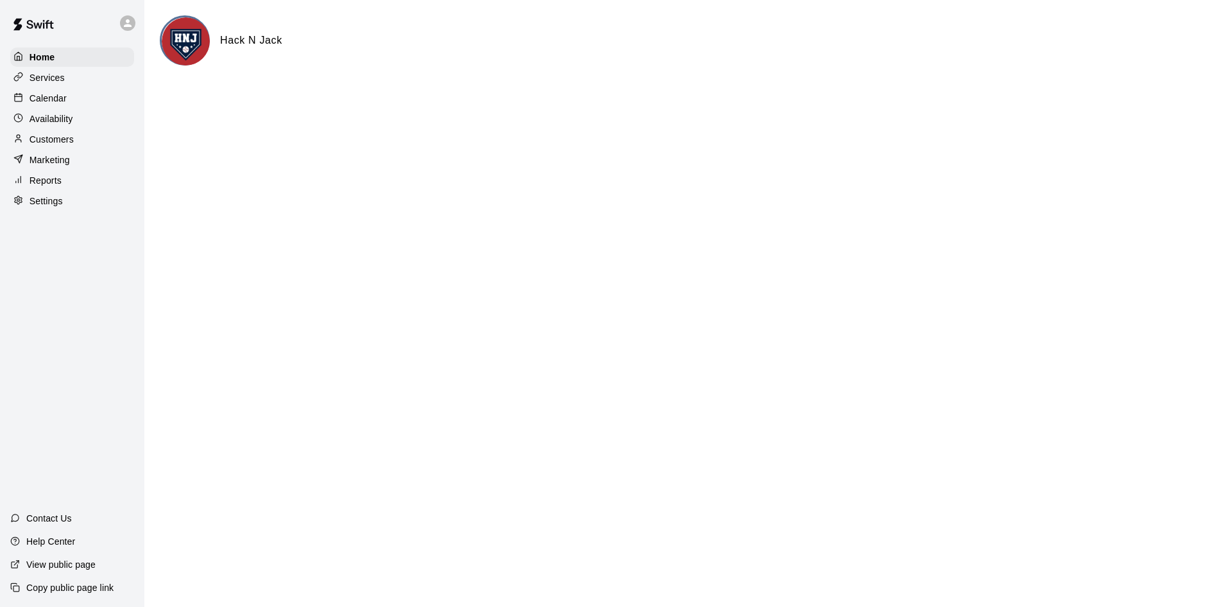
click at [53, 102] on p "Calendar" at bounding box center [48, 98] width 37 height 13
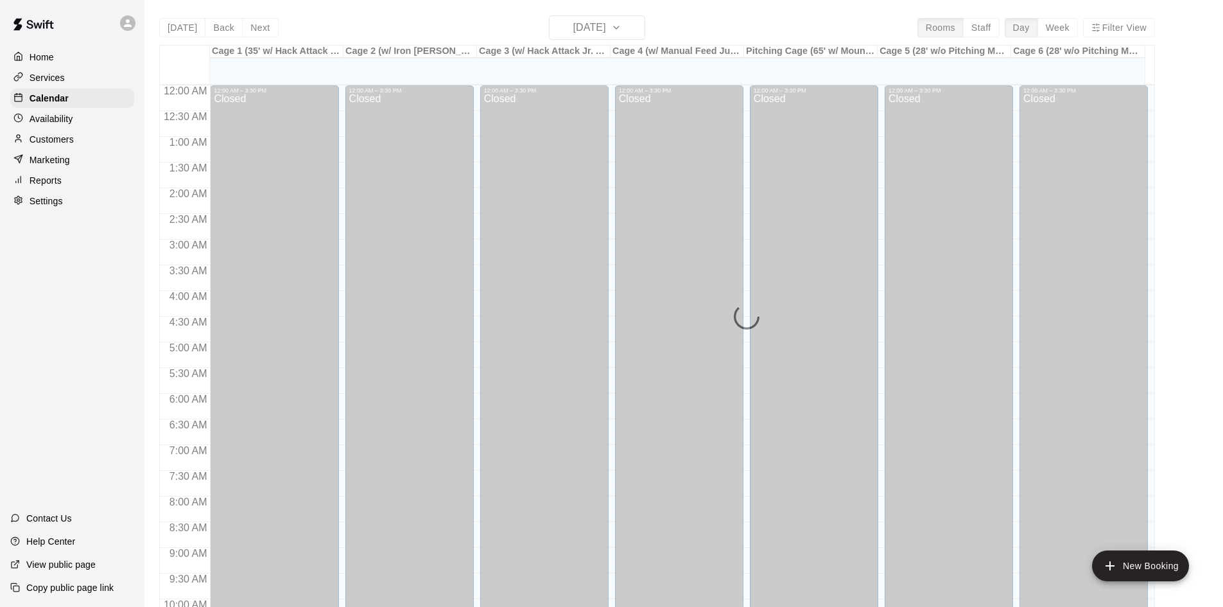
scroll to position [658, 0]
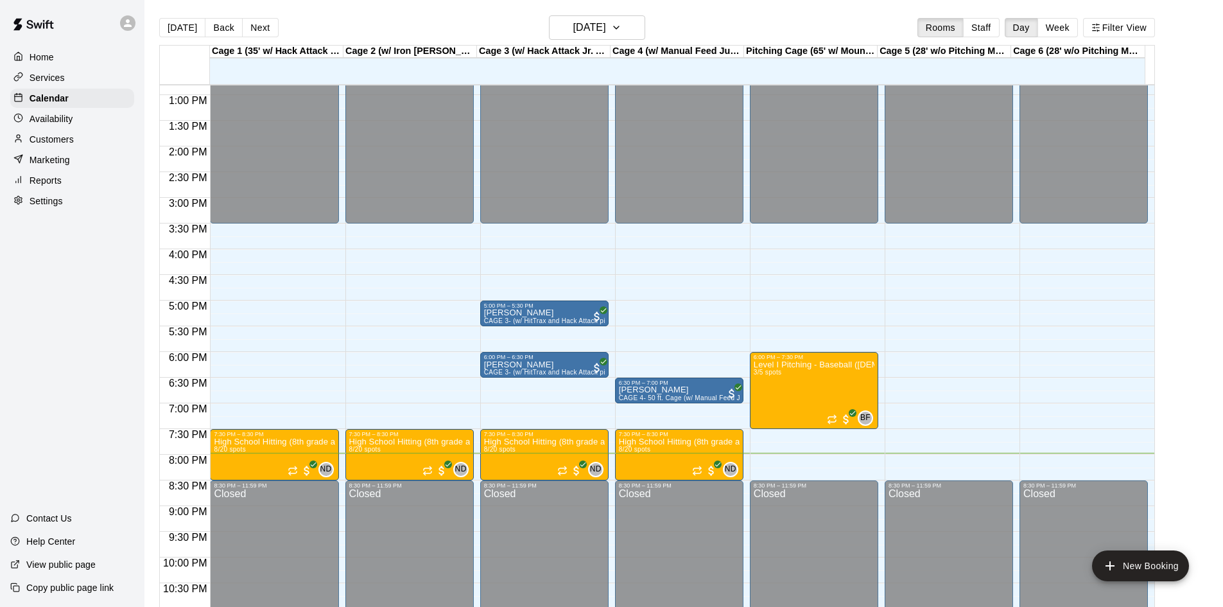
click at [51, 80] on p "Services" at bounding box center [47, 77] width 35 height 13
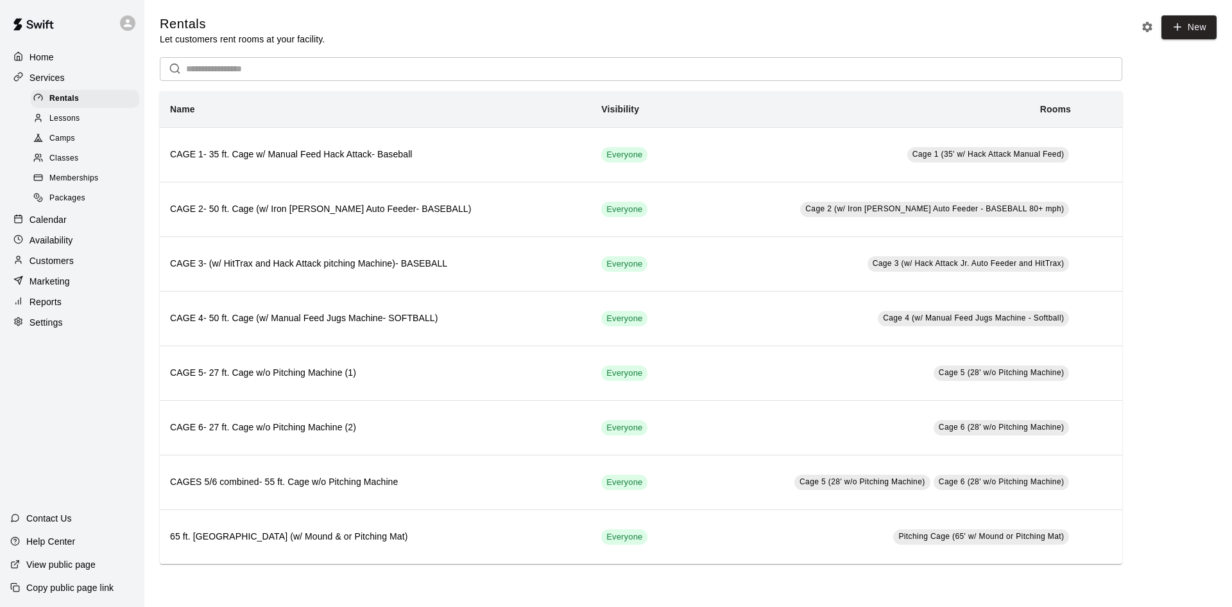
click at [69, 143] on span "Camps" at bounding box center [62, 138] width 26 height 13
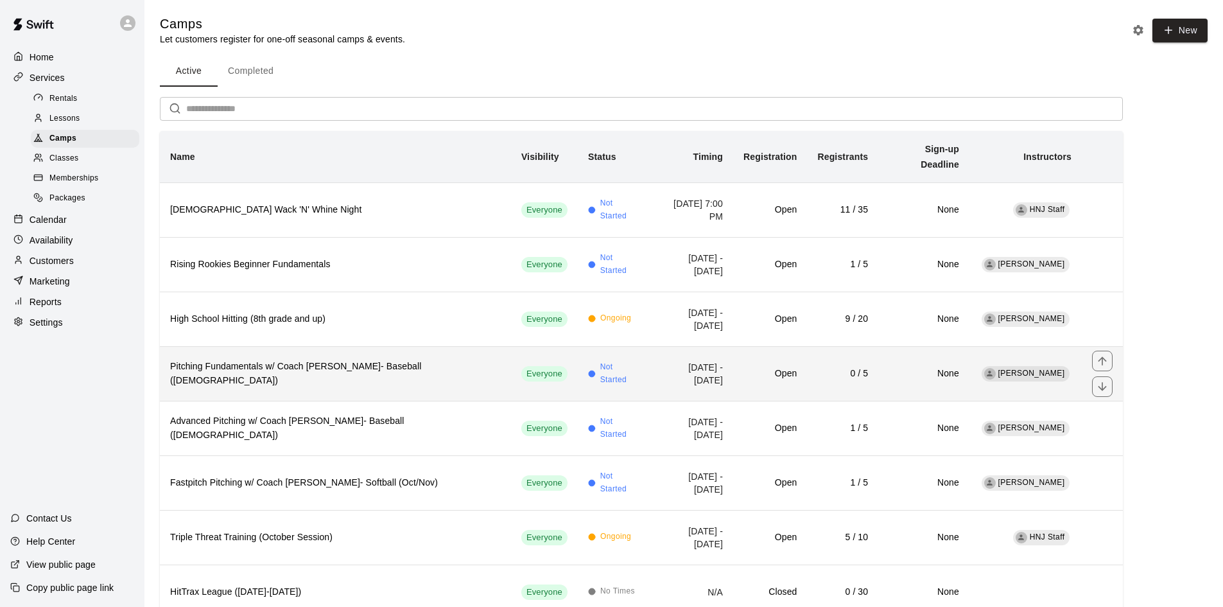
click at [275, 359] on h6 "Pitching Fundamentals w/ Coach [PERSON_NAME]- Baseball ([DEMOGRAPHIC_DATA])" at bounding box center [335, 373] width 331 height 28
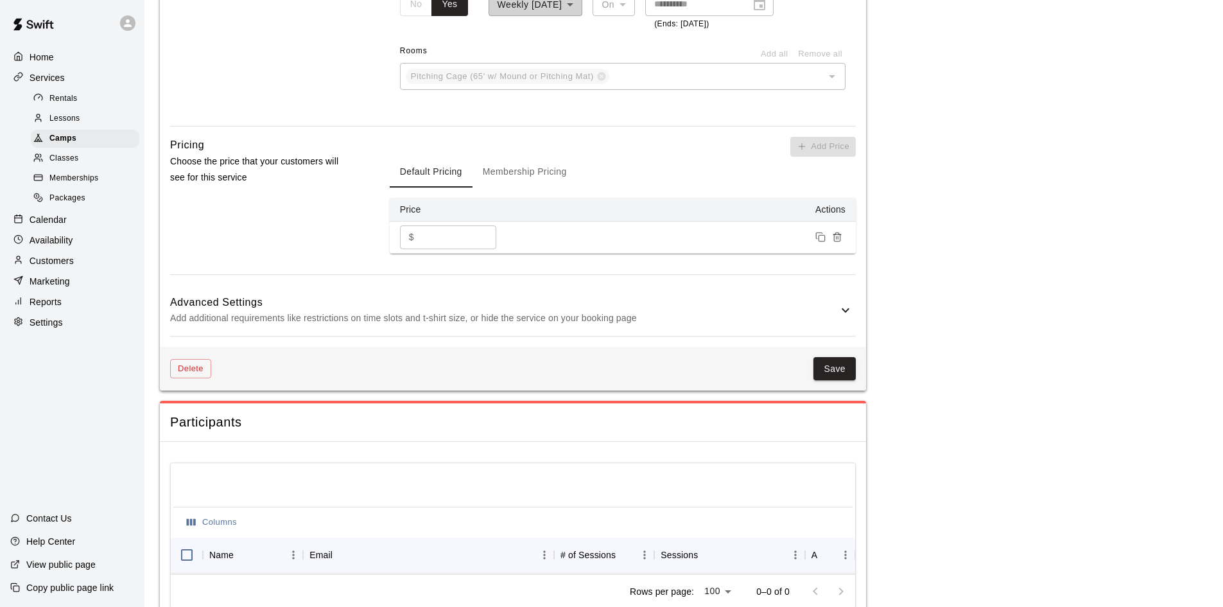
scroll to position [1069, 0]
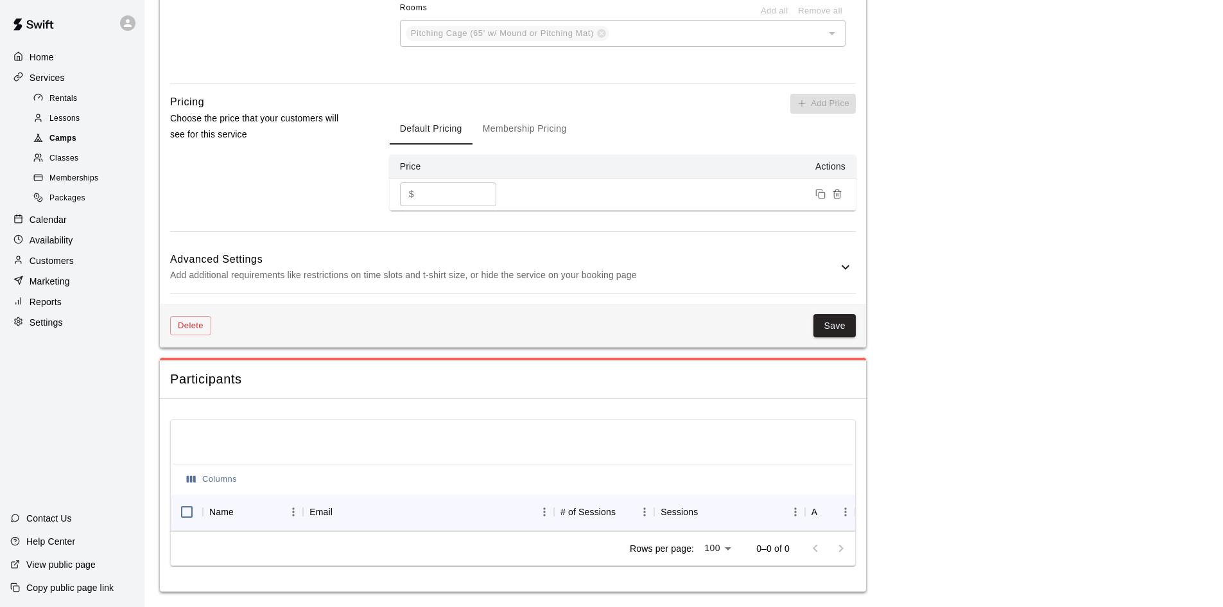
click at [66, 140] on span "Camps" at bounding box center [62, 138] width 27 height 13
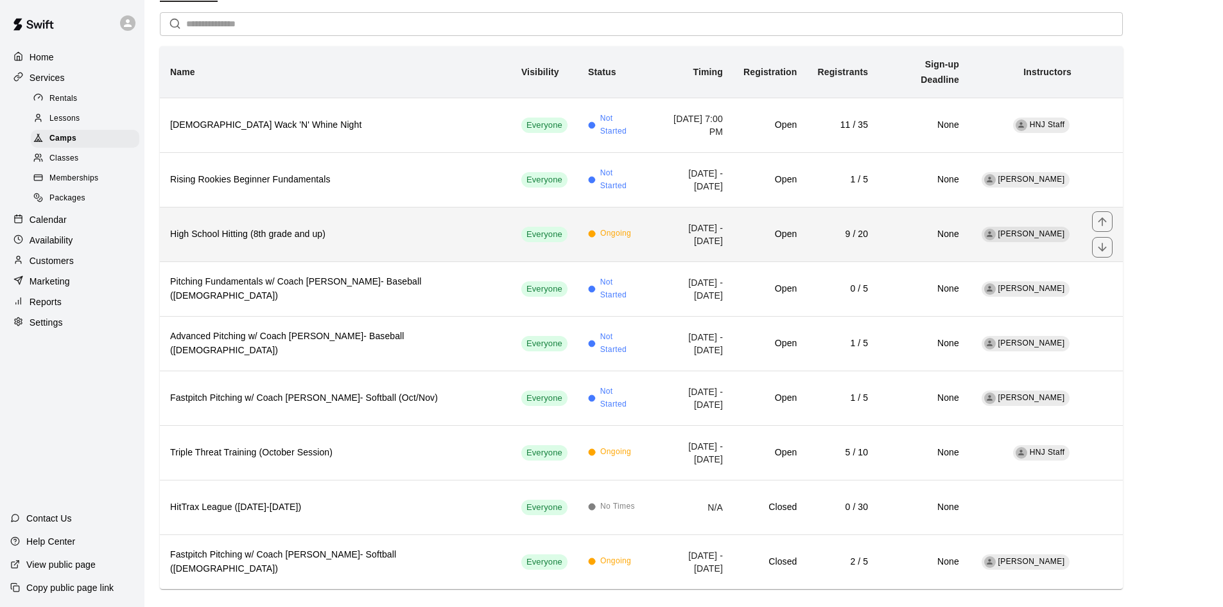
scroll to position [87, 0]
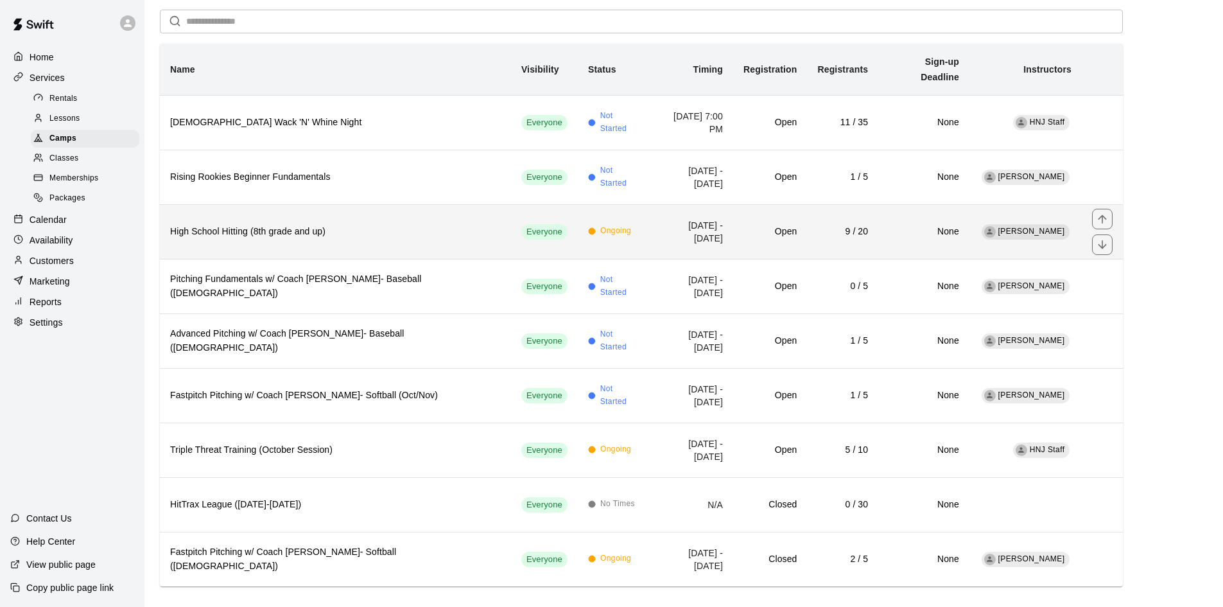
click at [238, 225] on h6 "High School Hitting (8th grade and up)" at bounding box center [335, 232] width 331 height 14
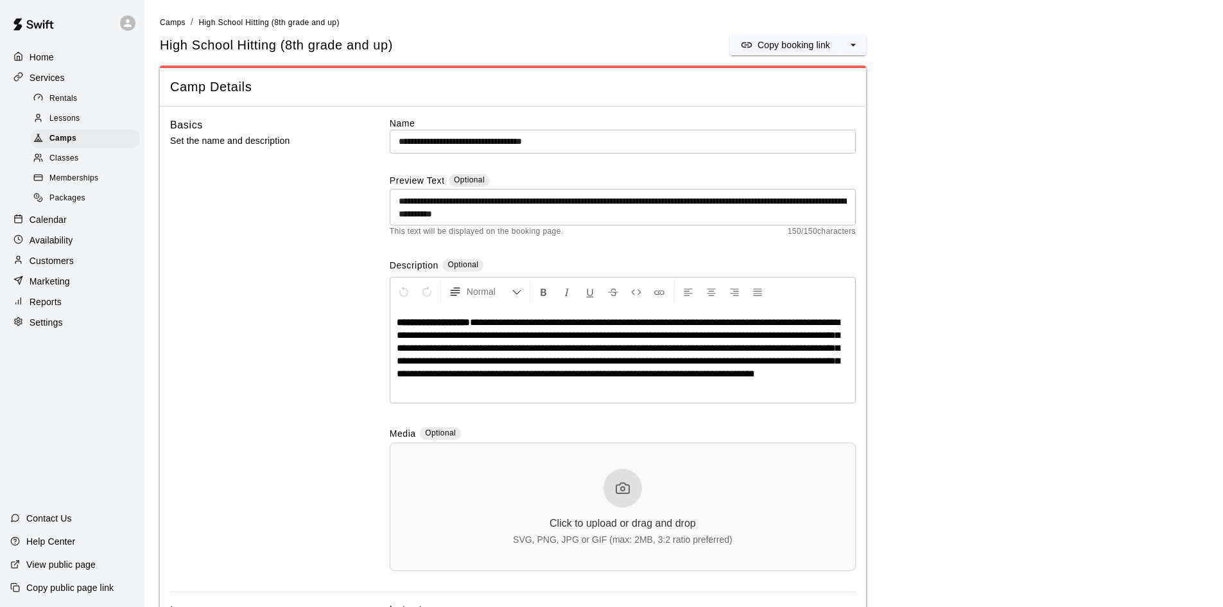
click at [56, 226] on p "Calendar" at bounding box center [48, 219] width 37 height 13
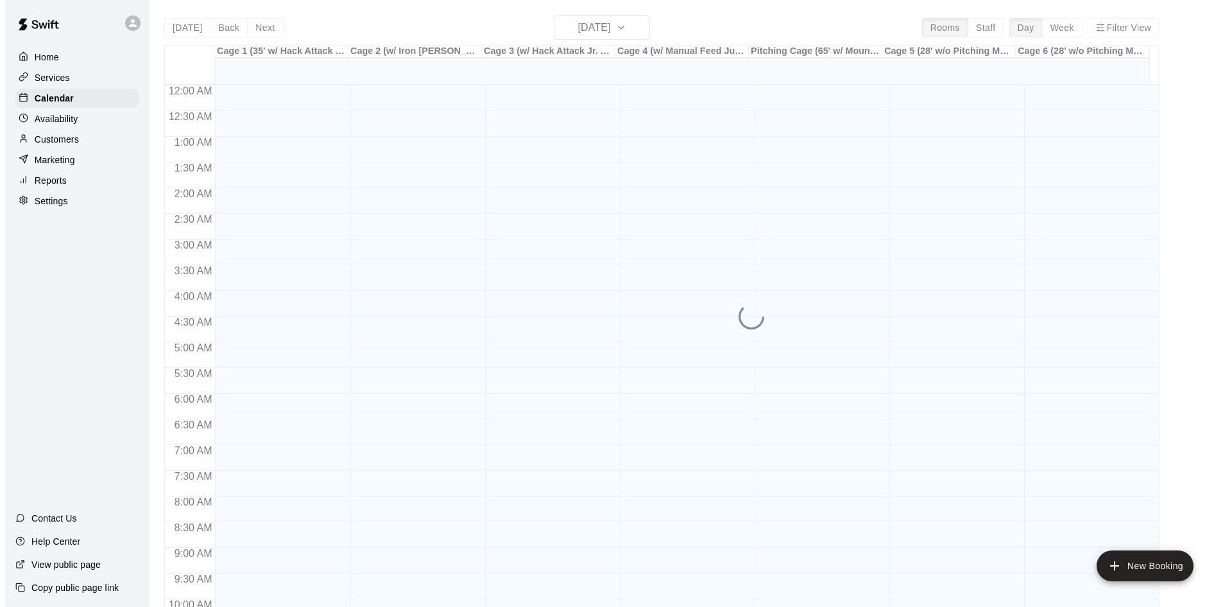
scroll to position [658, 0]
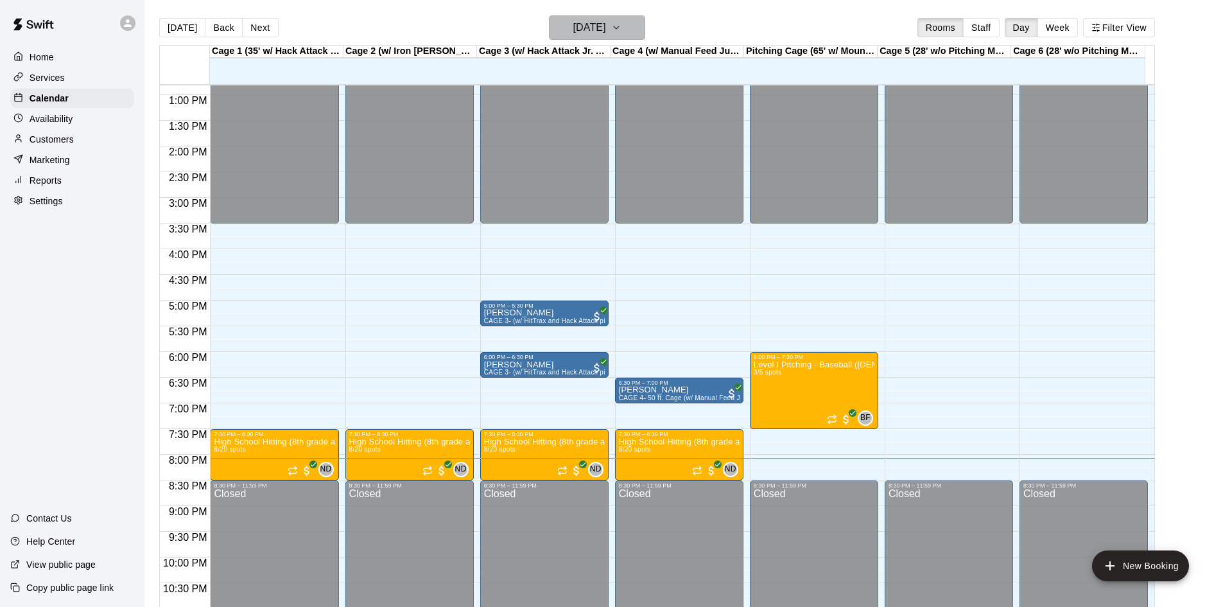
click at [621, 26] on icon "button" at bounding box center [616, 27] width 10 height 15
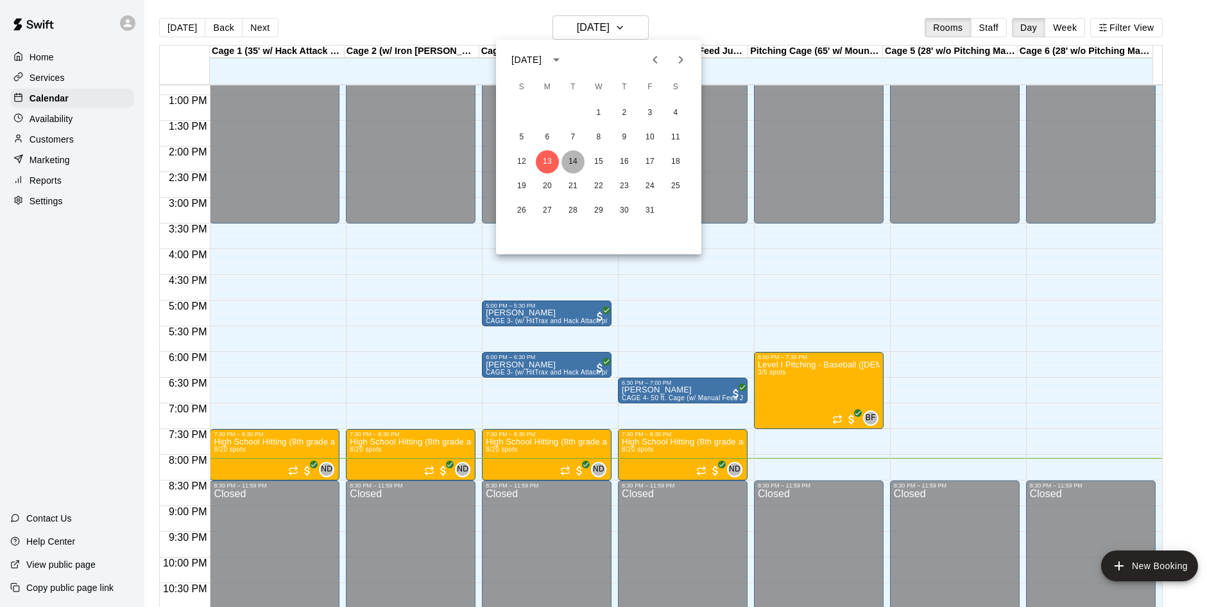
click at [576, 160] on button "14" at bounding box center [573, 161] width 23 height 23
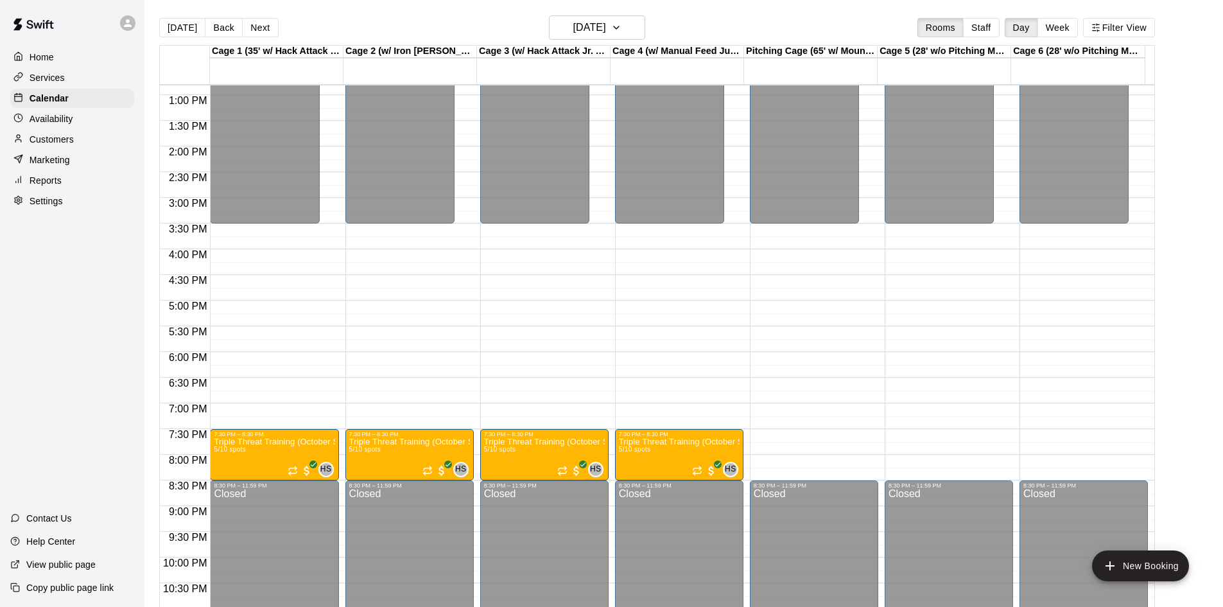
click at [41, 53] on p "Home" at bounding box center [42, 57] width 24 height 13
